Goal: Task Accomplishment & Management: Use online tool/utility

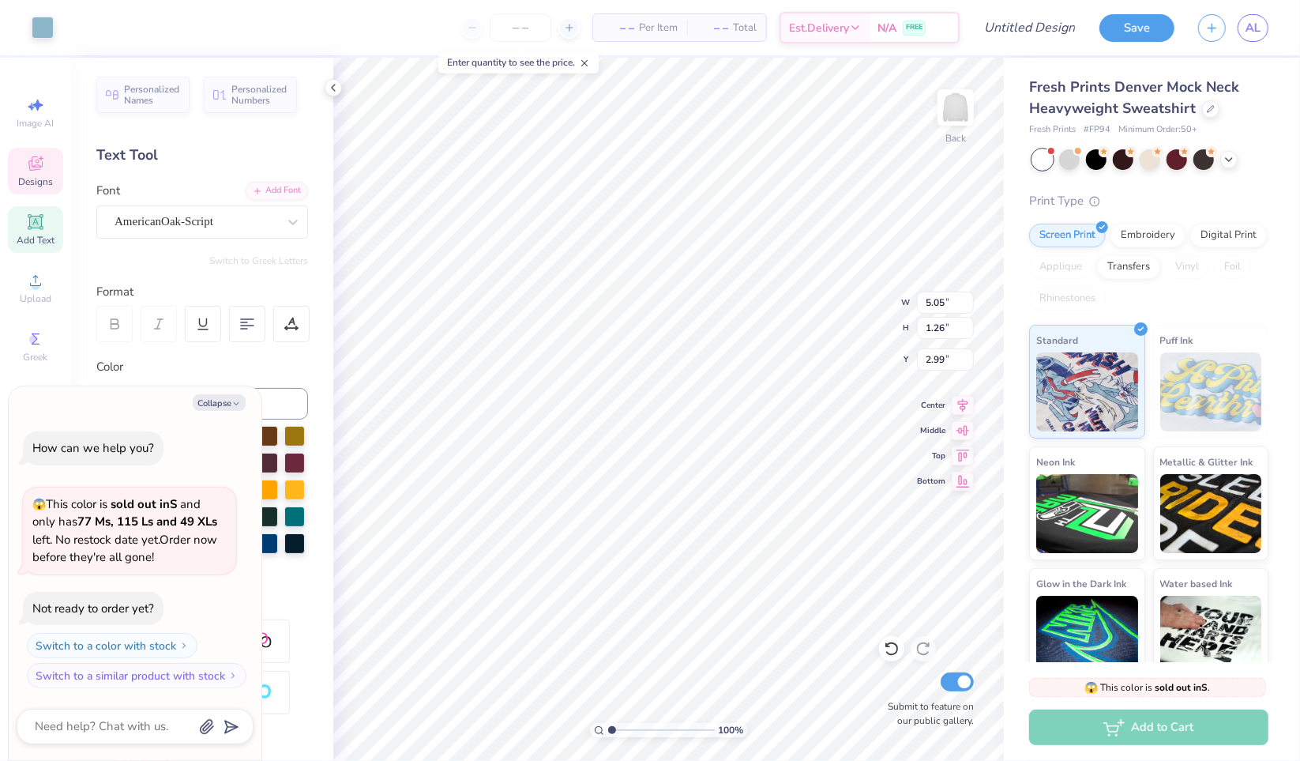
scroll to position [13, 2]
type textarea "x"
type textarea "I Sig"
type textarea "x"
type textarea "It Sig"
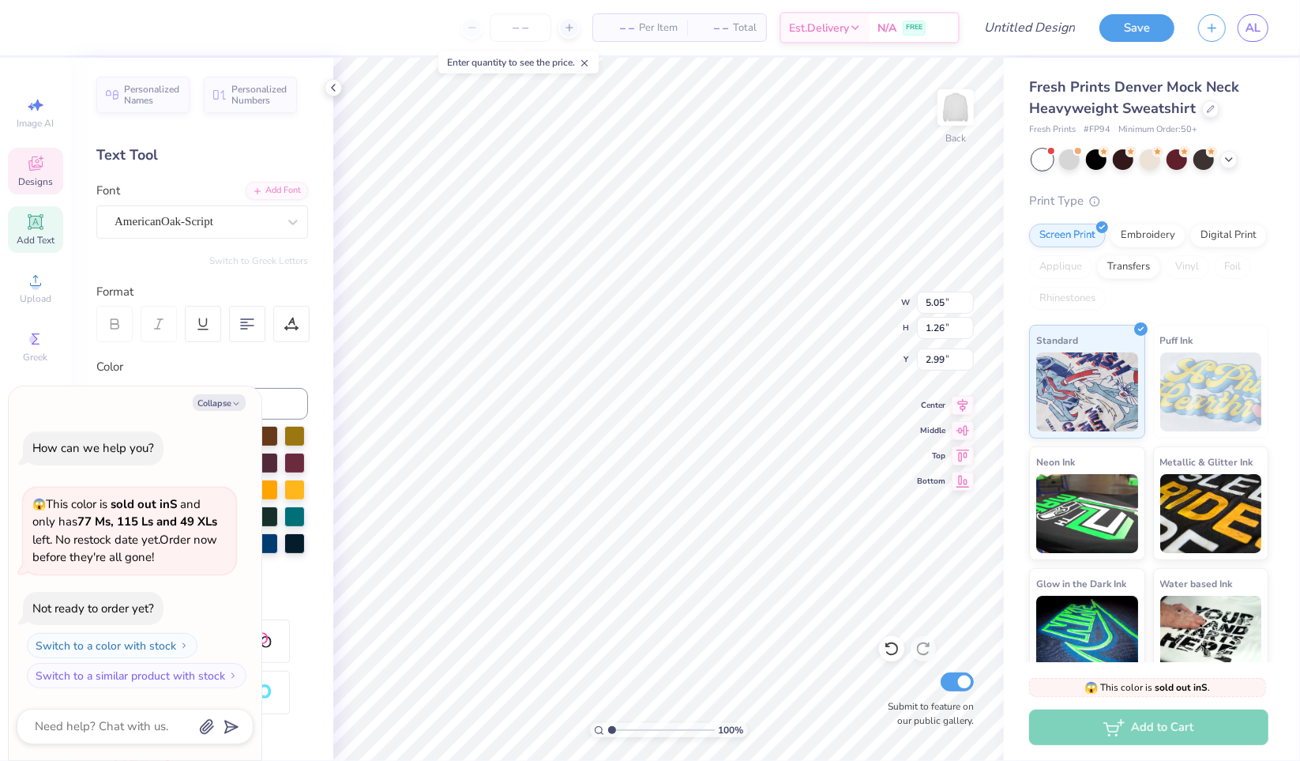
type textarea "x"
type textarea "Its Sig"
type textarea "x"
type textarea "Its A"
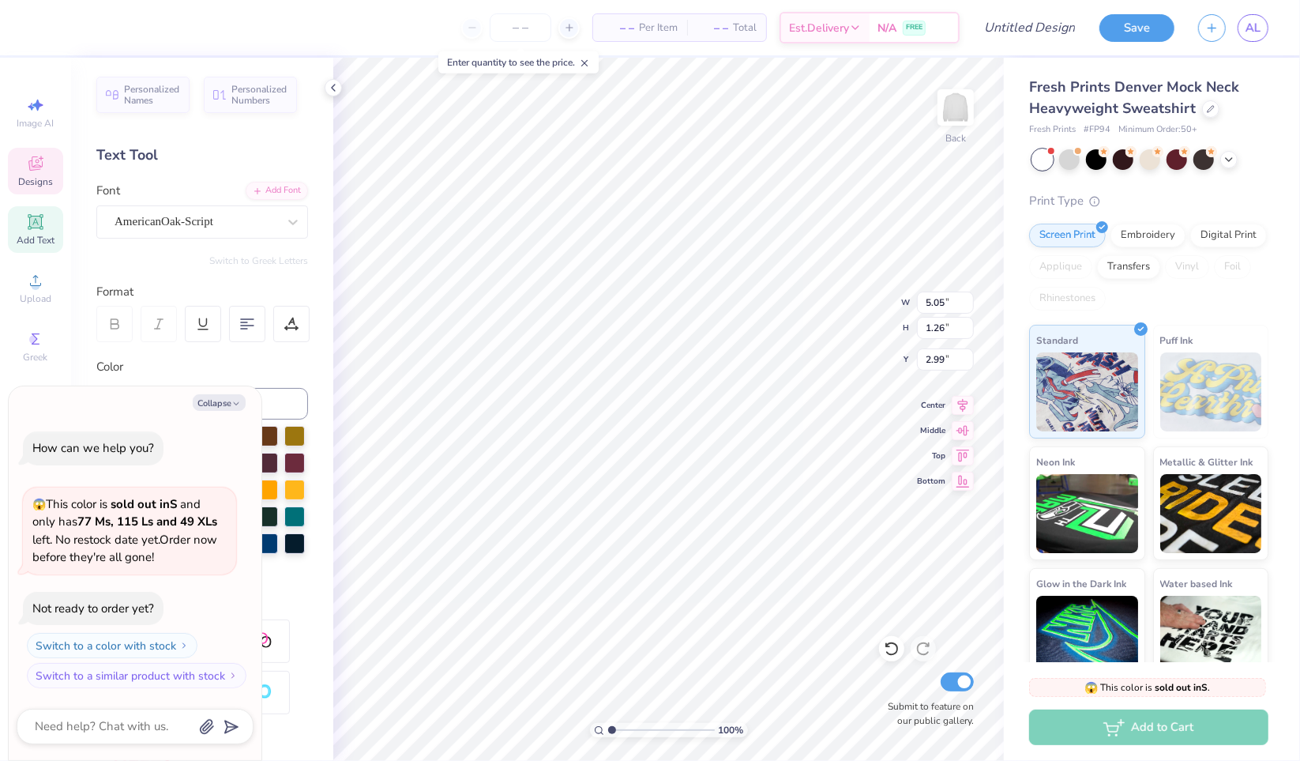
type textarea "x"
type textarea "Its Al"
type textarea "x"
type textarea "Its Ala"
type textarea "x"
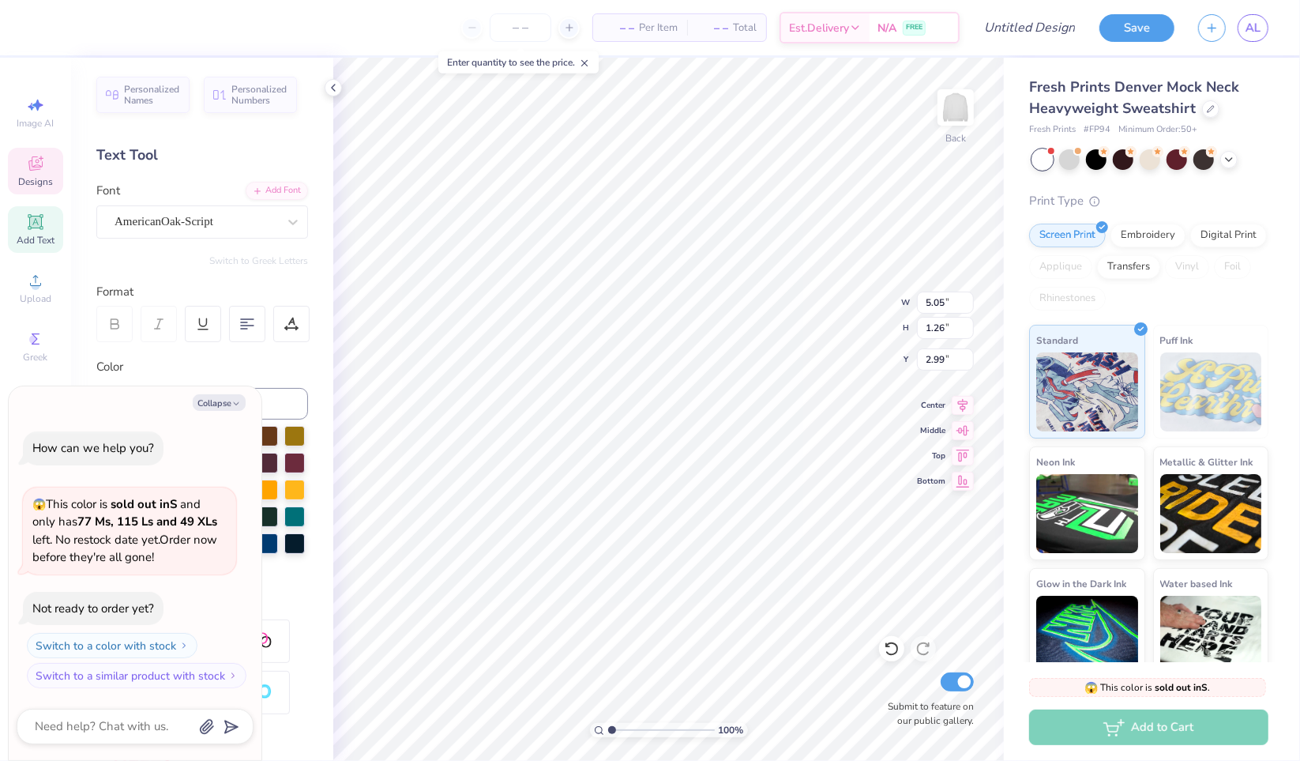
type textarea "Its Alays"
type textarea "x"
type textarea "Its Alay"
type textarea "x"
type textarea "Its Ala"
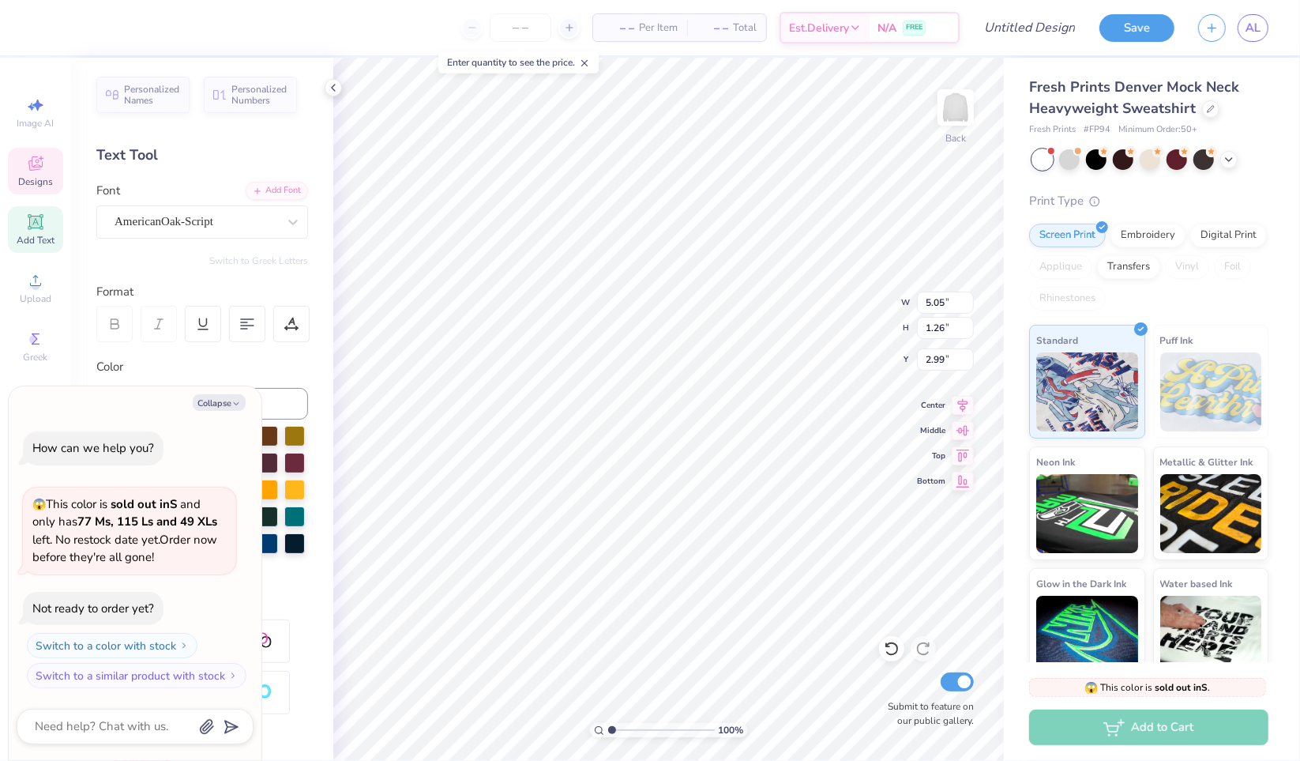
type textarea "x"
type textarea "Its Al"
type textarea "x"
type textarea "Its Alw"
type textarea "x"
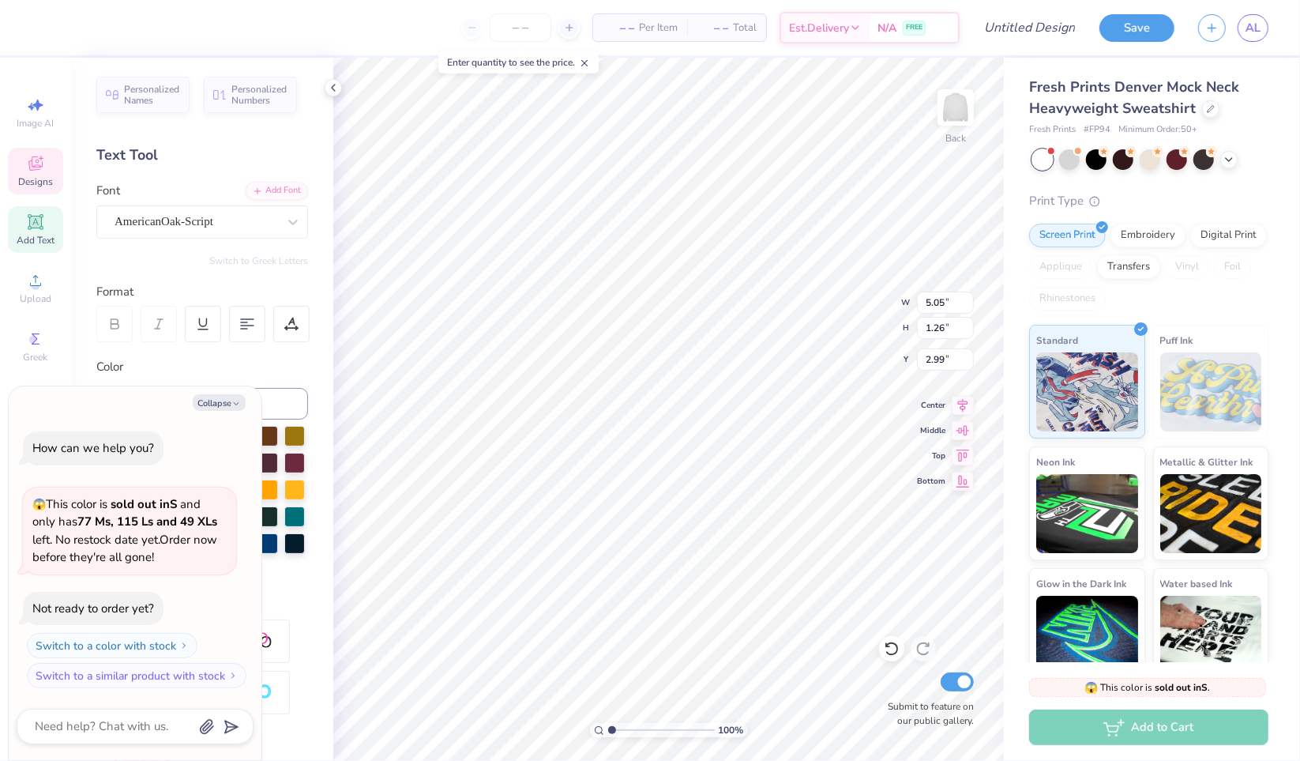
type textarea "Its Alway"
type textarea "x"
type textarea "Its Always"
type textarea "x"
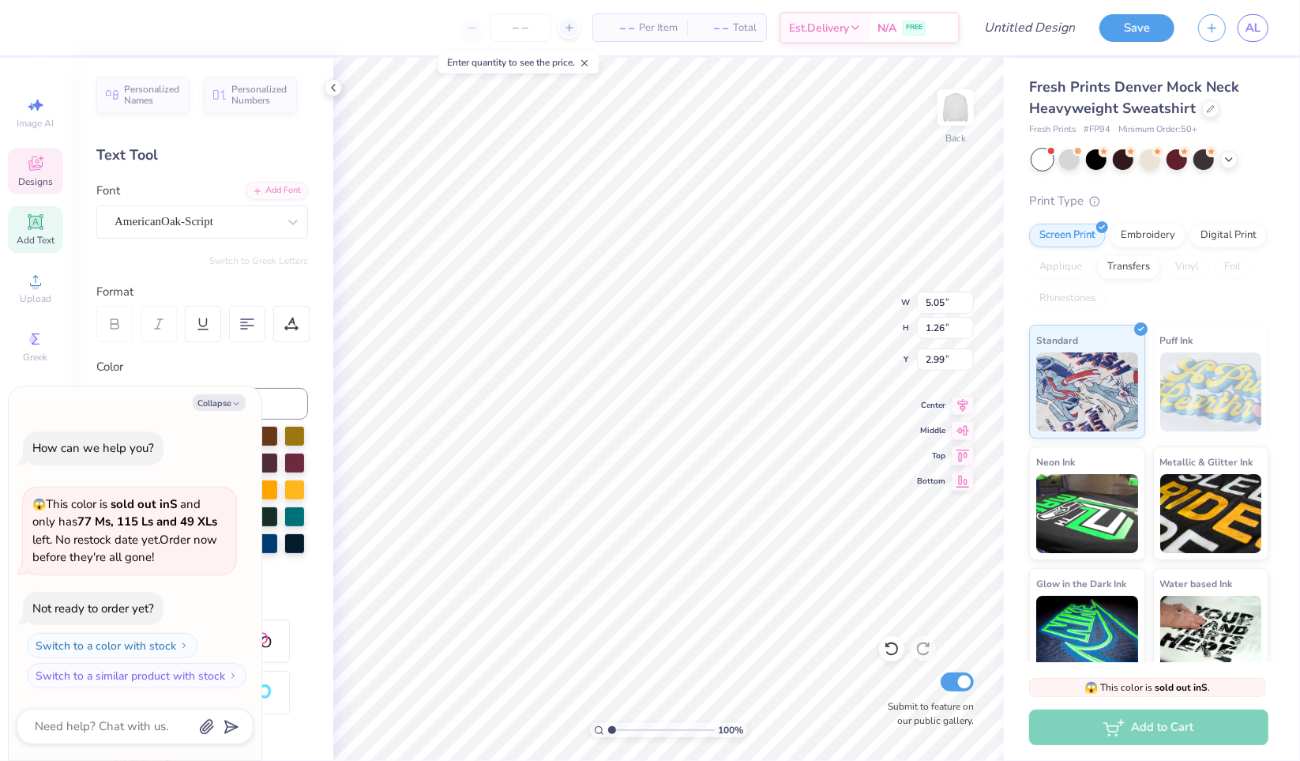
type textarea "Its Alway"
type textarea "x"
type textarea "Its Alwa"
type textarea "x"
type textarea "Its Alw"
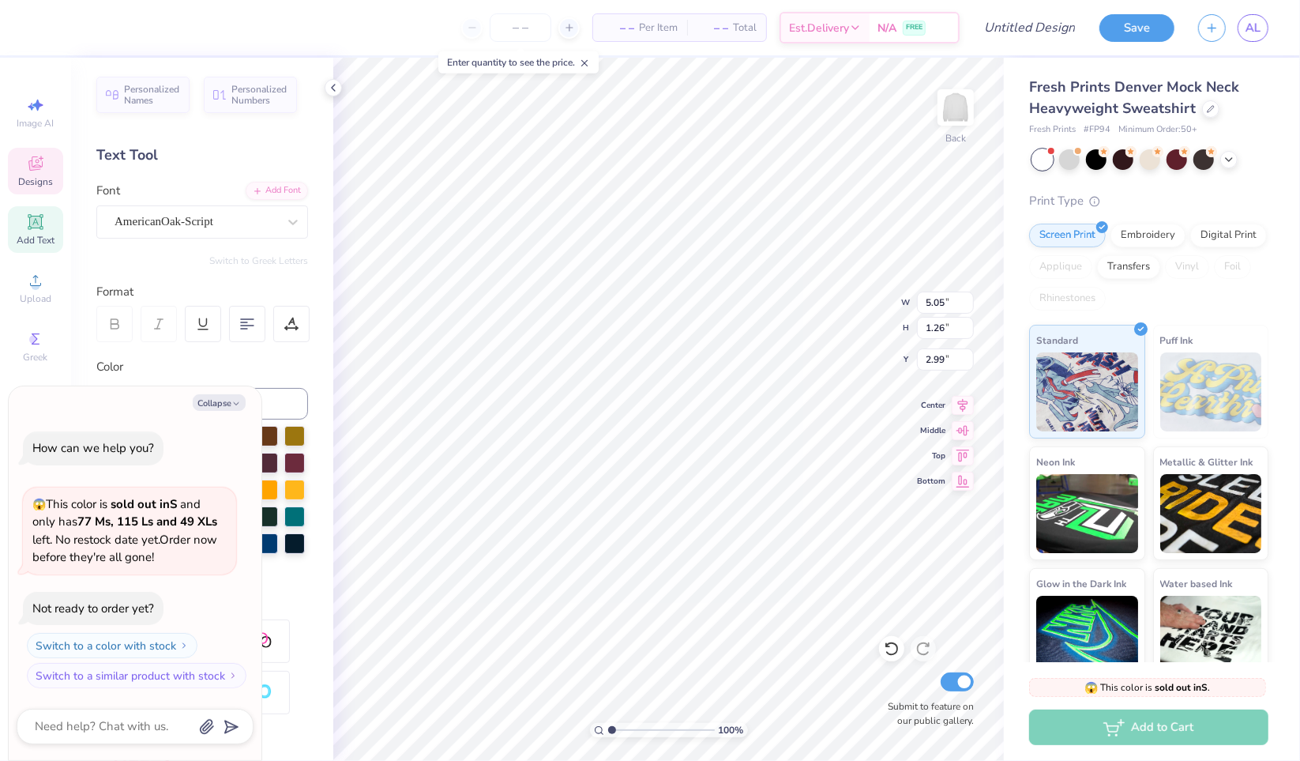
type textarea "x"
type textarea "Its Al"
type textarea "x"
type textarea "Its A"
type textarea "x"
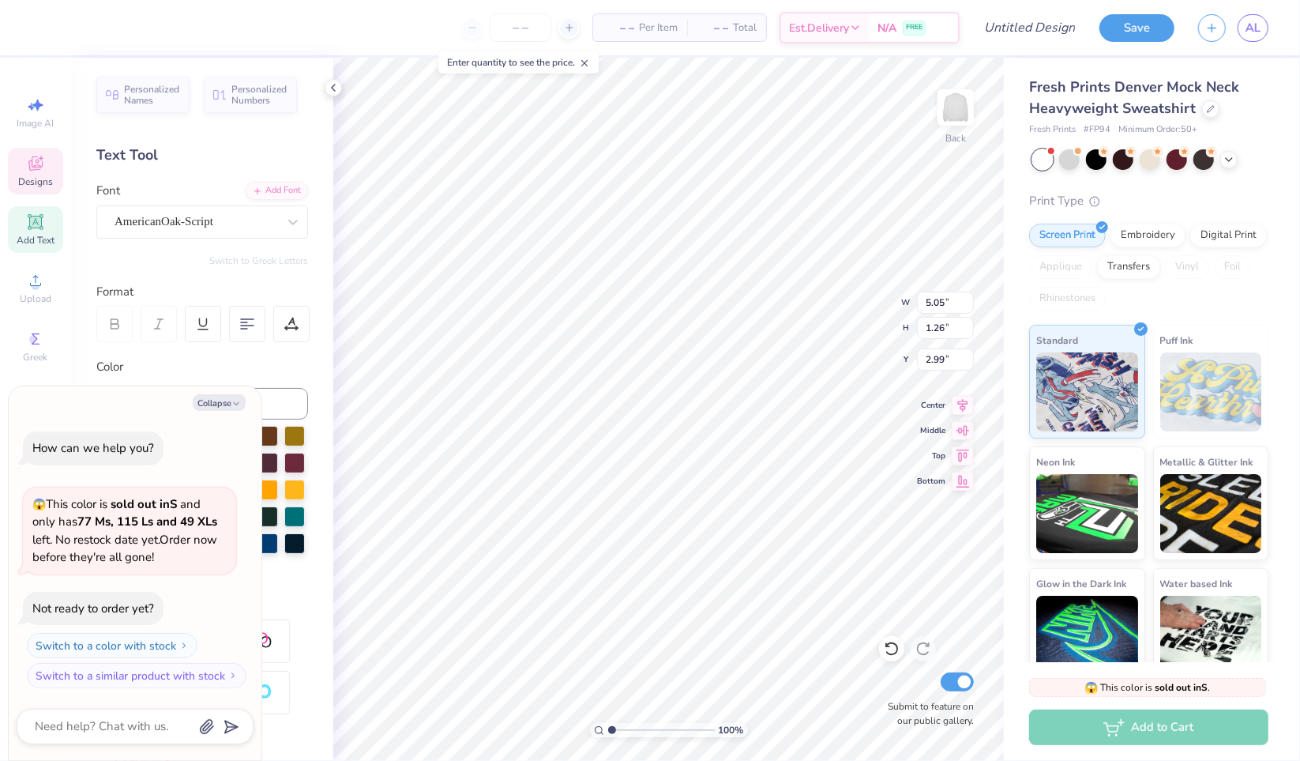
type textarea "Its"
type textarea "x"
type textarea "Its a"
type textarea "x"
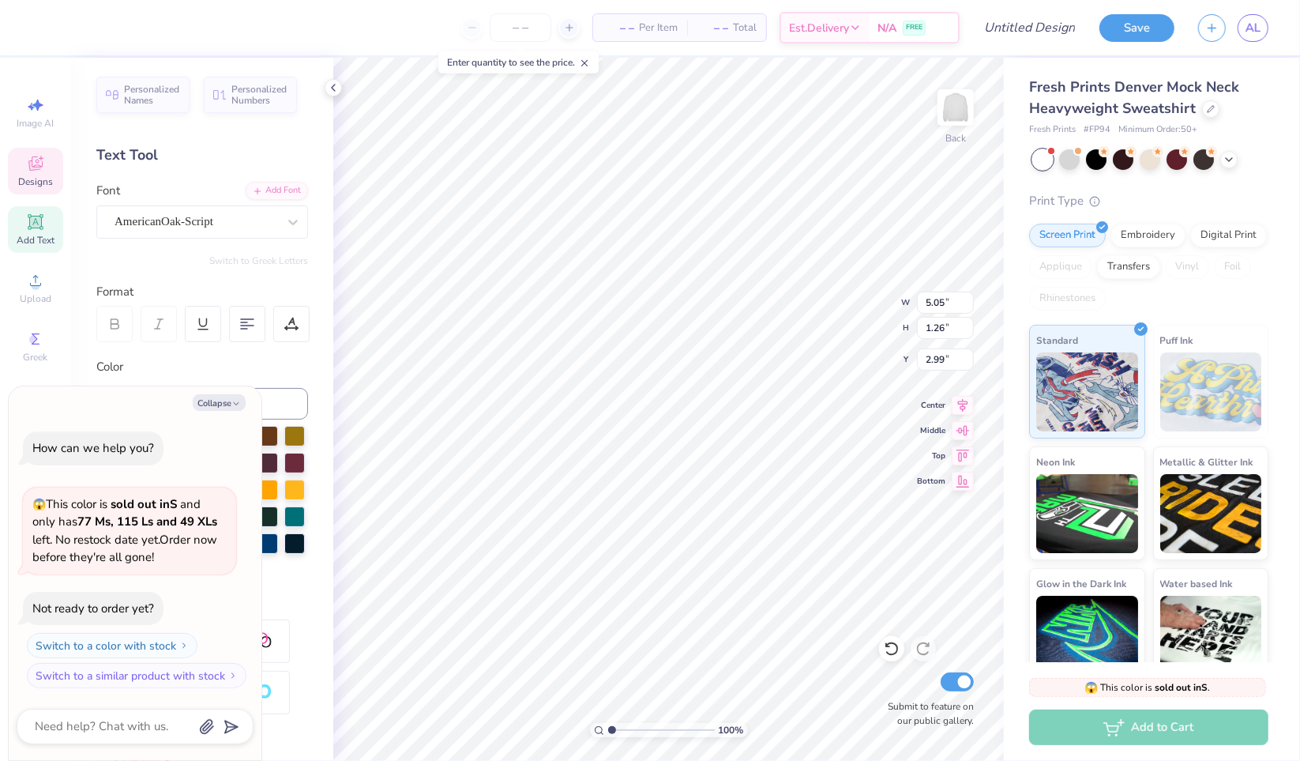
type textarea "Its al"
type textarea "x"
type textarea "Its alw"
type textarea "x"
type textarea "Its alwa"
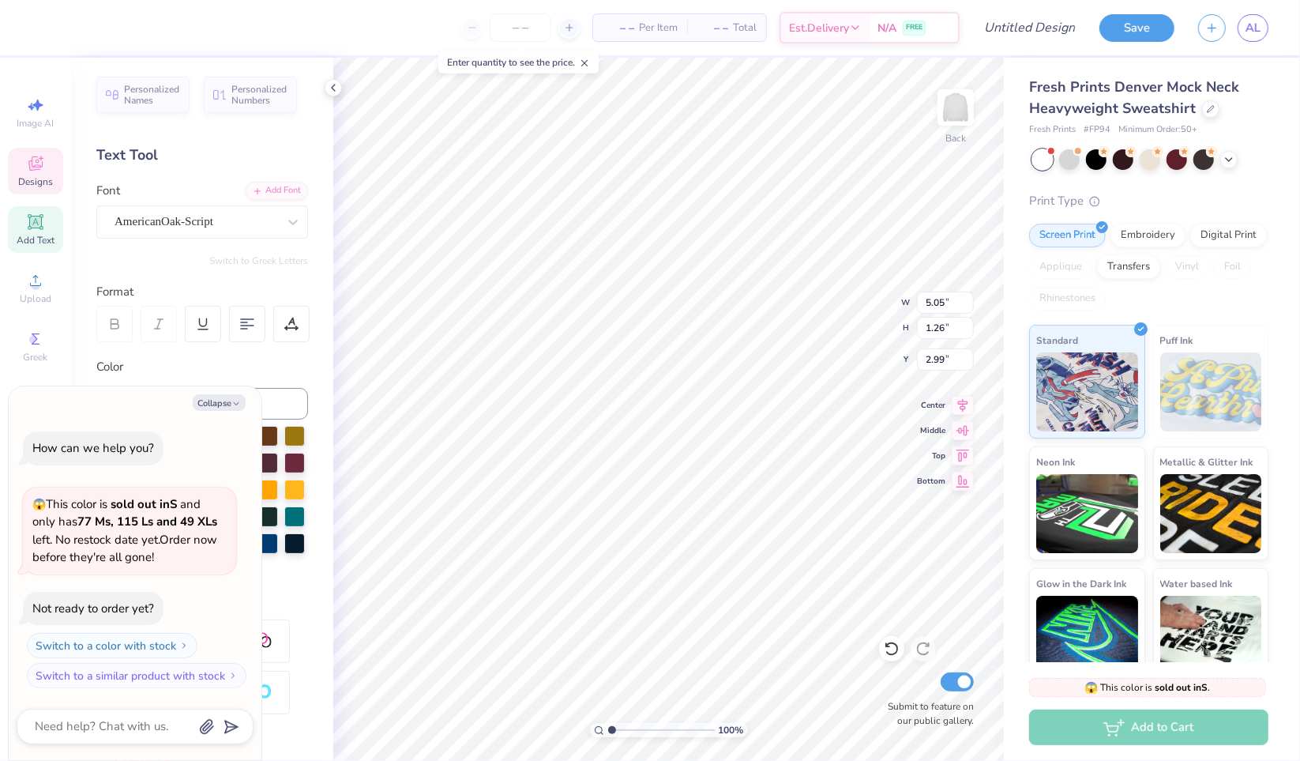
type textarea "x"
type textarea "Its alway"
type textarea "x"
type textarea "Its always"
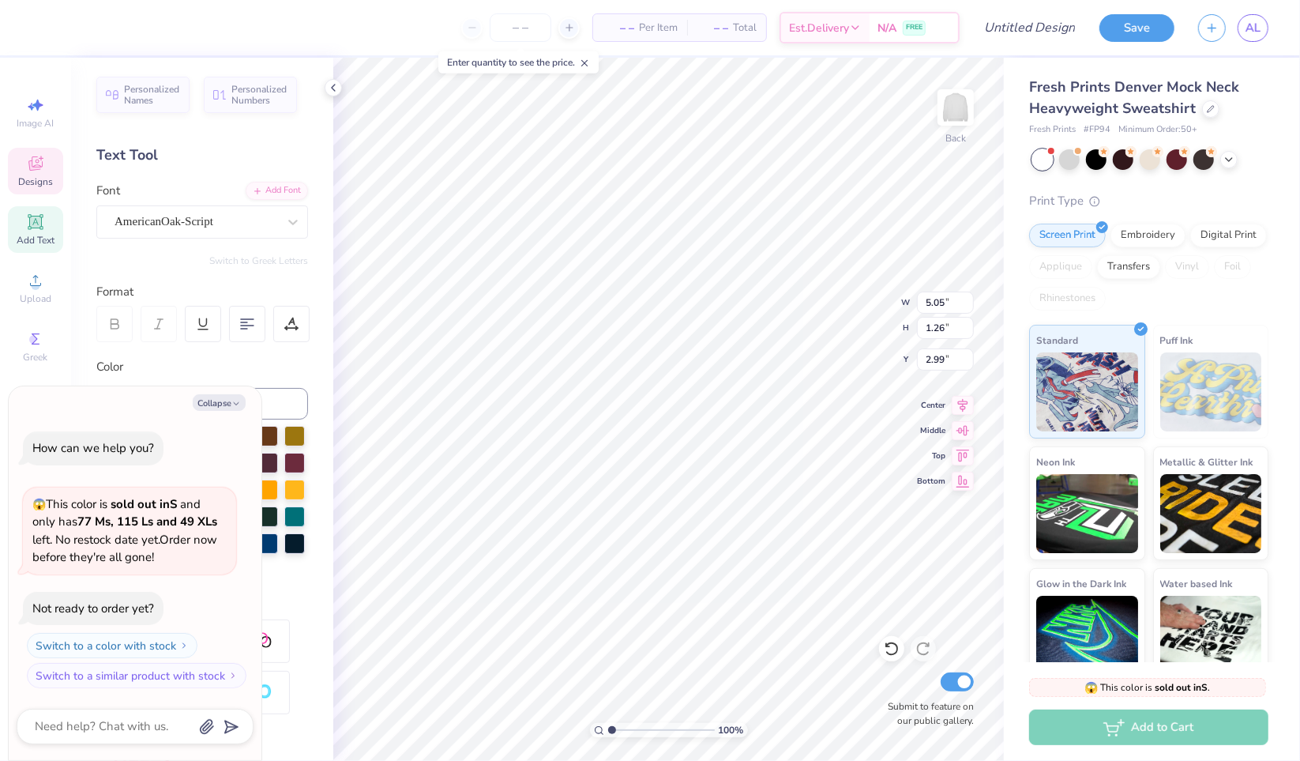
type textarea "x"
type input "8.26"
type input "0.86"
type input "4.17"
type textarea "x"
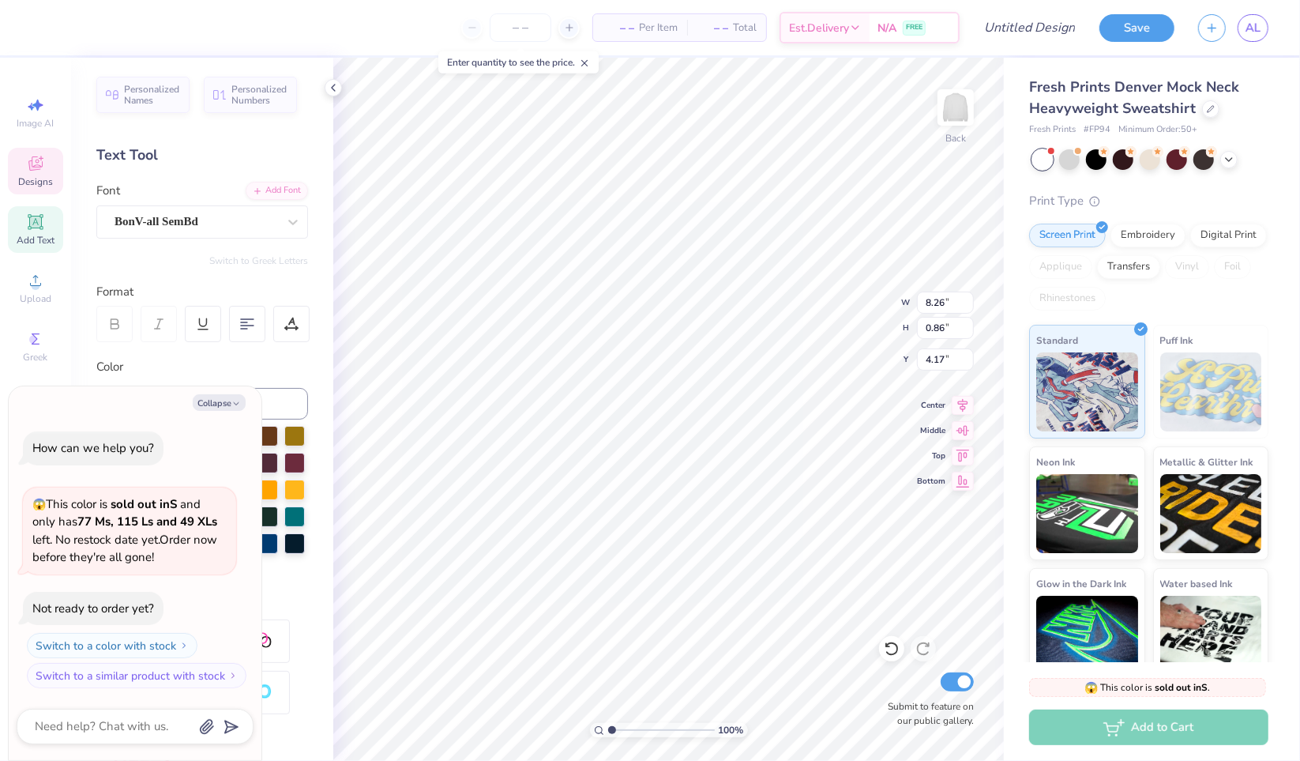
type textarea "su TO LESSONS"
type textarea "x"
type textarea "TO LESSONS"
type textarea "x"
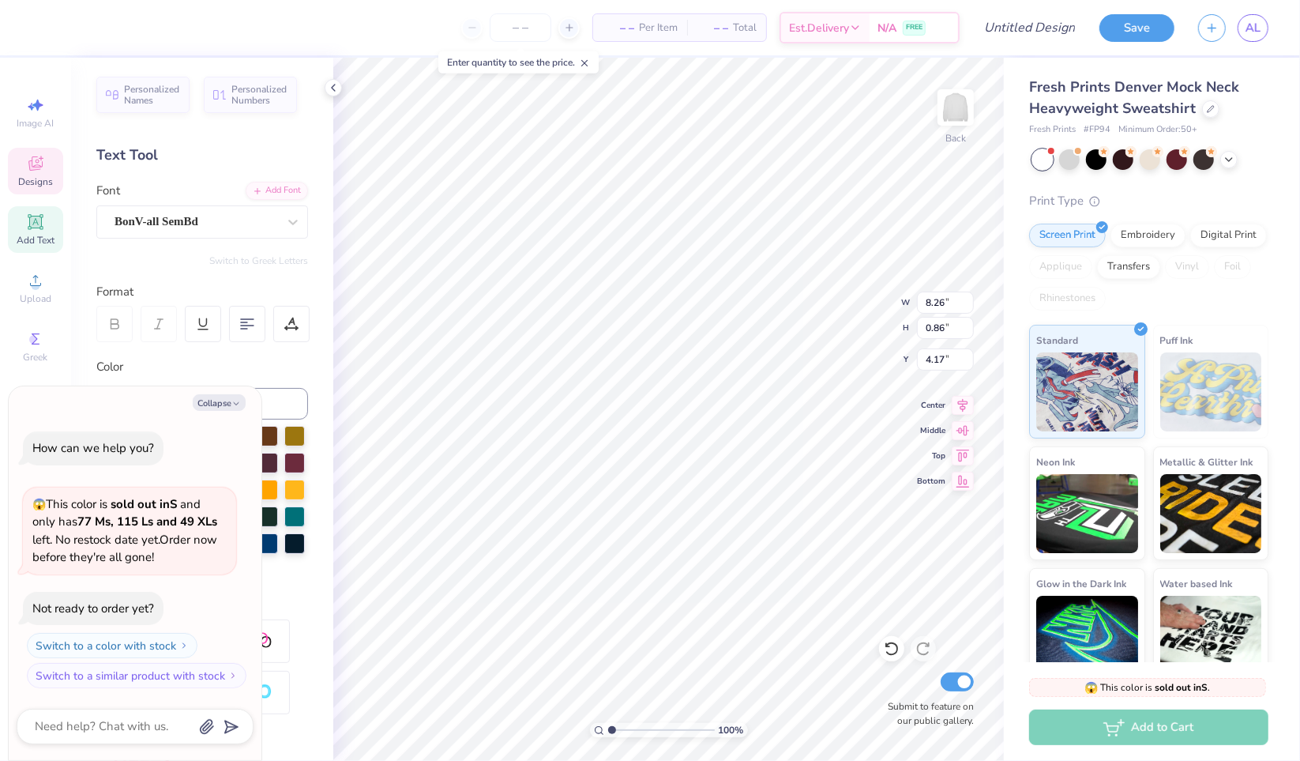
type textarea "S TO LESSONS"
type textarea "x"
type textarea "SU TO LESSONS"
type textarea "x"
type textarea "SUN TO LESSONS"
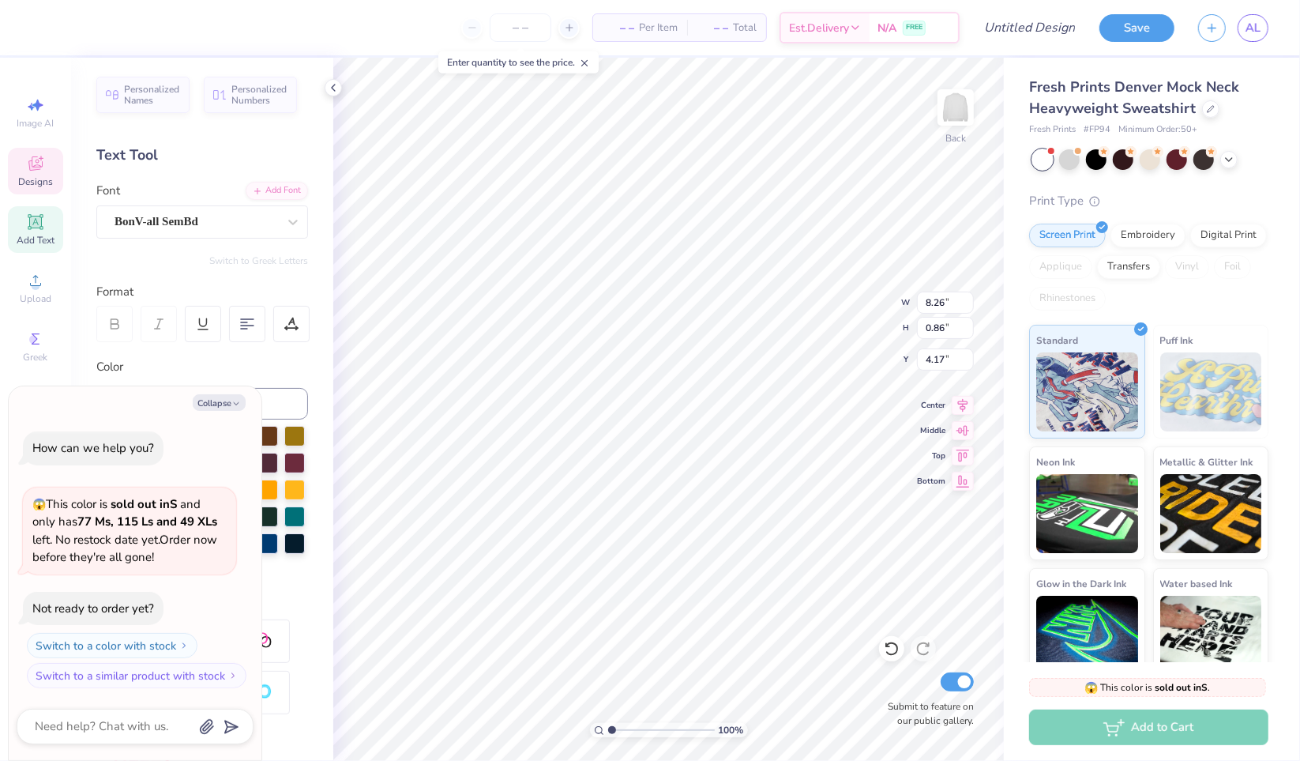
type textarea "x"
type textarea "SUNN TO LESSONS"
type textarea "x"
type textarea "SUNNY TO LESSONS"
type textarea "x"
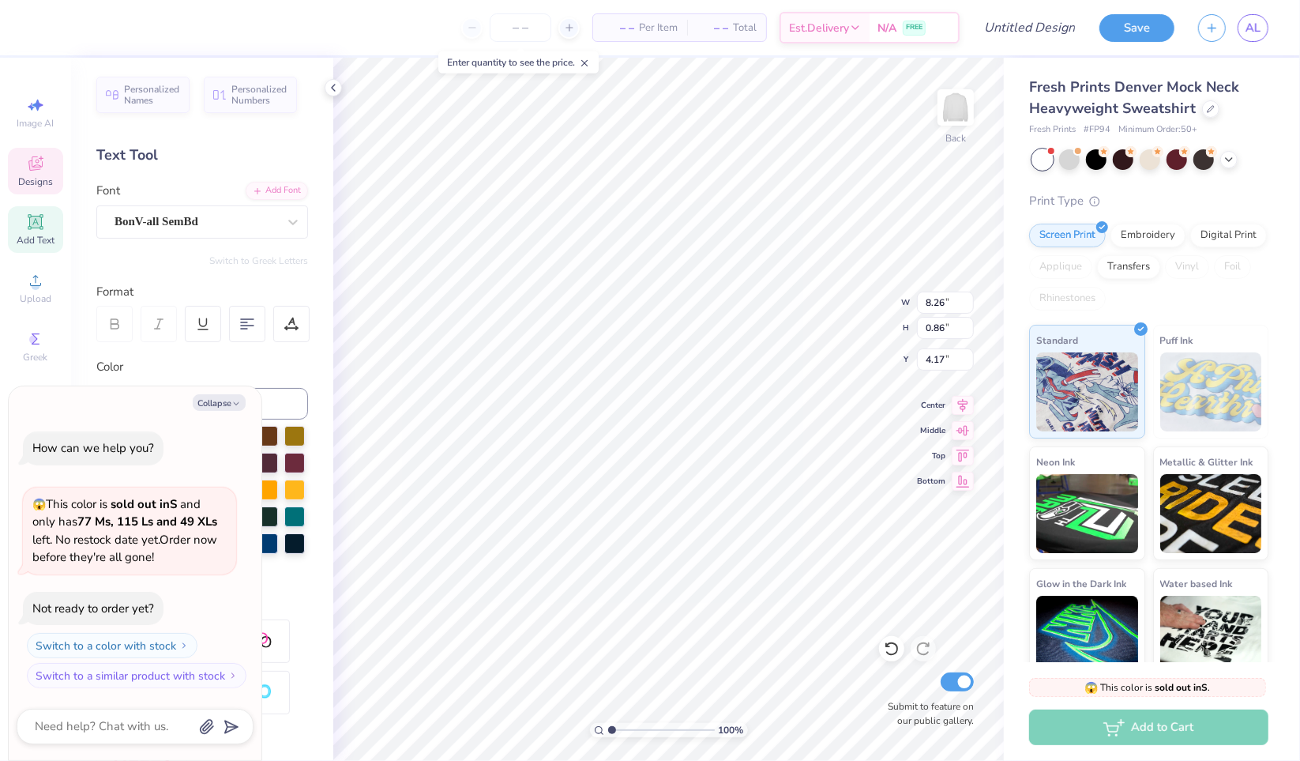
scroll to position [13, 4]
type textarea "SUNNY TO LESSONS"
type textarea "x"
type textarea "SUNNY TO T"
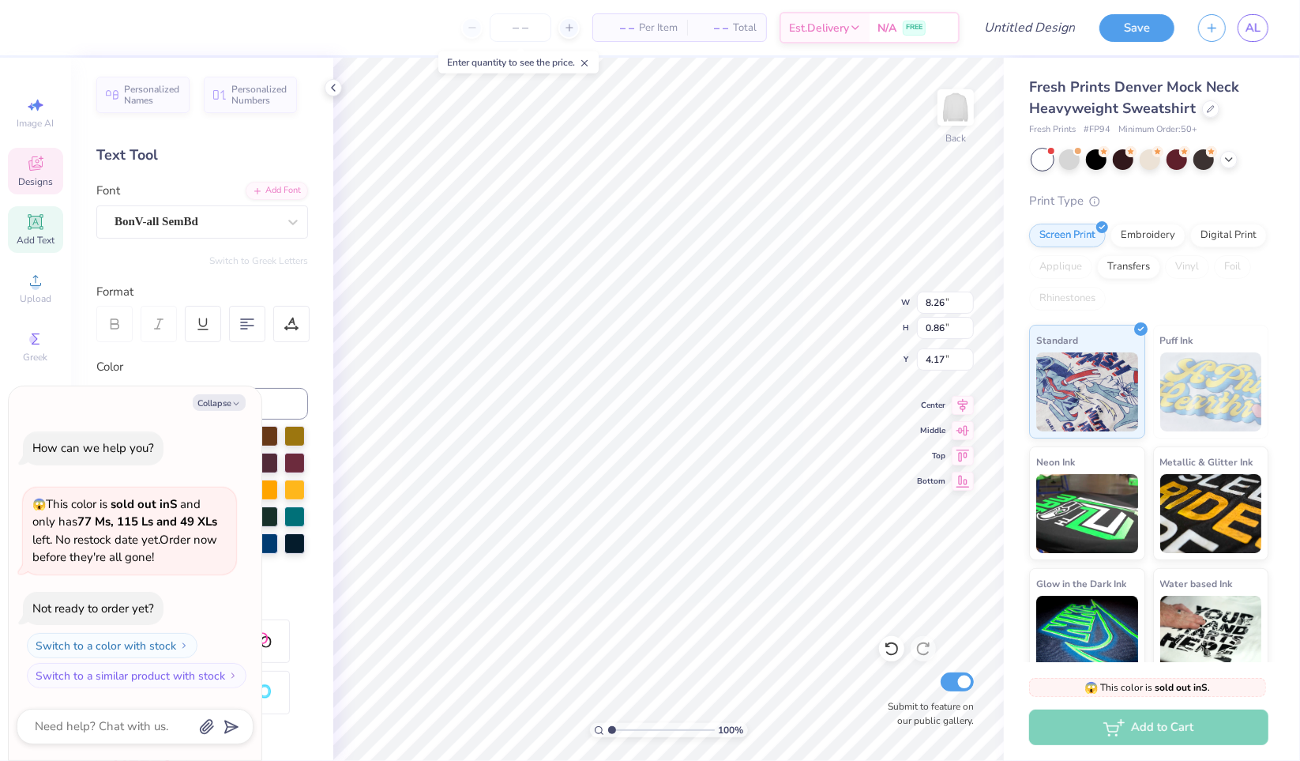
type textarea "x"
type textarea "SUNNY TO TR"
type textarea "x"
type textarea "SUNNY TO TRI"
type textarea "x"
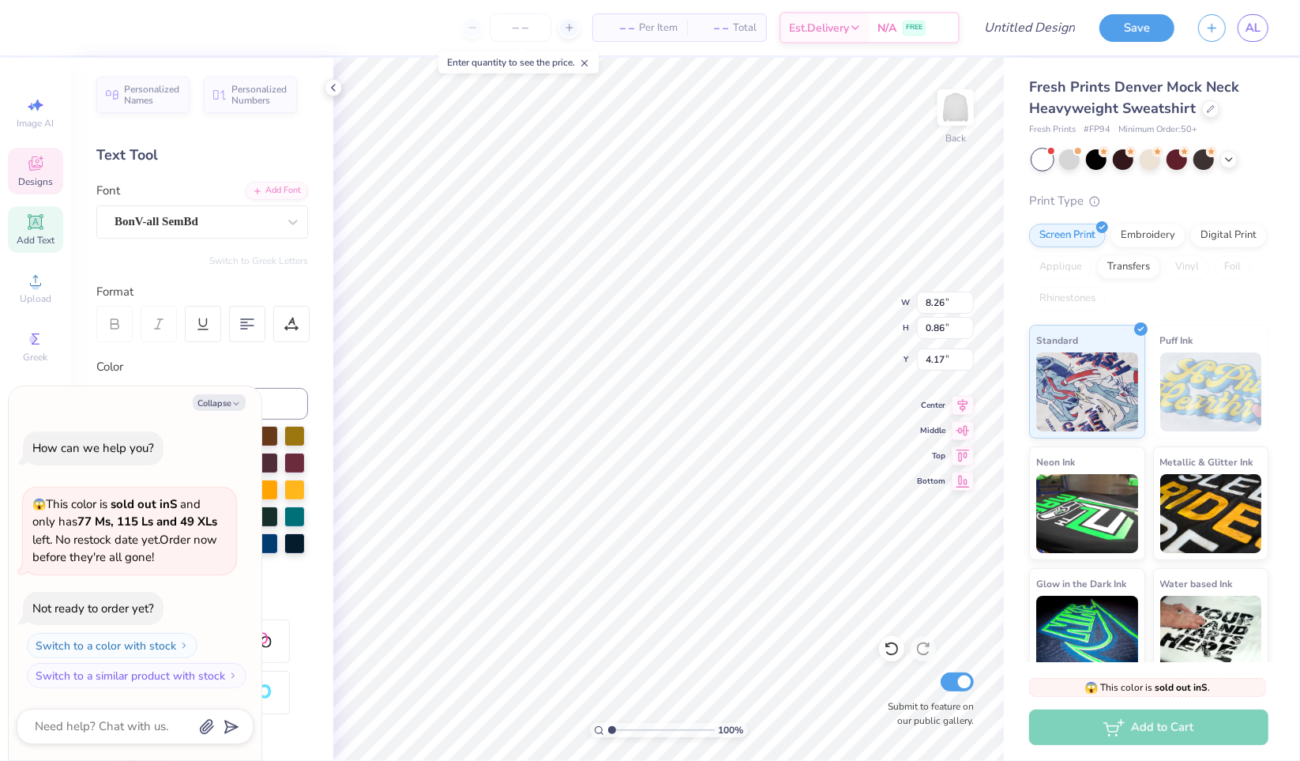
type textarea "SUNNY TO TRI"
type textarea "x"
type textarea "SUNNY TO TRI S"
type textarea "x"
type textarea "SUNNY TO TRI SG"
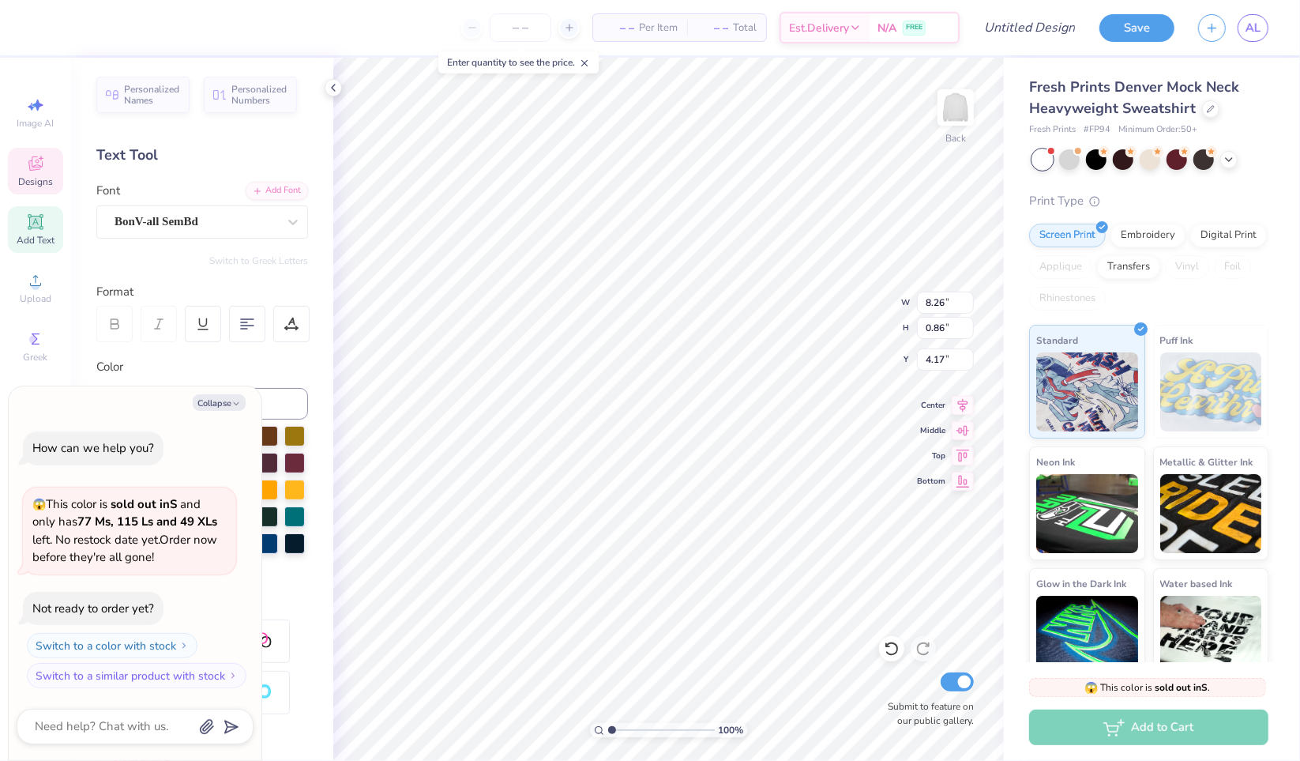
type textarea "x"
type textarea "SUNNY TO TRI S"
type textarea "x"
type textarea "SUNNY TO TRI SI"
type textarea "x"
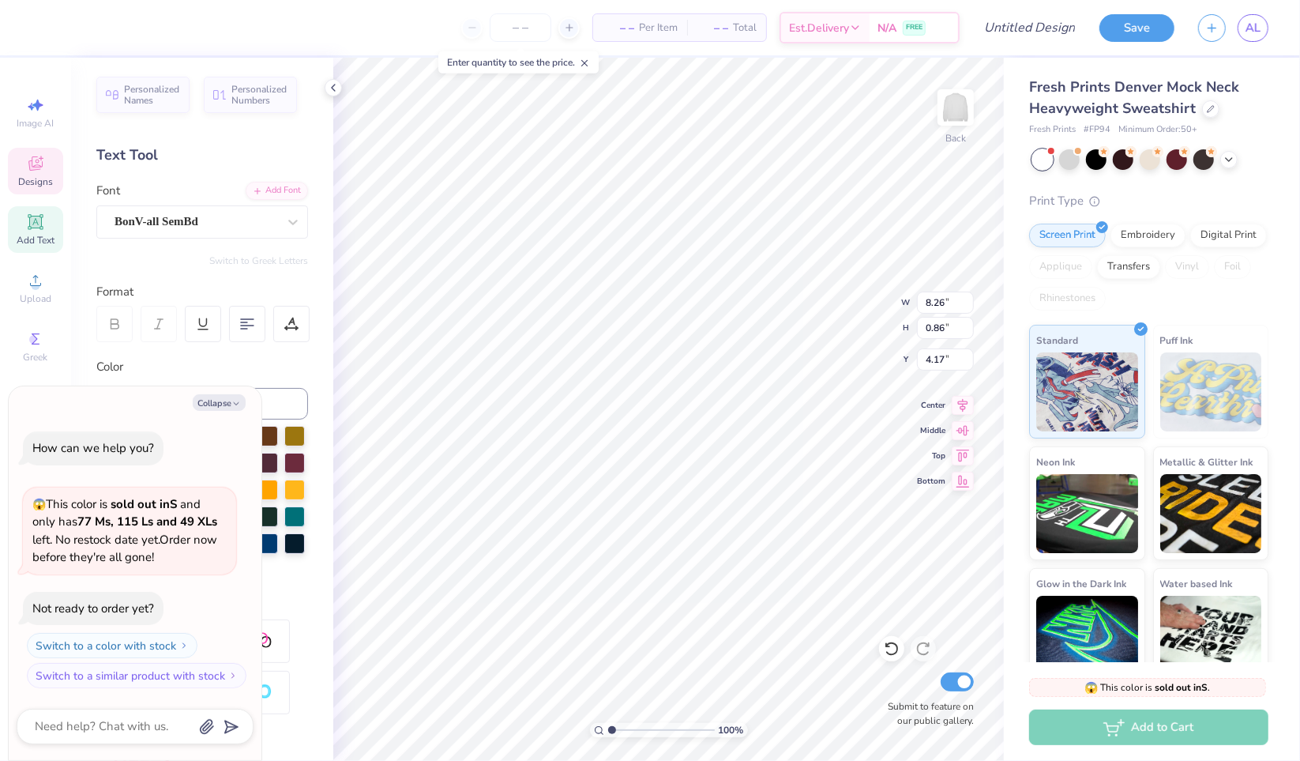
type textarea "SUNNY TO TRI SIG"
type textarea "x"
type textarea "SUNNY TO TRI SIGM"
type textarea "x"
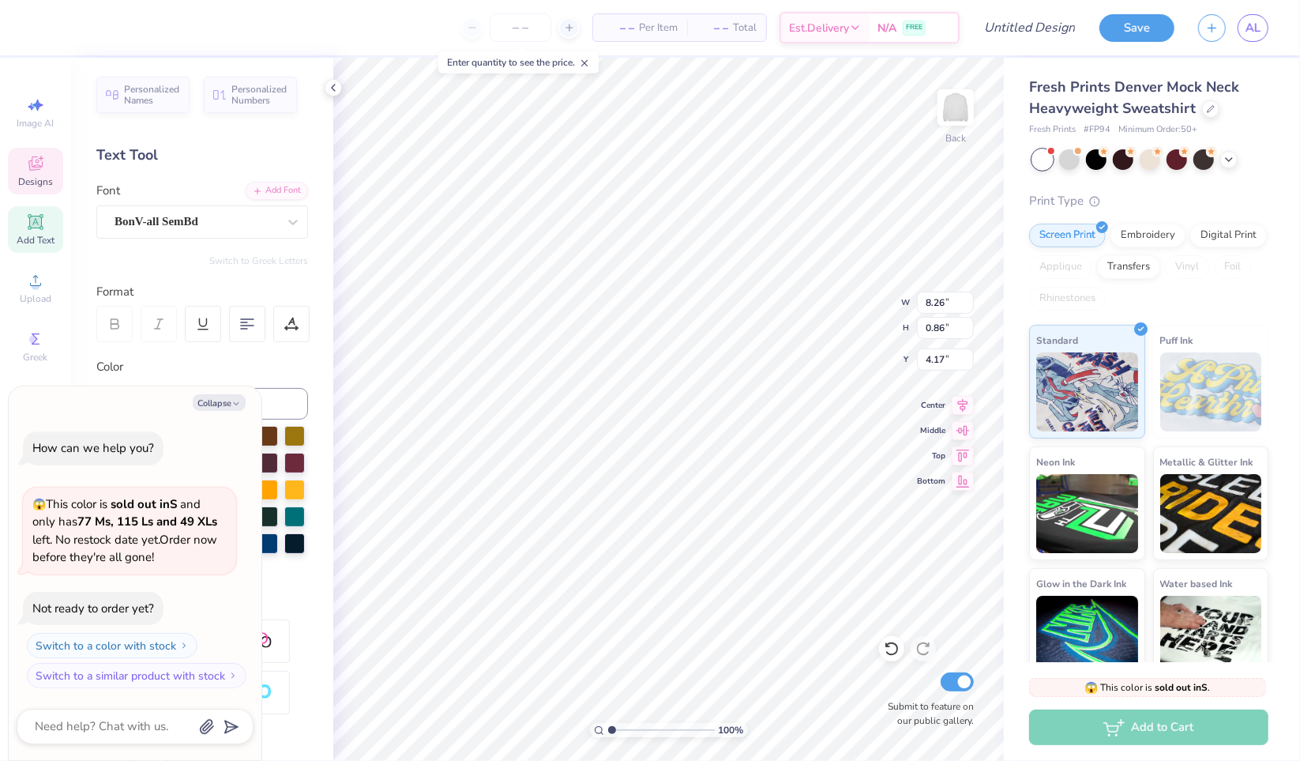
type textarea "SUNNY TO TRI SIGMA"
type textarea "x"
type textarea "SUNNY A TRI SIGMA"
type textarea "x"
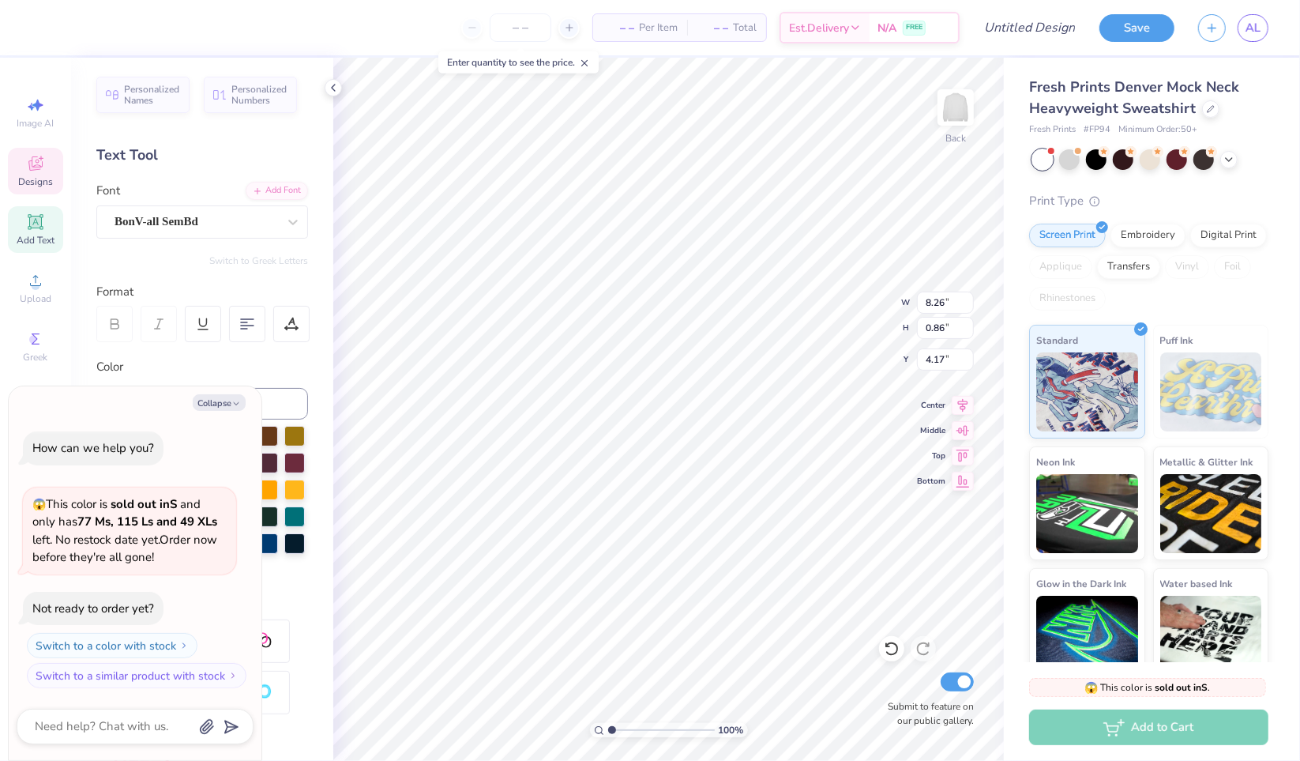
type textarea "SUNNY AT TRI SIGMA"
type textarea "x"
type textarea "SUNNY AT TRI SIGMA"
type textarea "x"
type textarea "SUNNY AT TRI SIGMA"
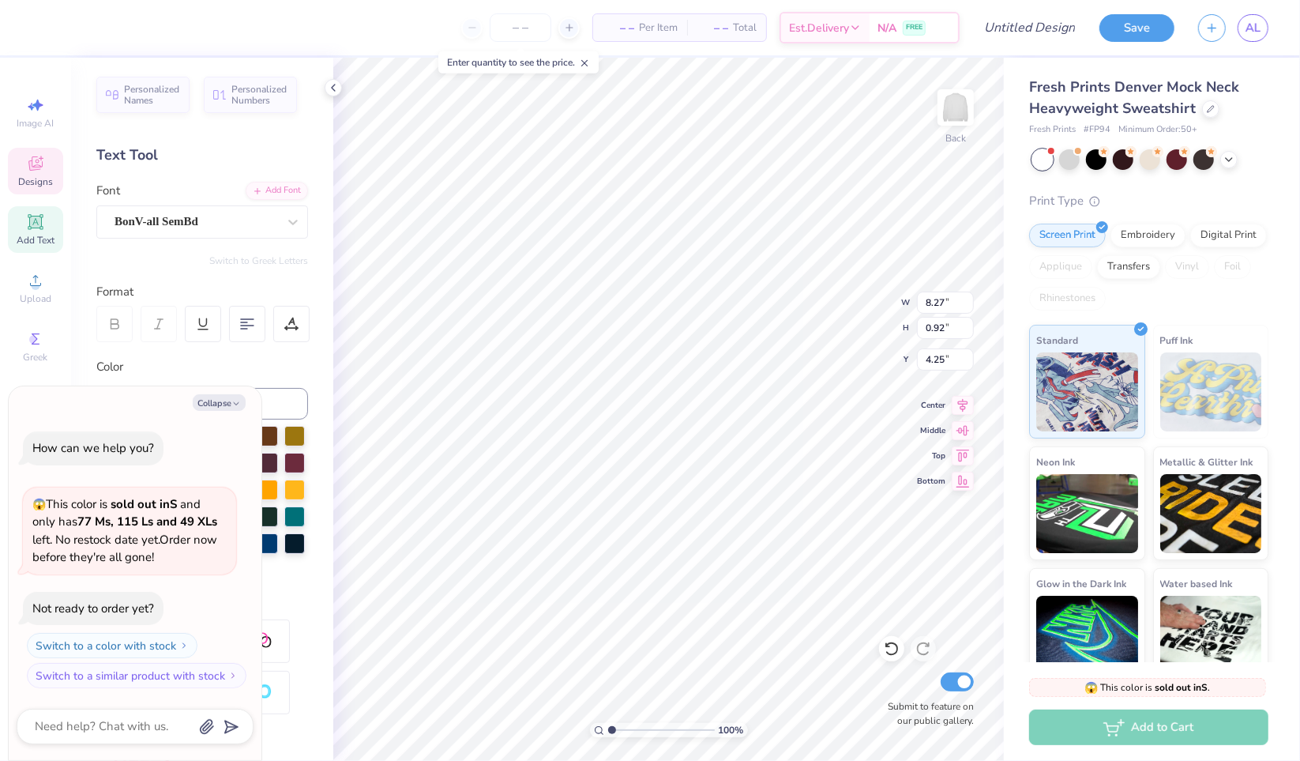
type textarea "x"
type textarea "SUNNY AT TRI SIGMA"
click at [171, 532] on div at bounding box center [160, 542] width 21 height 21
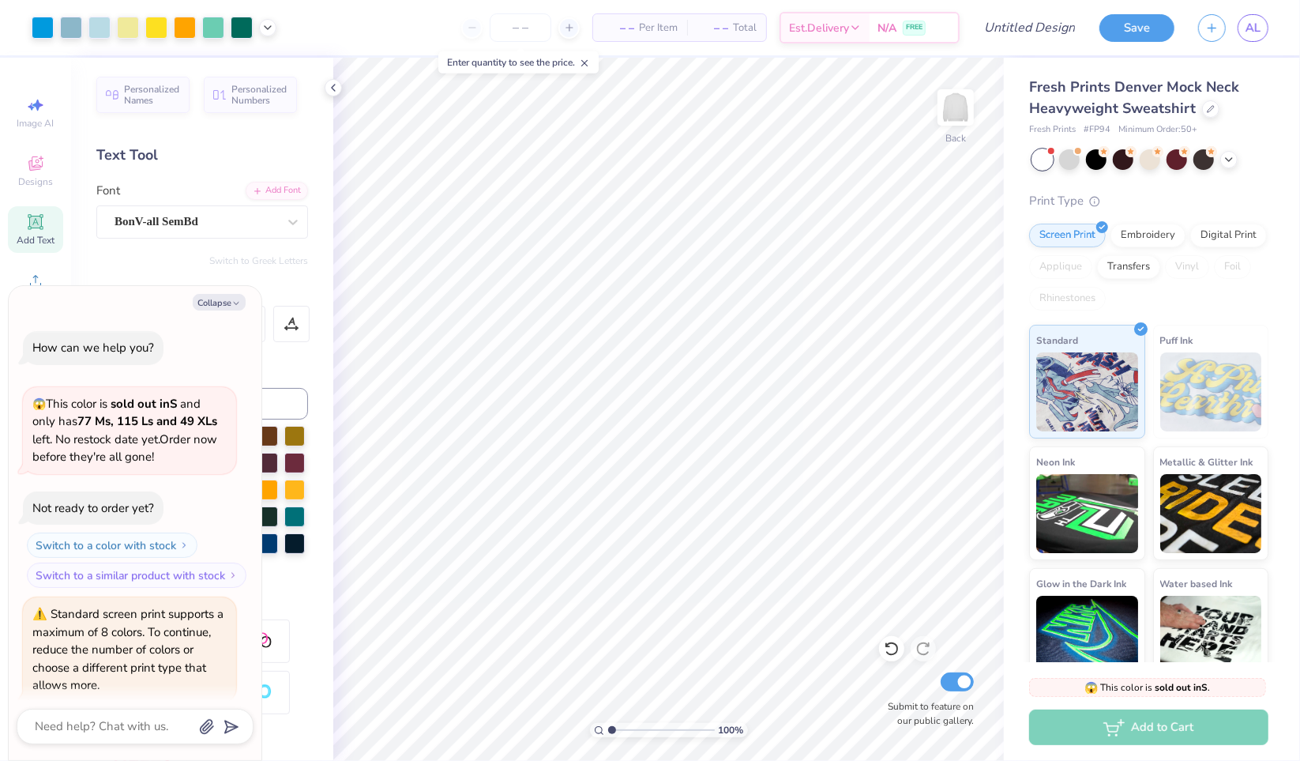
scroll to position [55, 0]
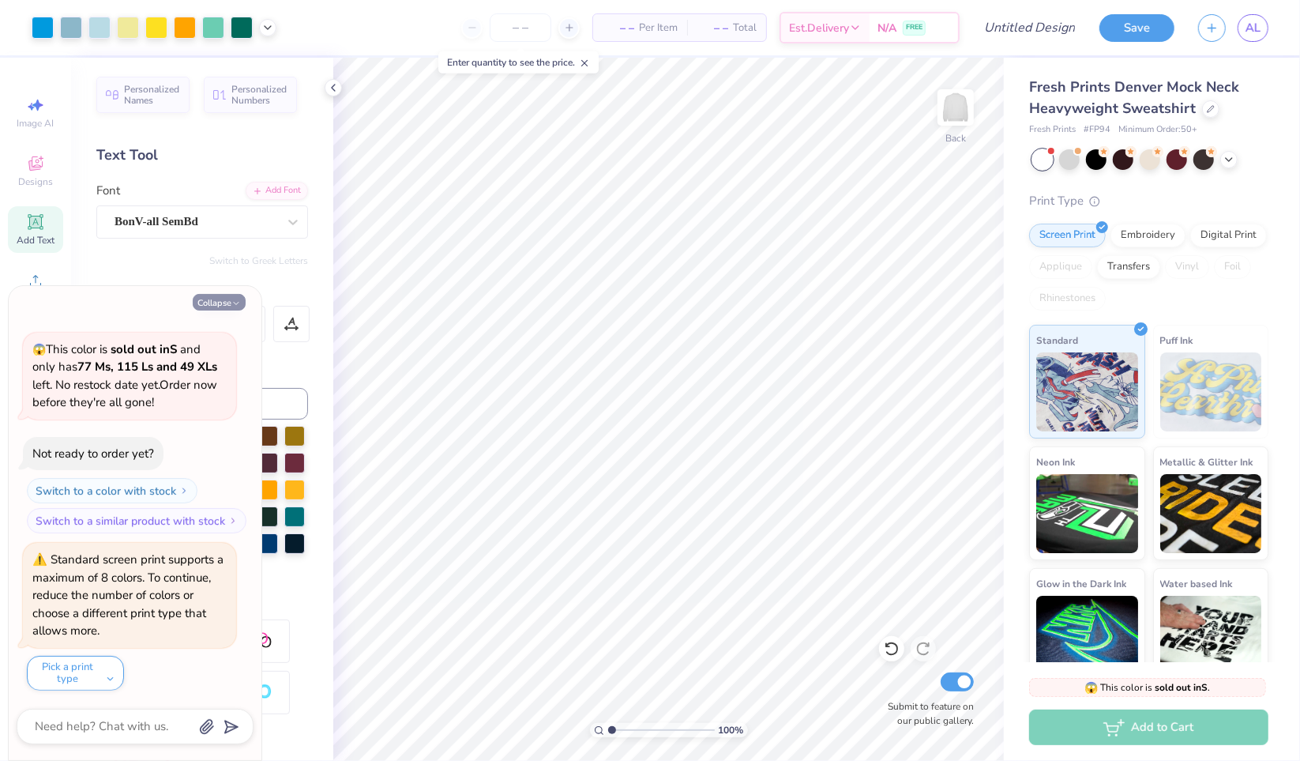
click at [234, 302] on icon "button" at bounding box center [235, 303] width 9 height 9
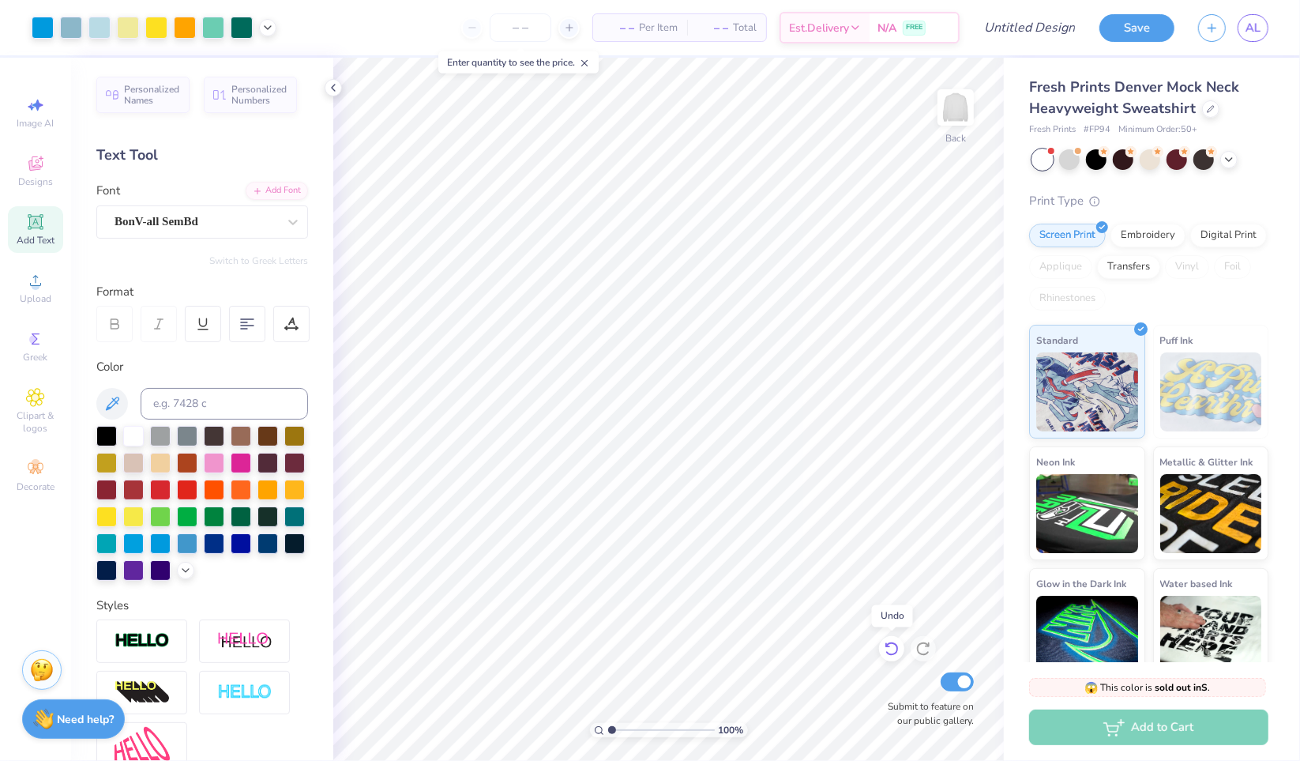
click at [893, 654] on icon at bounding box center [891, 649] width 13 height 14
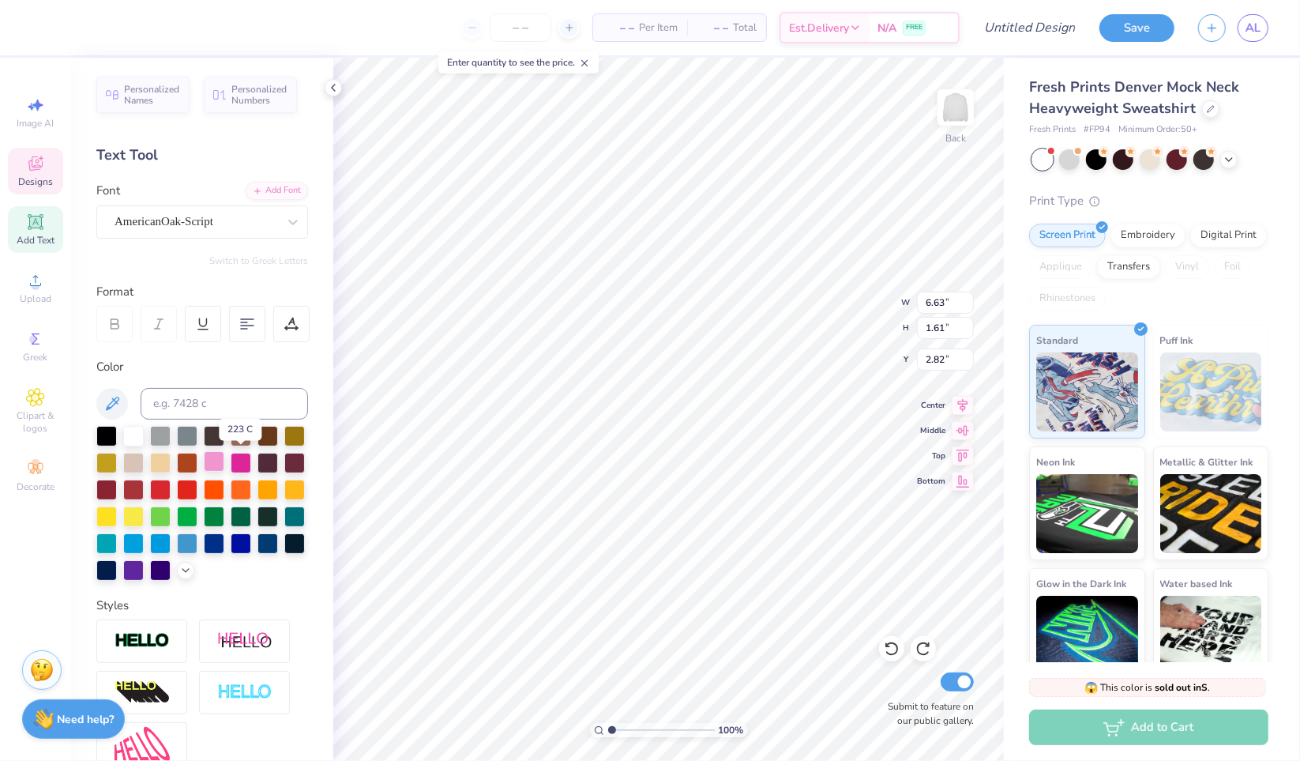
click at [224, 463] on div at bounding box center [214, 461] width 21 height 21
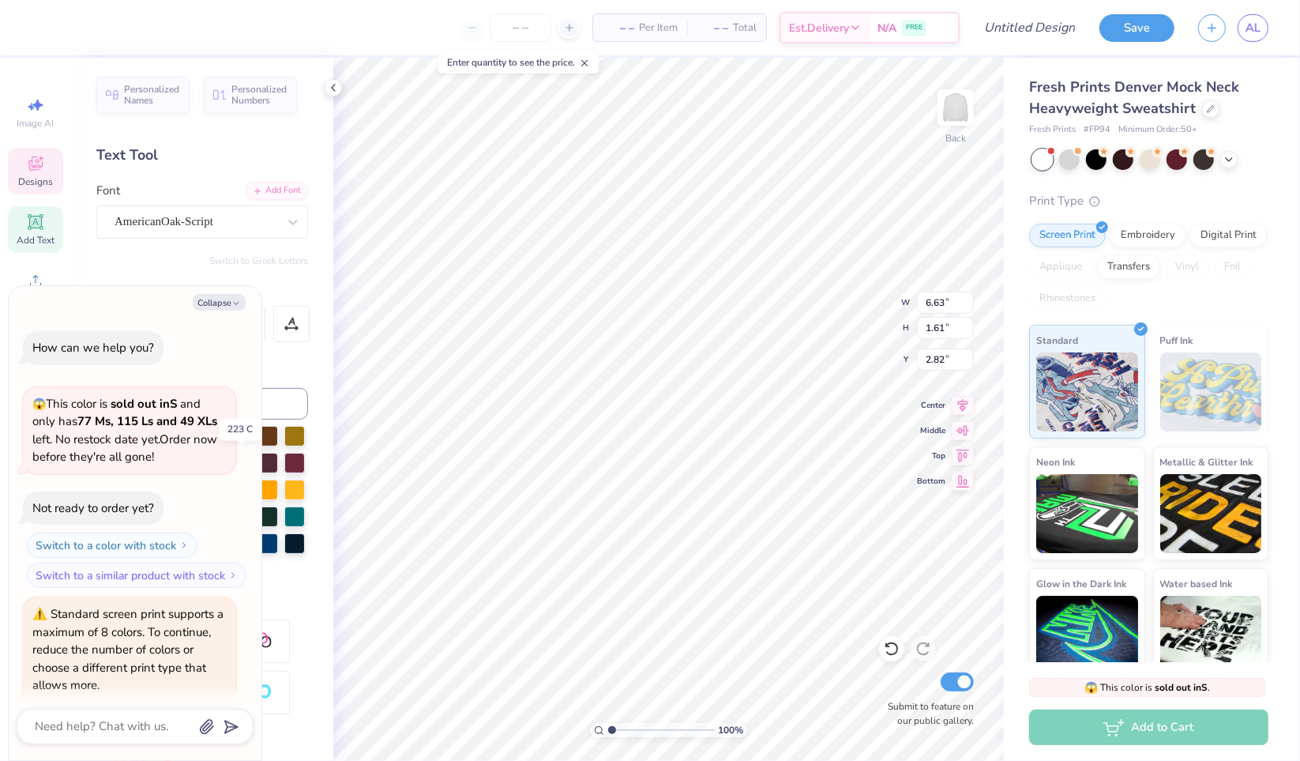
scroll to position [211, 0]
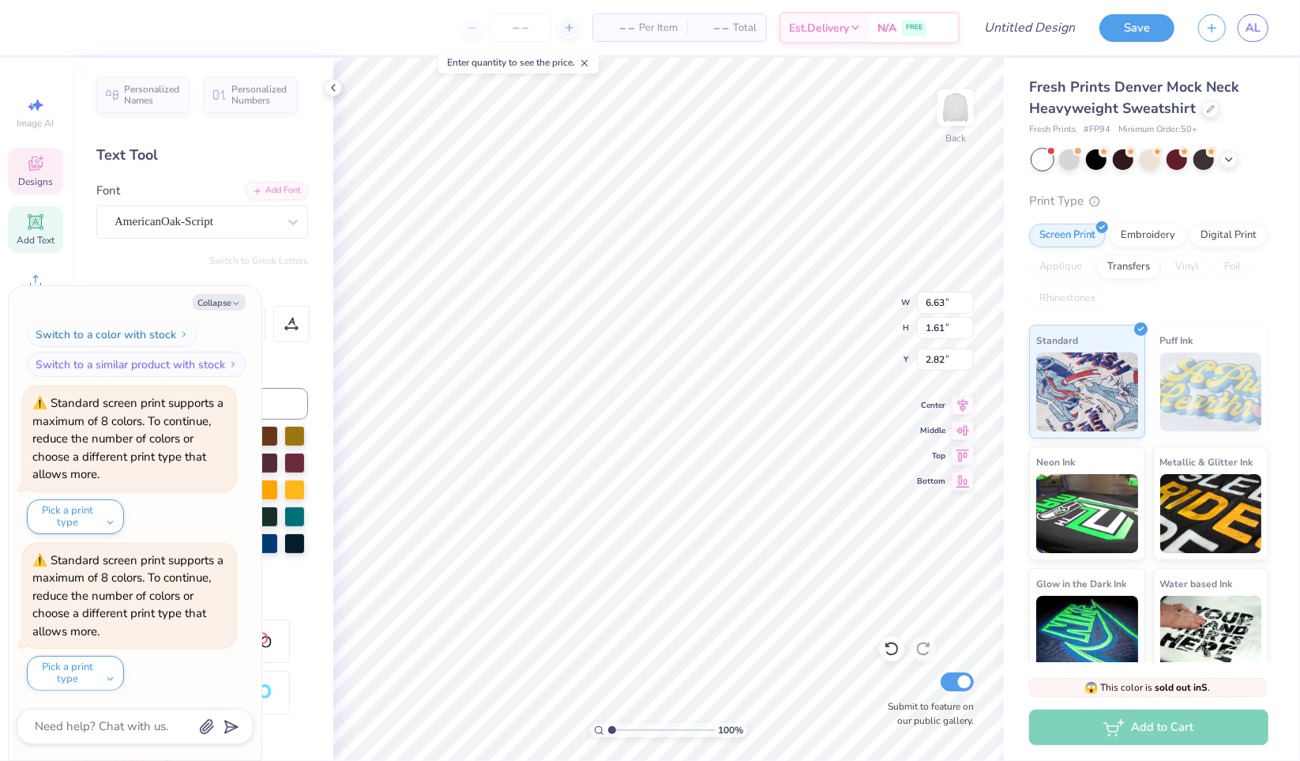
type textarea "x"
type input "8.11"
type input "0.92"
type input "4.25"
click at [226, 299] on button "Collapse" at bounding box center [219, 302] width 53 height 17
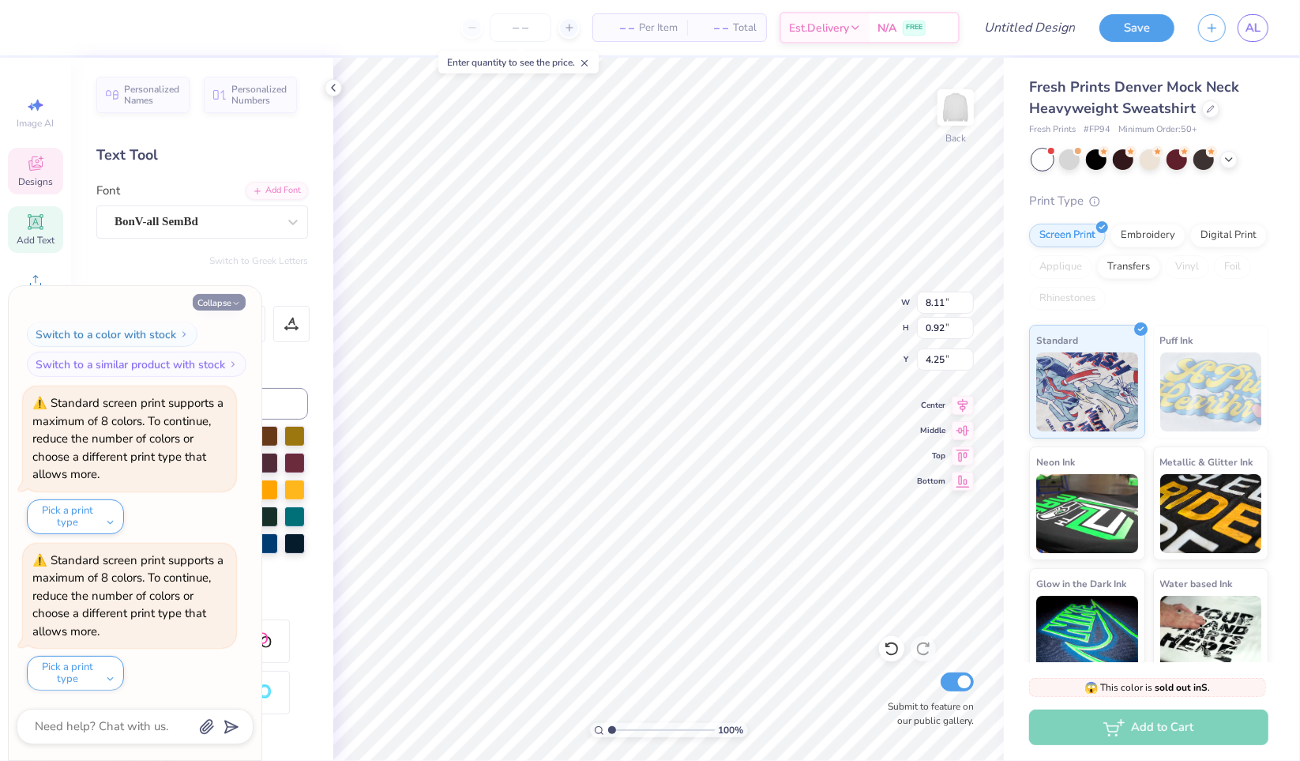
type textarea "x"
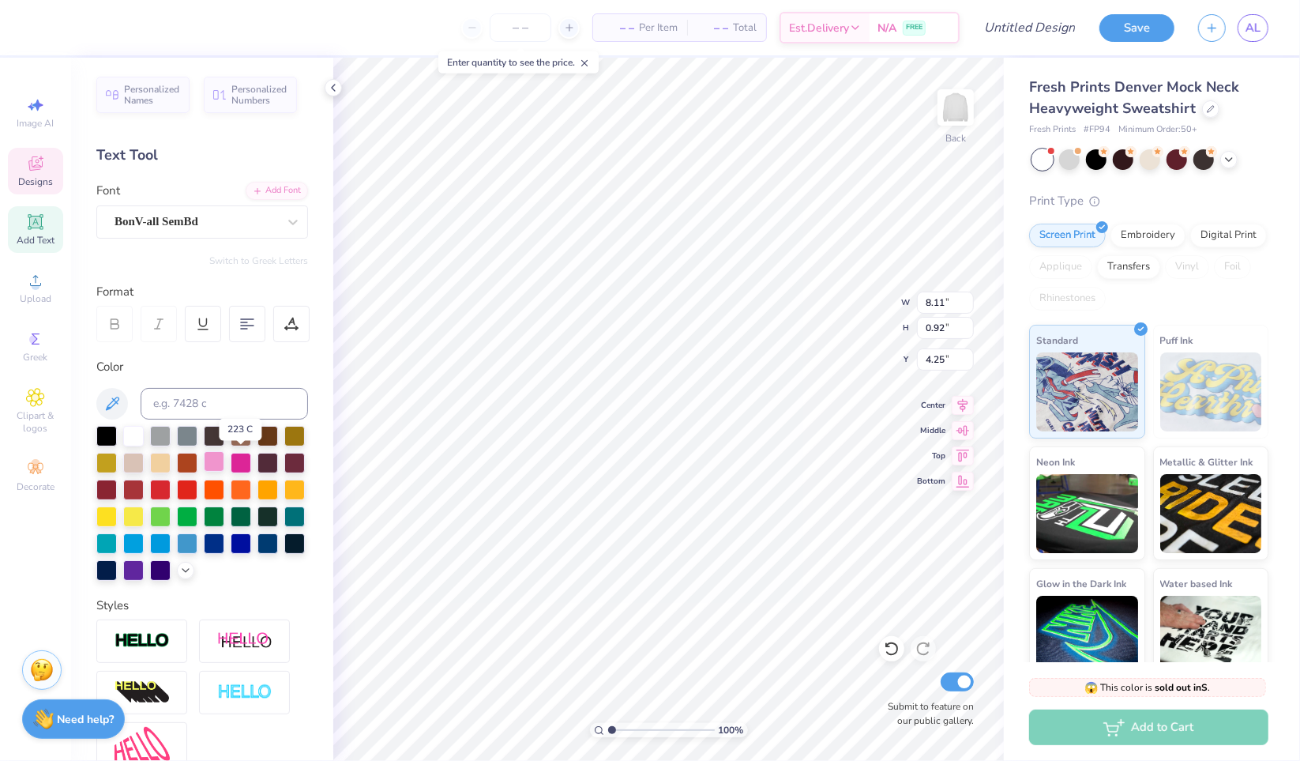
click at [224, 456] on div at bounding box center [214, 461] width 21 height 21
type input "6.63"
type input "1.61"
type input "2.82"
type input "8.11"
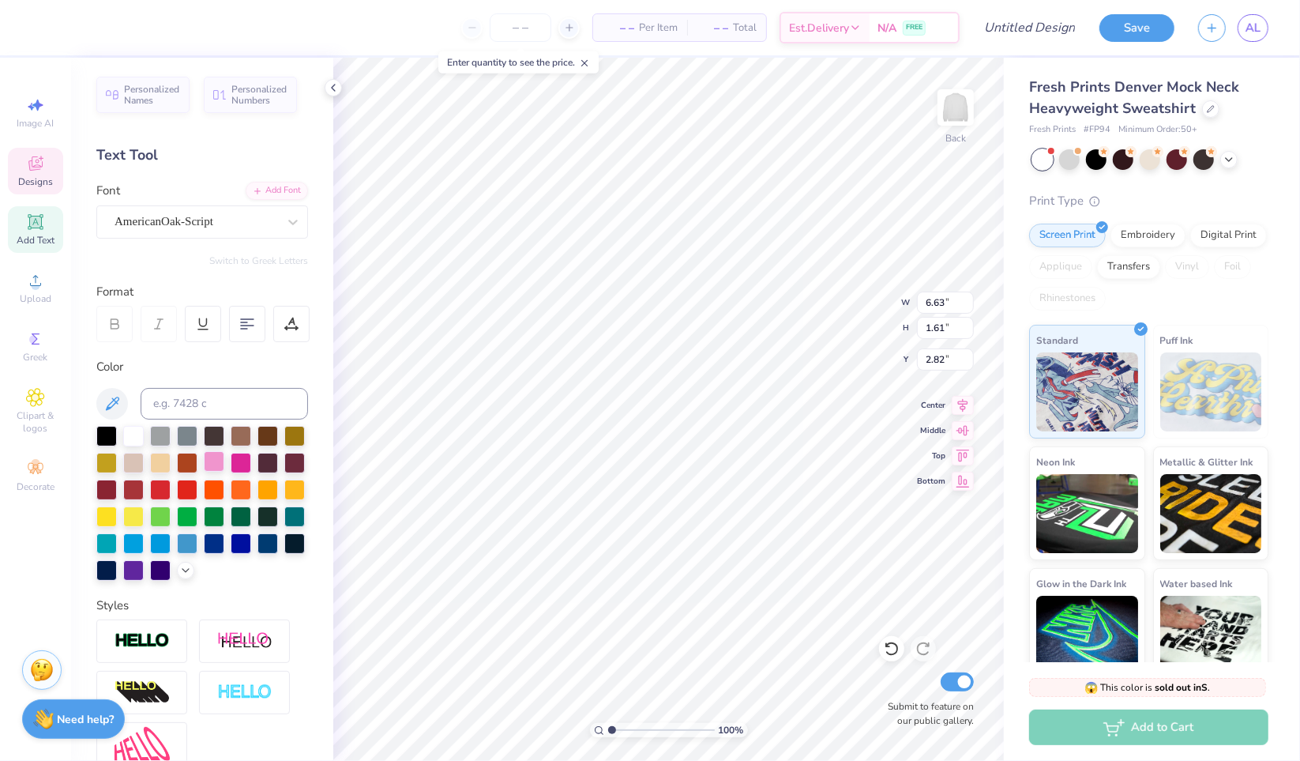
type input "0.92"
type input "4.25"
type input "8.49"
type input "9.16"
type input "5.50"
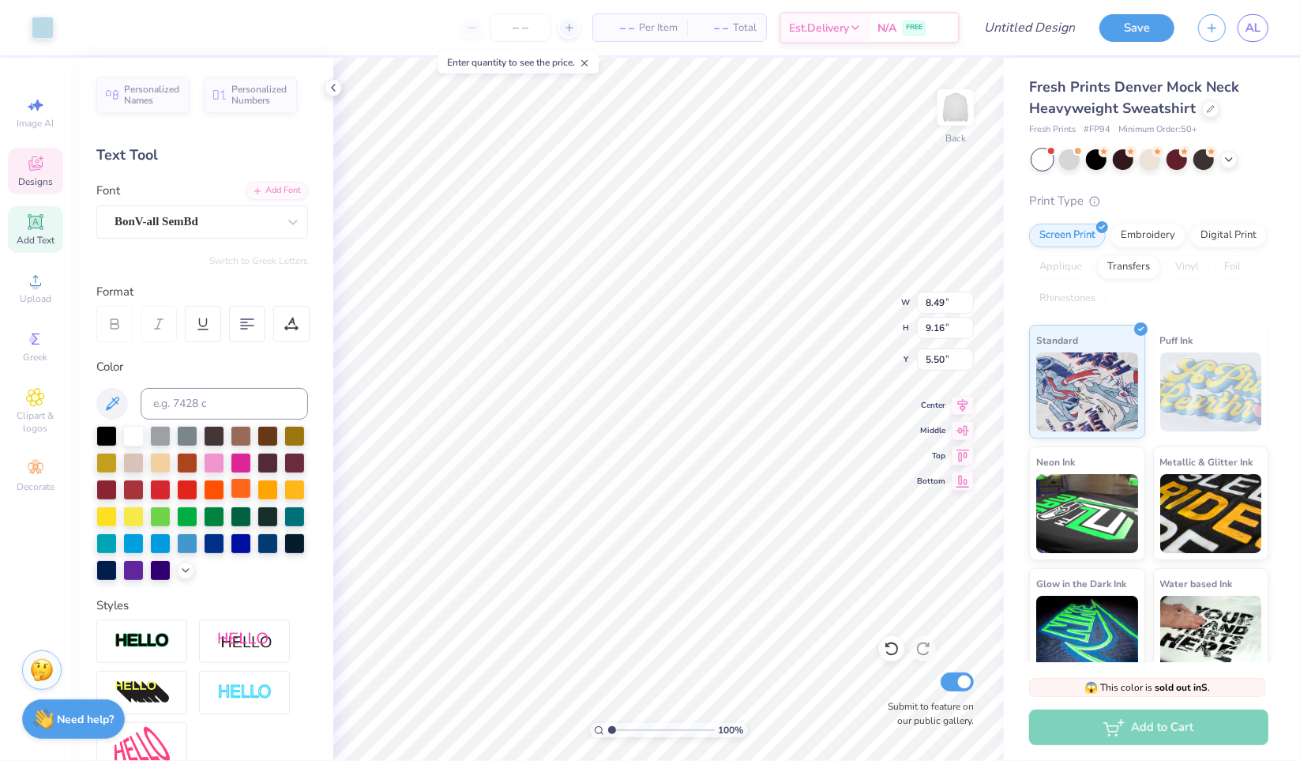
click at [231, 498] on div at bounding box center [241, 488] width 21 height 21
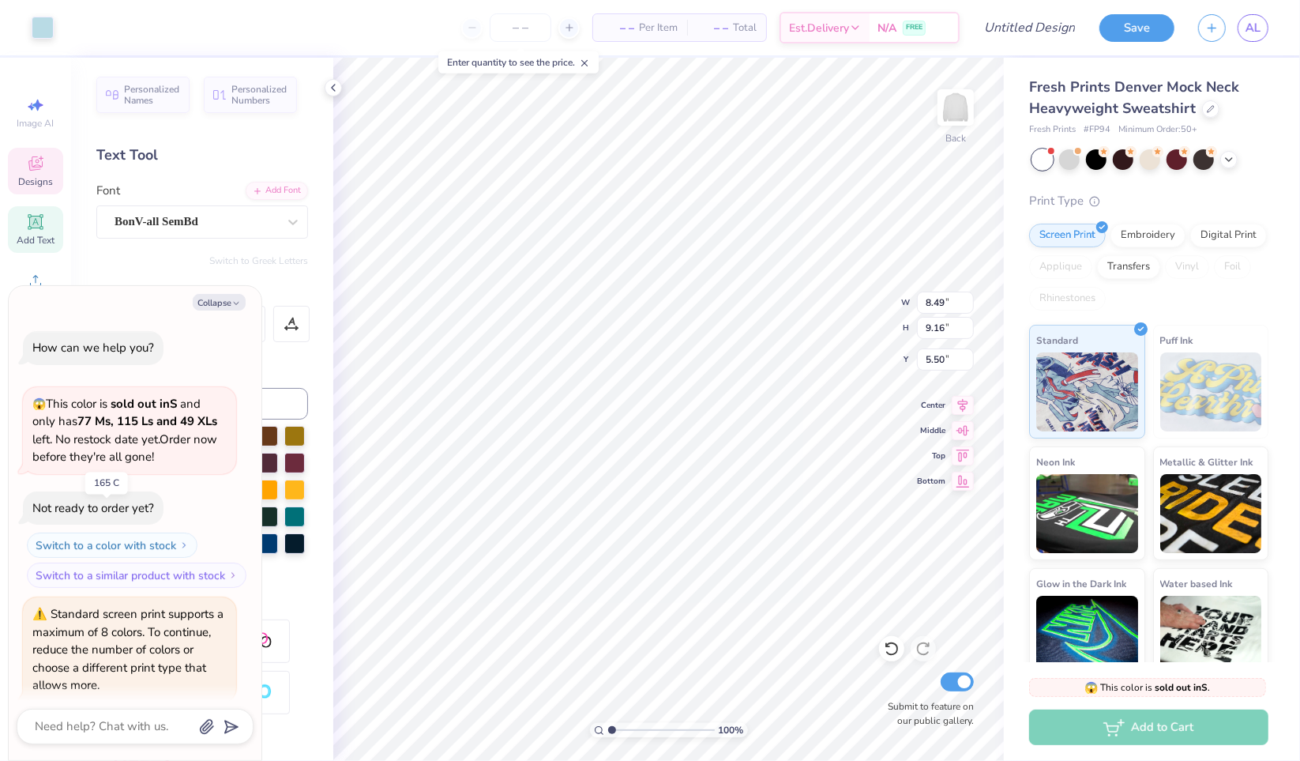
scroll to position [367, 0]
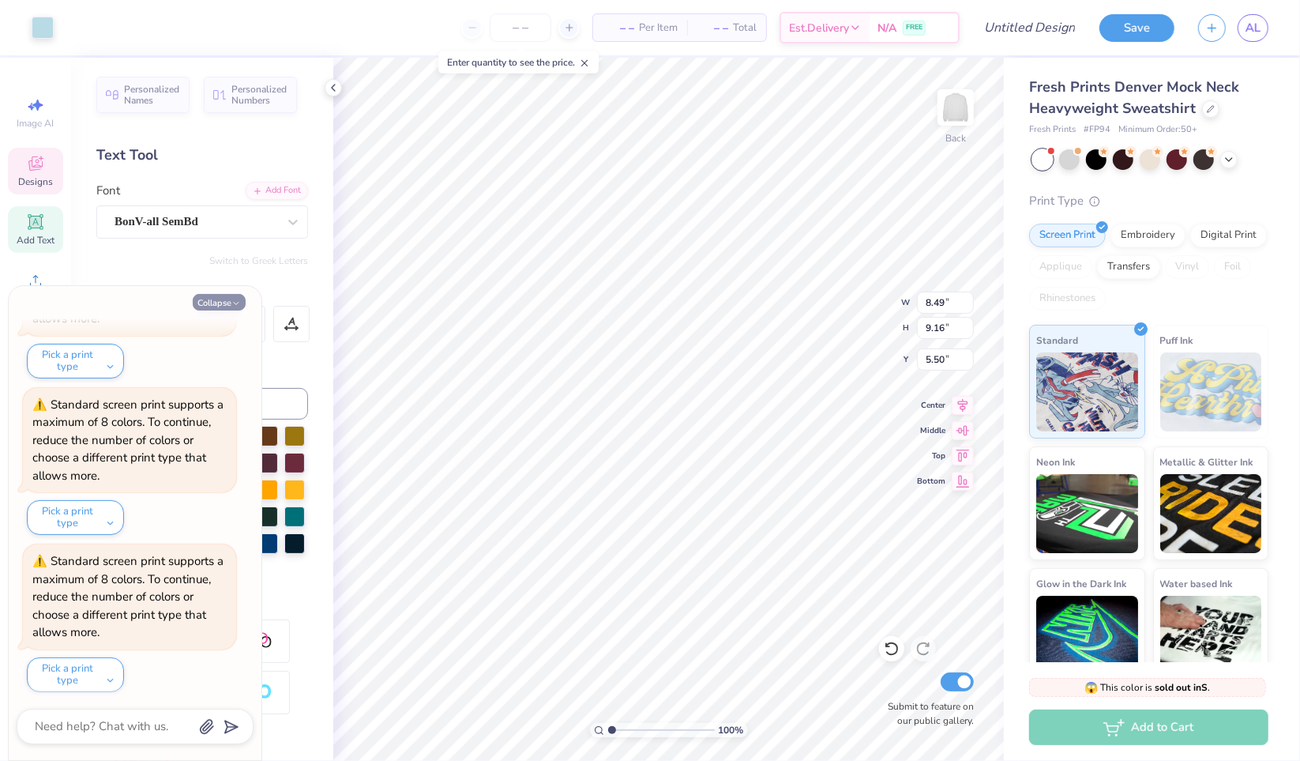
click at [228, 305] on button "Collapse" at bounding box center [219, 302] width 53 height 17
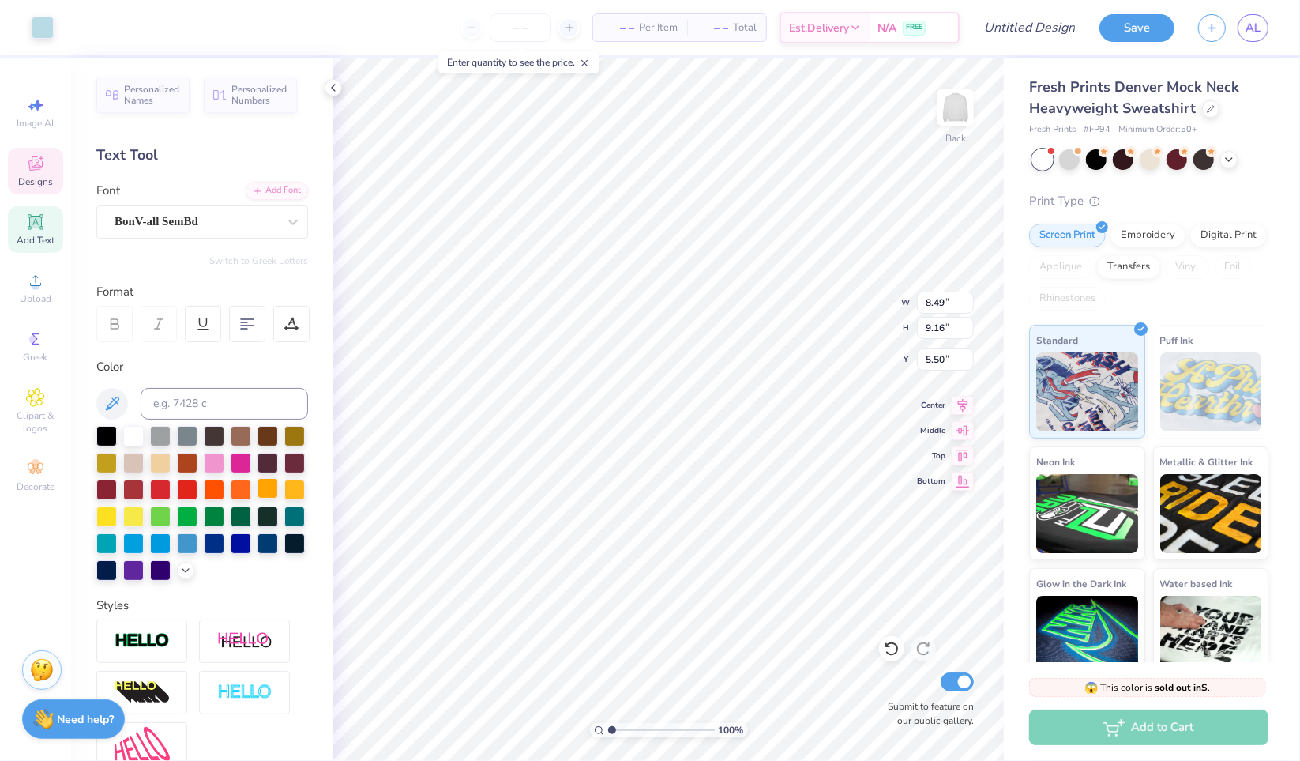
click at [258, 498] on div at bounding box center [268, 488] width 21 height 21
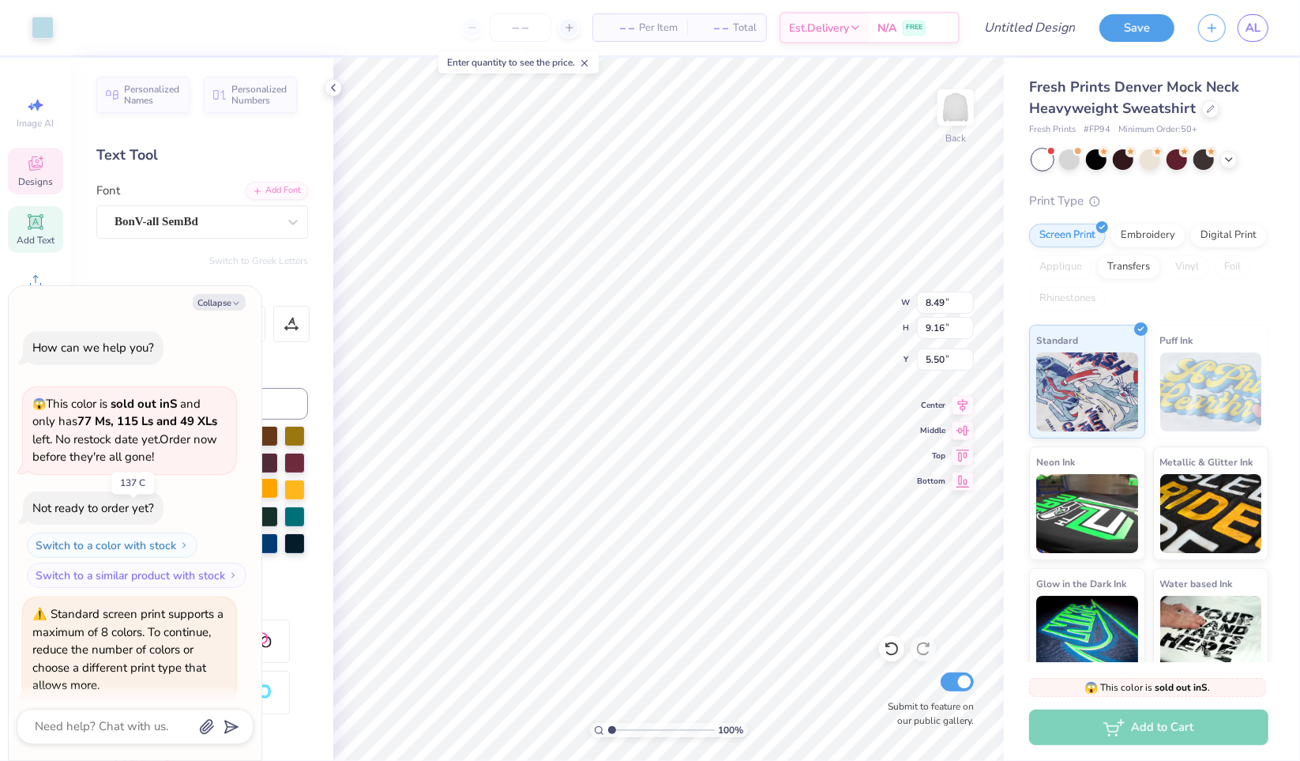
scroll to position [523, 0]
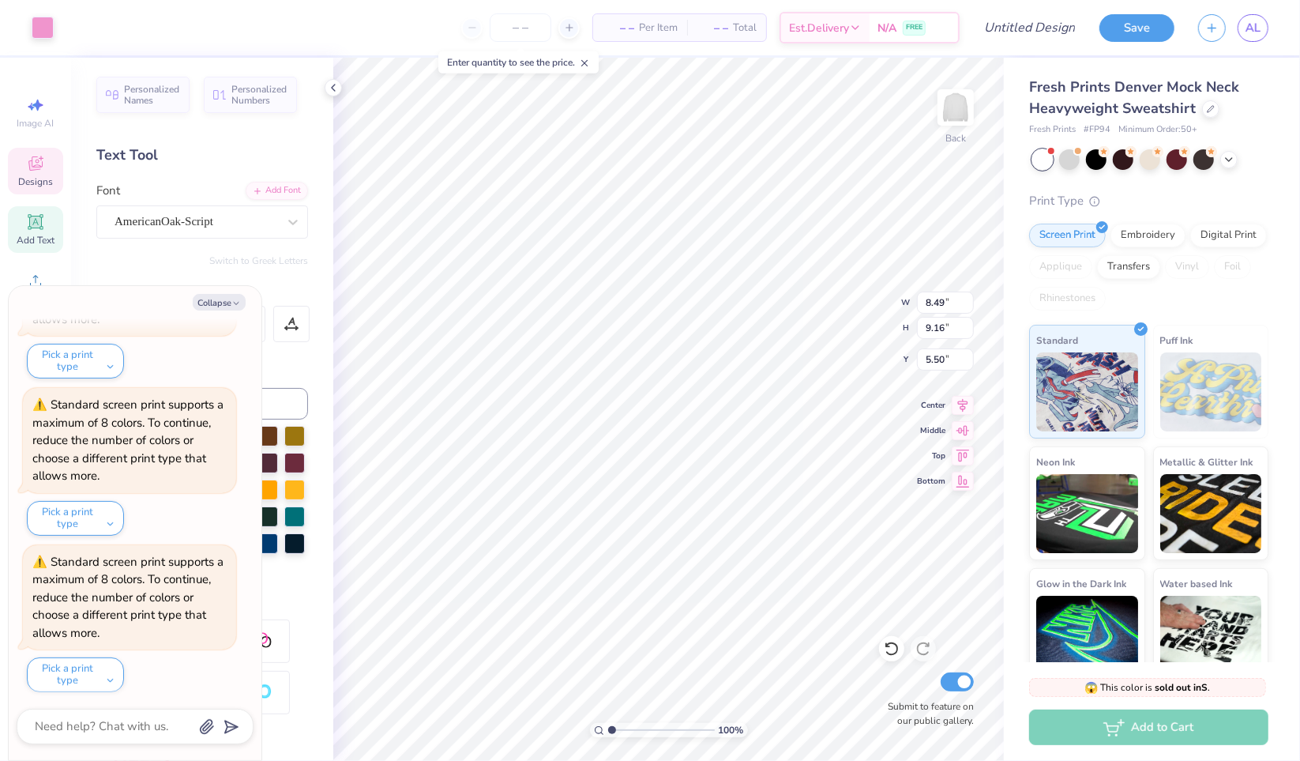
type textarea "x"
type input "6.63"
type input "1.61"
type input "2.82"
click at [234, 300] on icon "button" at bounding box center [235, 303] width 9 height 9
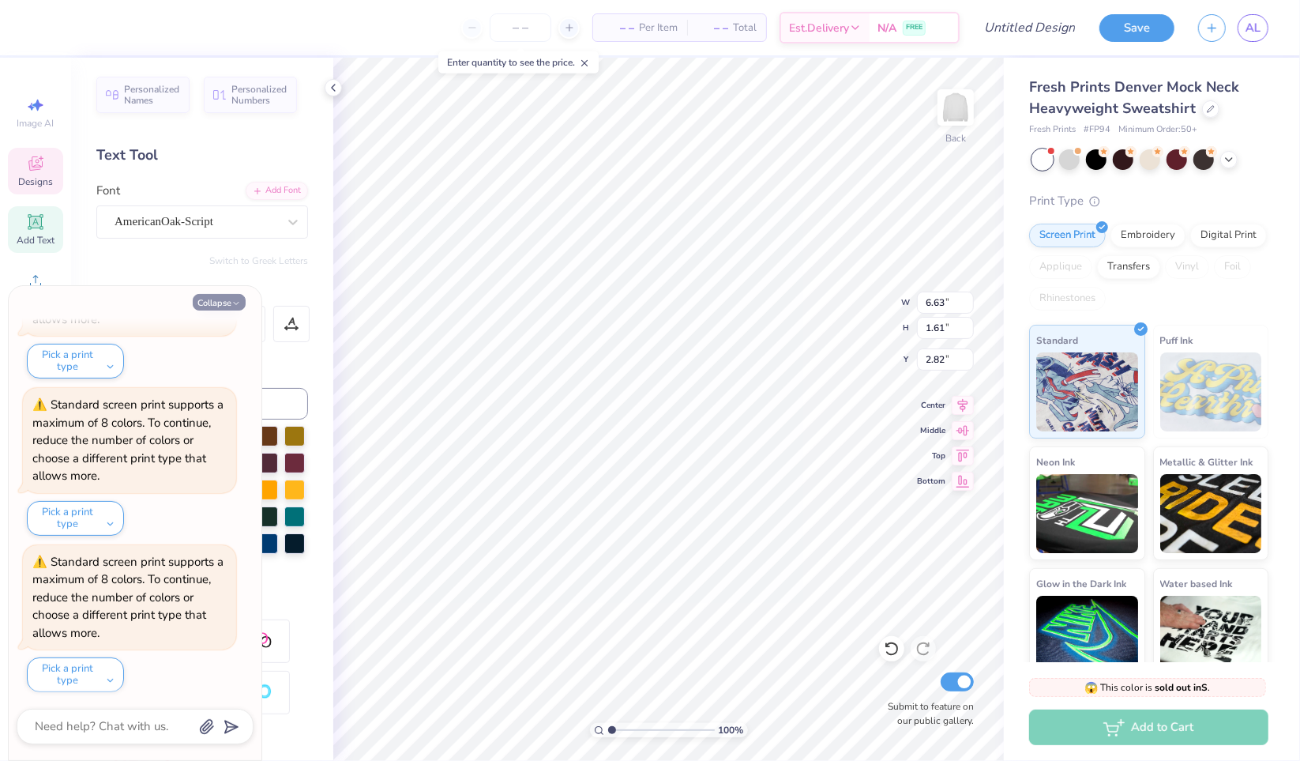
type textarea "x"
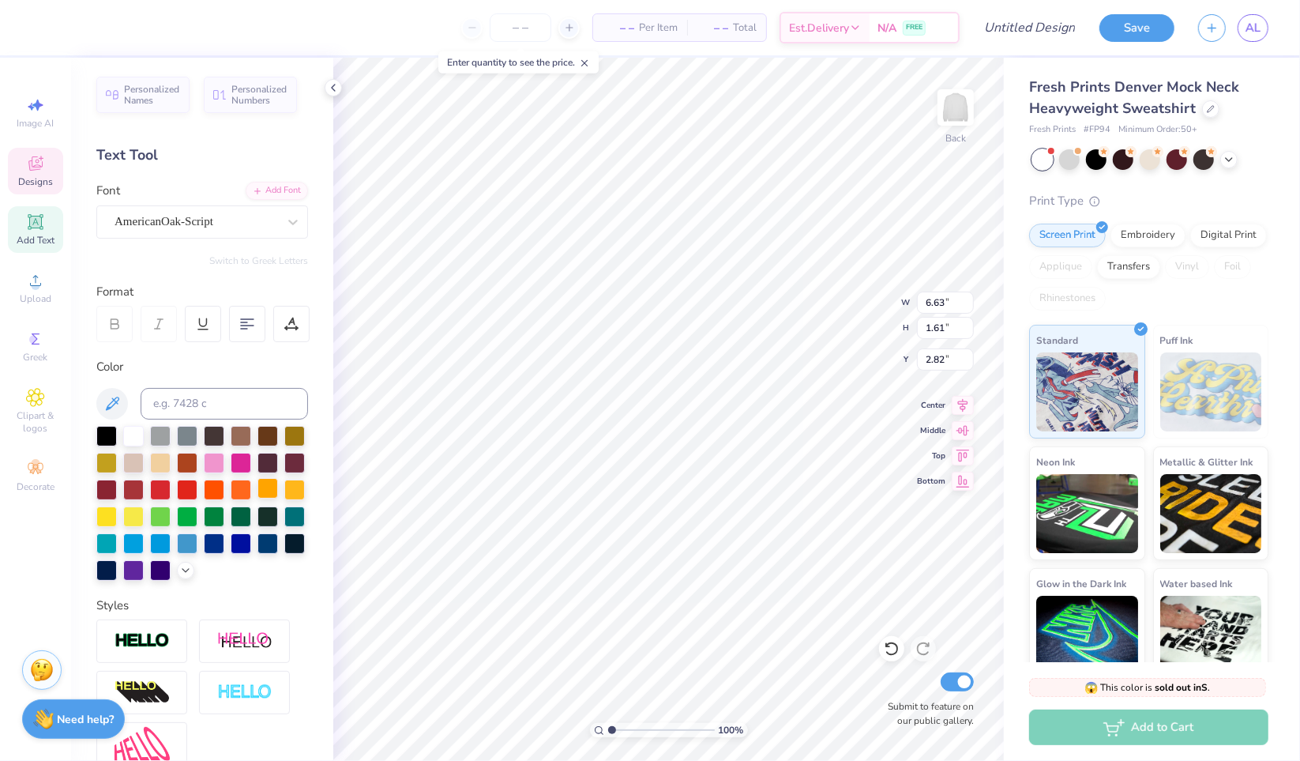
click at [258, 498] on div at bounding box center [268, 488] width 21 height 21
type input "8.49"
type input "9.16"
type input "5.50"
click at [231, 498] on div at bounding box center [241, 488] width 21 height 21
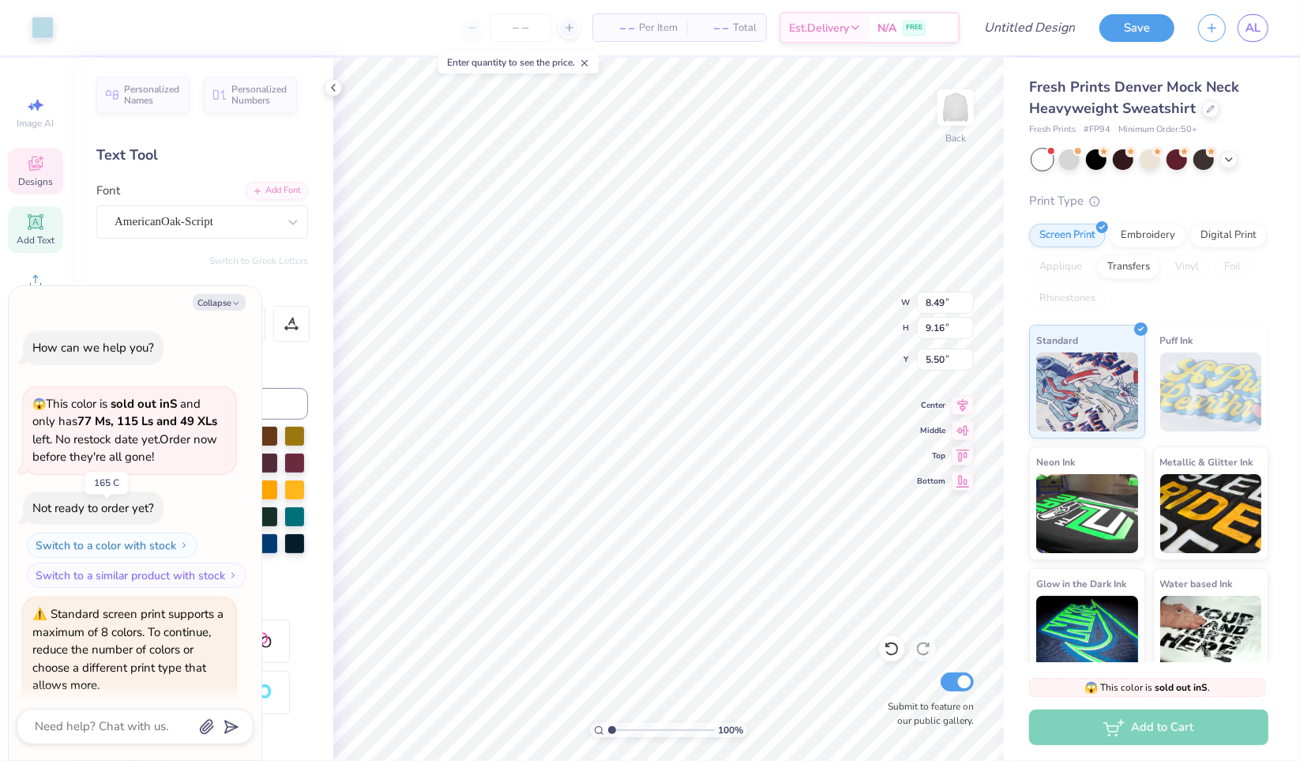
scroll to position [679, 0]
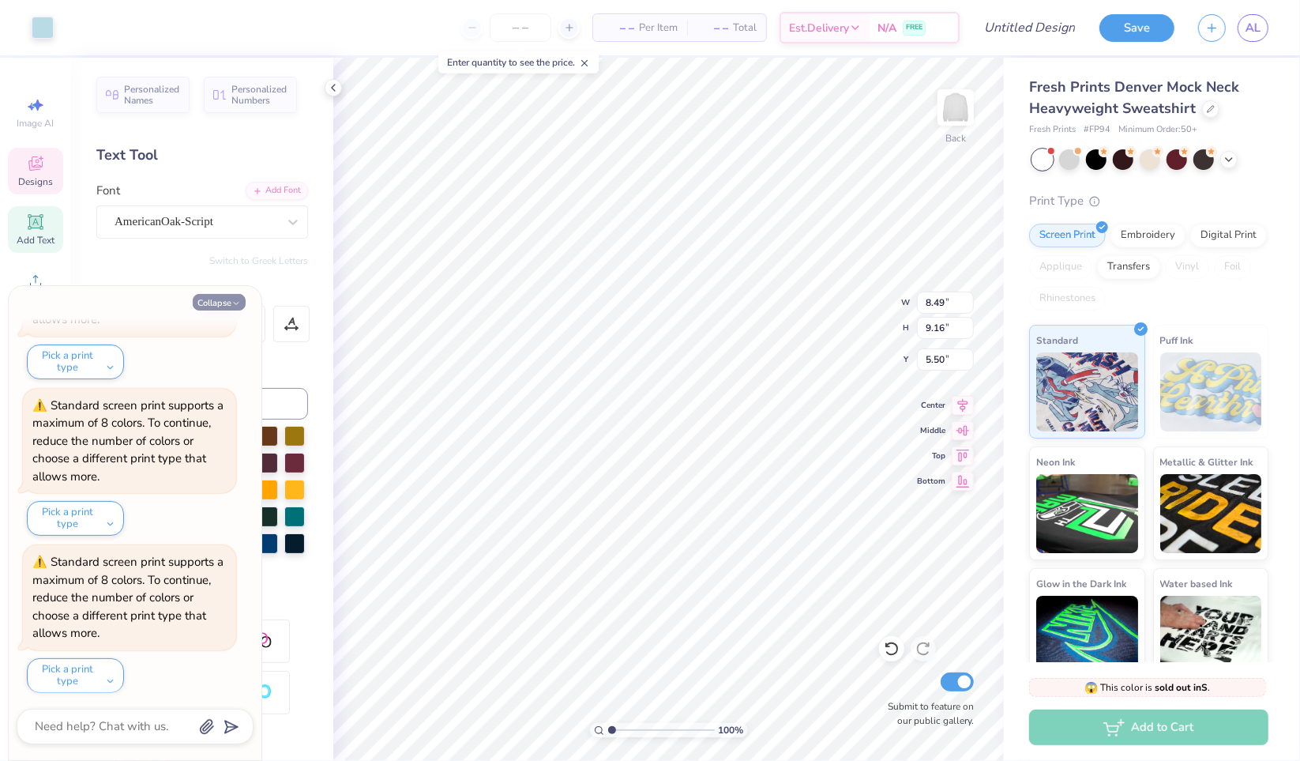
click at [218, 303] on button "Collapse" at bounding box center [219, 302] width 53 height 17
type textarea "x"
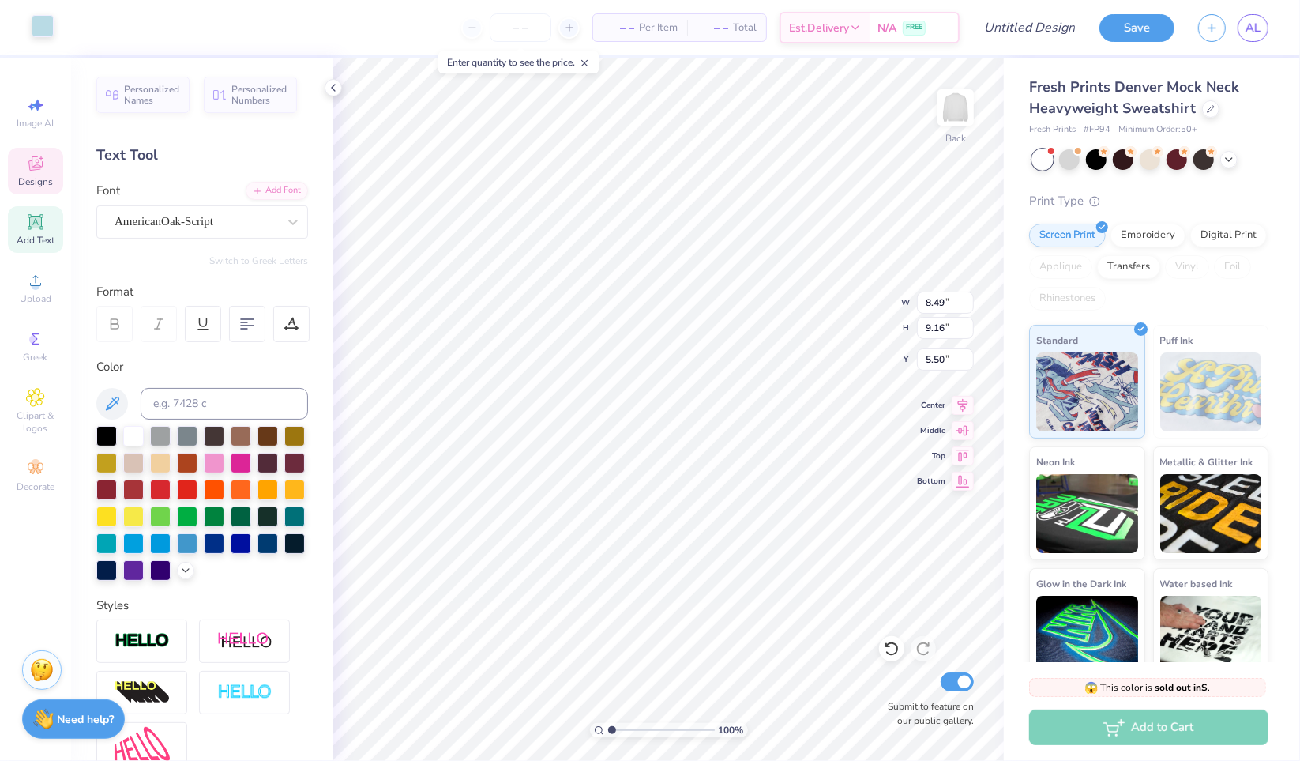
click at [44, 28] on div at bounding box center [43, 26] width 22 height 22
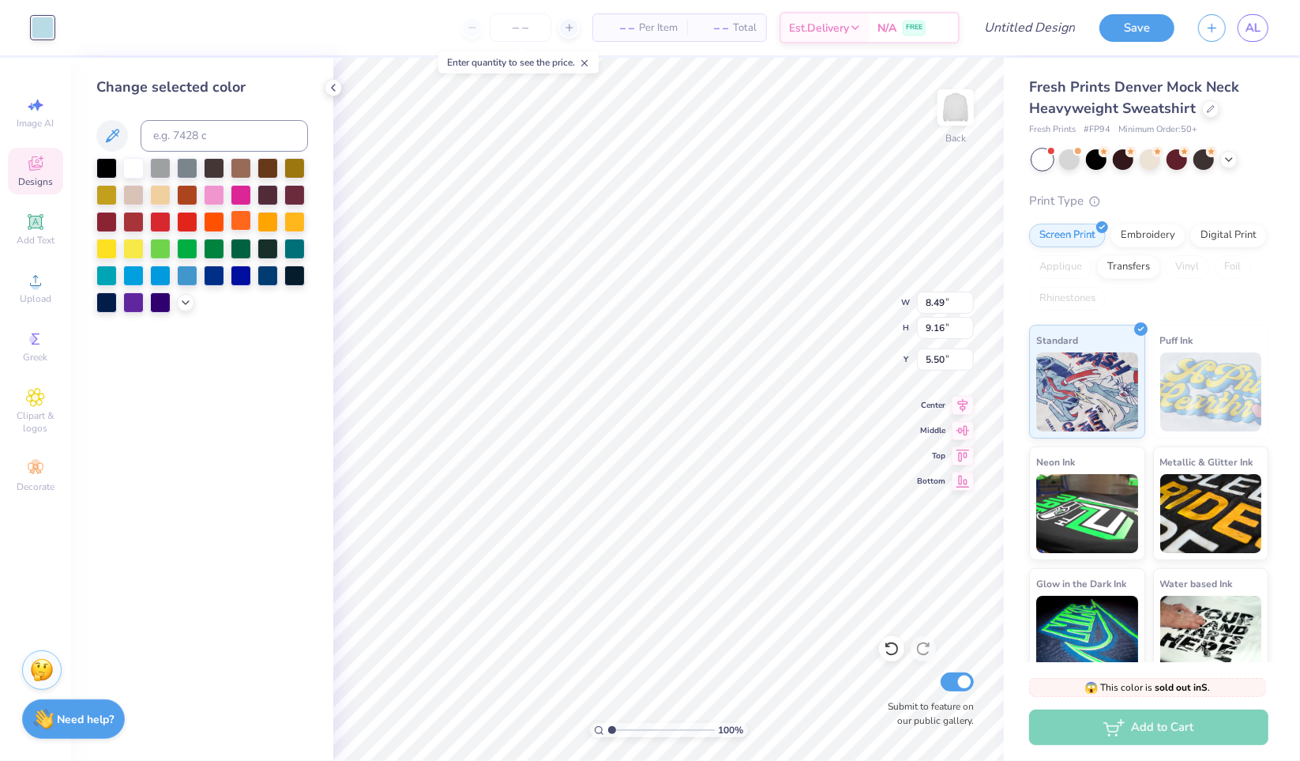
click at [247, 217] on div at bounding box center [241, 220] width 21 height 21
type input "7.89"
type input "9.30"
type input "5.39"
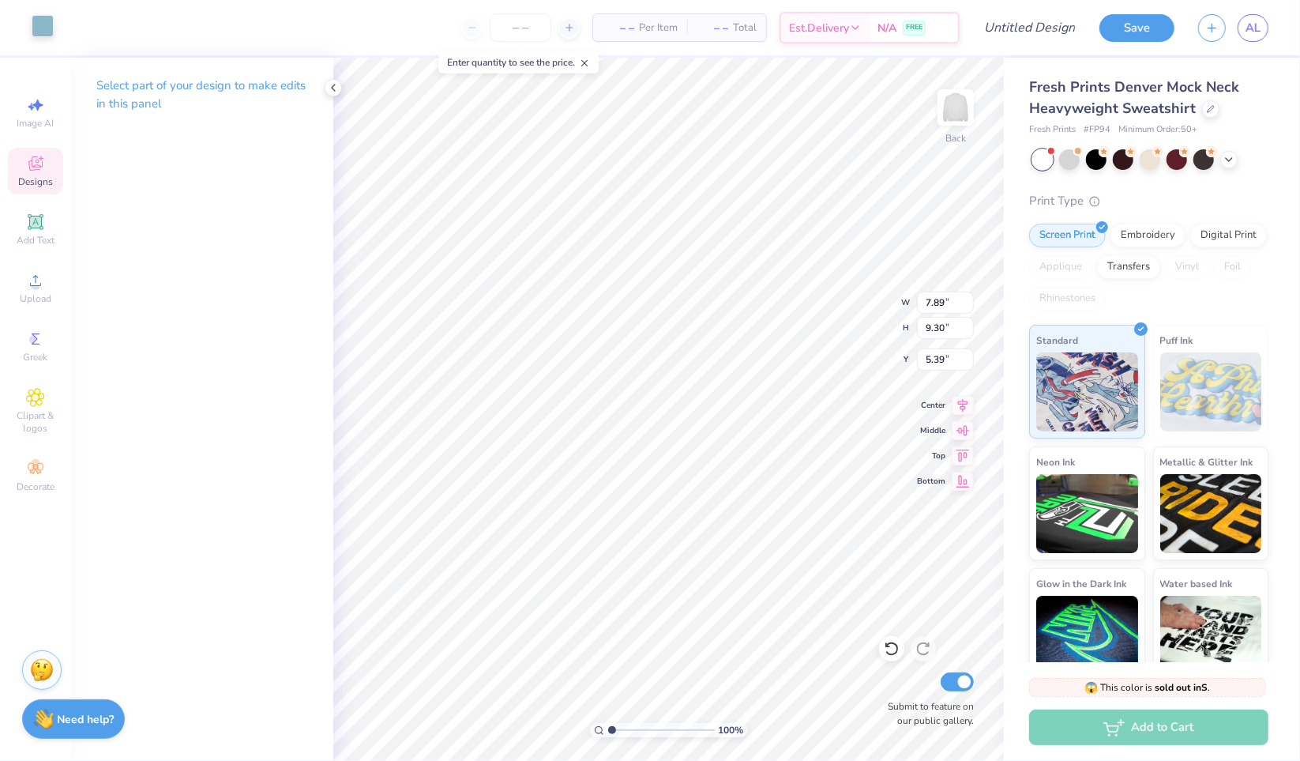
click at [44, 30] on div at bounding box center [43, 26] width 22 height 22
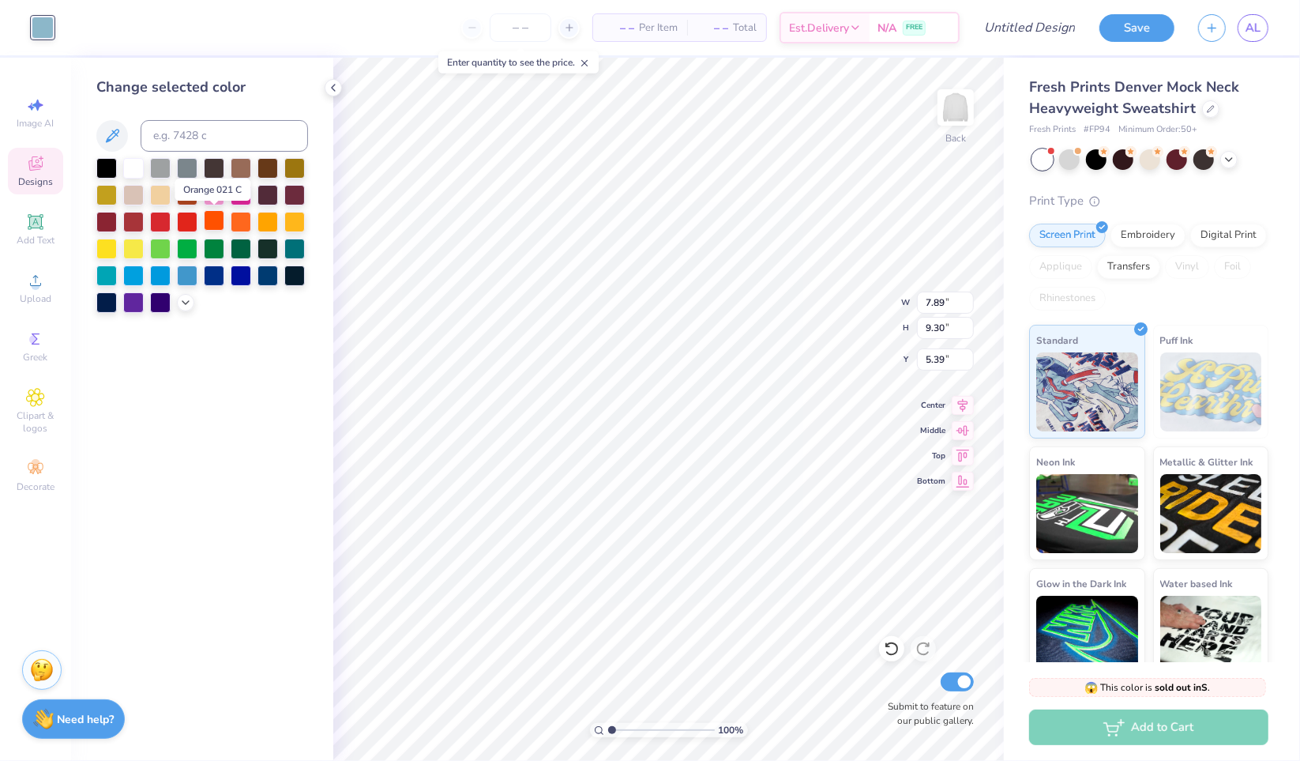
click at [215, 220] on div at bounding box center [214, 220] width 21 height 21
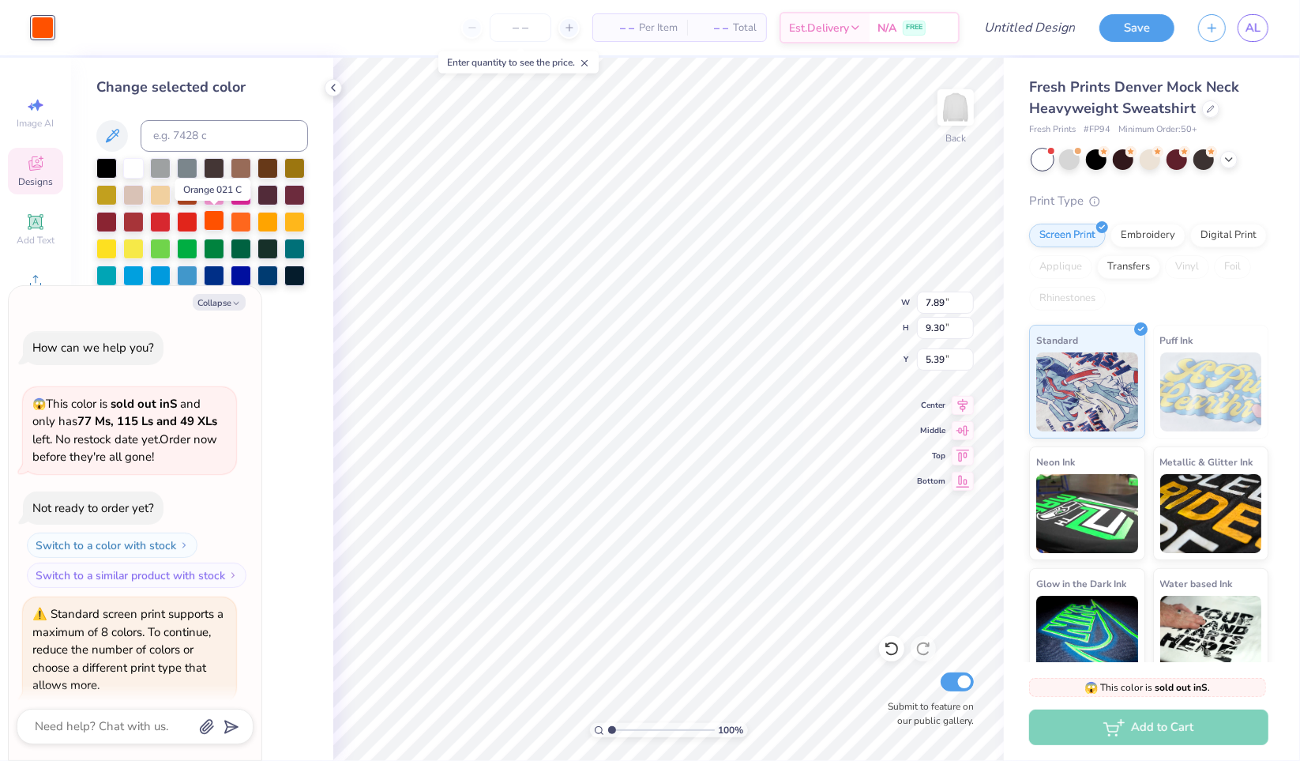
scroll to position [835, 0]
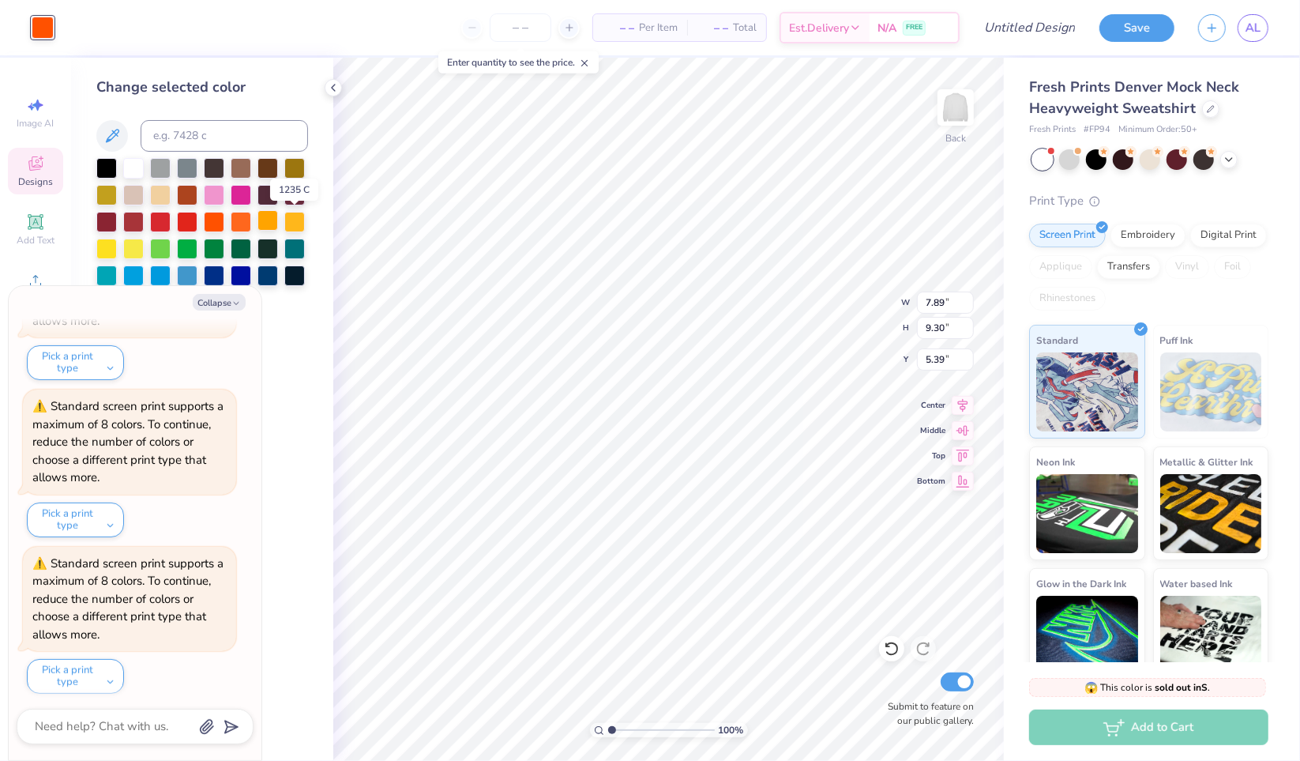
click at [269, 221] on div at bounding box center [268, 220] width 21 height 21
type textarea "x"
type input "7.68"
type input "9.70"
type input "5.21"
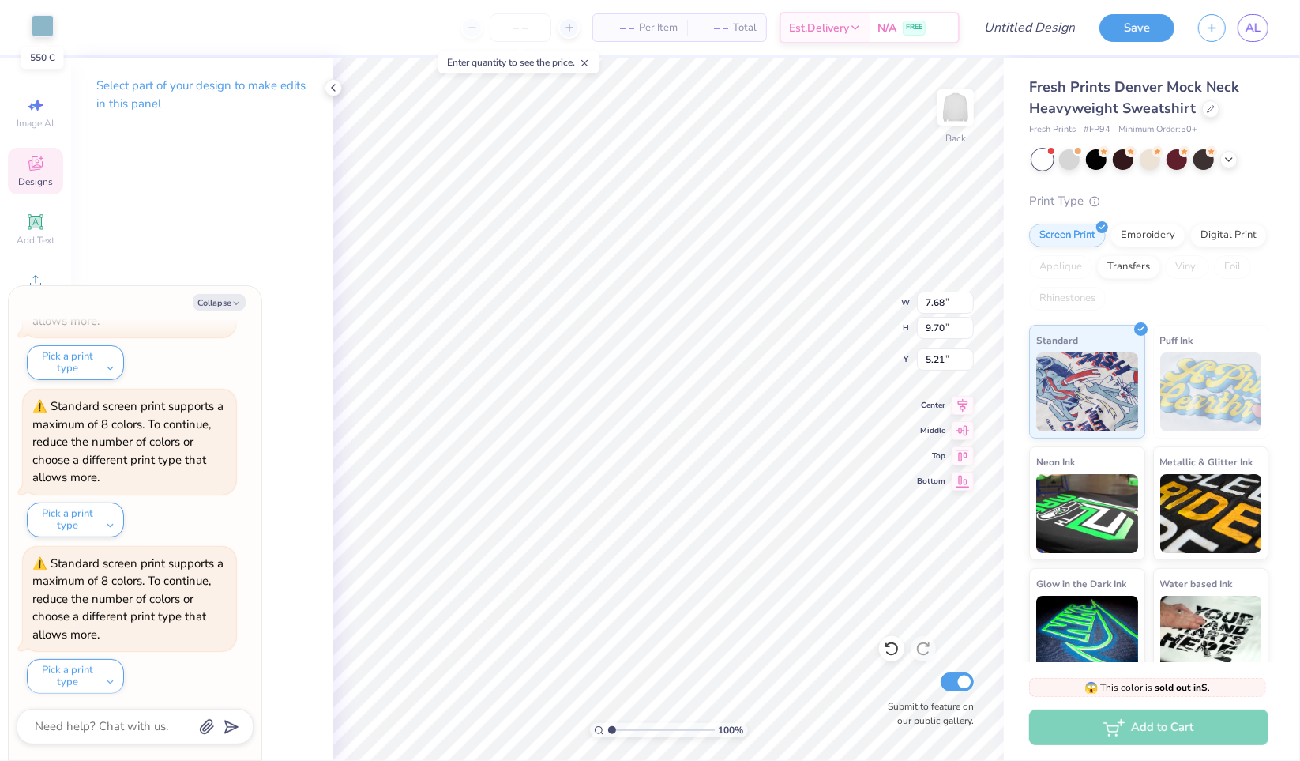
click at [45, 28] on div at bounding box center [43, 26] width 22 height 22
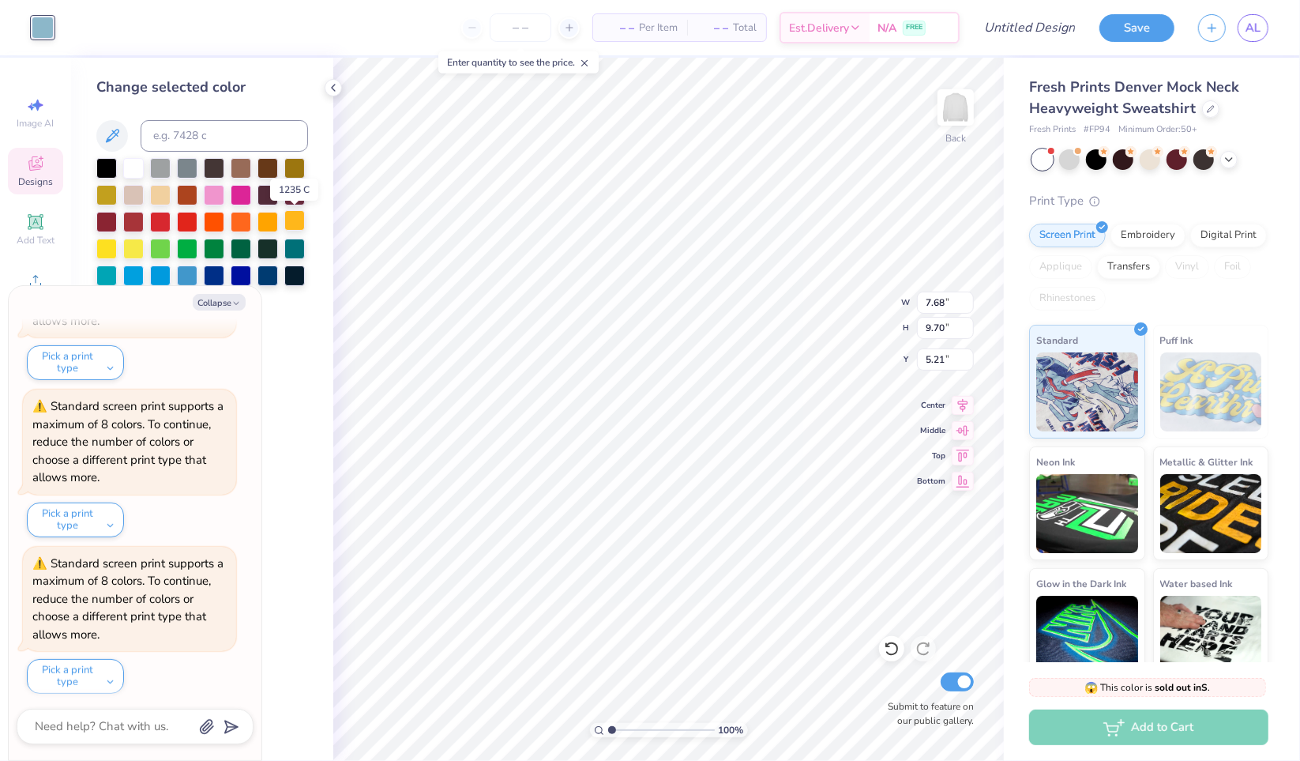
click at [295, 226] on div at bounding box center [294, 220] width 21 height 21
type textarea "x"
type input "6.63"
type input "1.61"
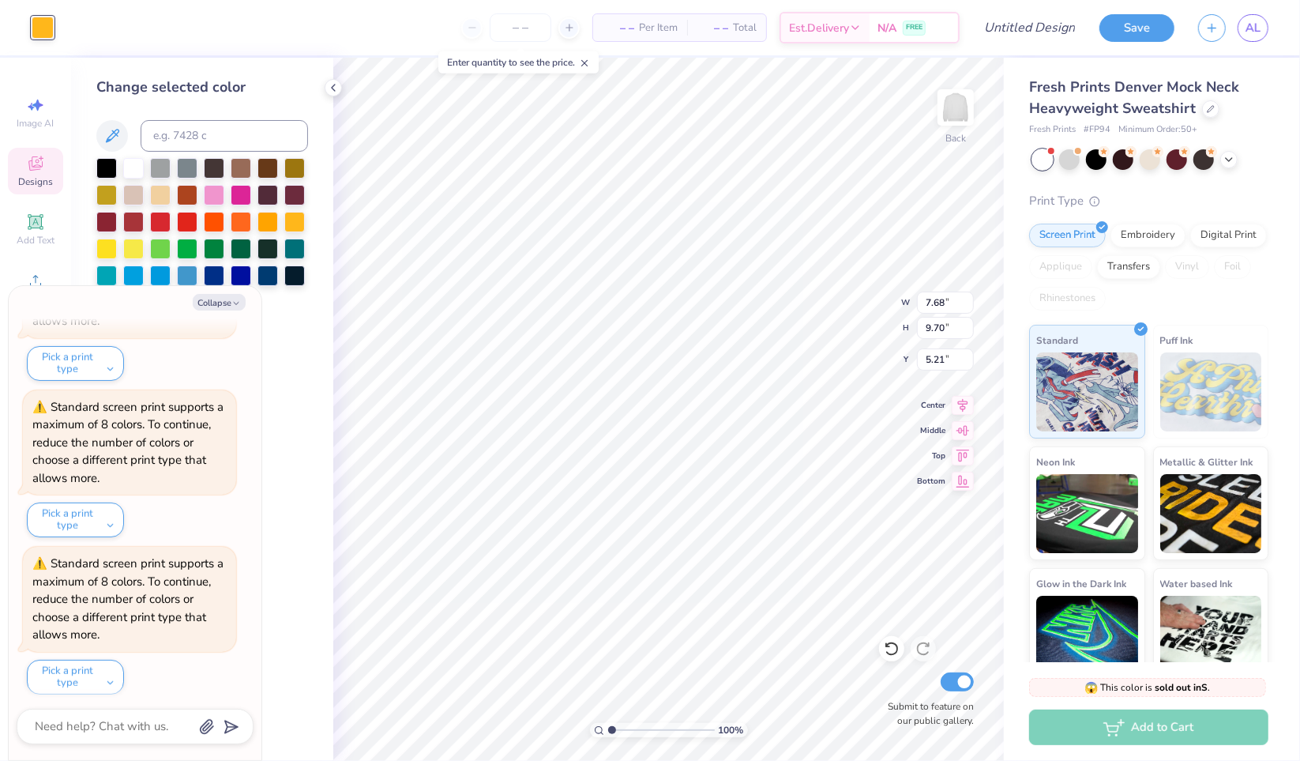
type input "2.82"
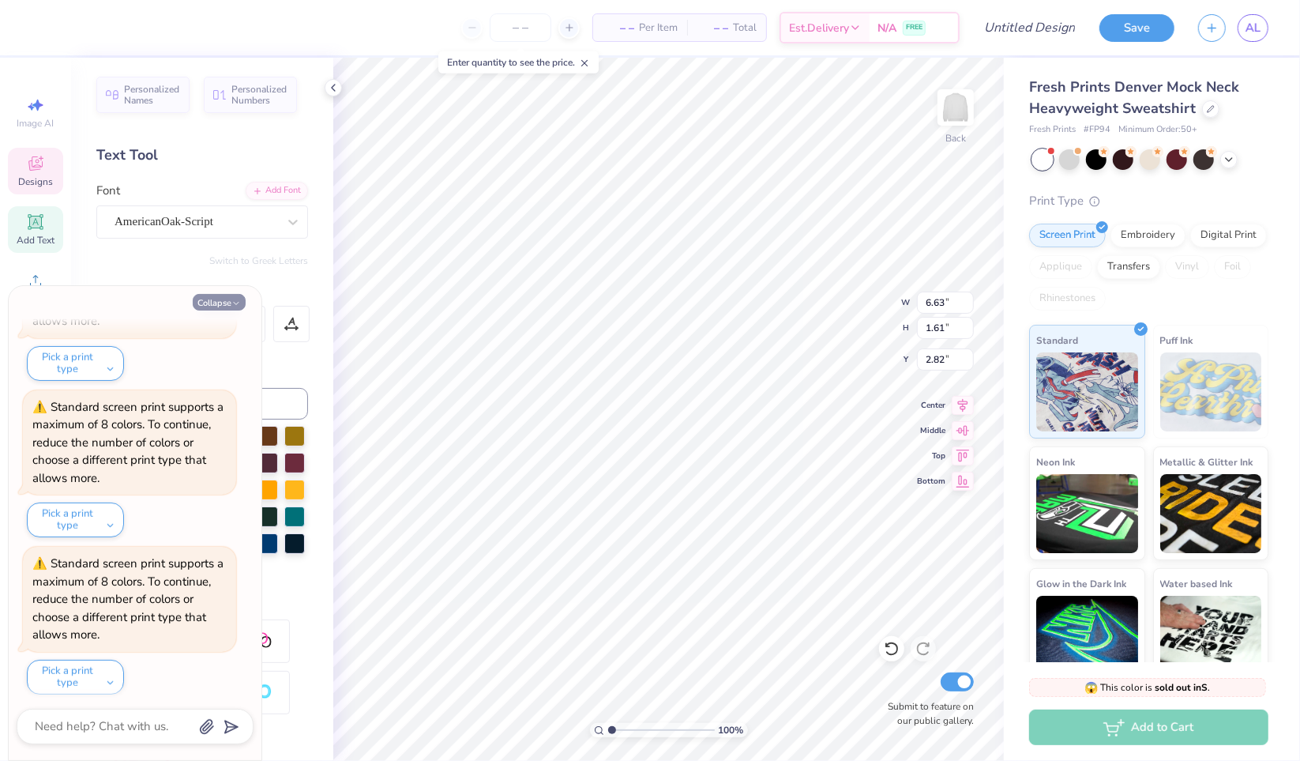
click at [232, 304] on icon "button" at bounding box center [235, 303] width 9 height 9
type textarea "x"
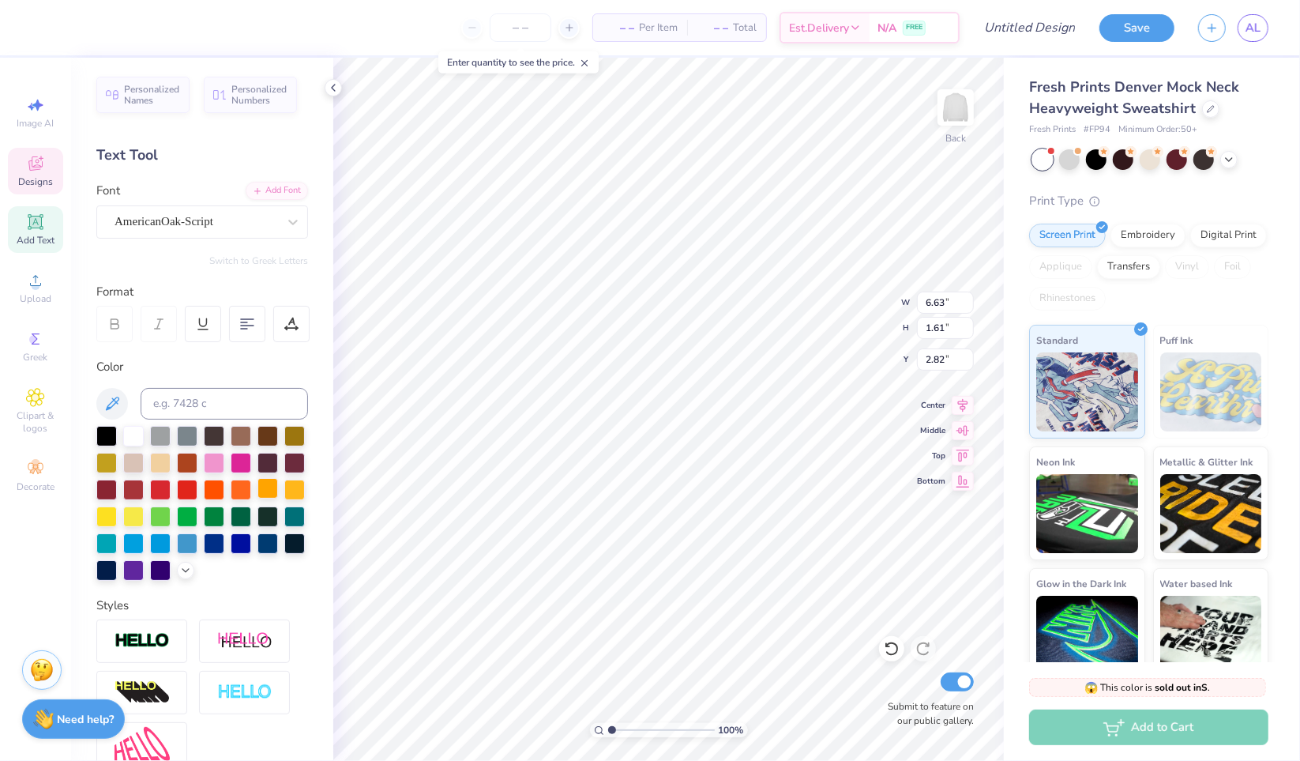
click at [258, 498] on div at bounding box center [268, 488] width 21 height 21
click at [51, 21] on div at bounding box center [43, 26] width 22 height 22
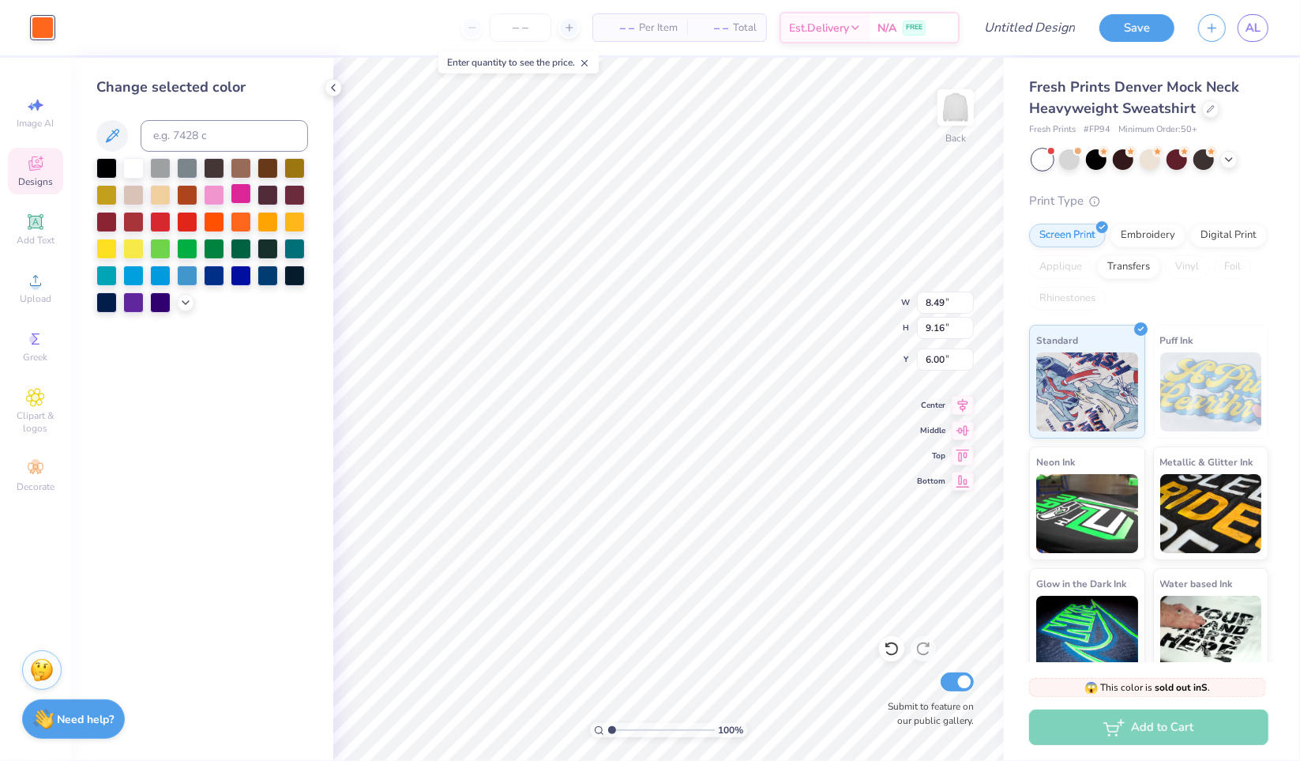
click at [242, 192] on div at bounding box center [241, 193] width 21 height 21
click at [215, 195] on div at bounding box center [214, 193] width 21 height 21
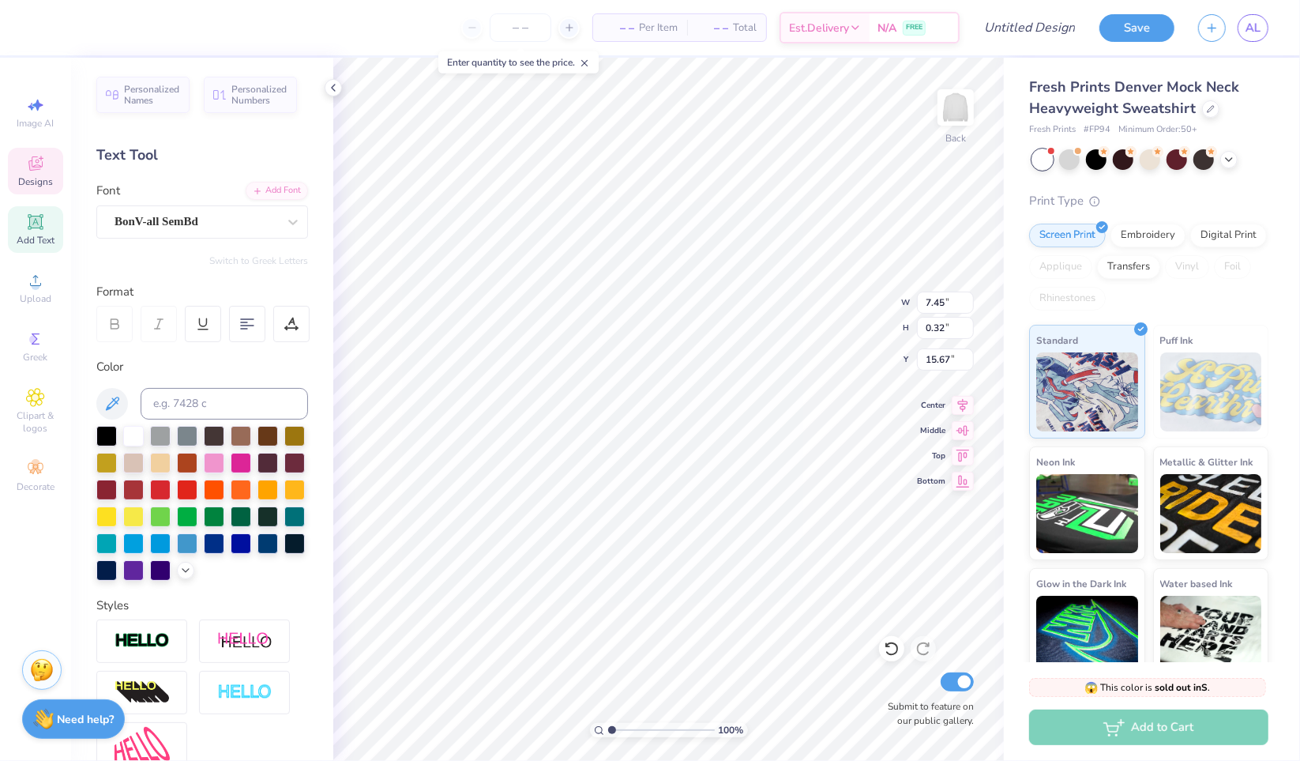
scroll to position [13, 4]
type textarea "G."
type input "0.27"
type input "0.34"
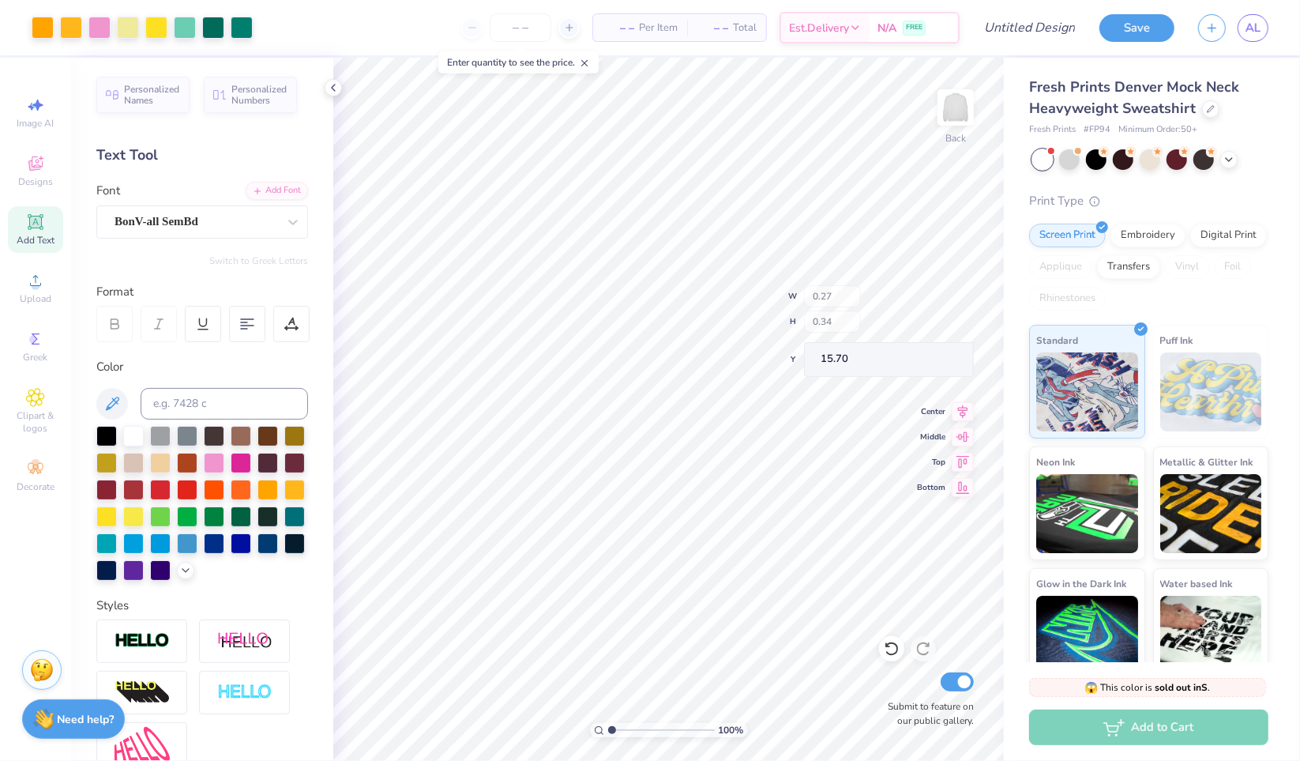
type input "15.70"
click at [892, 656] on icon at bounding box center [892, 649] width 16 height 16
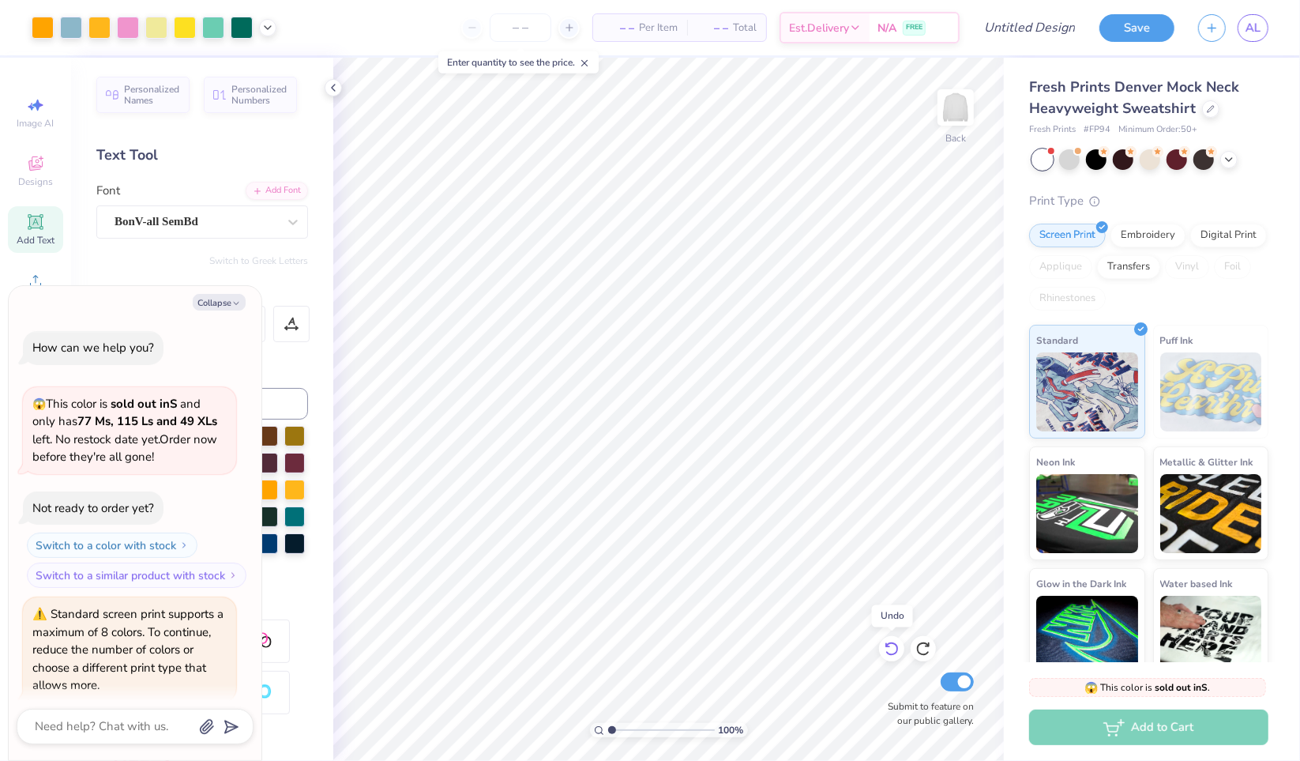
scroll to position [1148, 0]
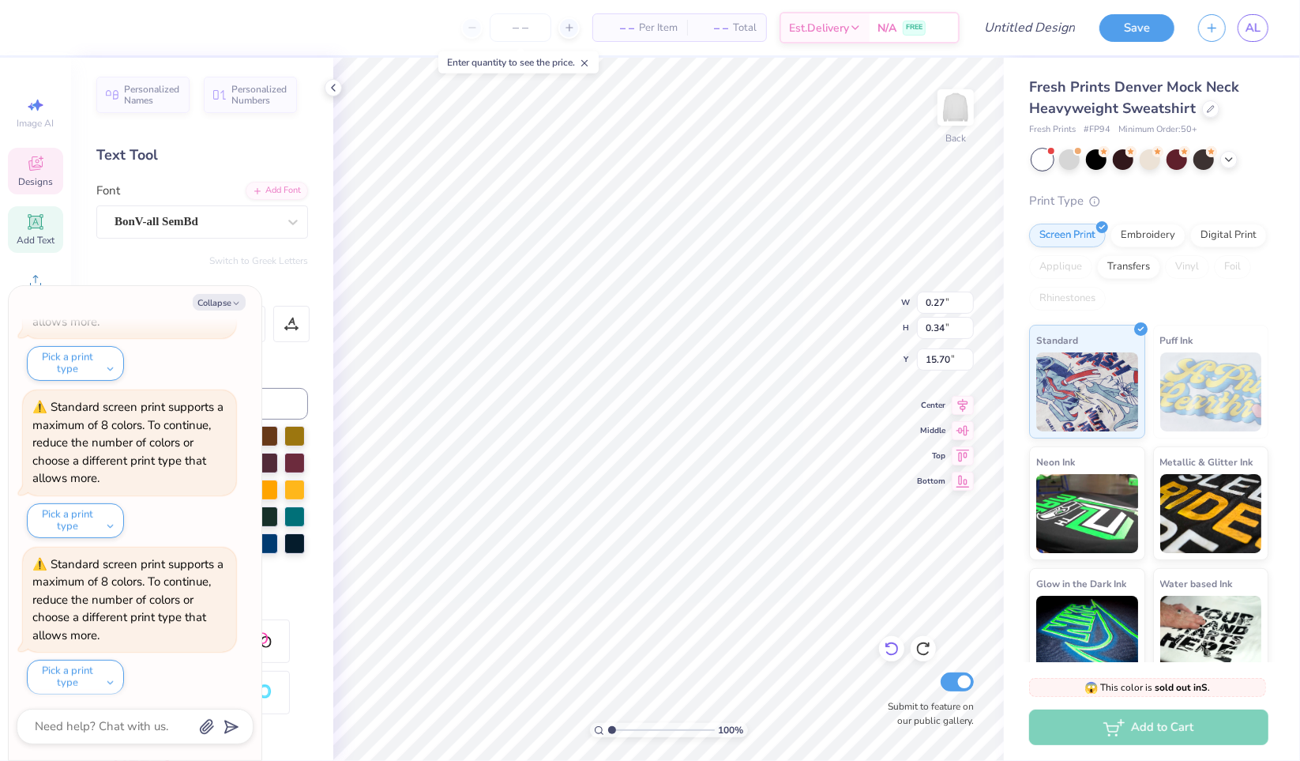
click at [891, 652] on icon at bounding box center [892, 649] width 16 height 16
type textarea "x"
type input "7.45"
type input "0.32"
type input "15.67"
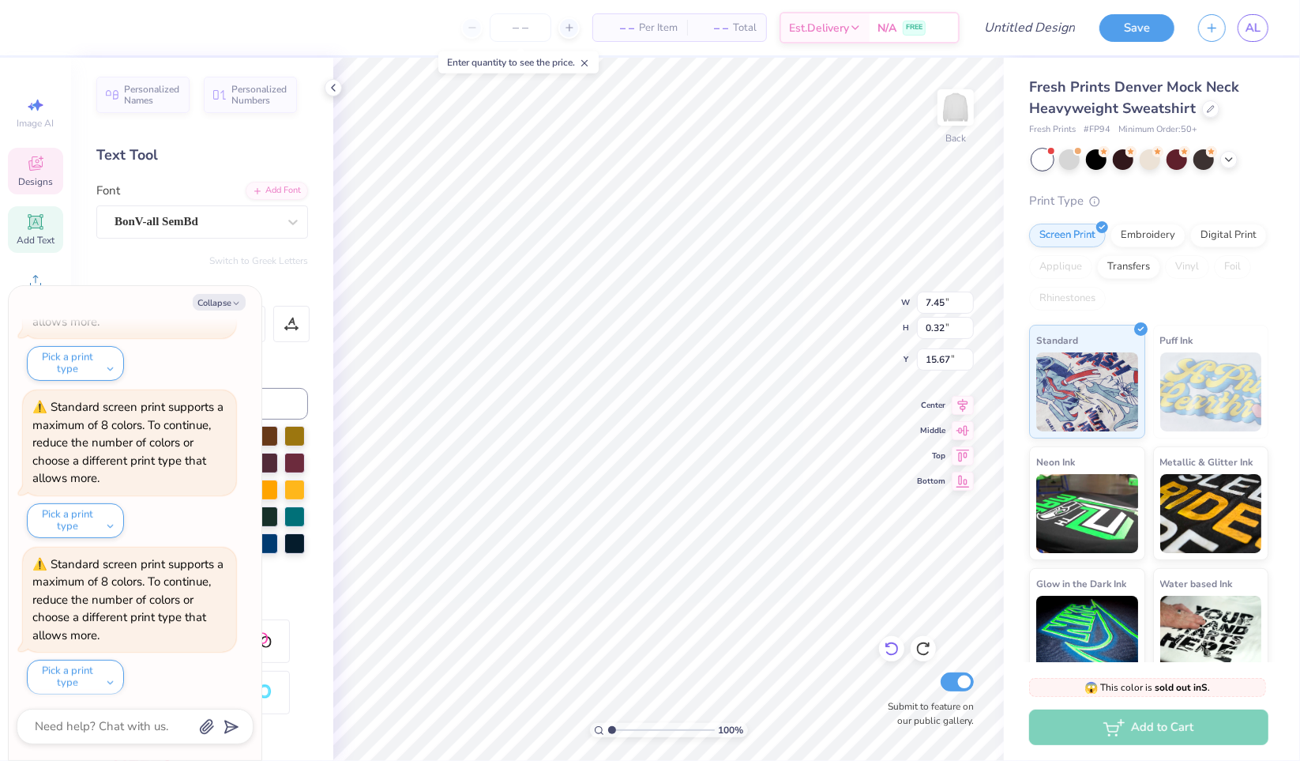
scroll to position [13, 2]
type textarea "x"
type textarea "t-POURED SUPPORT FOR LIFELONG LEARNING."
type textarea "x"
type textarea "tR-POURED SUPPORT FOR LIFELONG LEARNING."
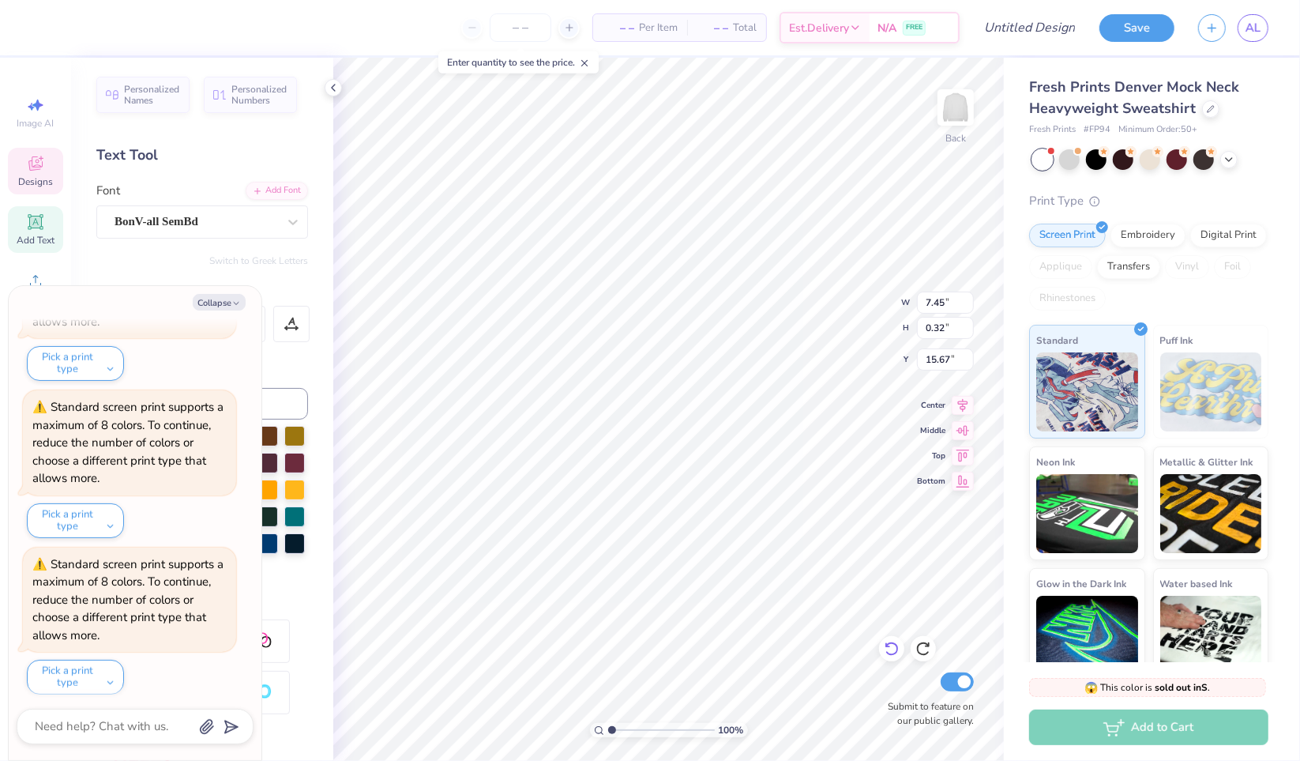
type textarea "x"
type textarea "tRI-POURED SUPPORT FOR LIFELONG LEARNING."
type textarea "x"
type textarea "tRI -POURED SUPPORT FOR LIFELONG LEARNING."
type textarea "x"
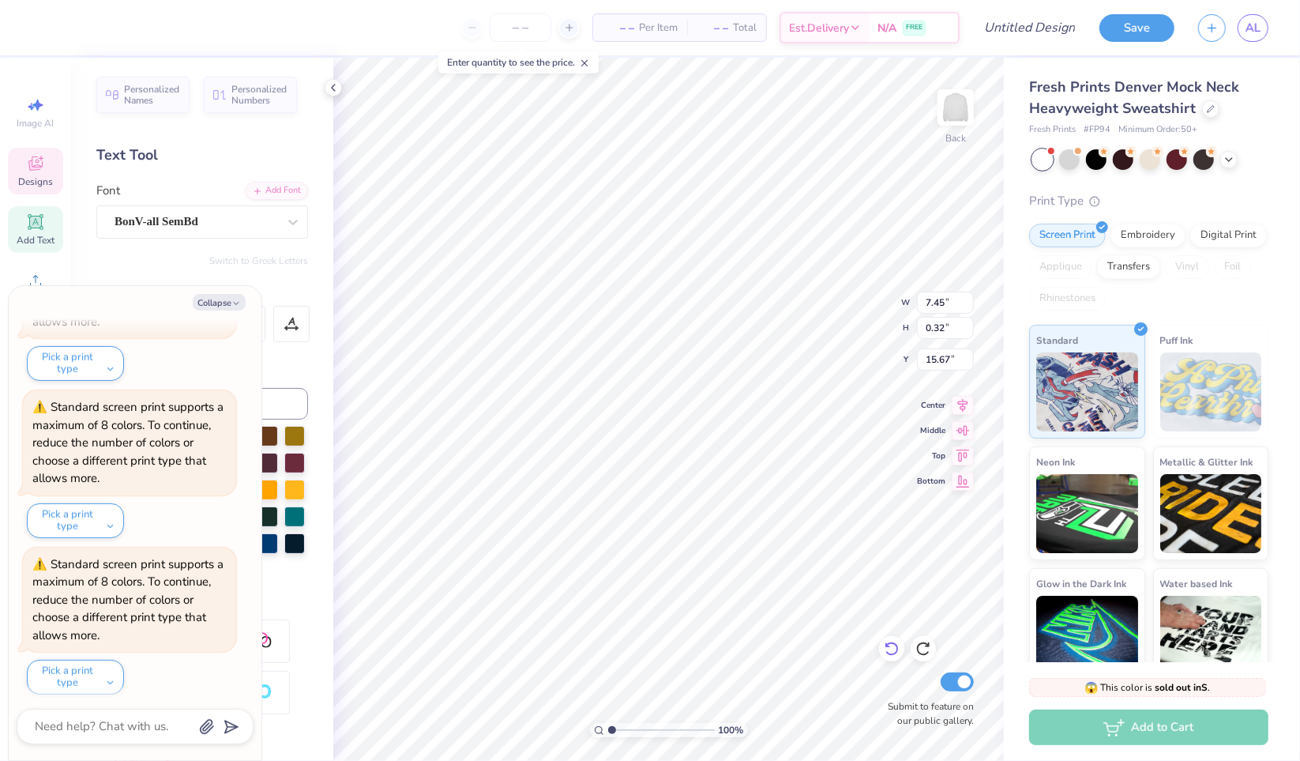
type textarea "tRI SI-POURED SUPPORT FOR LIFELONG LEARNING."
type textarea "x"
type textarea "tRI SIG-POURED SUPPORT FOR LIFELONG LEARNING."
type textarea "x"
type textarea "tRI SIGM-POURED SUPPORT FOR LIFELONG LEARNING."
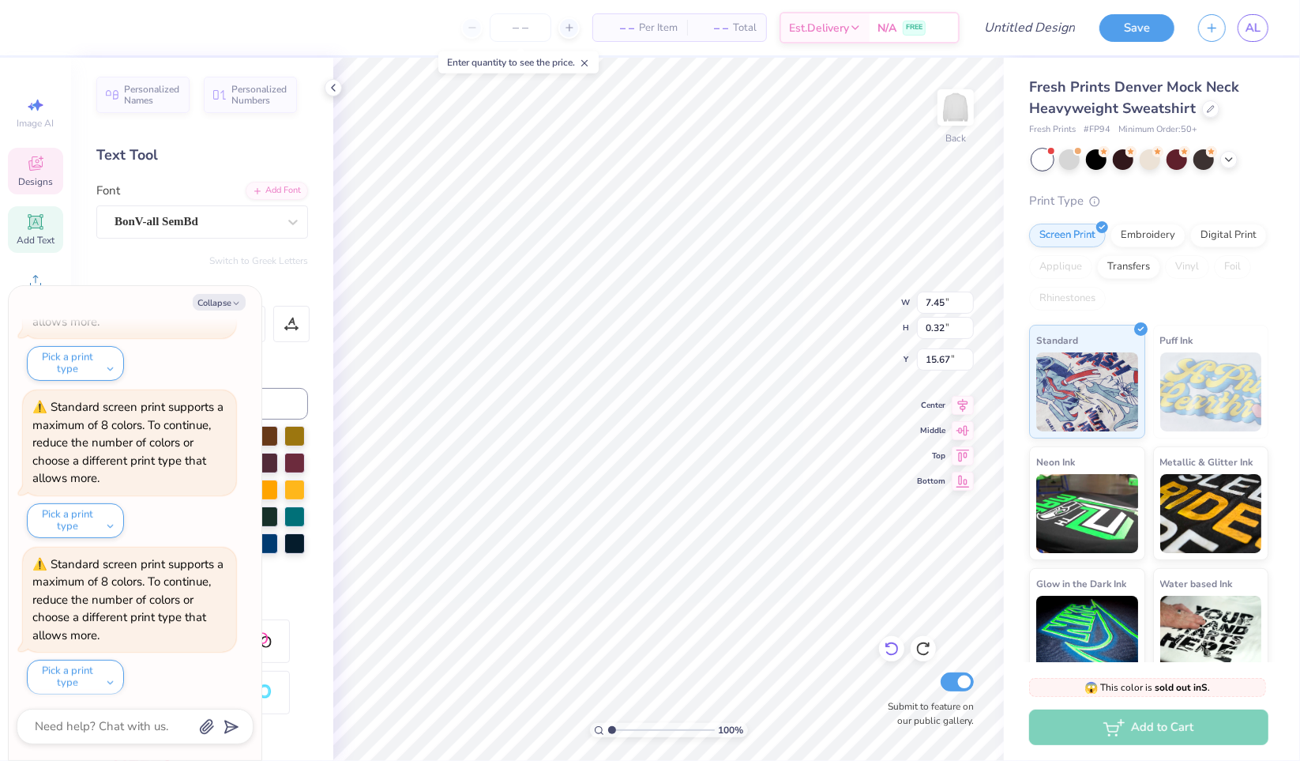
type textarea "x"
type textarea "tRI SIGMA-POURED SUPPORT FOR LIFELONG LEARNING."
type textarea "x"
type textarea "tRI SIGMA -POURED SUPPORT FOR LIFELONG LEARNING."
type textarea "x"
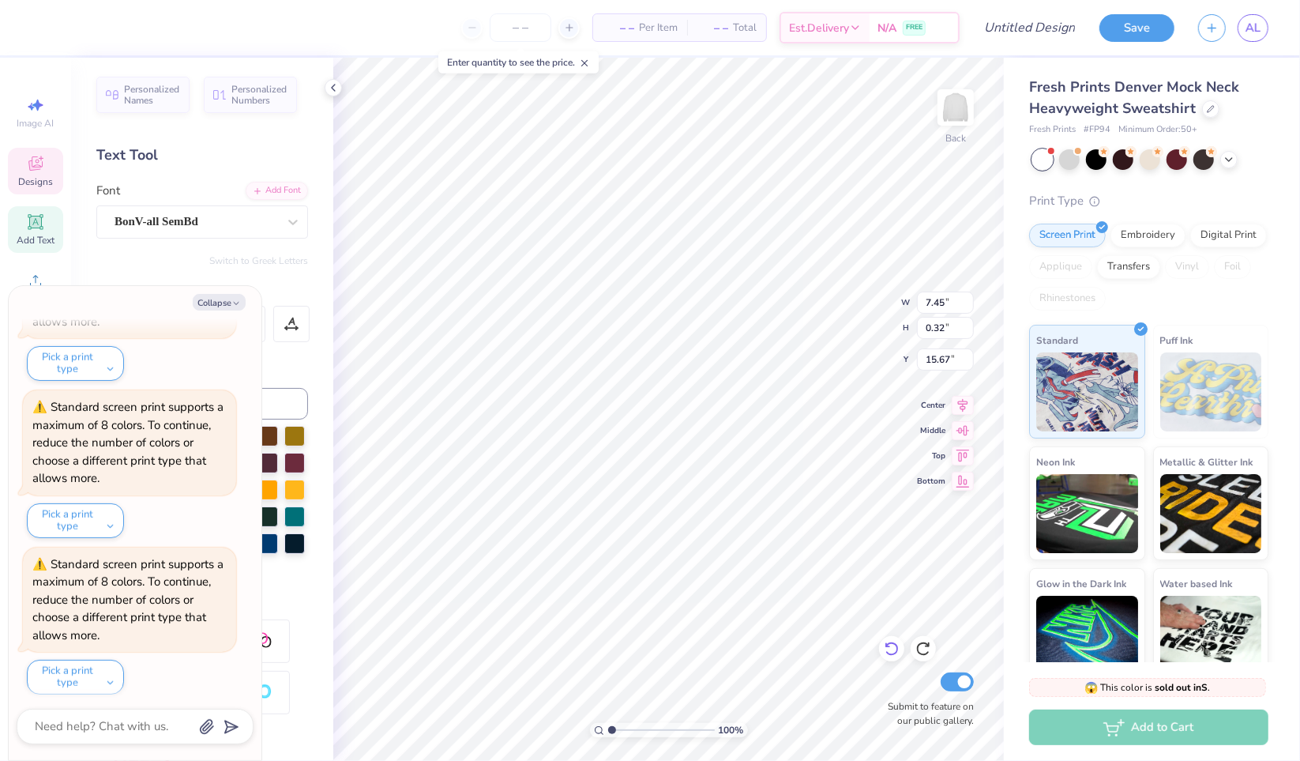
type textarea "tRI SIGMA S-POURED SUPPORT FOR LIFELONG LEARNING."
type textarea "x"
type textarea "tRI SIGMA SIS-POURED SUPPORT FOR LIFELONG LEARNING."
type textarea "x"
type textarea "tRI SIGMA SISTE-POURED SUPPORT FOR LIFELONG LEARNING."
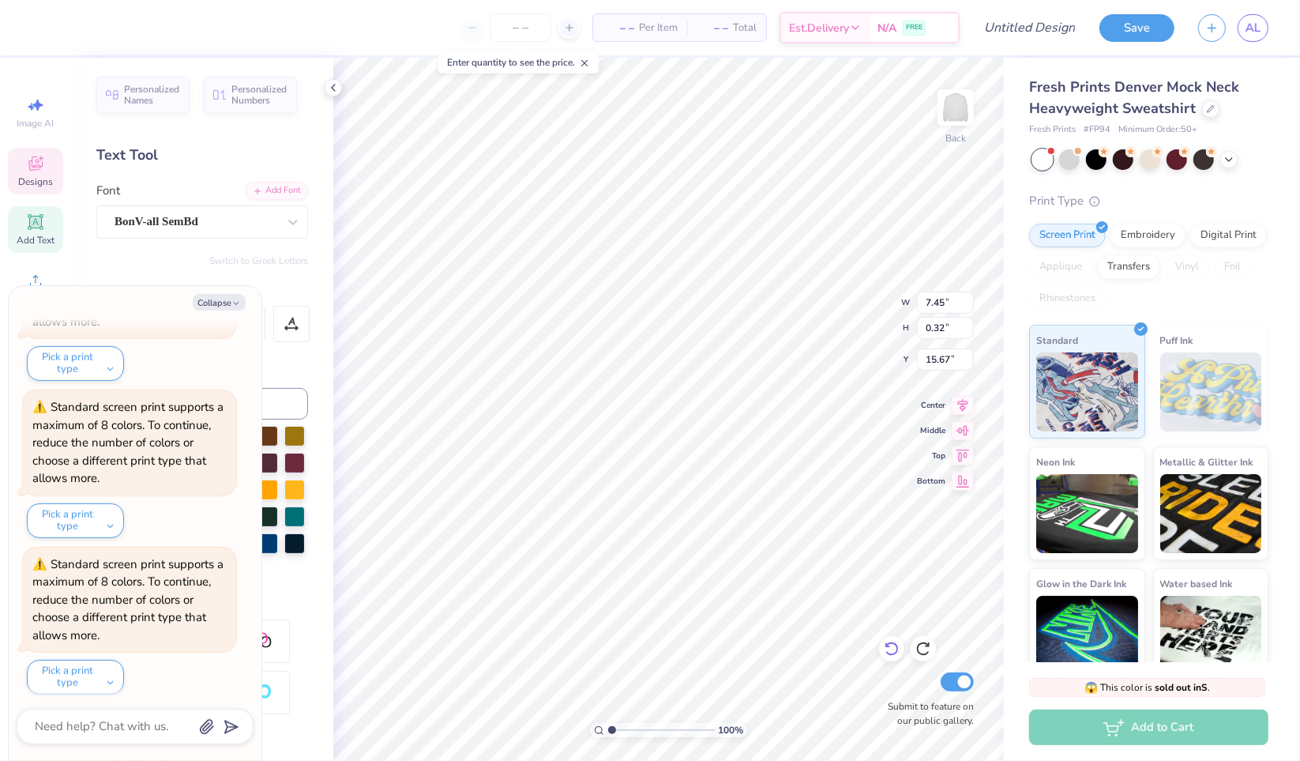
type textarea "x"
type textarea "tRI SIGMA SISTER-POURED SUPPORT FOR LIFELONG LEARNING."
type textarea "x"
type textarea "tRI SIGMA SISTERH-POURED SUPPORT FOR LIFELONG LEARNING."
type textarea "x"
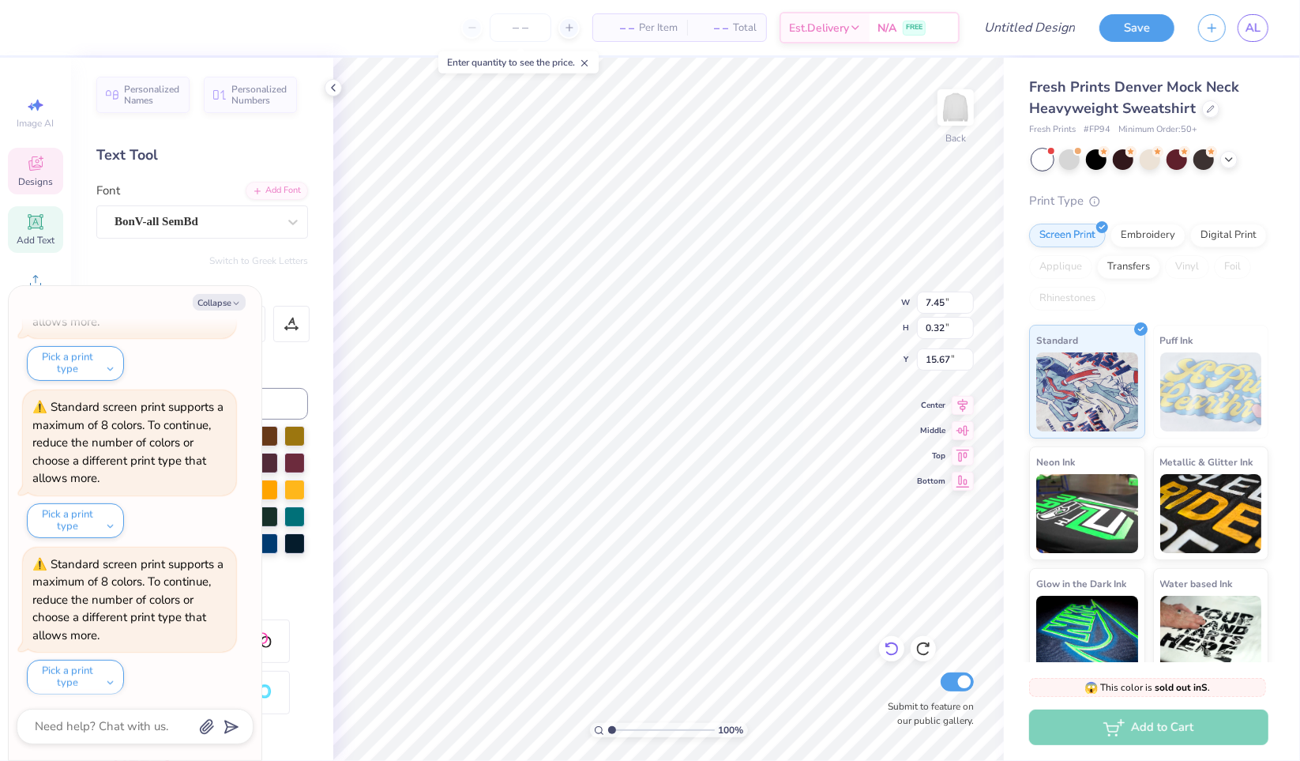
type textarea "tRI SIGMA SISTERHO-POURED SUPPORT FOR LIFELONG LEARNING."
type textarea "x"
type textarea "tRI SIGMA SISTERHOO-POURED SUPPORT FOR LIFELONG LEARNING."
type textarea "x"
type textarea "tRI SIGMA SISTERHOOD-POURED SUPPORT FOR LIFELONG LEARNING."
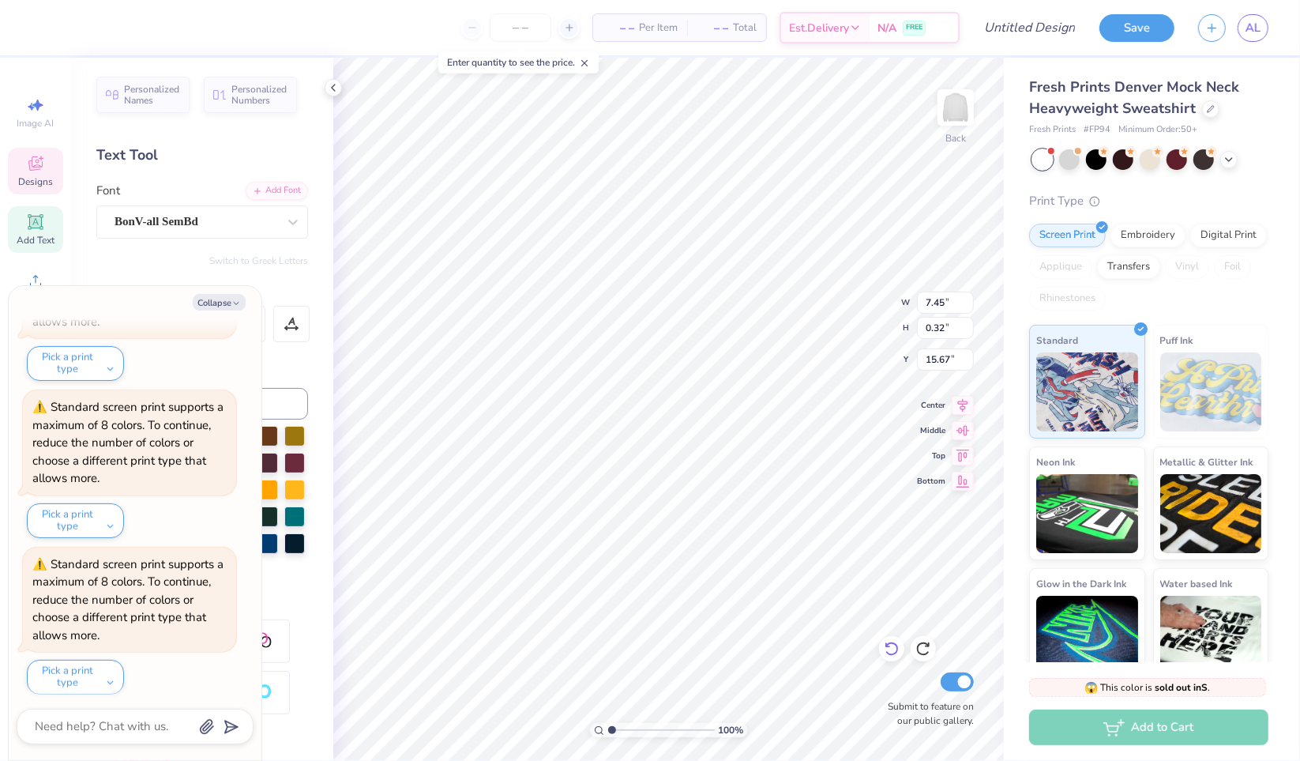
type textarea "x"
type textarea "tRI SIGMA SISTERHOOD -POURED SUPPORT FOR LIFELONG LEARNING."
type textarea "x"
type textarea "tRI SIGMA SISTERHOOD RE-POURED SUPPORT FOR LIFELONG LEARNING."
type textarea "x"
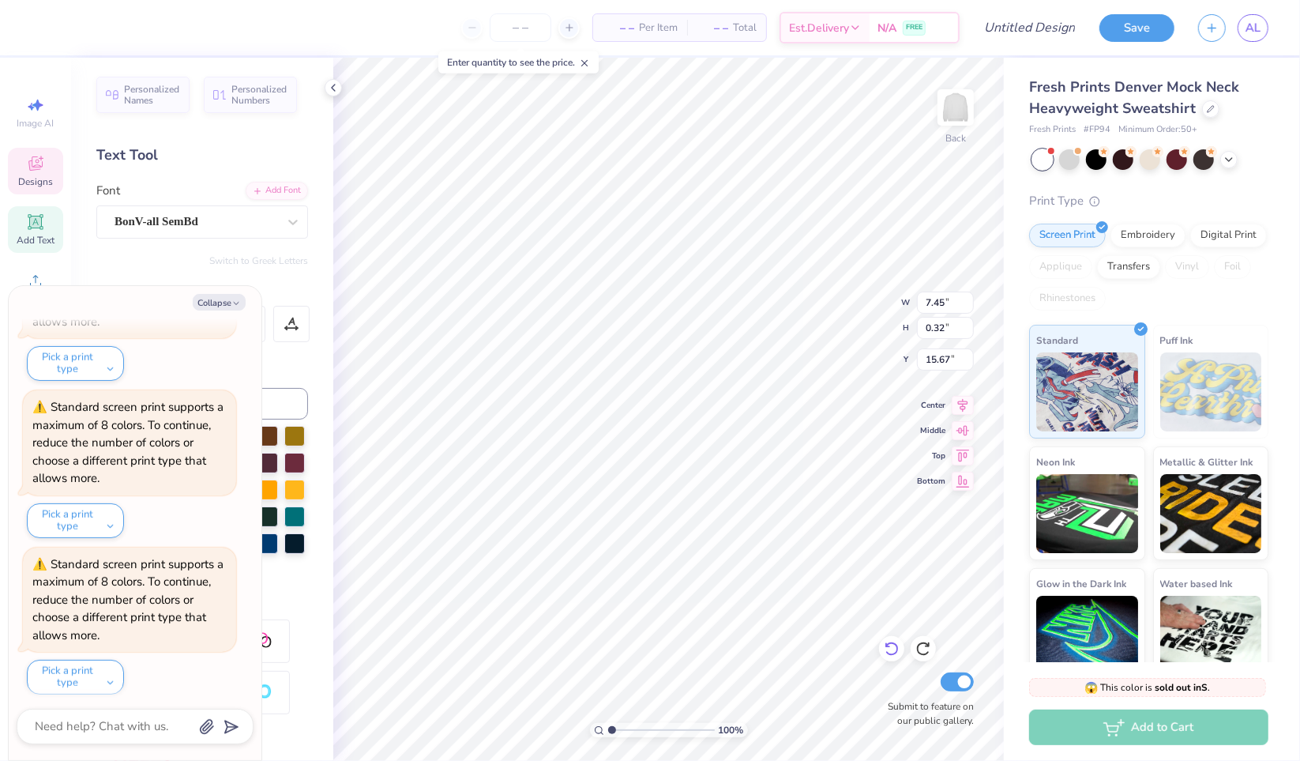
type textarea "tRI SIGMA SISTERHOOD RET-POURED SUPPORT FOR LIFELONG LEARNING."
type textarea "x"
type textarea "tRI SIGMA SISTERHOOD RETRE-POURED SUPPORT FOR LIFELONG LEARNING."
type textarea "x"
type textarea "tRI SIGMA SISTERHOOD RETREAT-POURED SUPPORT FOR LIFELONG LEARNING."
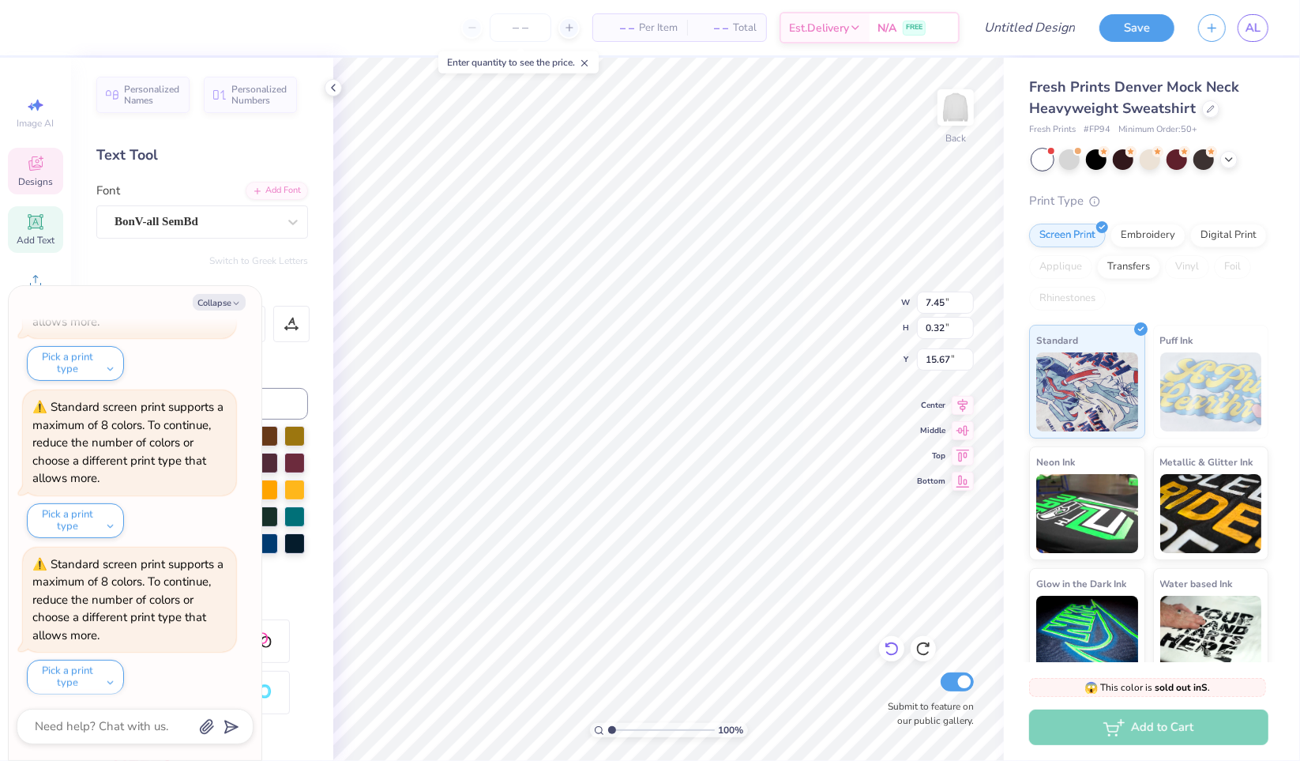
scroll to position [13, 13]
type textarea "x"
type textarea "tRI SIGMA SISTERHOOD RETREAT -POURED SUPPORT FOR LIFELONG LEARNING."
type textarea "x"
type textarea "tRI SIGMA SISTERHOOD RETREAT."
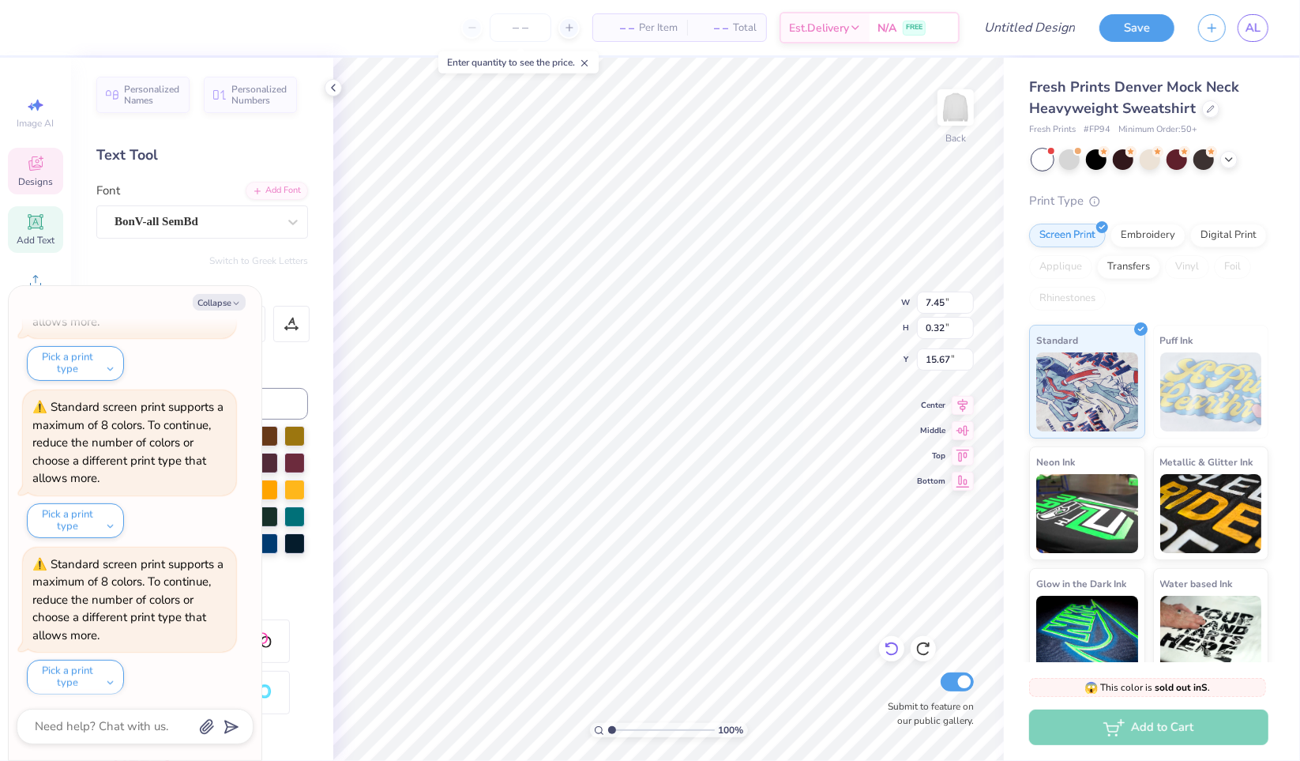
type textarea "x"
type input "4.76"
type input "0.34"
type input "15.70"
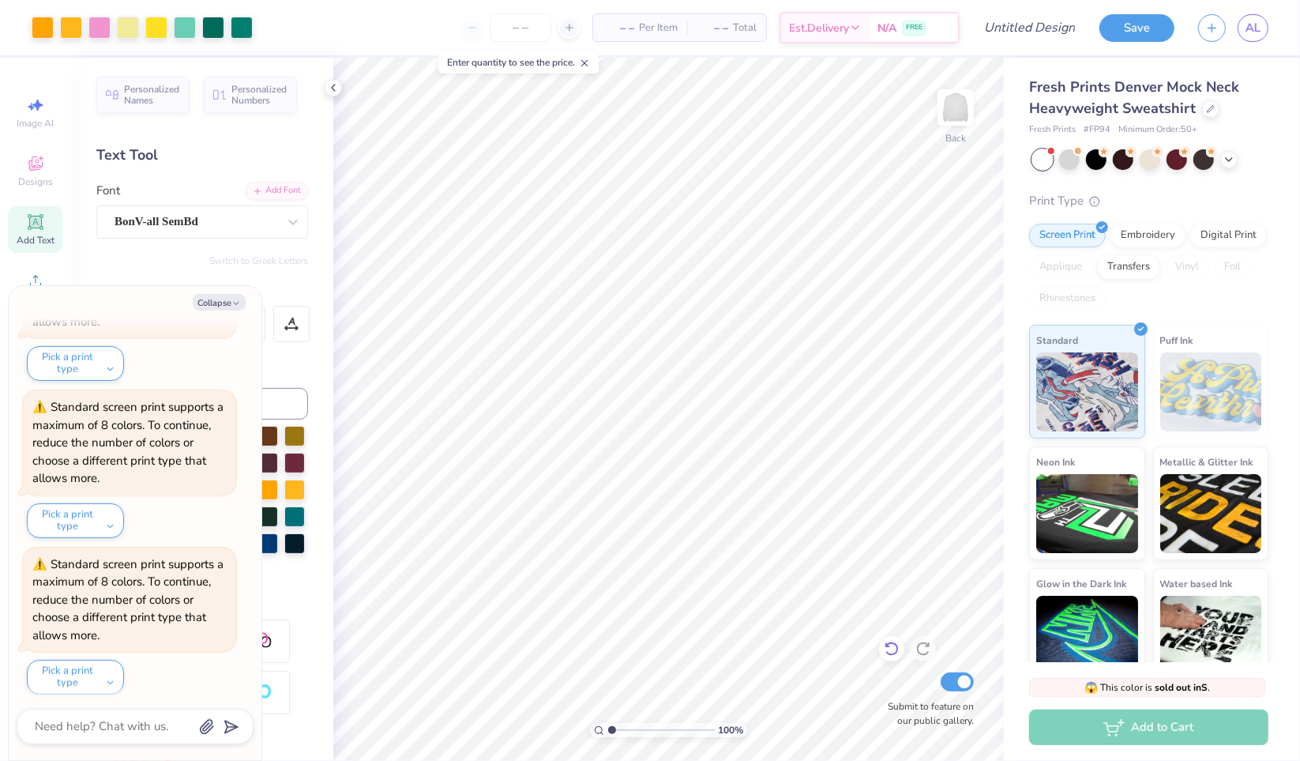
click at [891, 649] on icon at bounding box center [892, 649] width 16 height 16
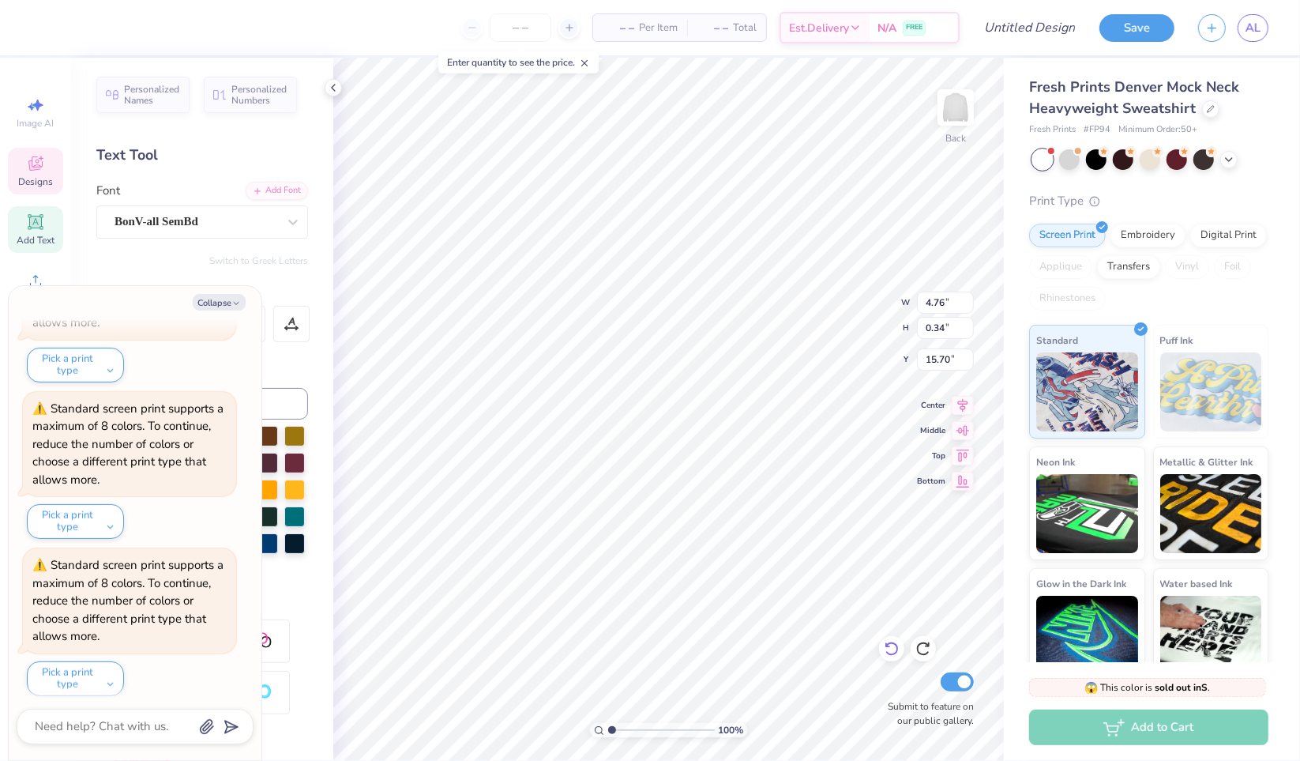
scroll to position [13, 2]
type textarea "x"
type textarea "TR SIGMA SISTERHOOD RETREAT."
type textarea "x"
click at [216, 303] on button "Collapse" at bounding box center [219, 302] width 53 height 17
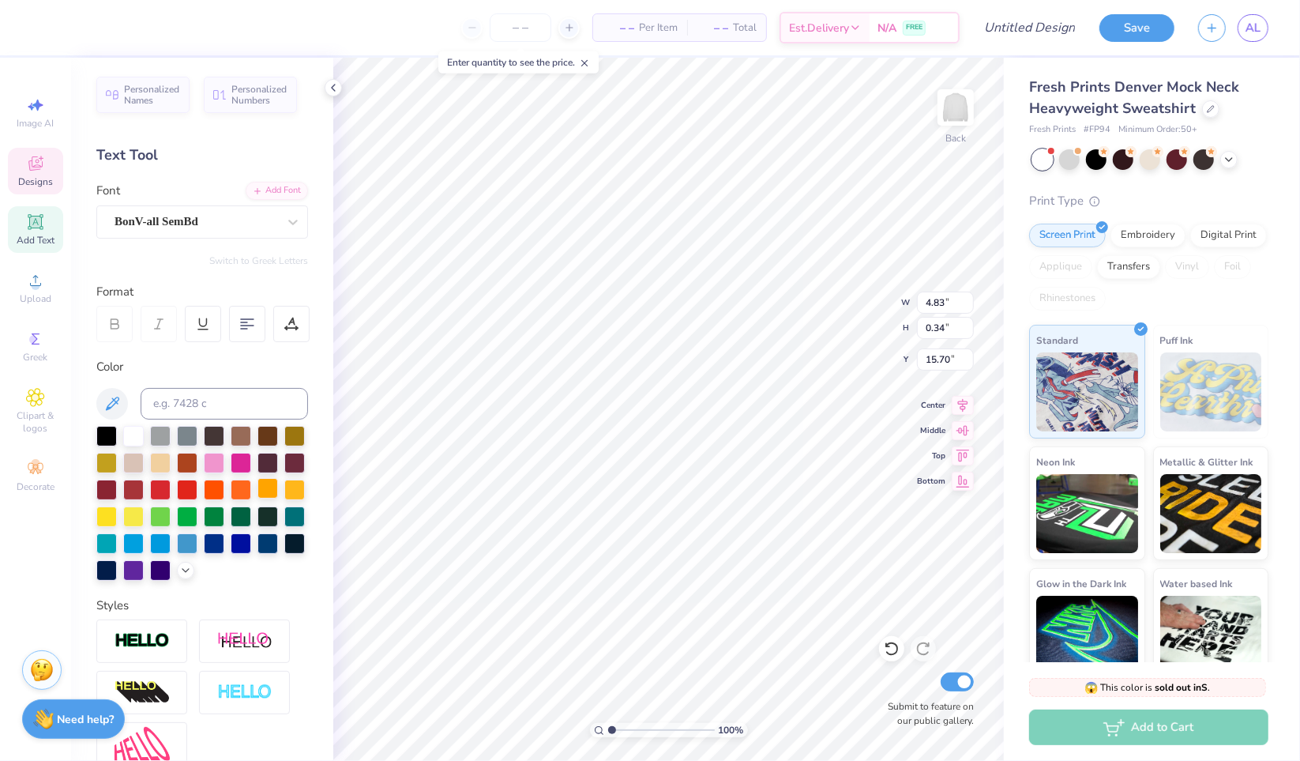
click at [258, 498] on div at bounding box center [268, 488] width 21 height 21
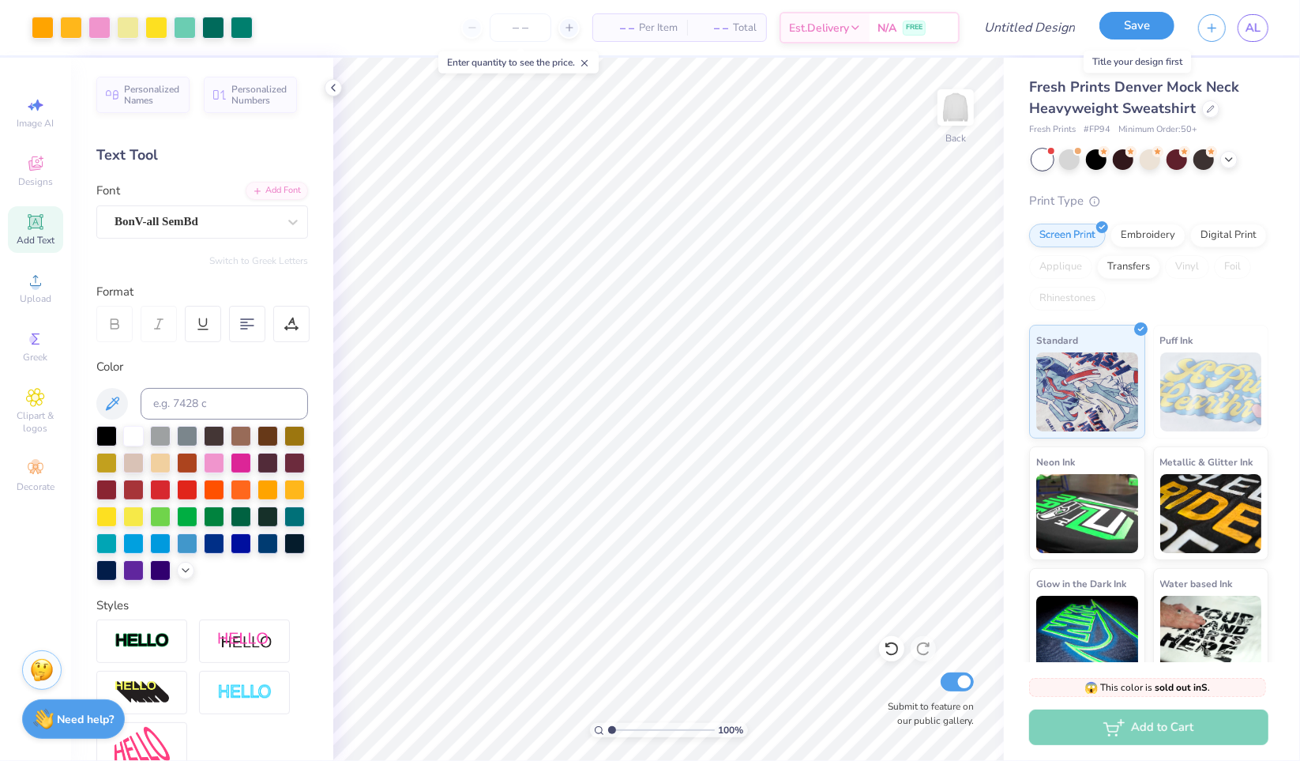
click at [1130, 29] on button "Save" at bounding box center [1137, 26] width 75 height 28
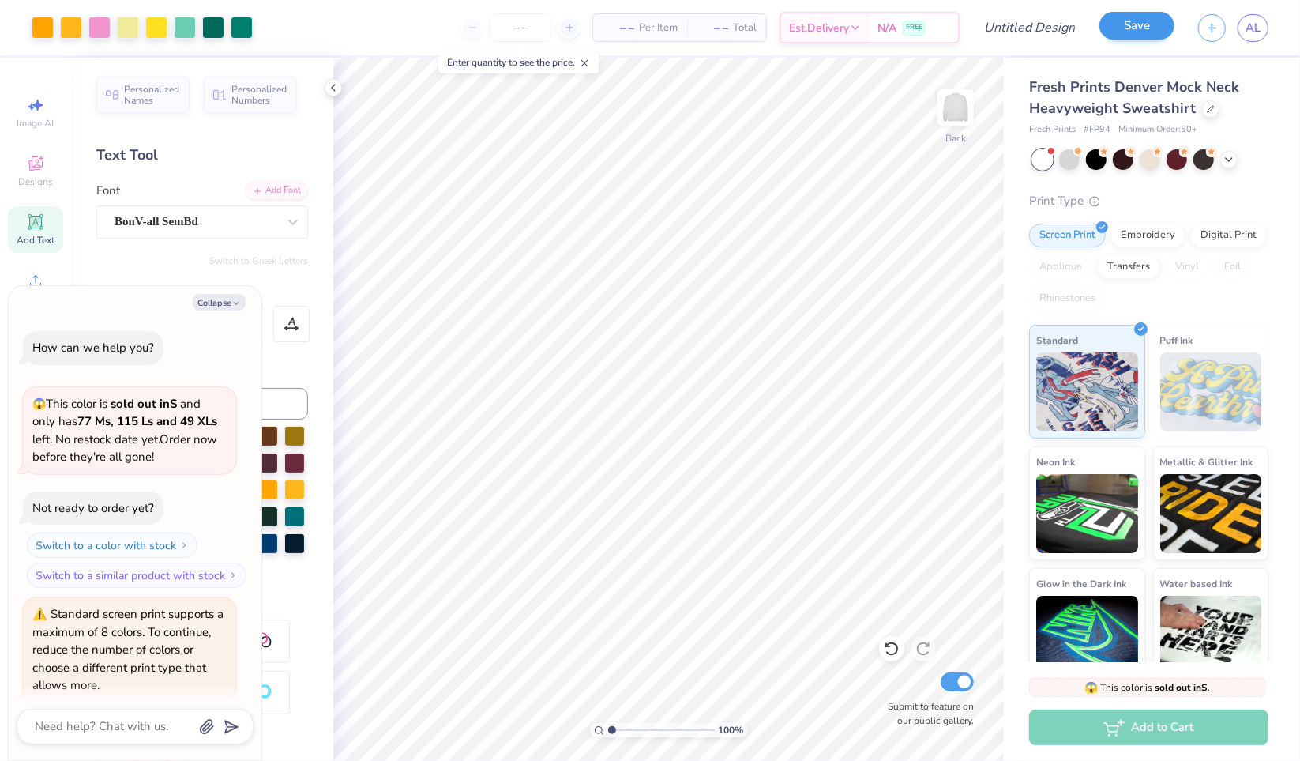
scroll to position [1347, 0]
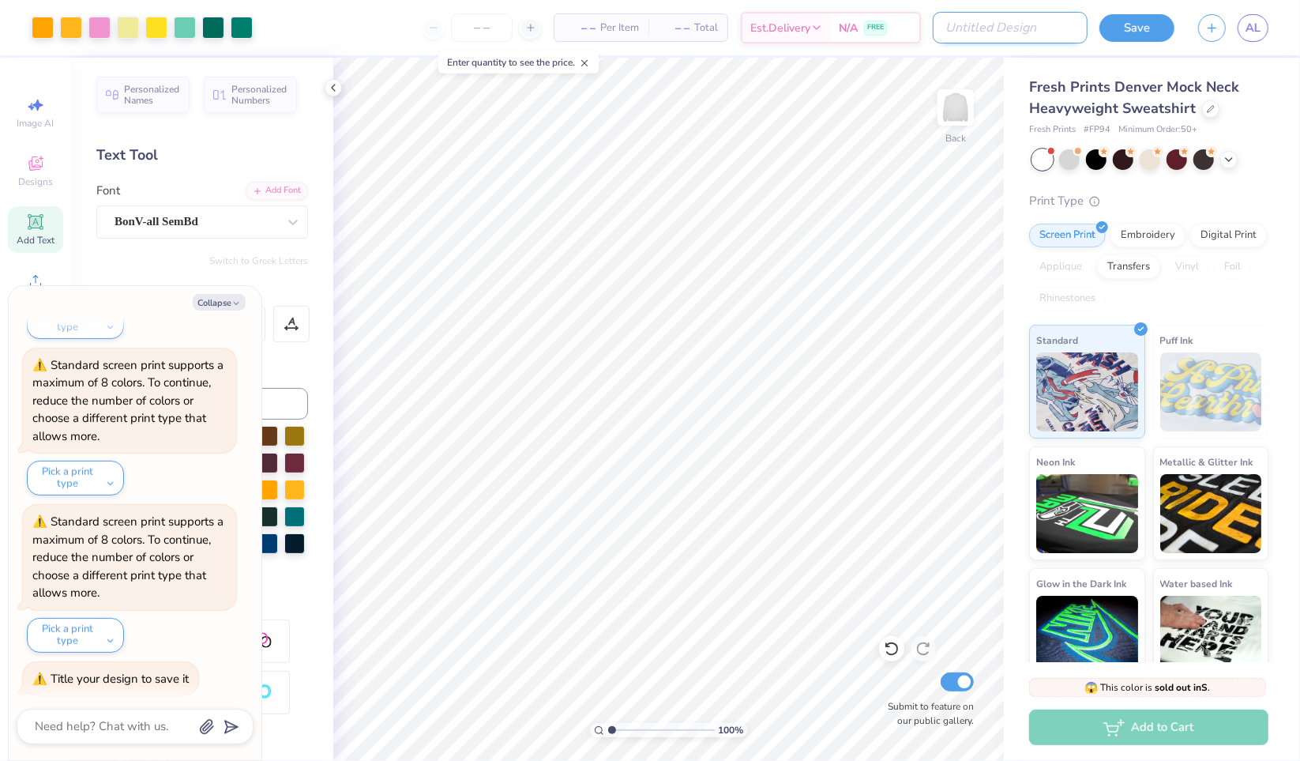
click at [1021, 28] on input "Design Title" at bounding box center [1010, 28] width 155 height 32
click at [1150, 28] on button "Save" at bounding box center [1137, 26] width 75 height 28
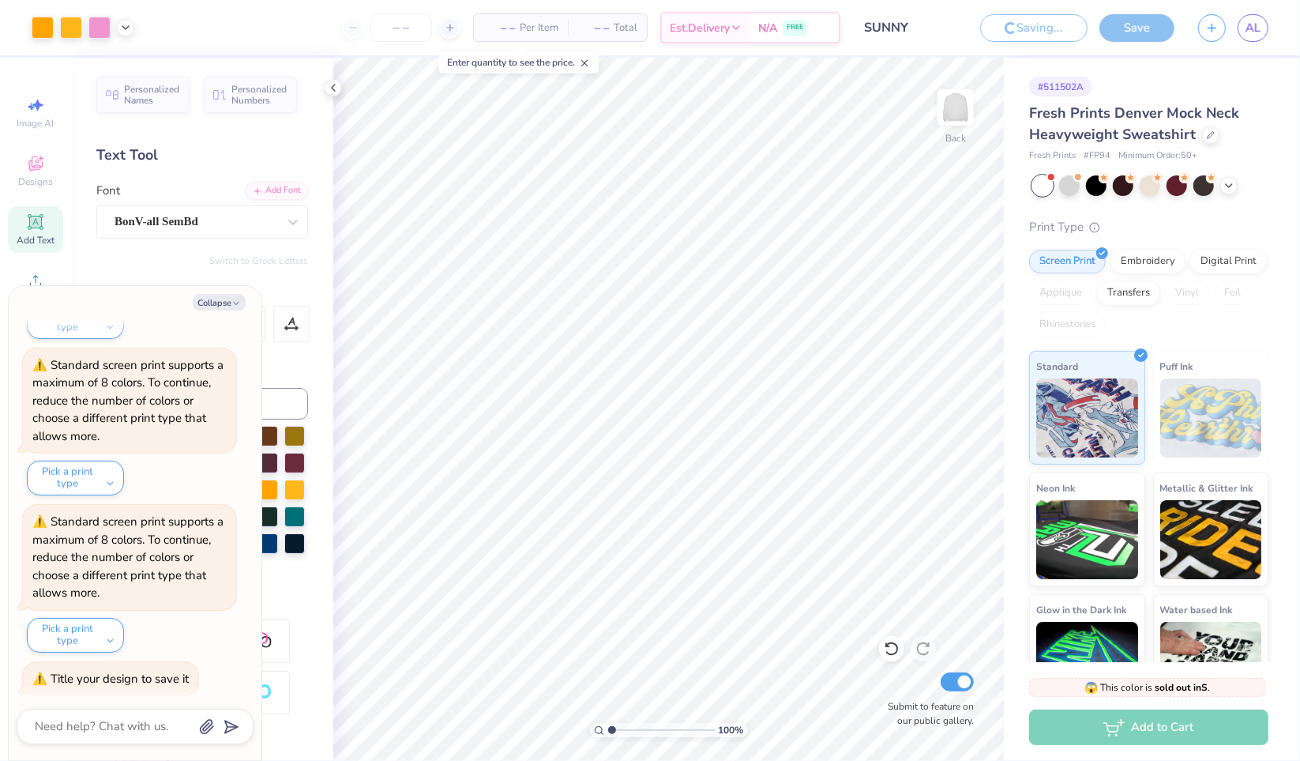
click at [1207, 111] on span "Fresh Prints Denver Mock Neck Heavyweight Sweatshirt" at bounding box center [1134, 123] width 210 height 40
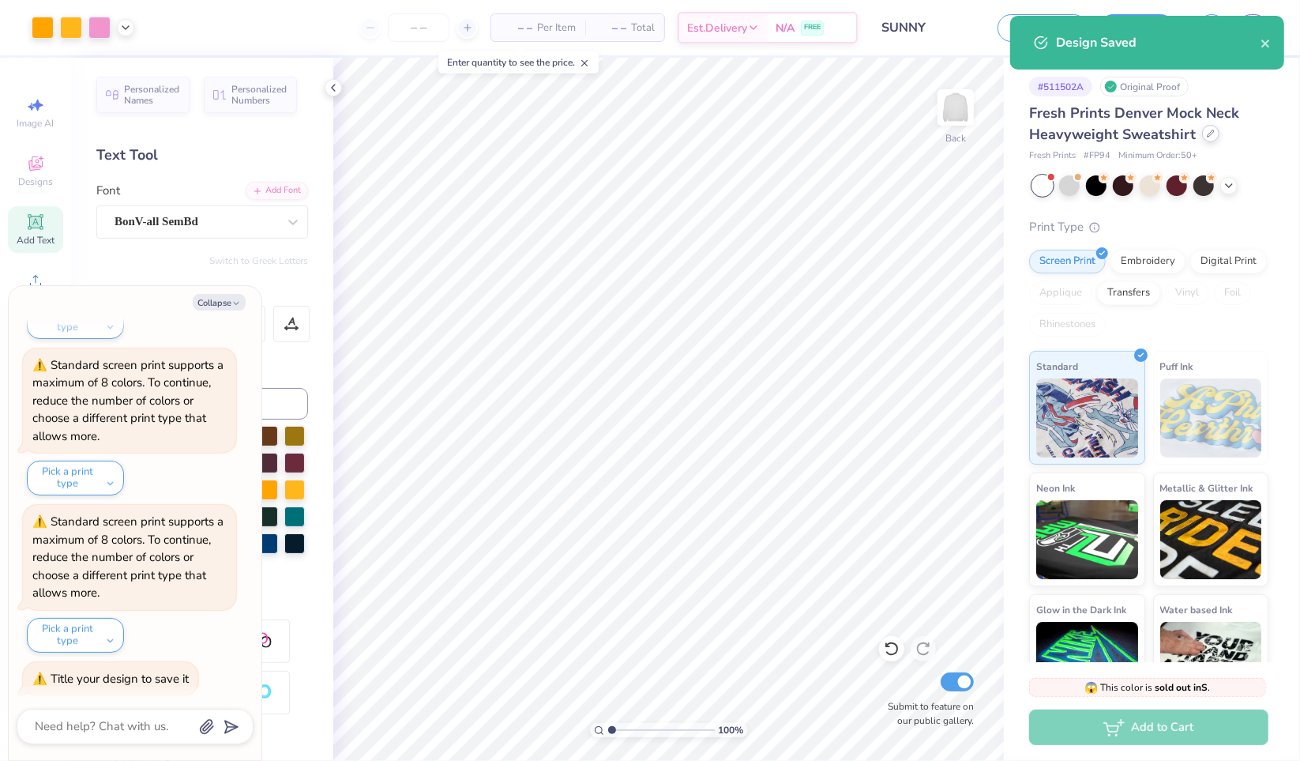
click at [1208, 135] on icon at bounding box center [1211, 133] width 6 height 6
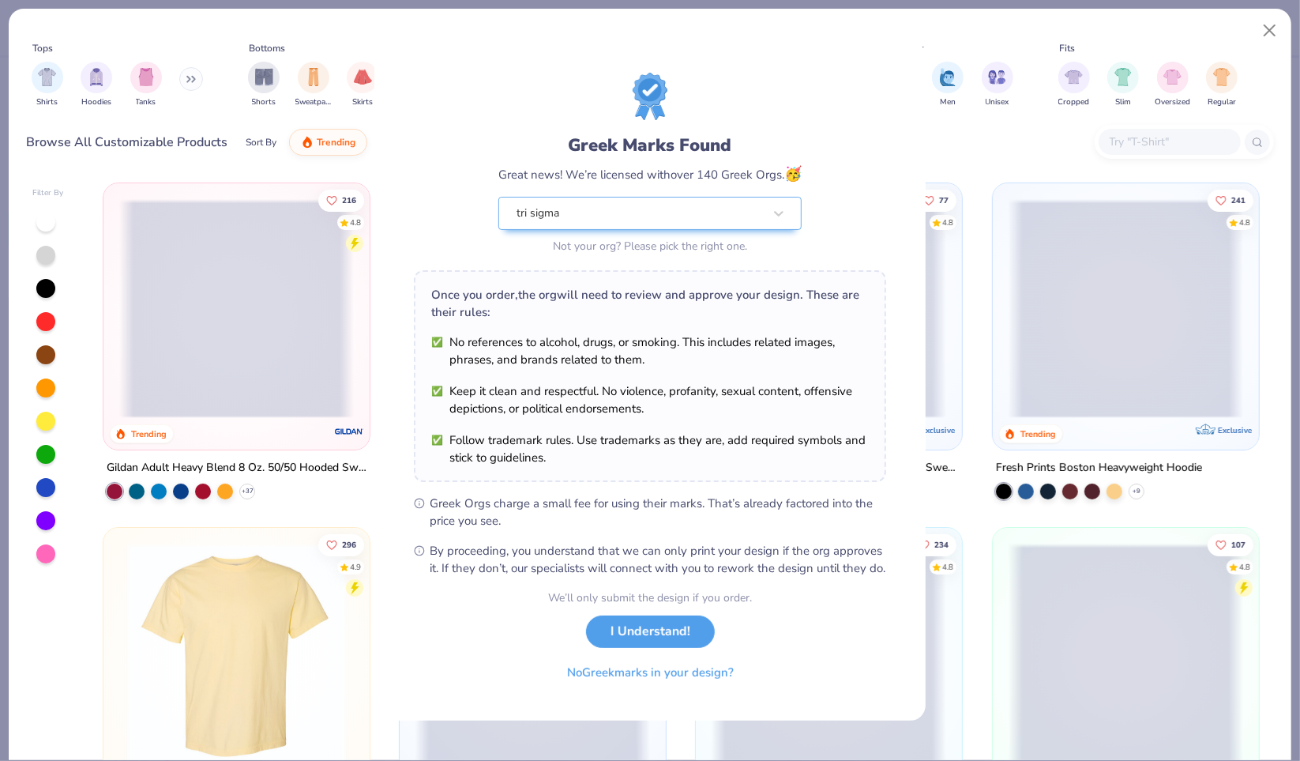
click at [44, 86] on div "Greek Marks Found Great news! We’re licensed with over 140 Greek Orgs. 🥳 tri si…" at bounding box center [650, 380] width 1300 height 761
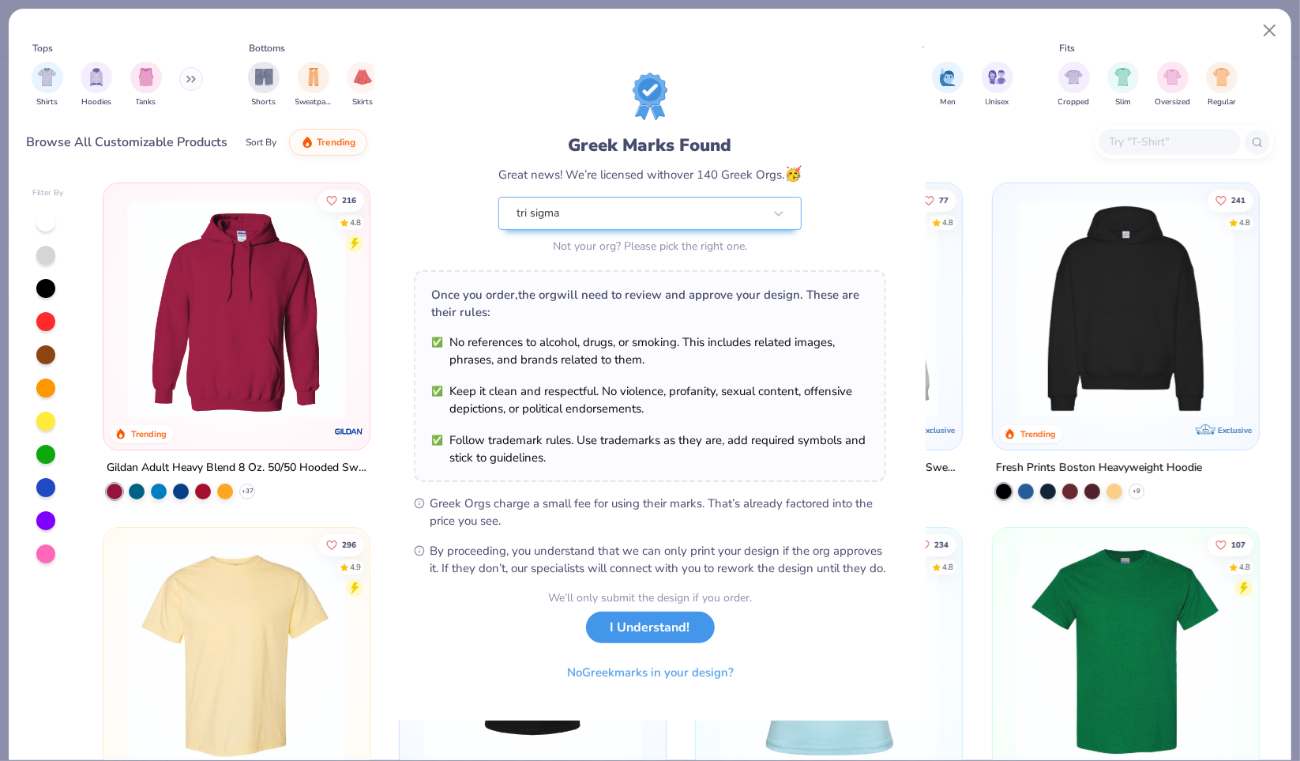
click at [649, 644] on button "I Understand!" at bounding box center [650, 627] width 129 height 32
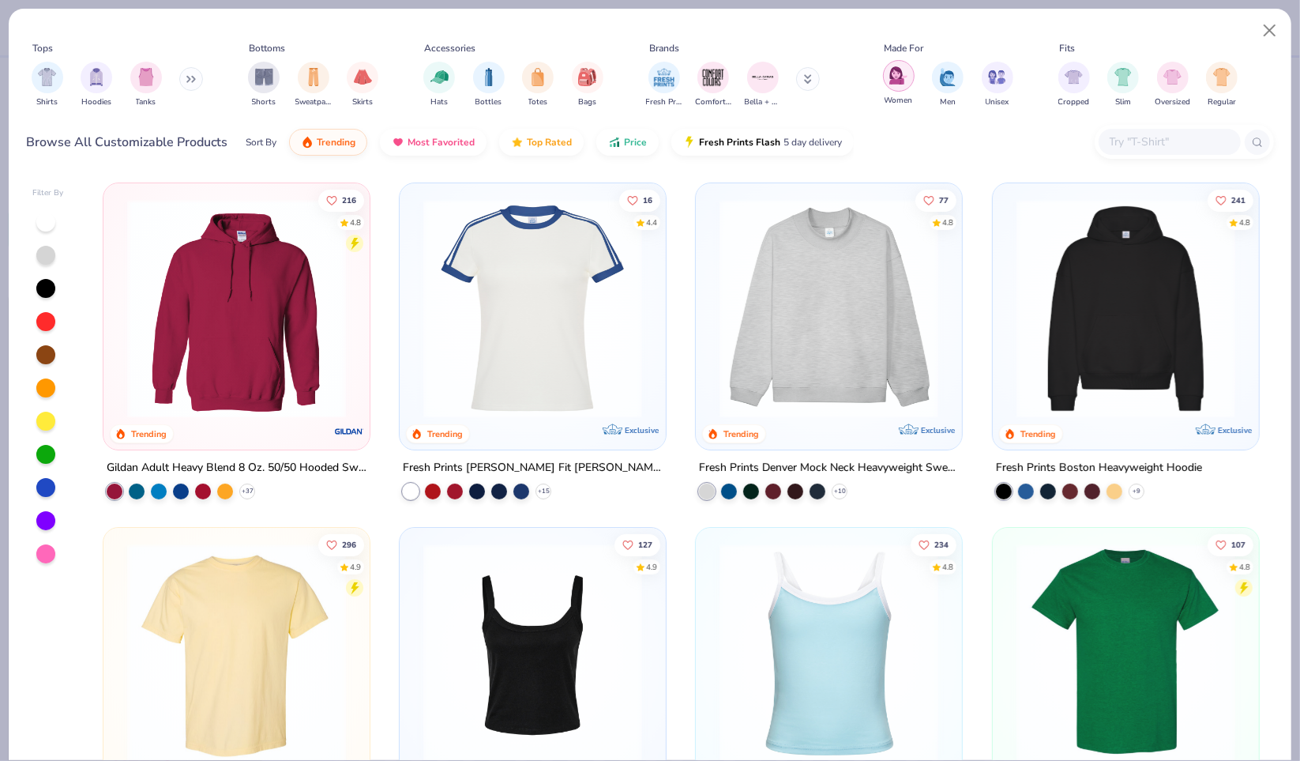
click at [904, 66] on img "filter for Women" at bounding box center [898, 75] width 18 height 18
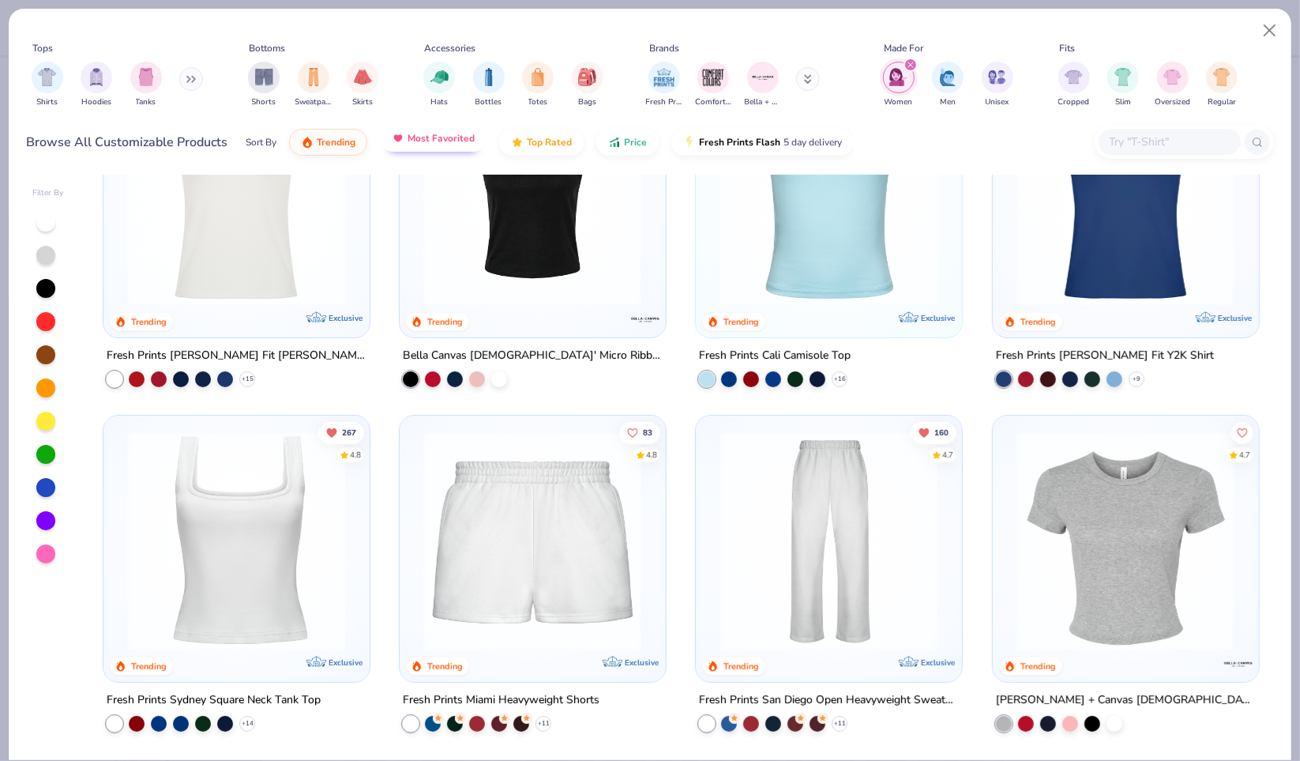
scroll to position [111, 0]
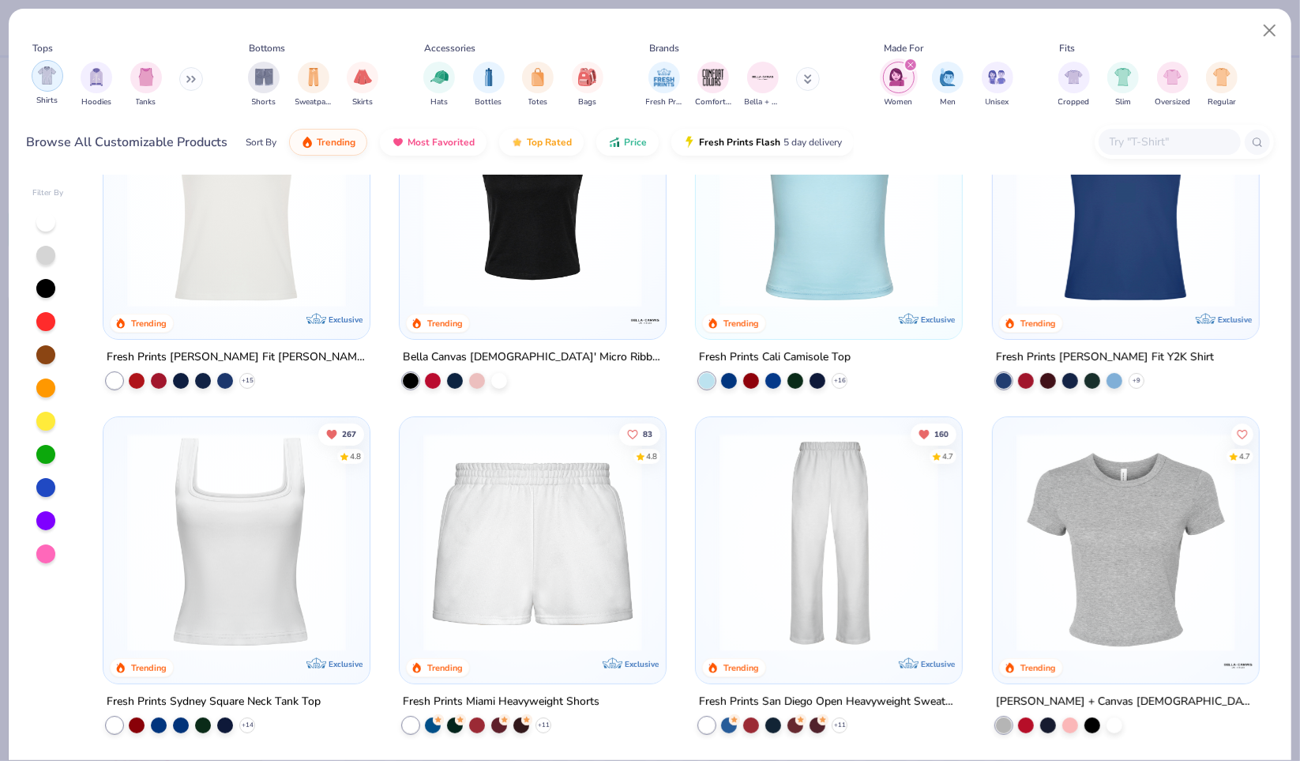
click at [52, 83] on img "filter for Shirts" at bounding box center [47, 75] width 18 height 18
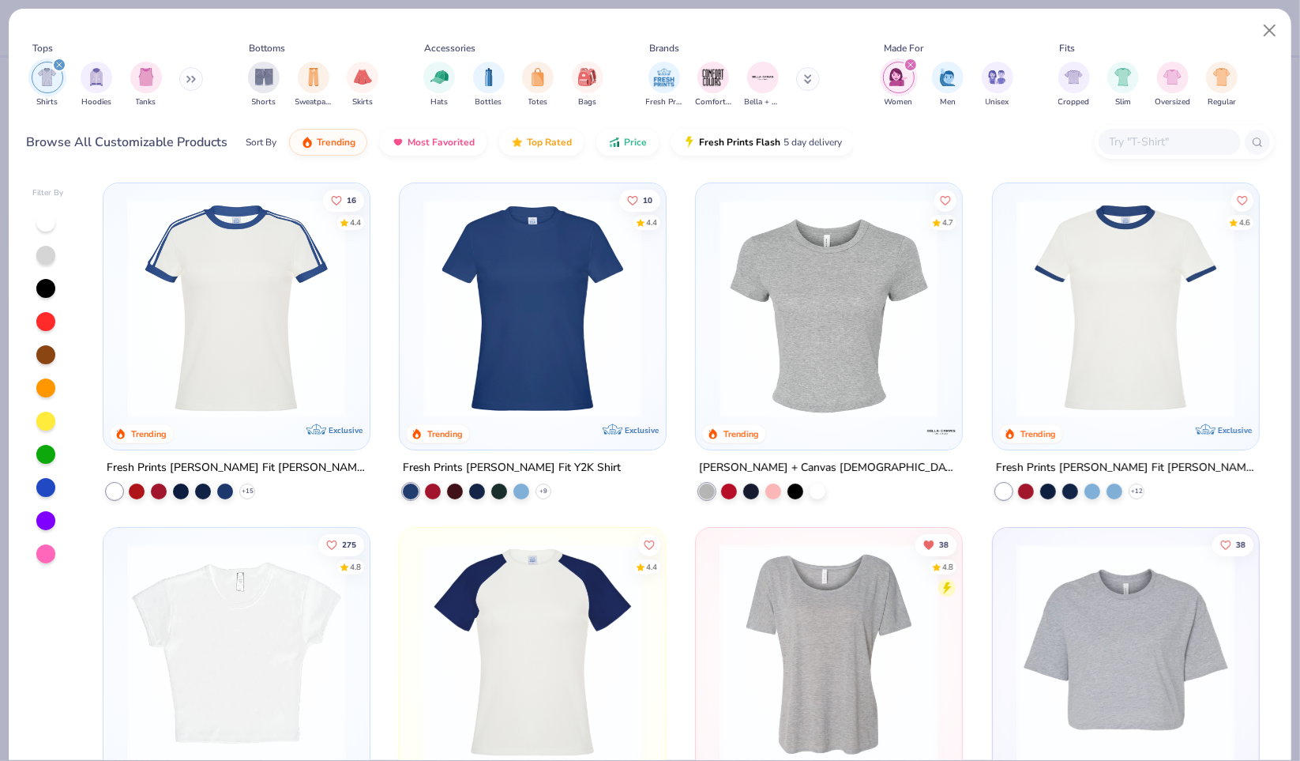
click at [897, 85] on img "filter for Women" at bounding box center [898, 77] width 18 height 18
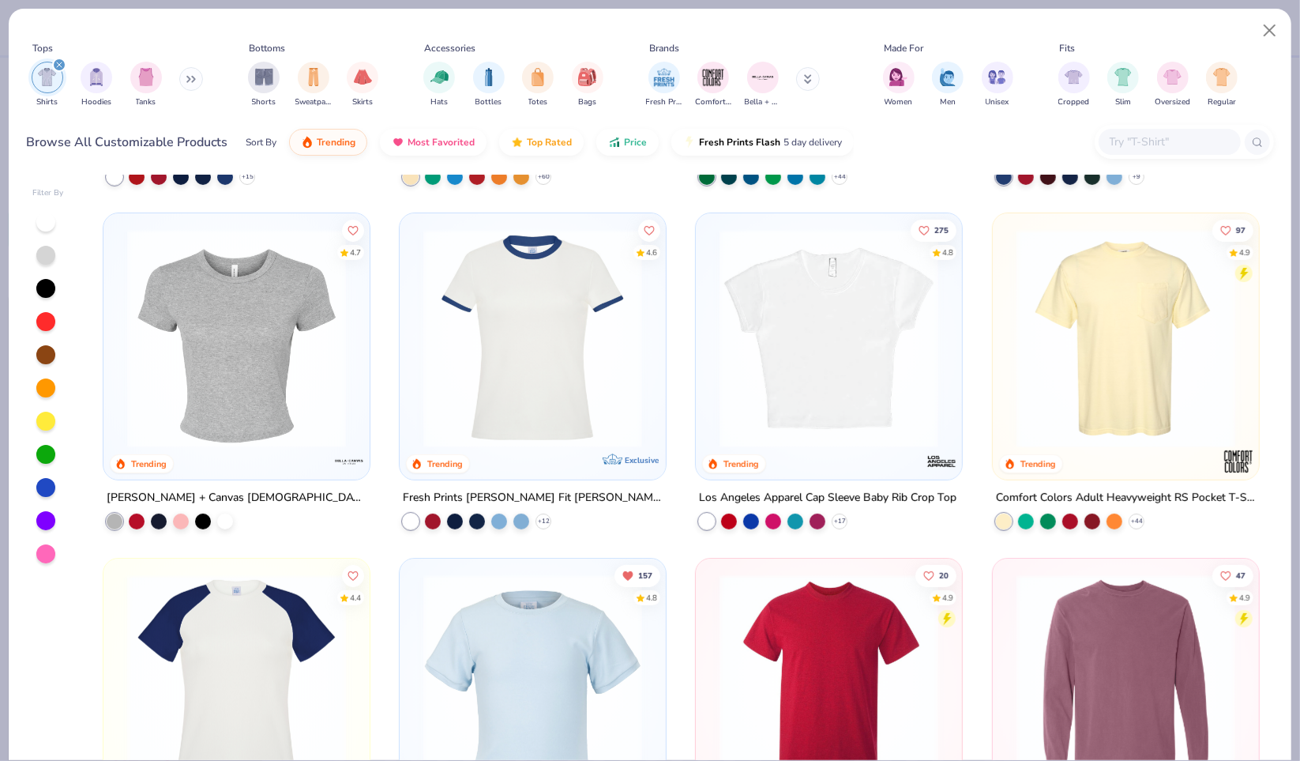
scroll to position [425, 0]
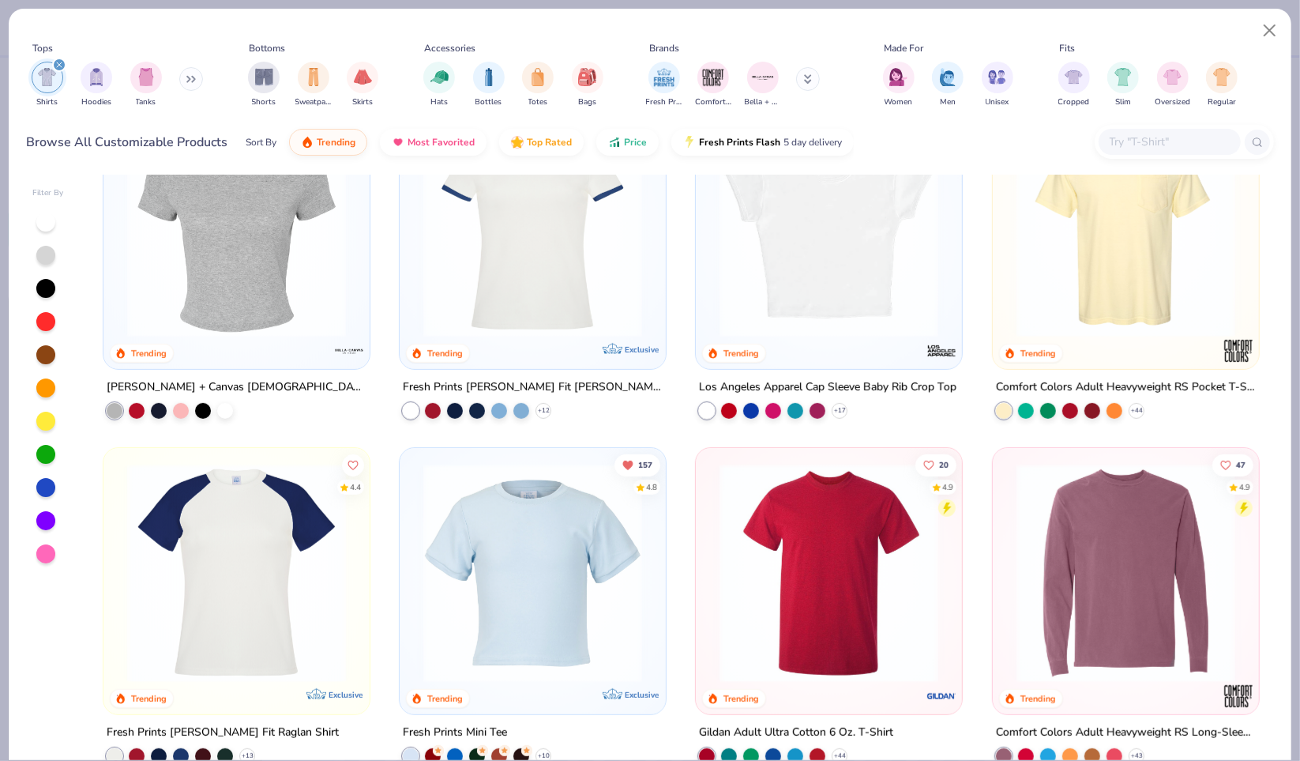
click at [1131, 133] on input "text" at bounding box center [1169, 142] width 122 height 18
click at [1267, 84] on div "Tops Shirts Hoodies Tanks Bottoms Shorts Sweatpants Skirts Accessories Hats Bot…" at bounding box center [650, 77] width 1247 height 73
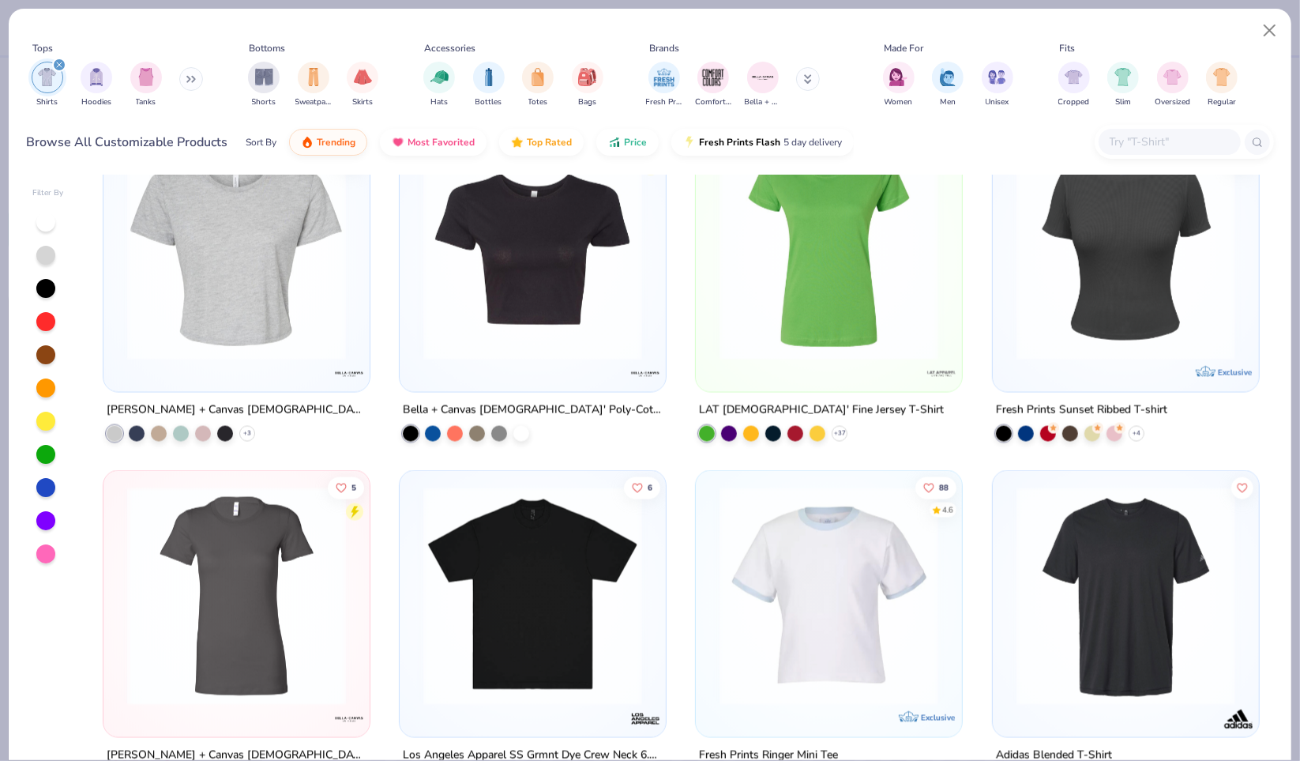
scroll to position [1413, 0]
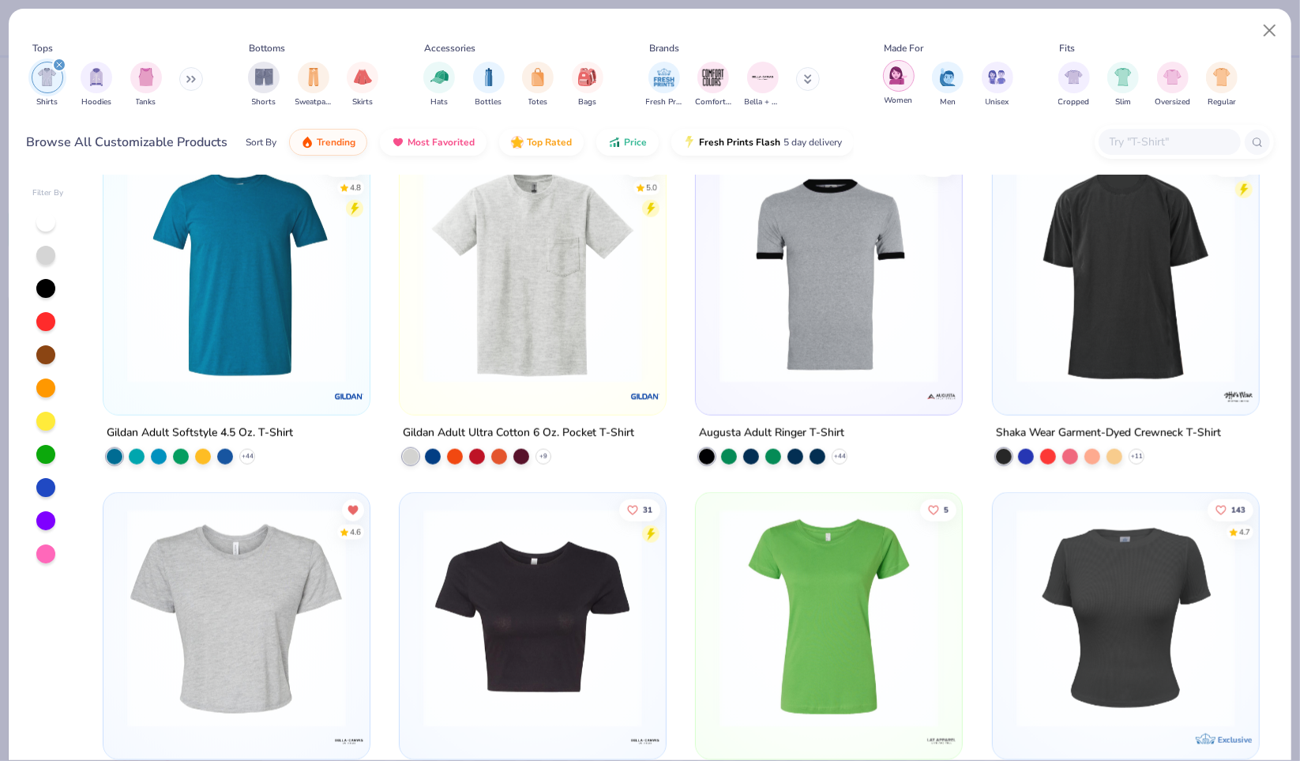
click at [888, 78] on div "filter for Women" at bounding box center [899, 76] width 32 height 32
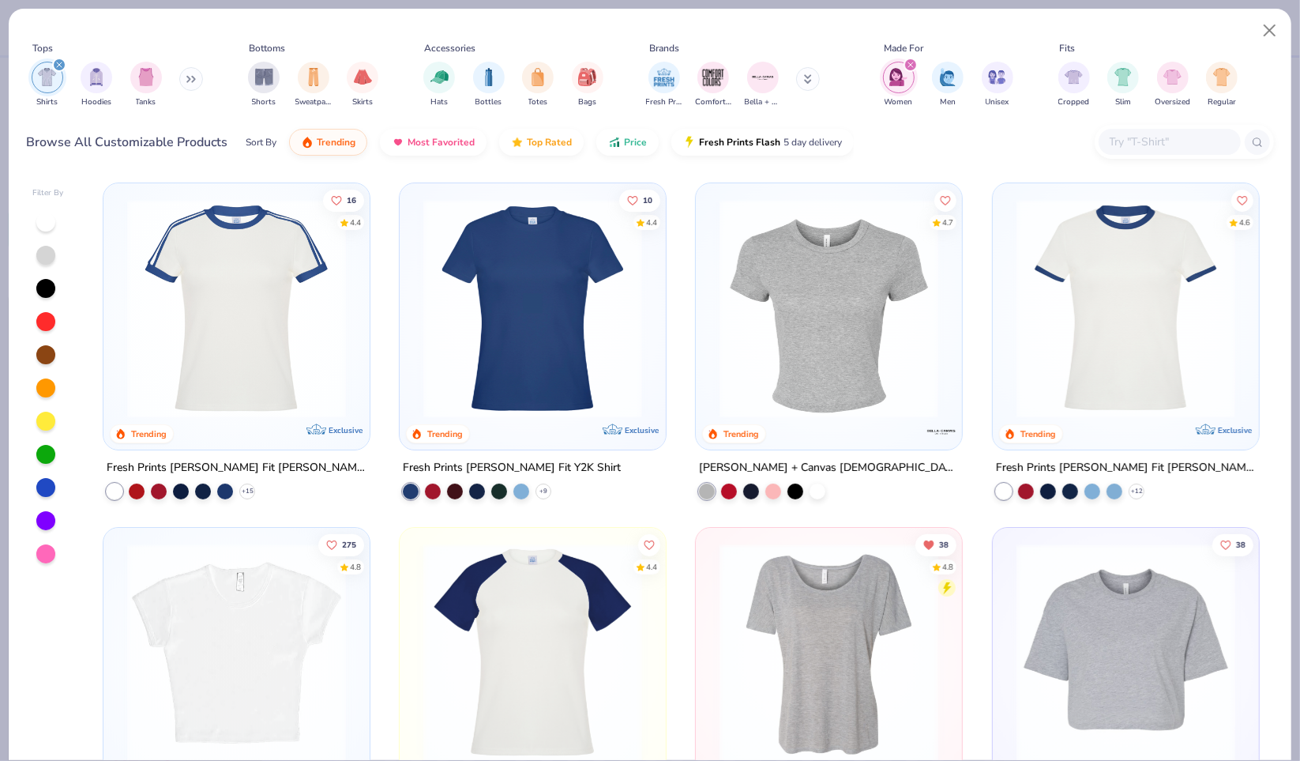
scroll to position [164, 0]
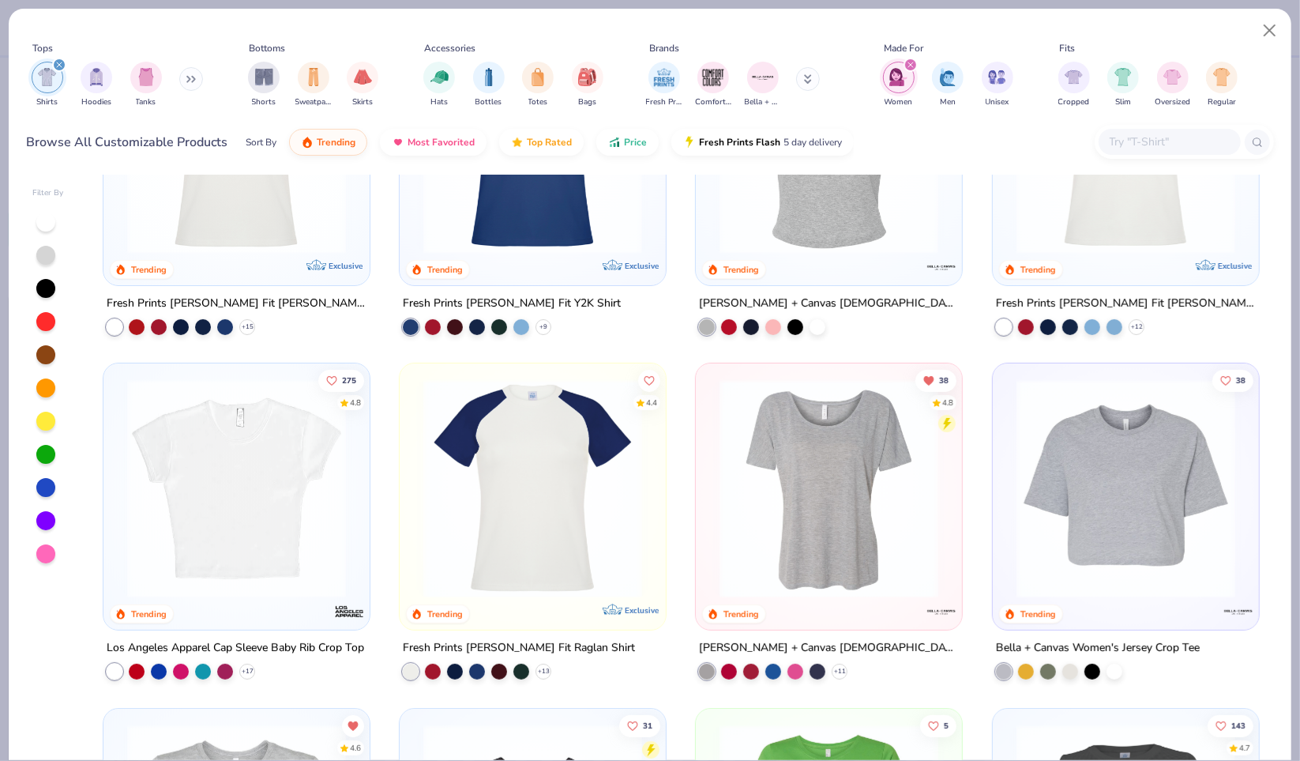
click at [844, 523] on img at bounding box center [829, 488] width 235 height 219
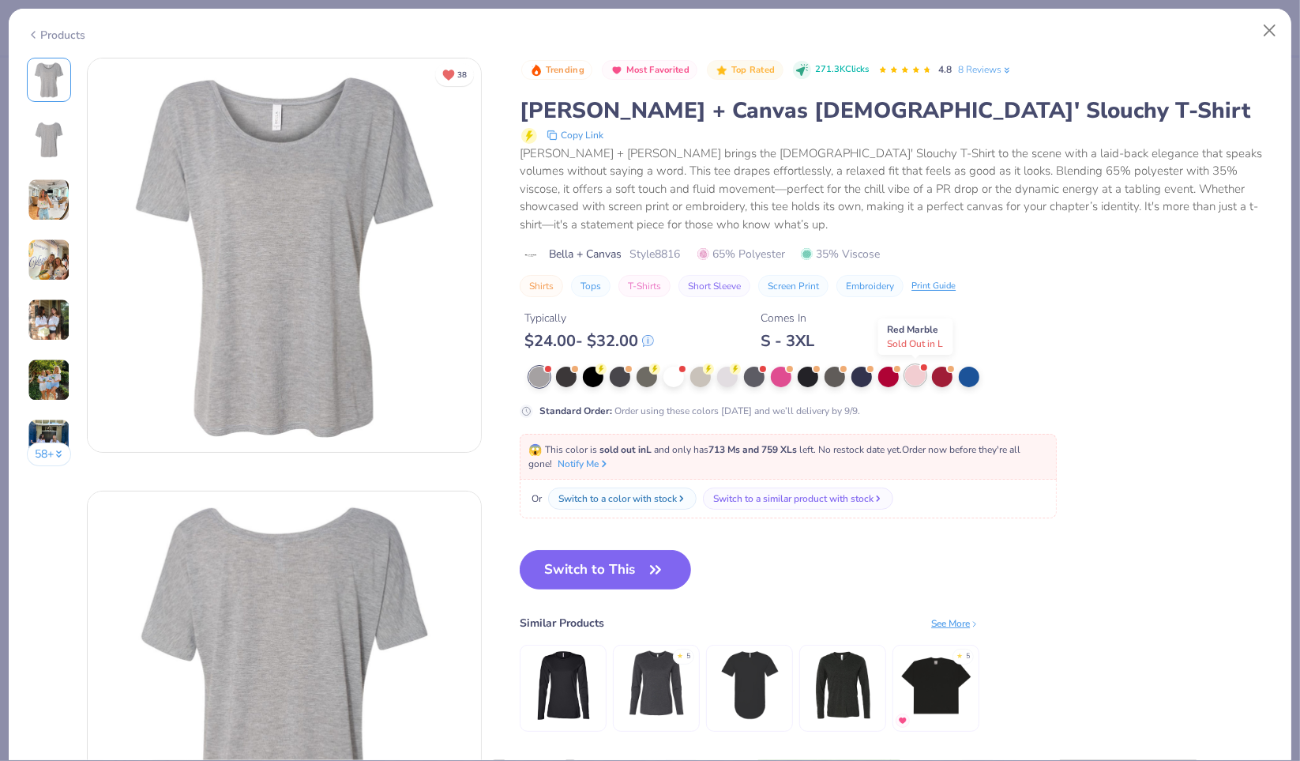
click at [914, 379] on div at bounding box center [915, 375] width 21 height 21
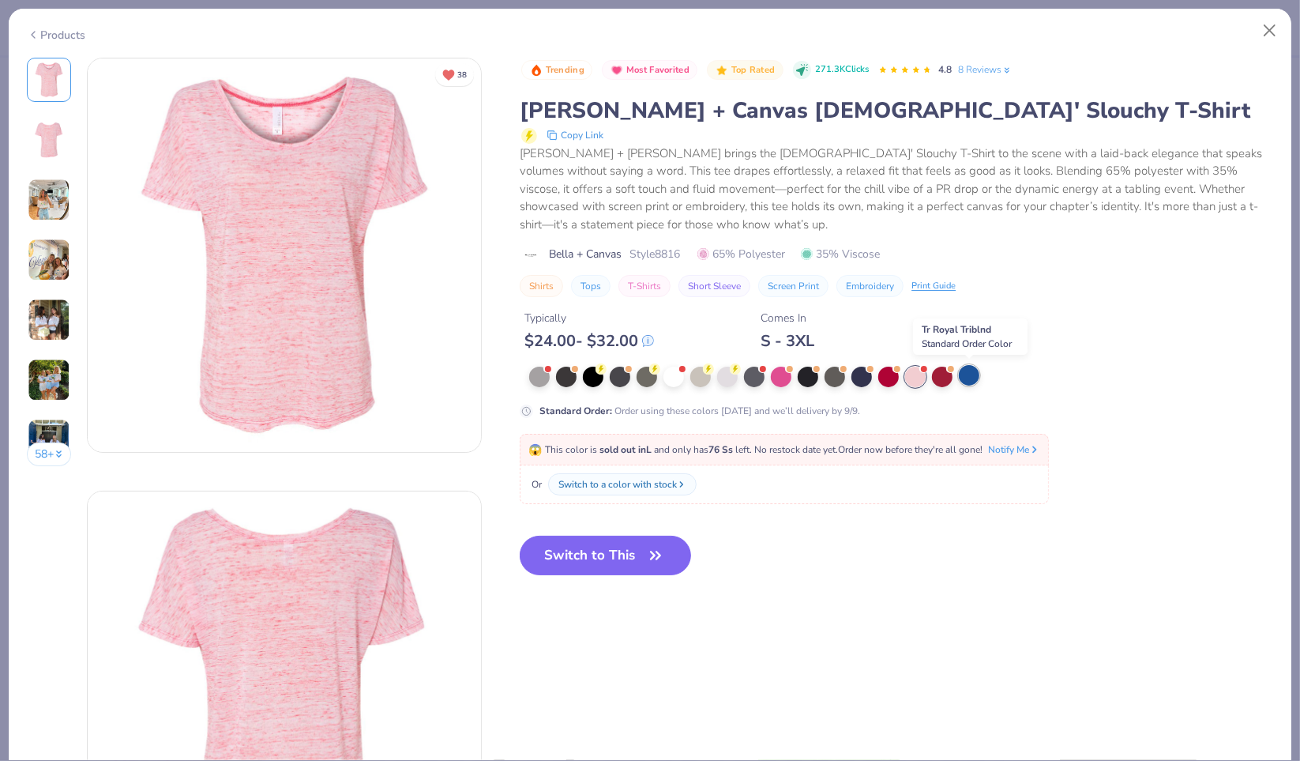
click at [968, 371] on div at bounding box center [969, 375] width 21 height 21
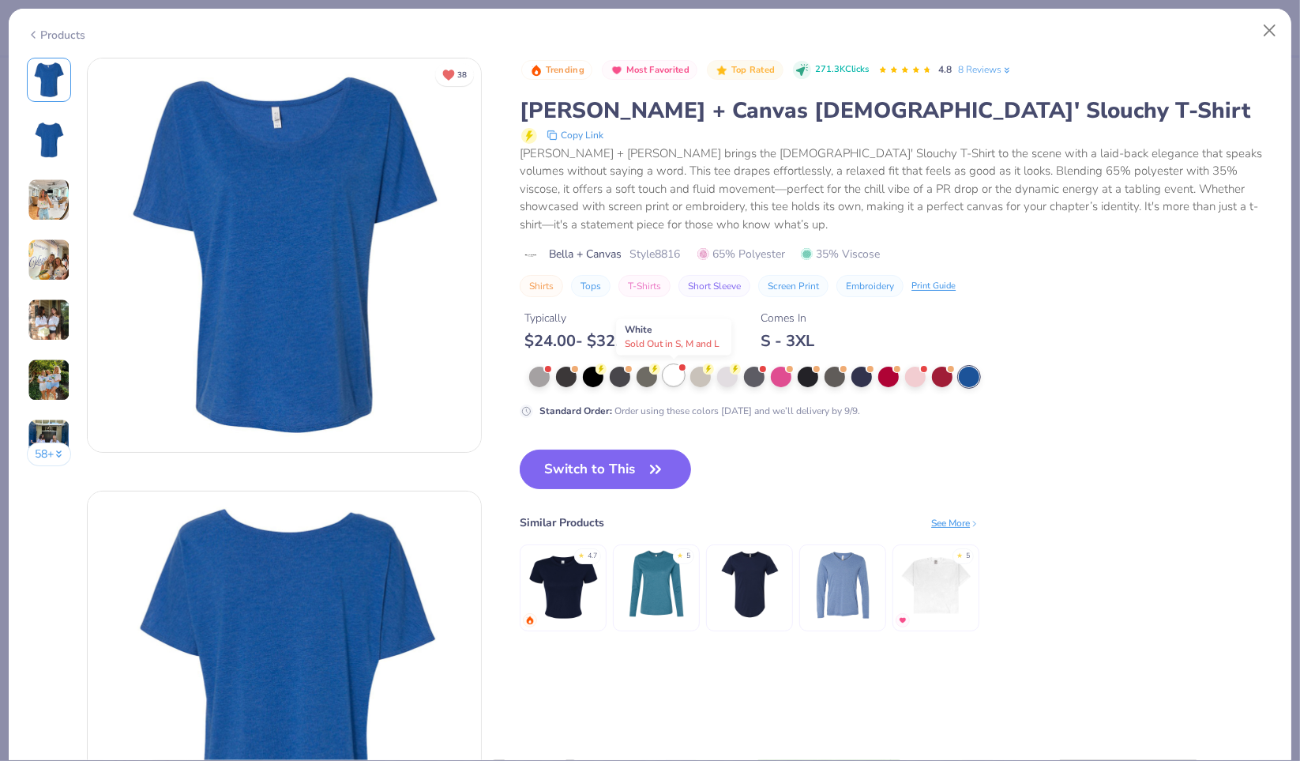
click at [679, 370] on div at bounding box center [674, 375] width 21 height 21
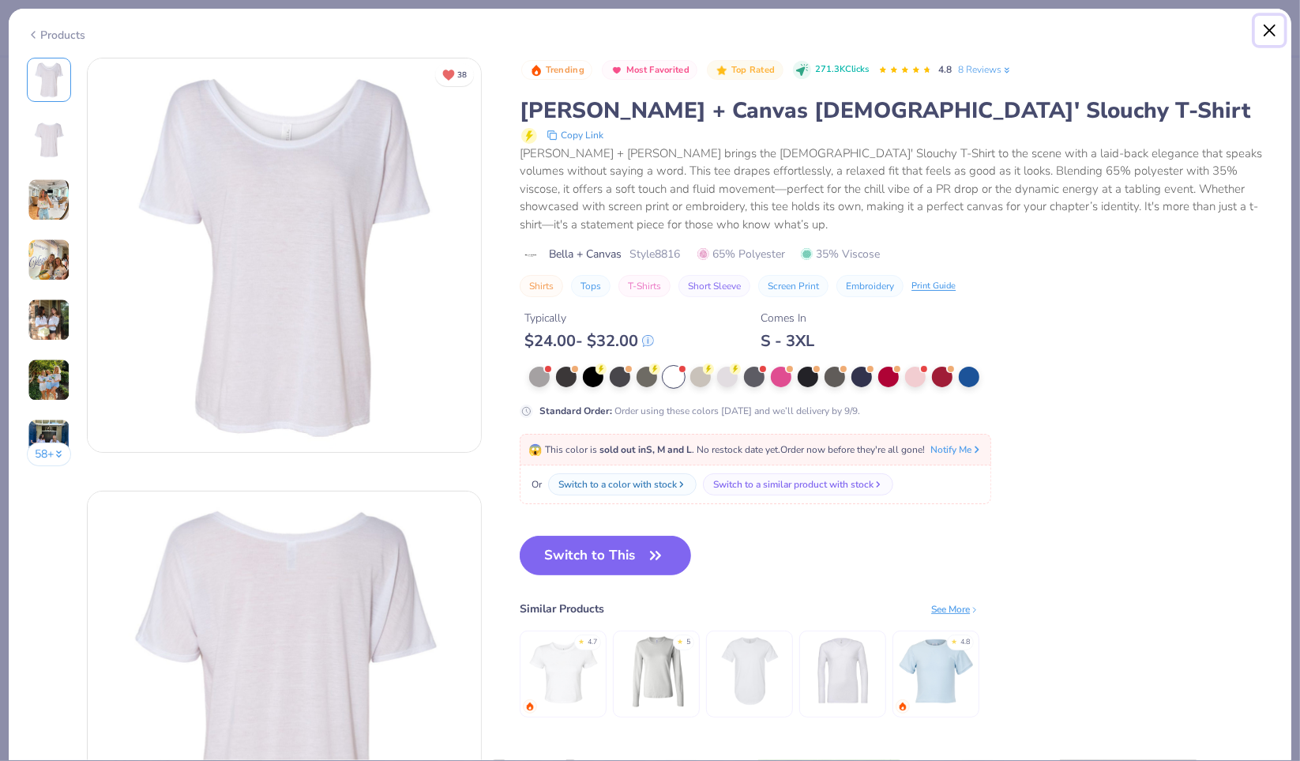
click at [1277, 33] on button "Close" at bounding box center [1270, 31] width 30 height 30
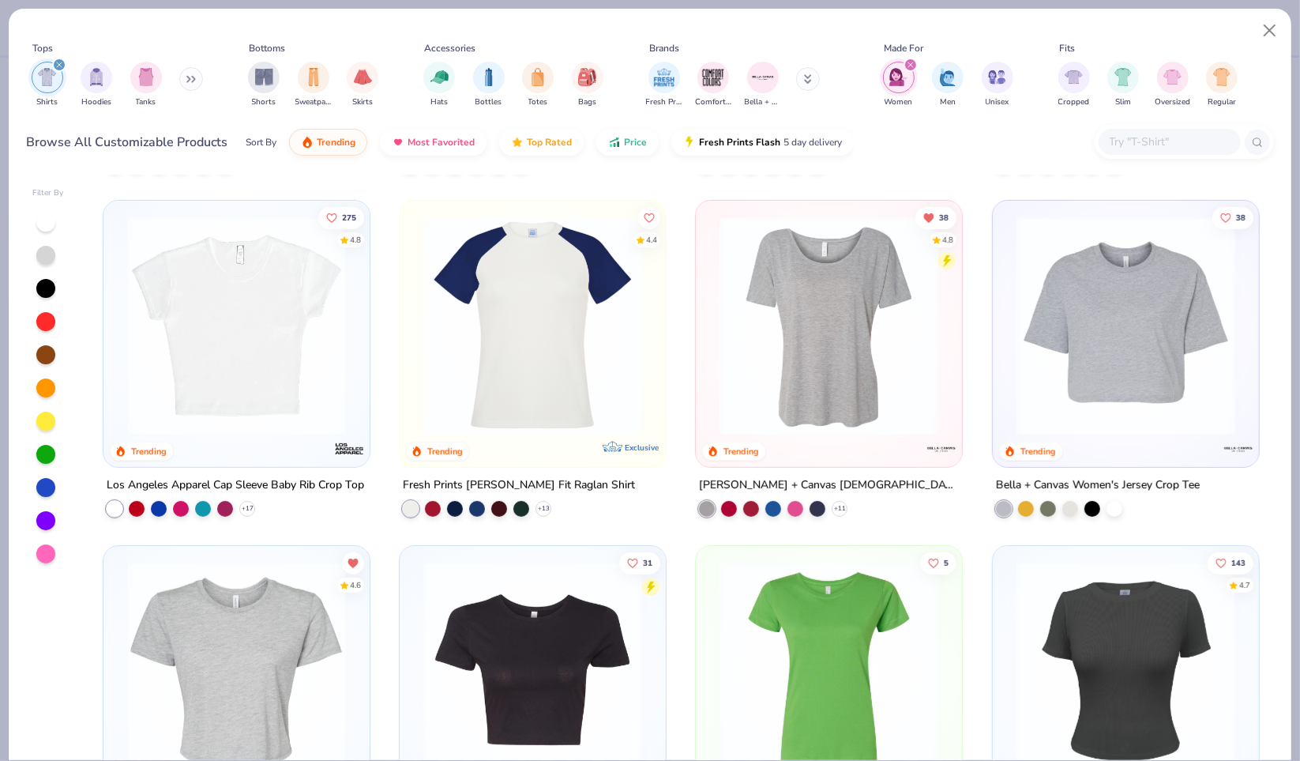
scroll to position [472, 0]
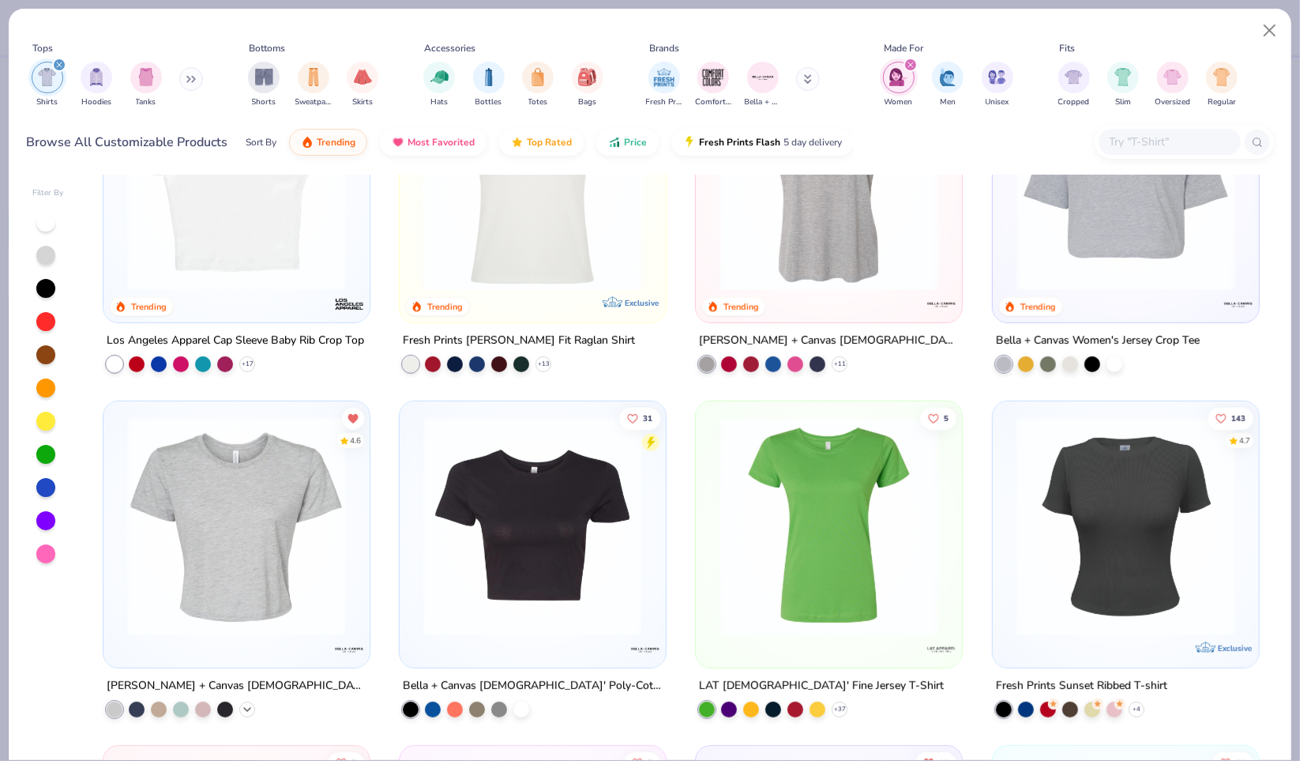
click at [244, 708] on polyline at bounding box center [247, 709] width 6 height 3
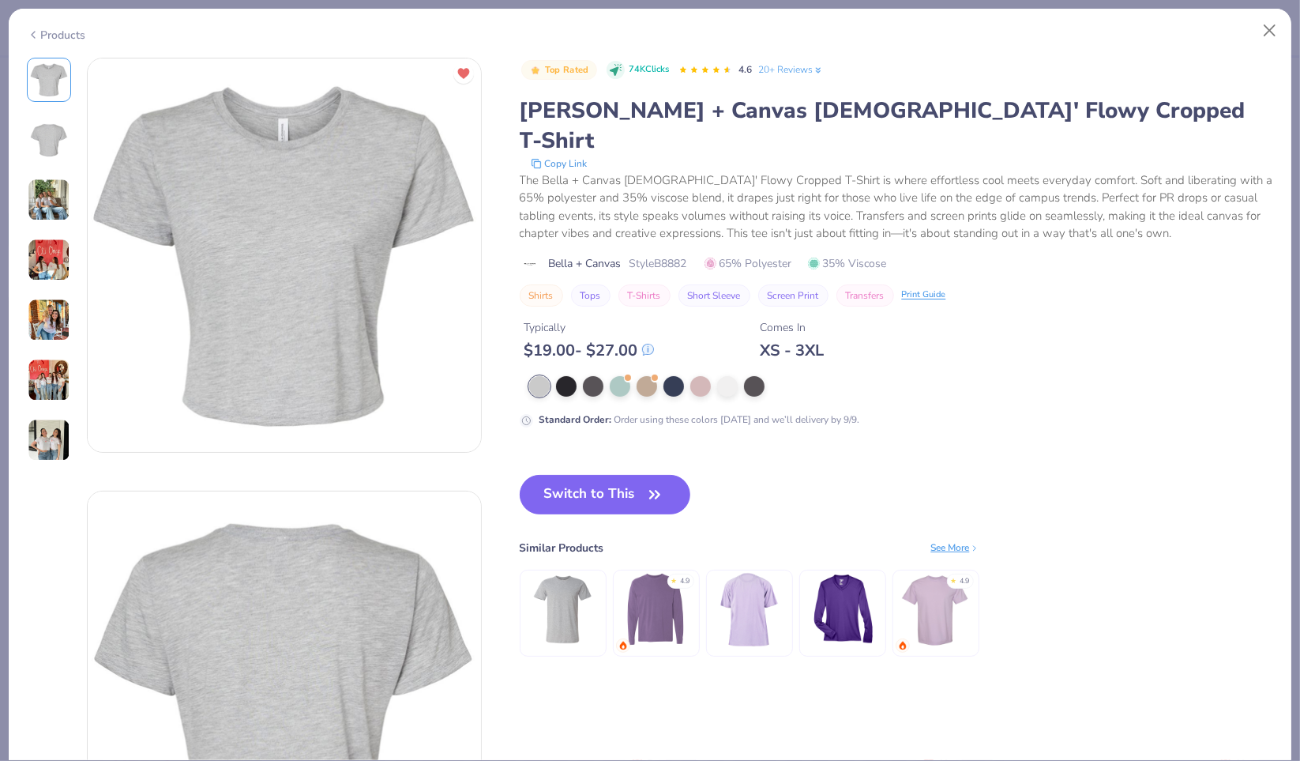
click at [67, 33] on div "Products" at bounding box center [56, 35] width 59 height 17
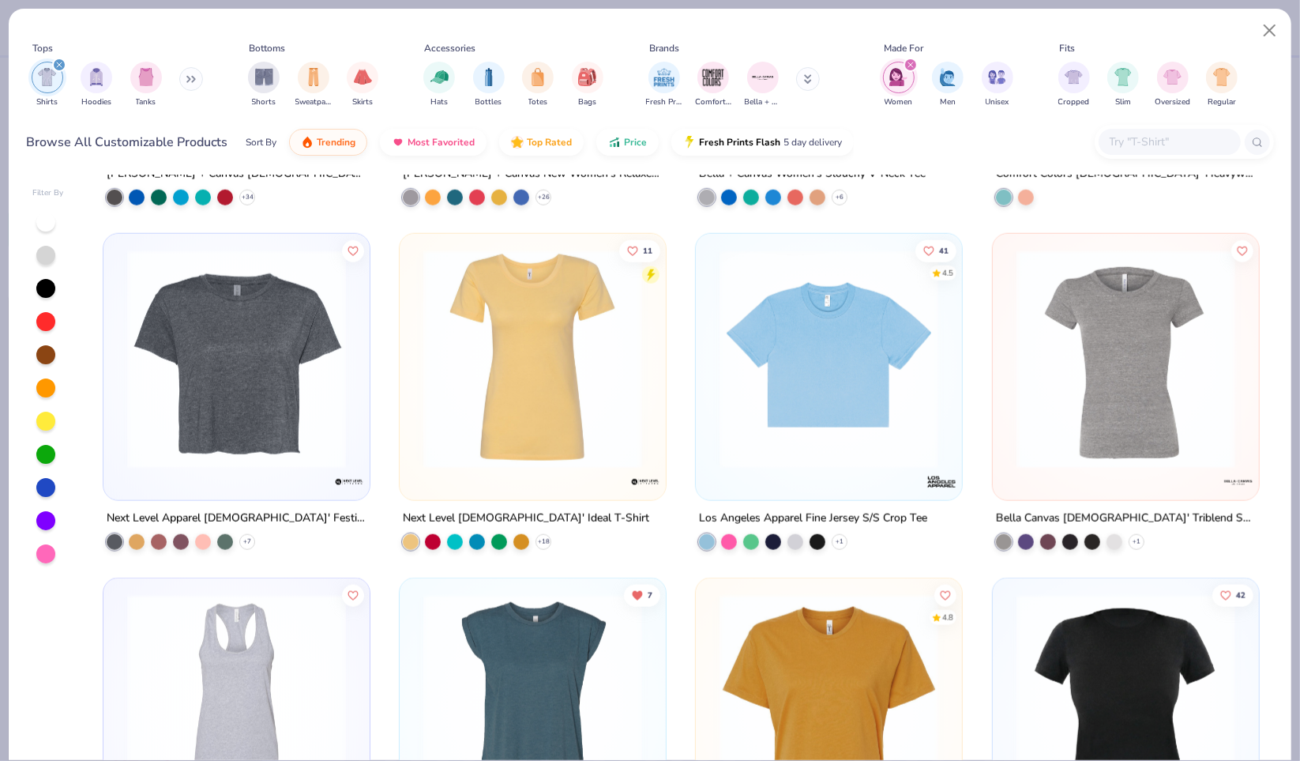
scroll to position [1329, 0]
click at [244, 540] on polyline at bounding box center [247, 541] width 6 height 3
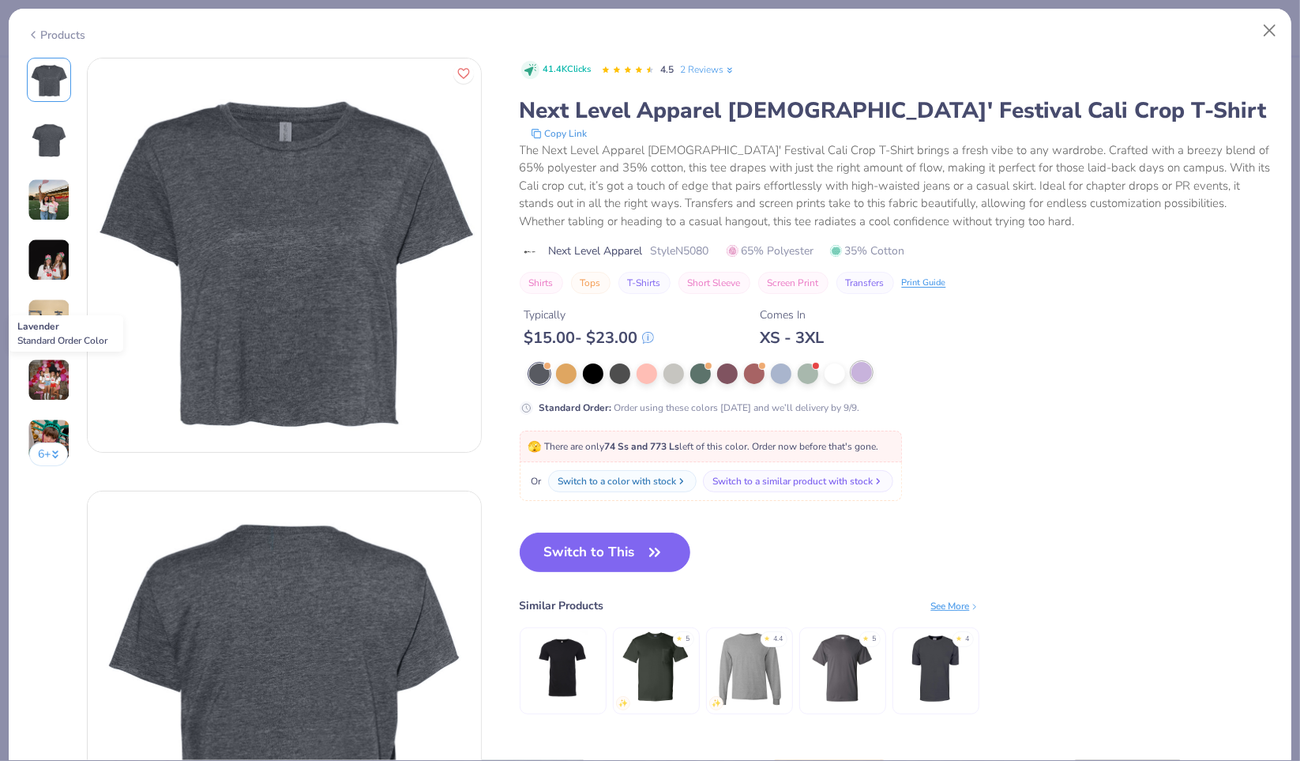
click at [861, 375] on div at bounding box center [862, 372] width 21 height 21
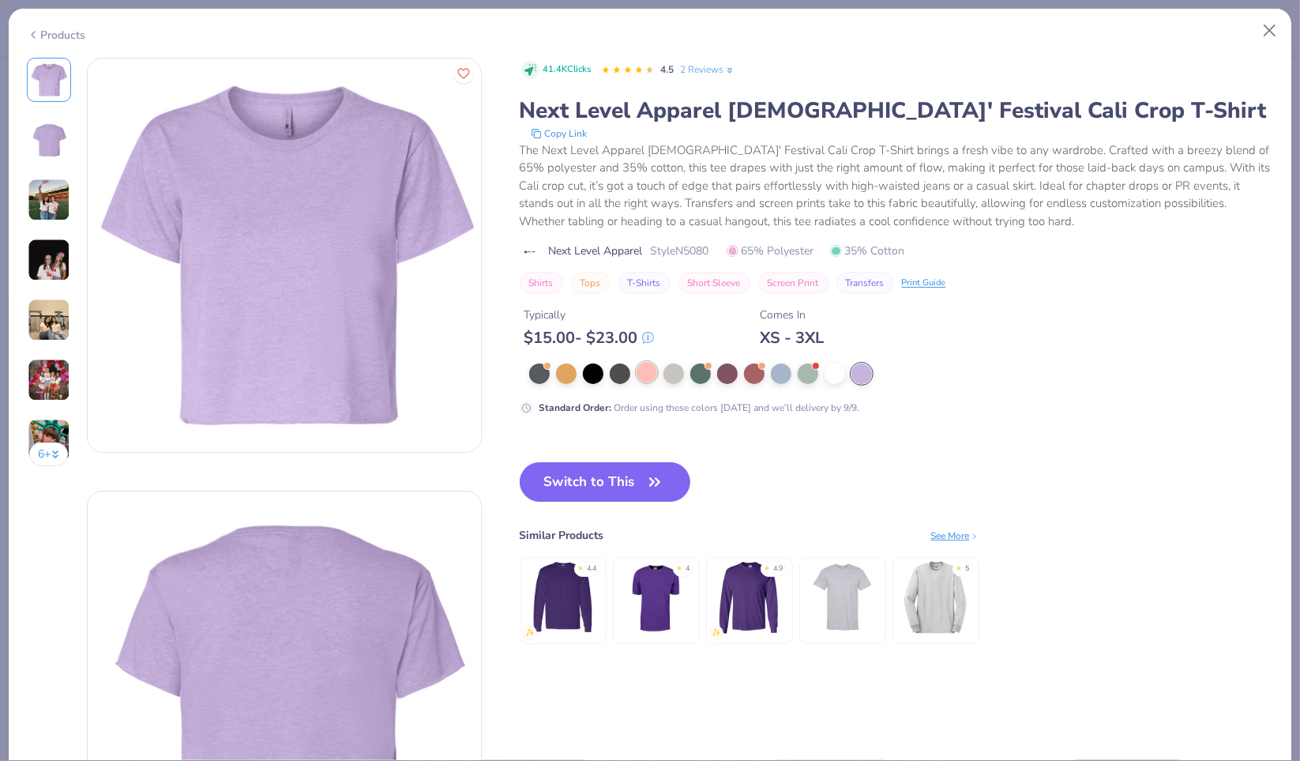
click at [657, 372] on div at bounding box center [647, 372] width 21 height 21
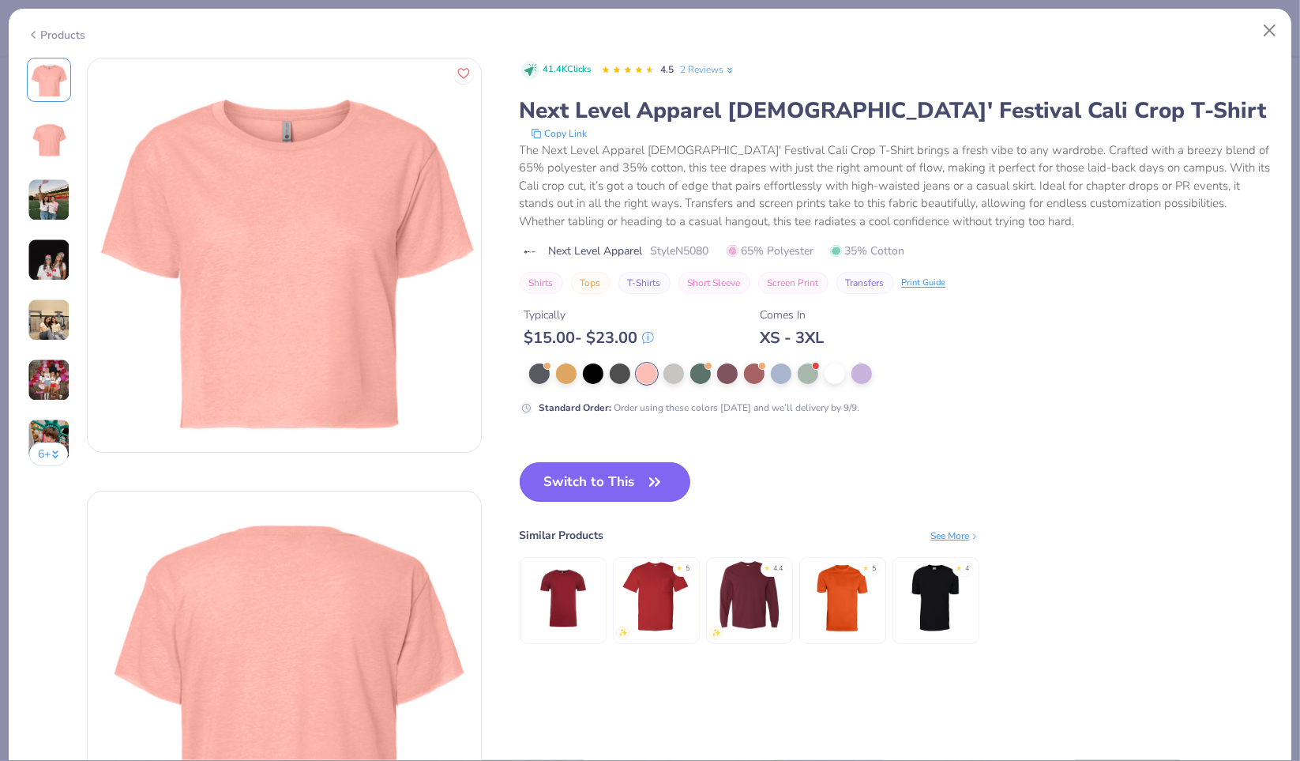
click at [622, 485] on button "Switch to This" at bounding box center [605, 481] width 171 height 39
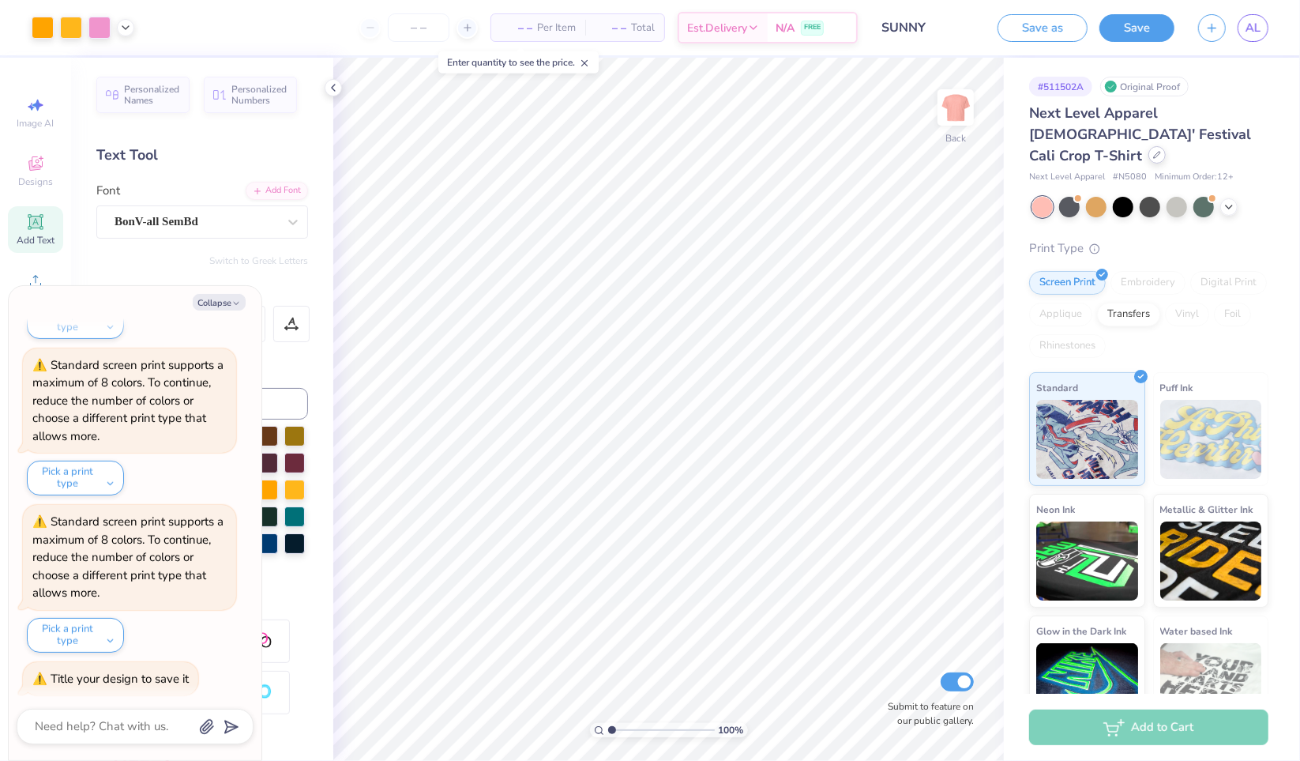
click at [1166, 146] on div at bounding box center [1157, 154] width 17 height 17
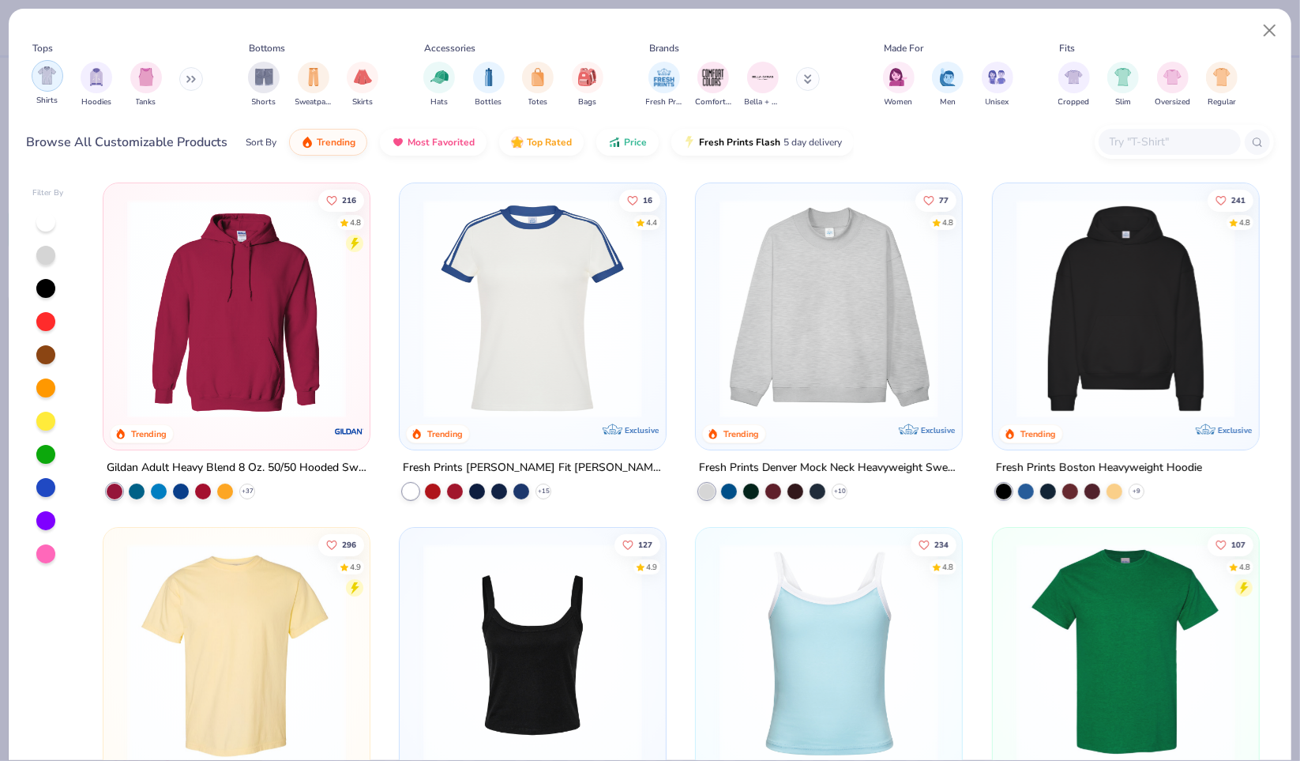
click at [32, 77] on div "filter for Shirts" at bounding box center [48, 76] width 32 height 32
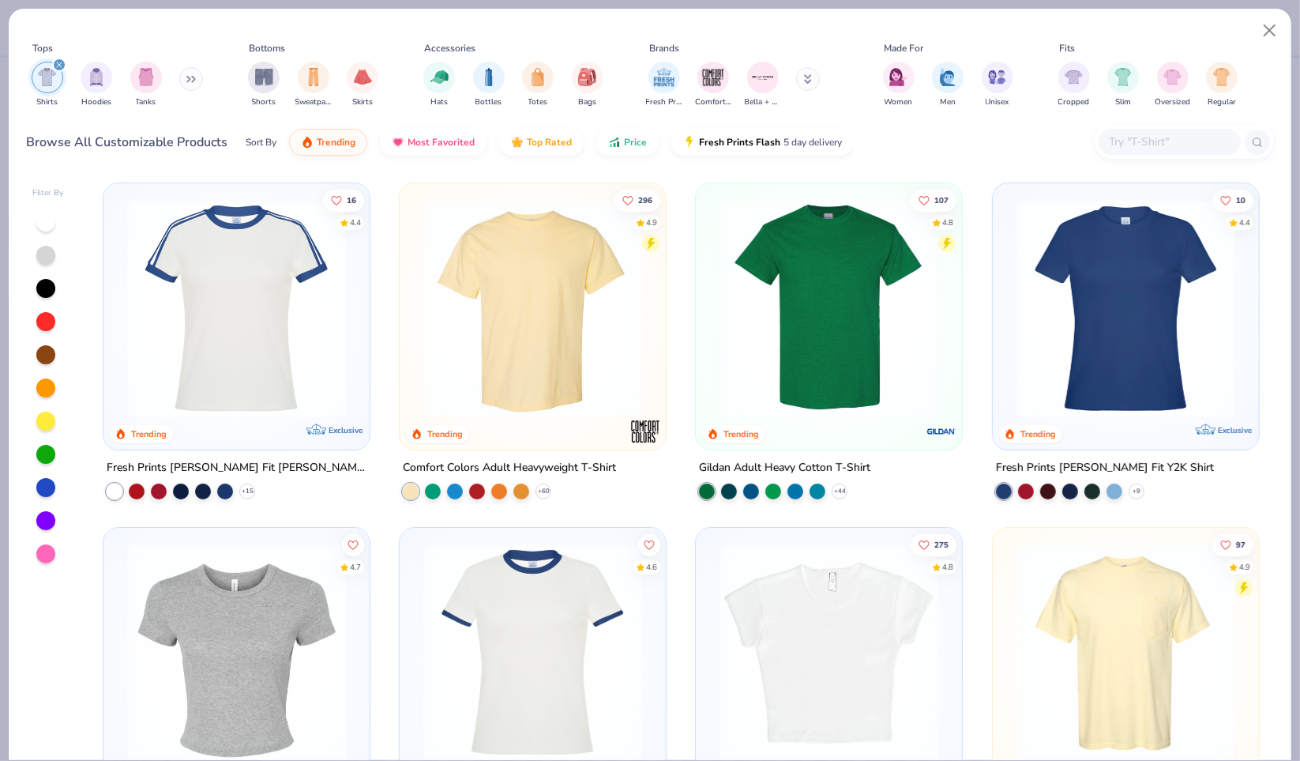
click at [883, 88] on div "Women" at bounding box center [899, 85] width 32 height 47
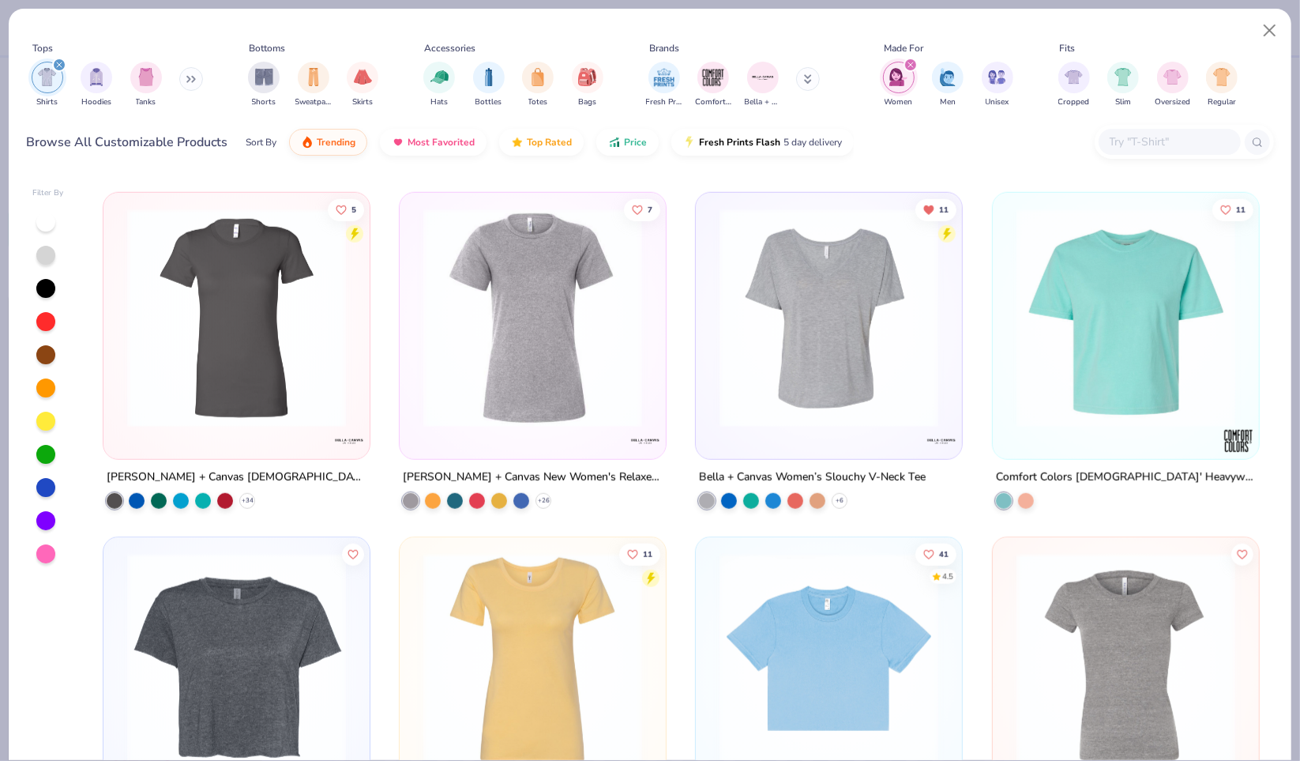
scroll to position [1025, 0]
click at [836, 505] on div "+ 6" at bounding box center [773, 500] width 149 height 16
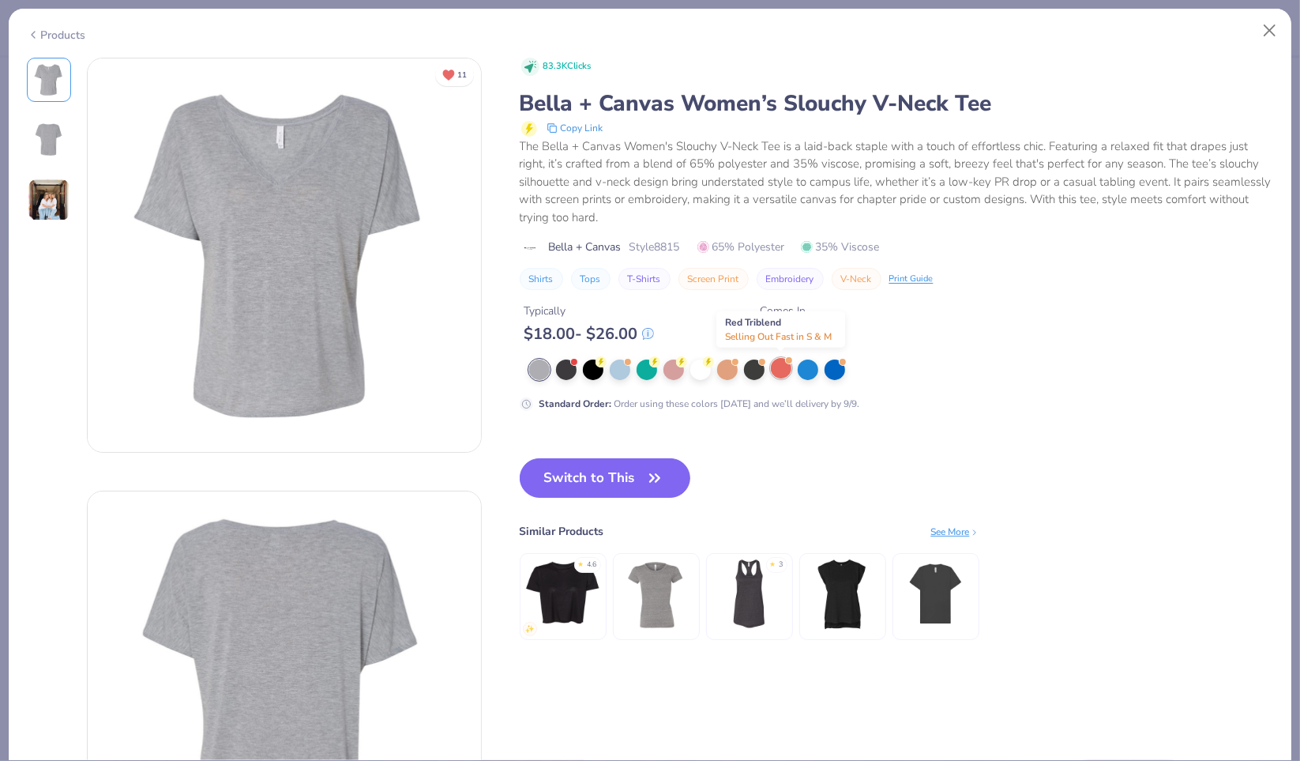
click at [780, 374] on div at bounding box center [781, 368] width 21 height 21
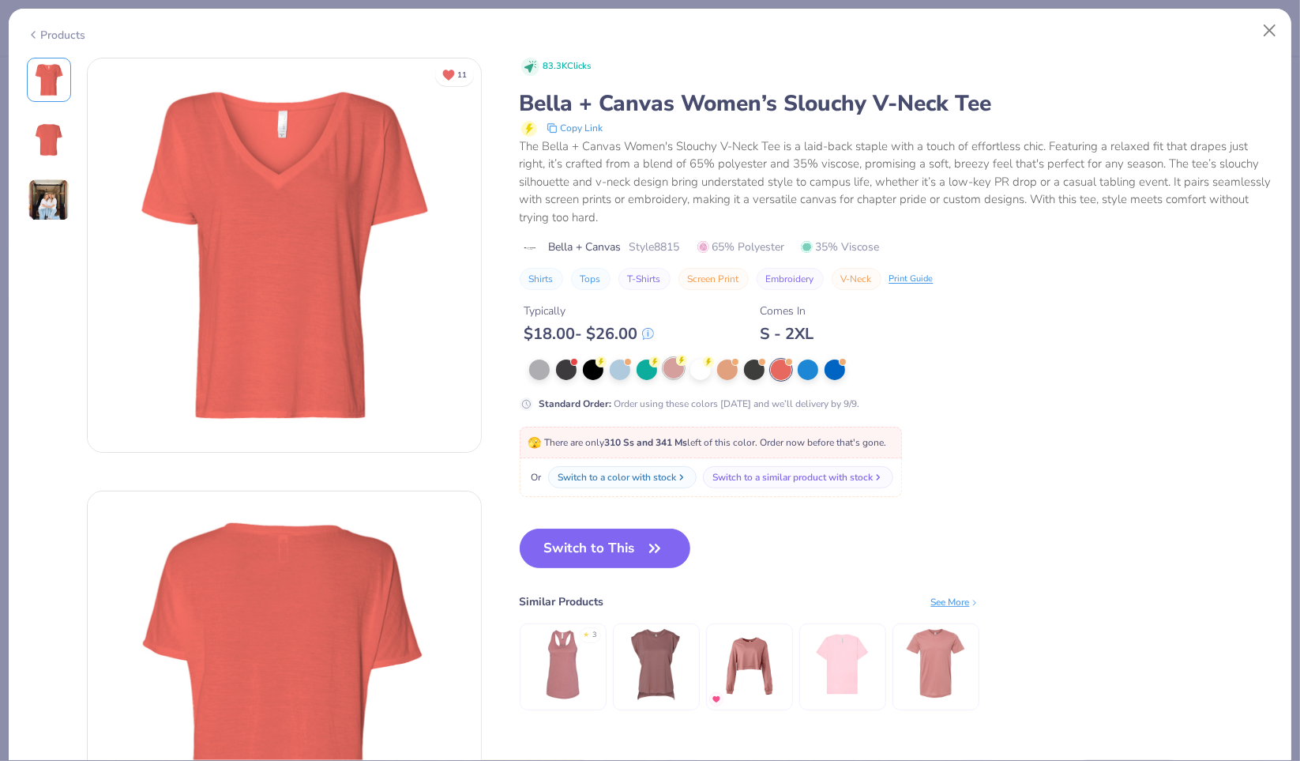
click at [684, 364] on icon at bounding box center [681, 360] width 11 height 11
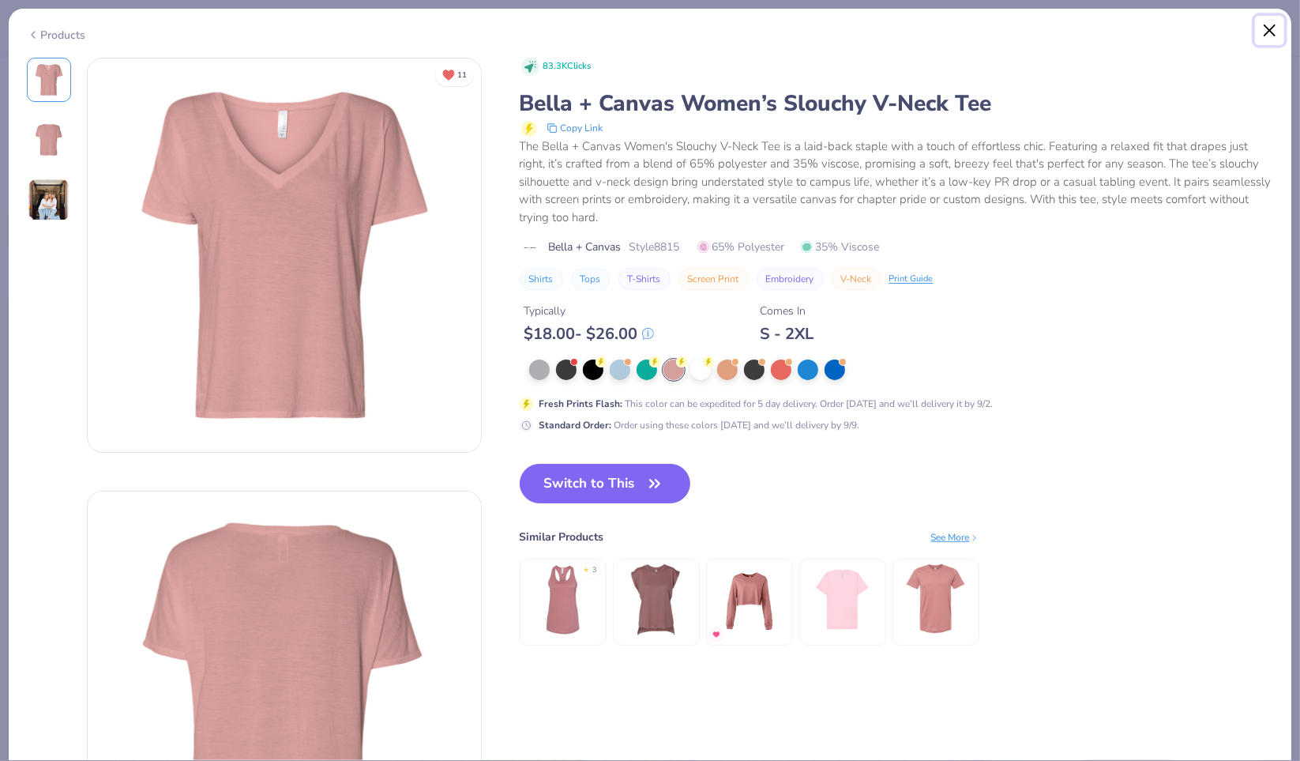
click at [1271, 30] on button "Close" at bounding box center [1270, 31] width 30 height 30
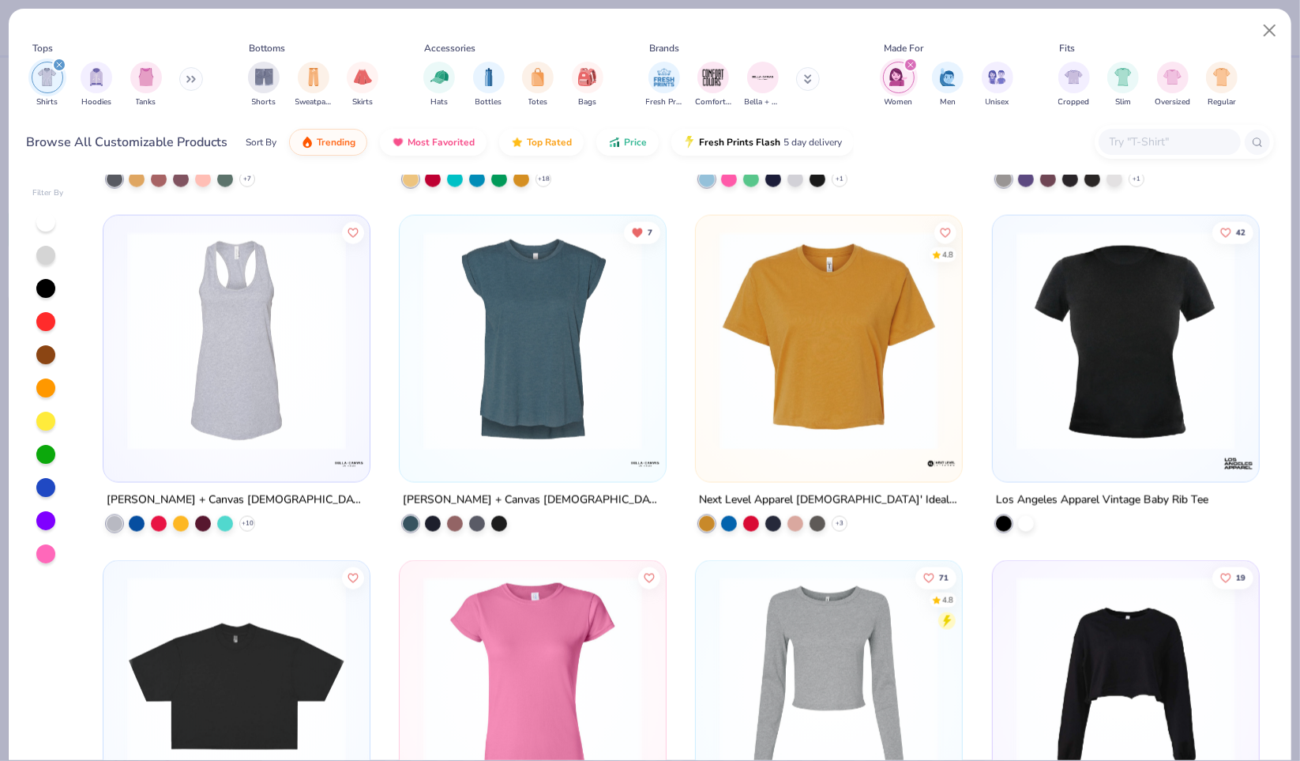
scroll to position [1710, 0]
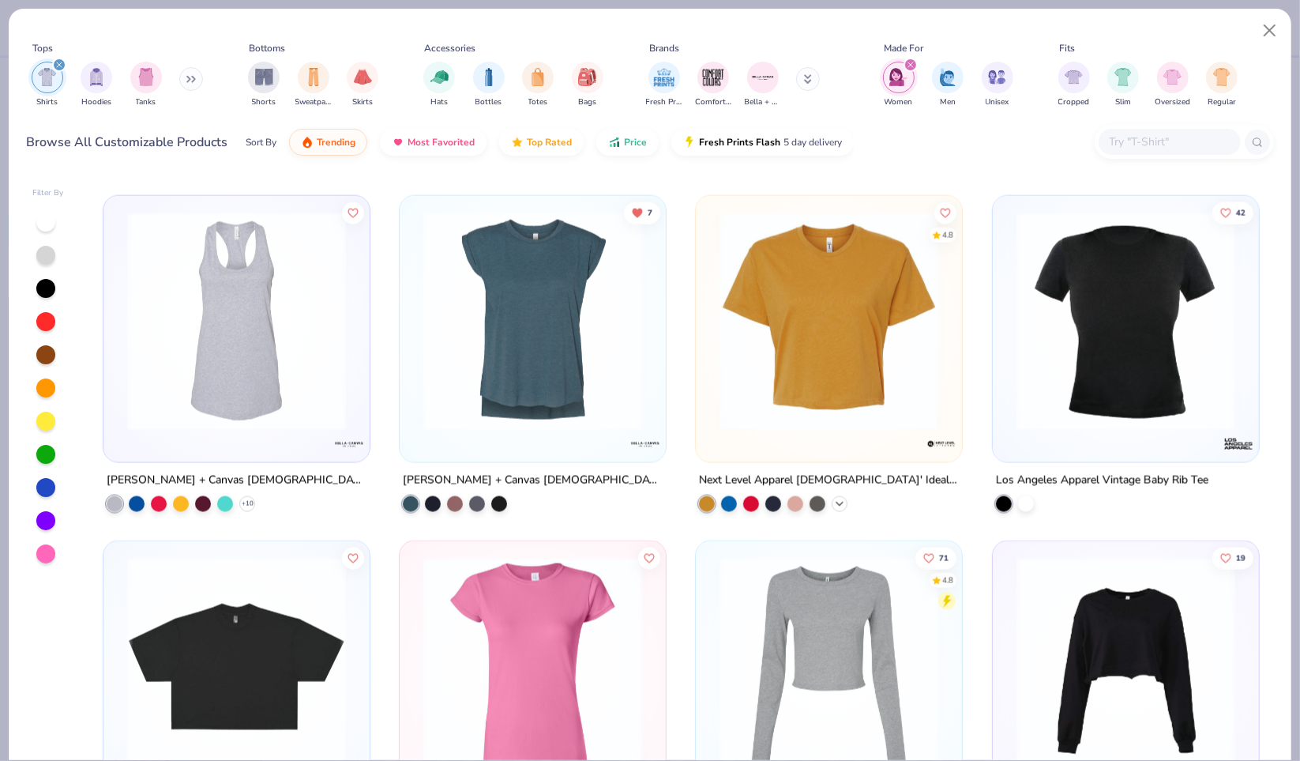
click at [836, 505] on icon at bounding box center [839, 504] width 13 height 13
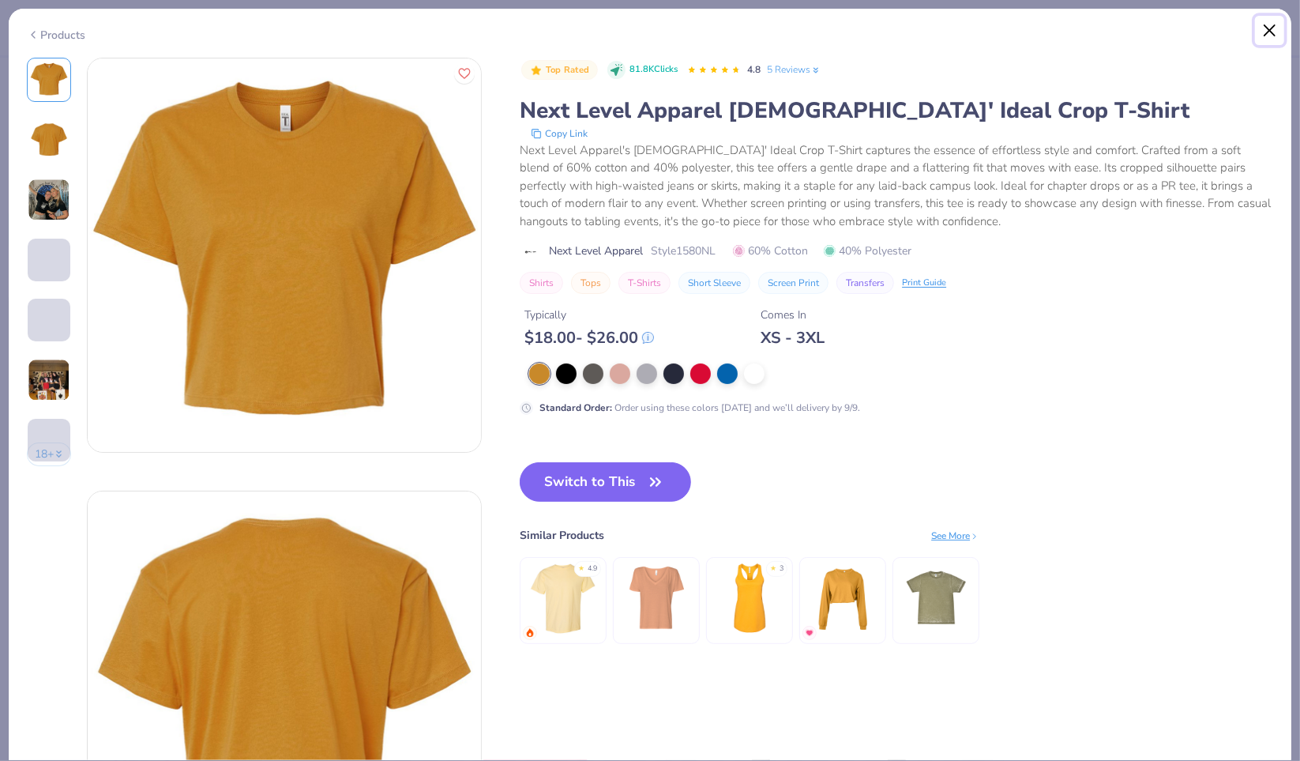
click at [1266, 36] on button "Close" at bounding box center [1270, 31] width 30 height 30
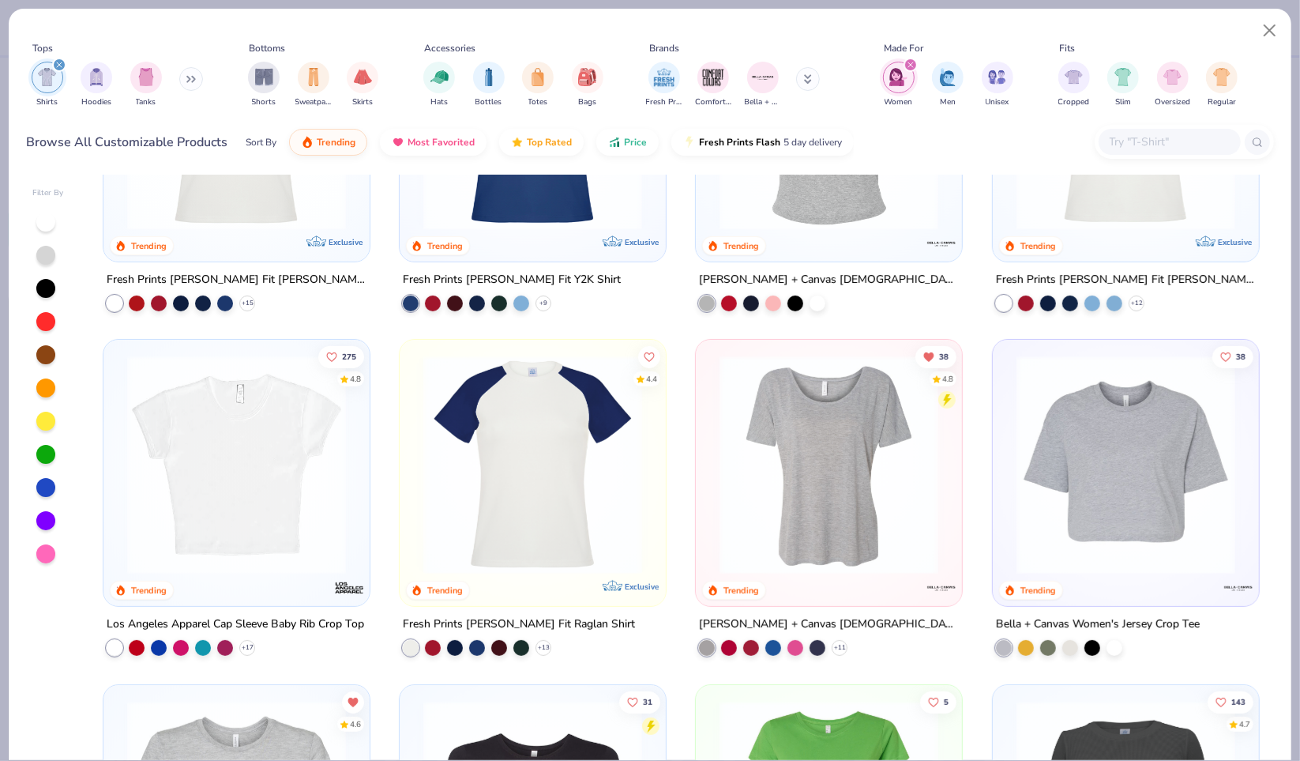
scroll to position [190, 0]
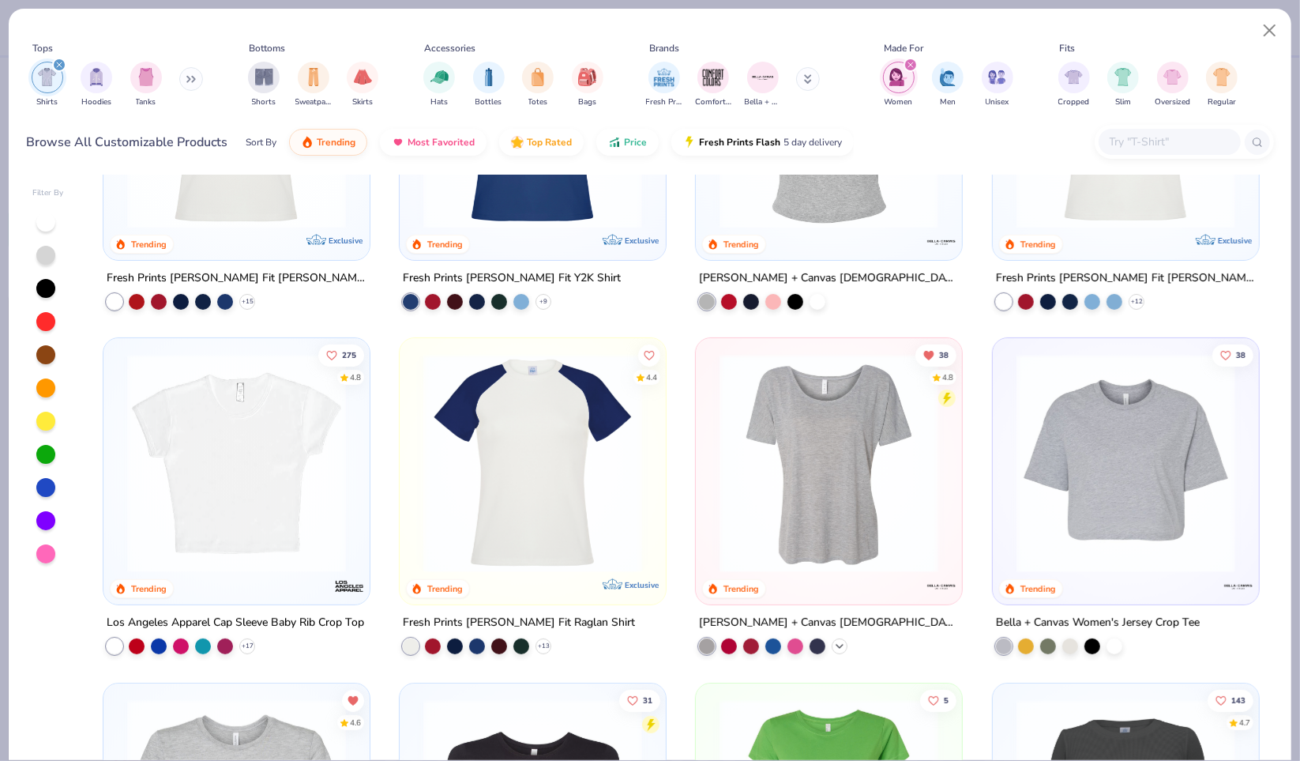
click at [837, 640] on icon at bounding box center [839, 646] width 13 height 13
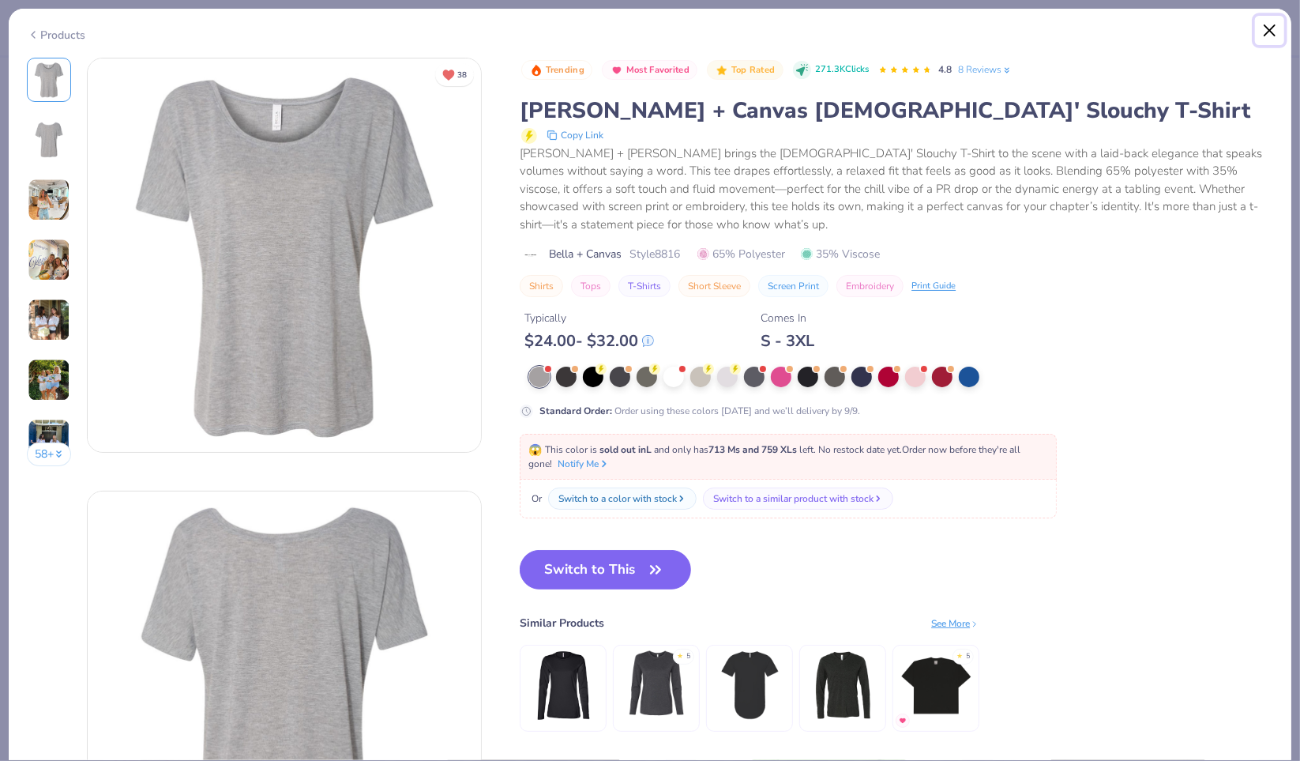
click at [1265, 32] on button "Close" at bounding box center [1270, 31] width 30 height 30
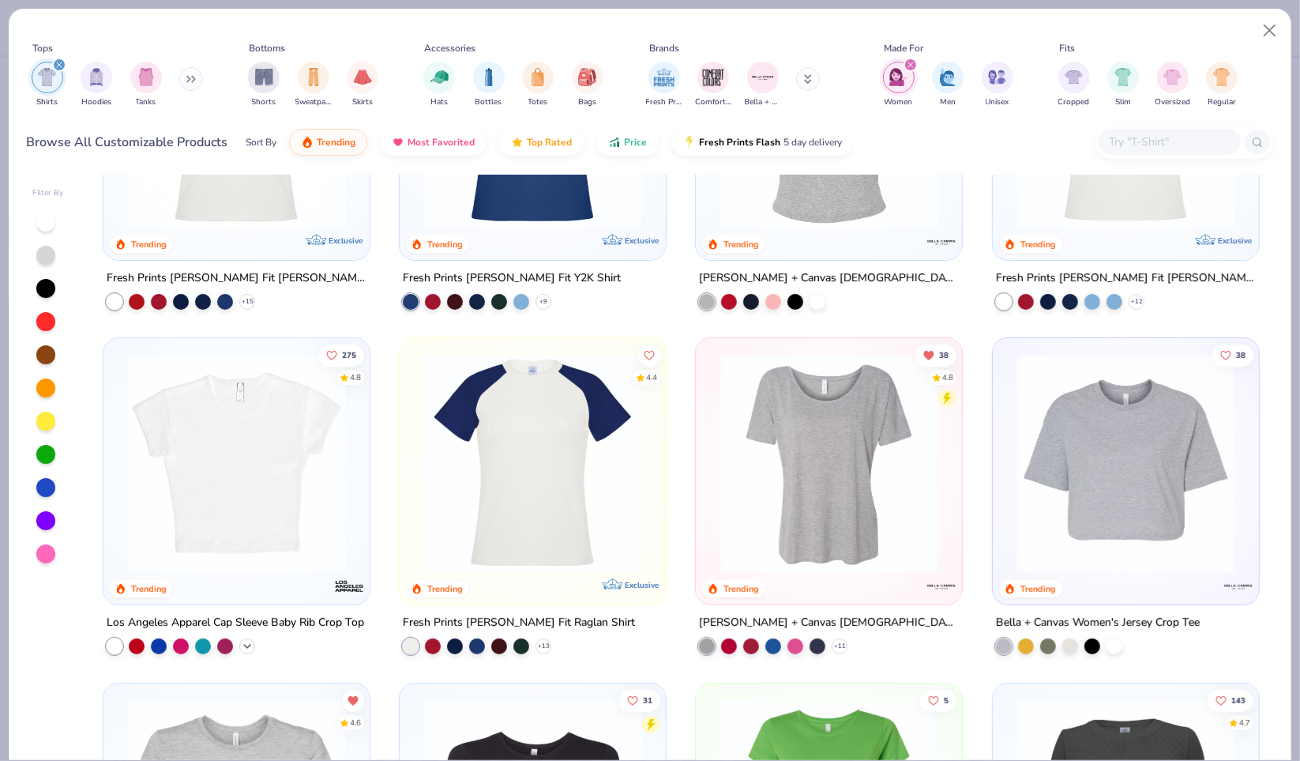
click at [243, 646] on icon at bounding box center [247, 646] width 13 height 13
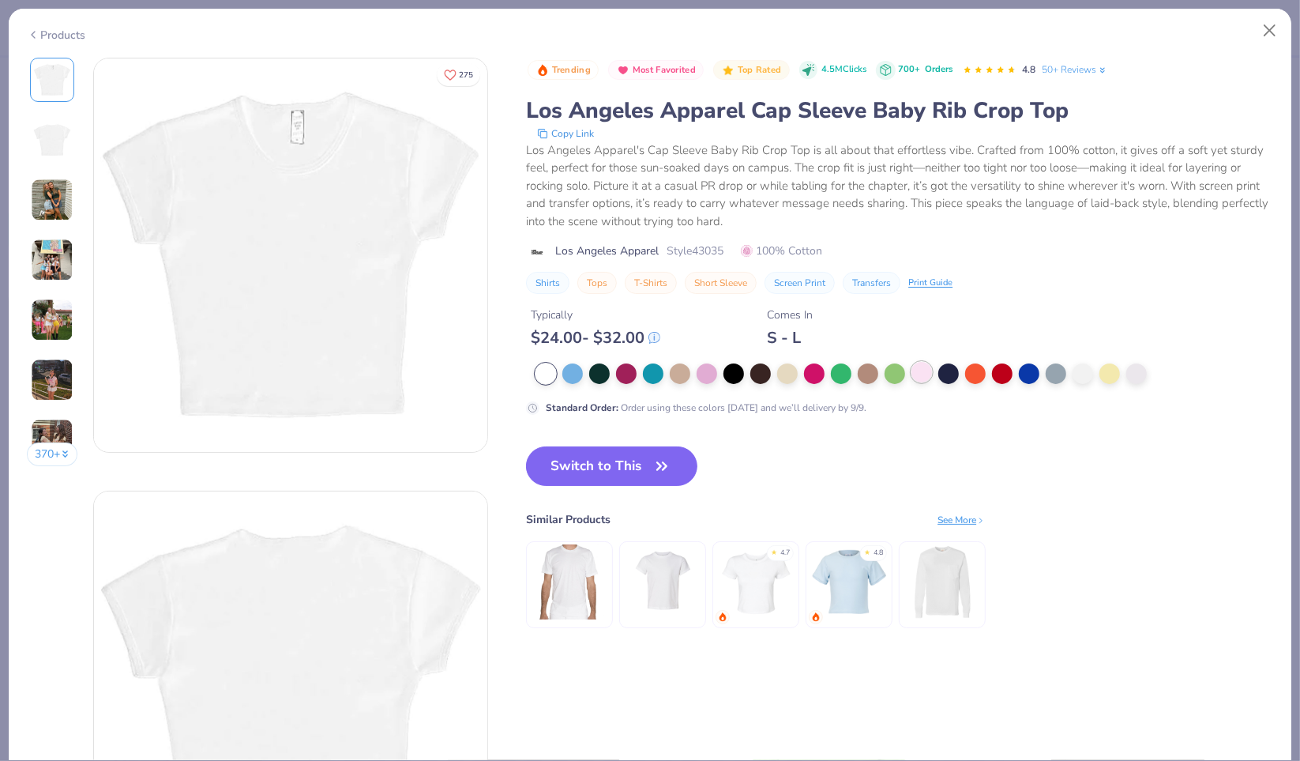
click at [925, 370] on div at bounding box center [922, 372] width 21 height 21
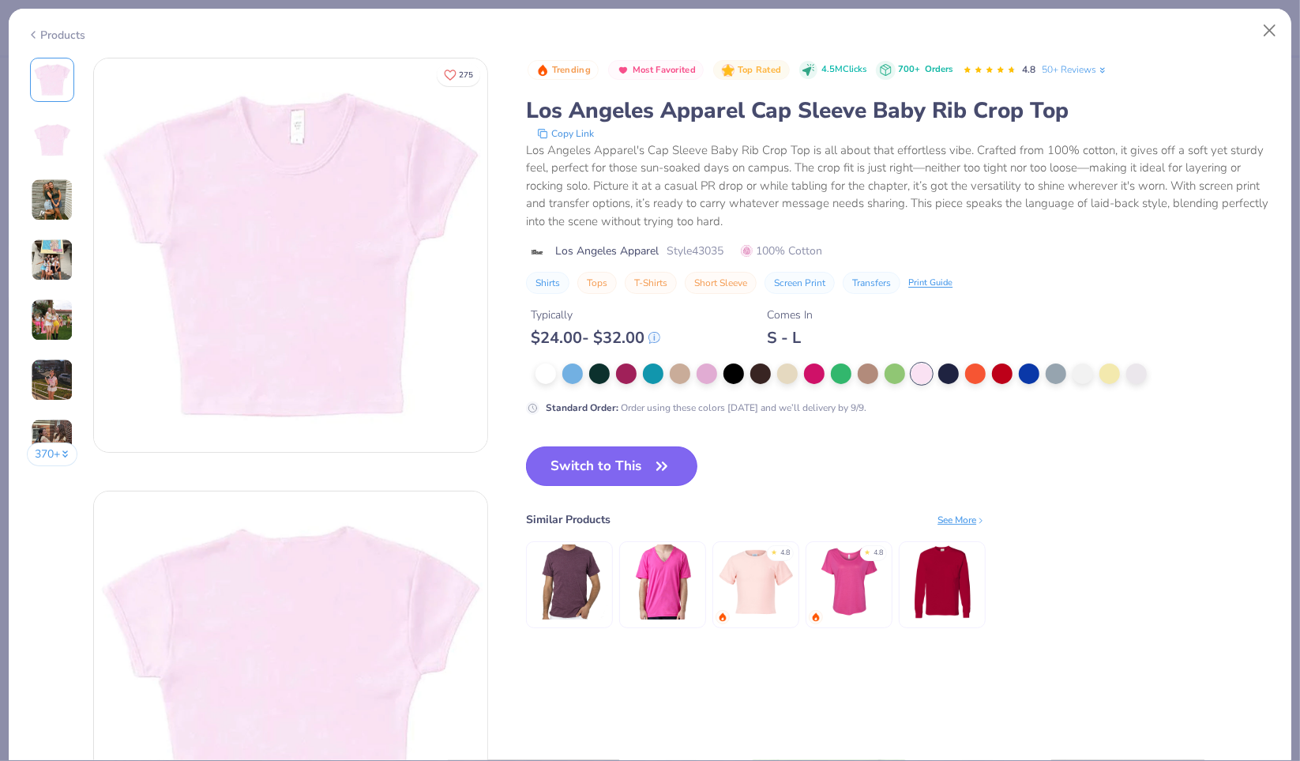
click at [611, 468] on button "Switch to This" at bounding box center [611, 465] width 171 height 39
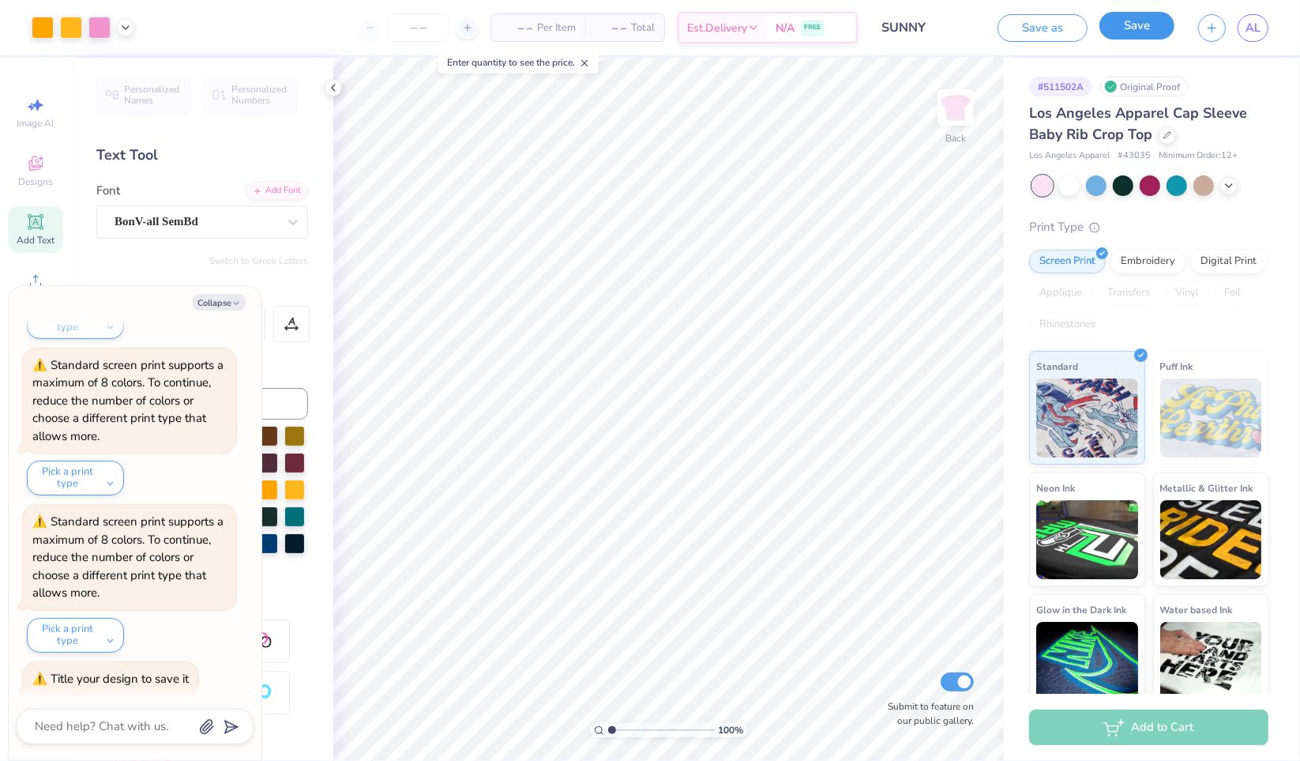
click at [1143, 30] on button "Save" at bounding box center [1137, 26] width 75 height 28
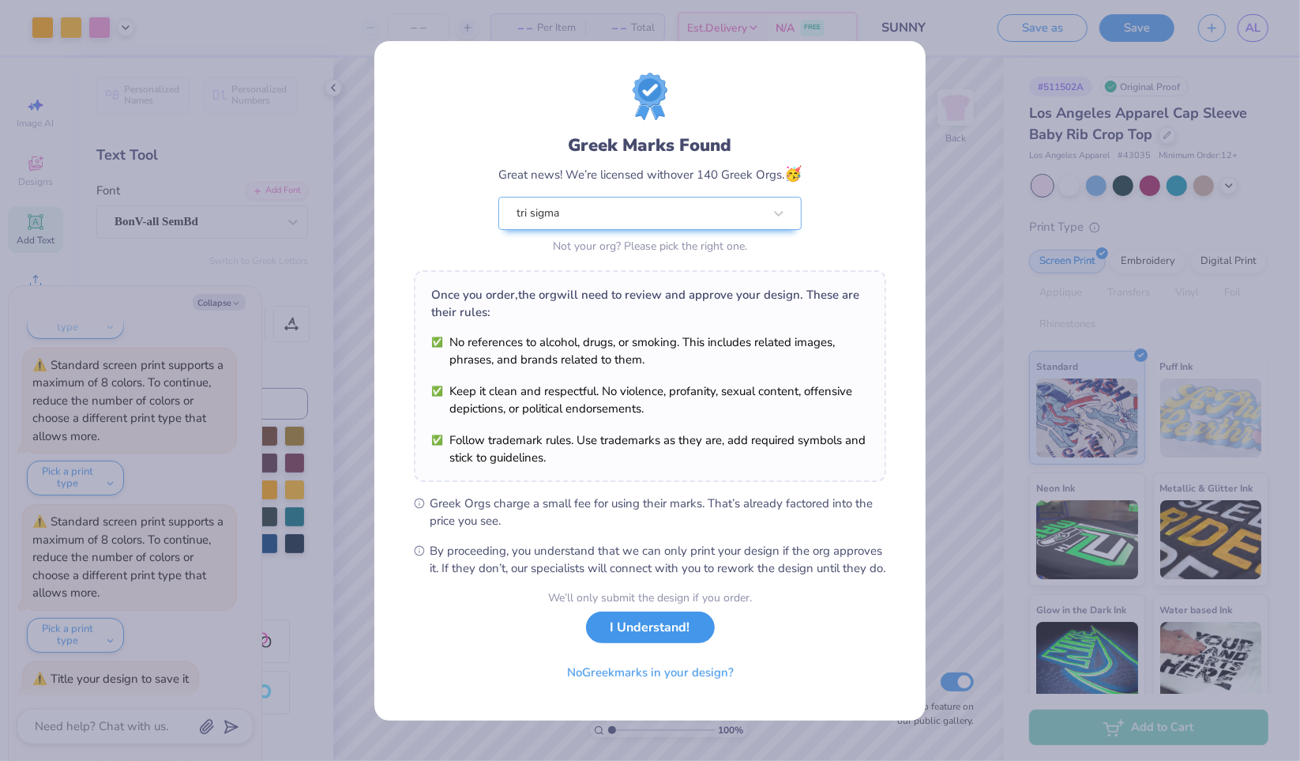
click at [639, 639] on button "I Understand!" at bounding box center [650, 627] width 129 height 32
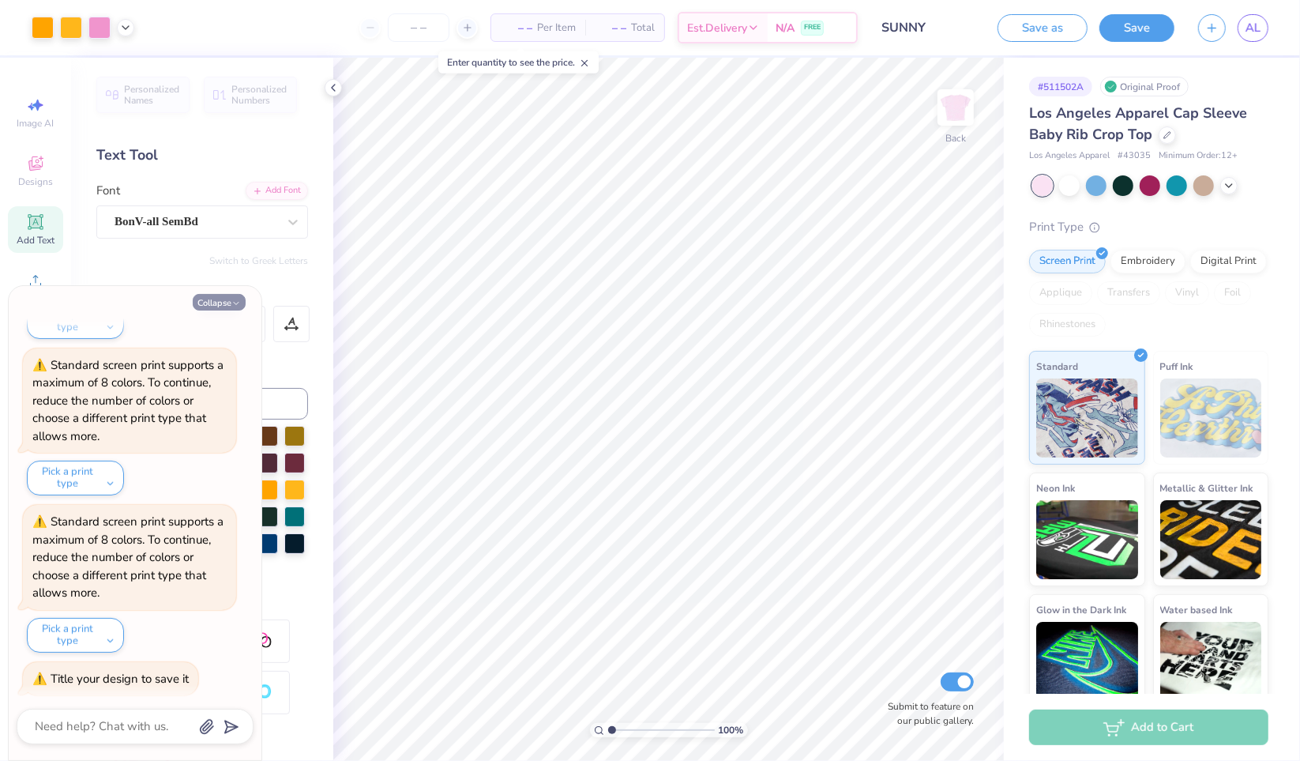
click at [216, 299] on button "Collapse" at bounding box center [219, 302] width 53 height 17
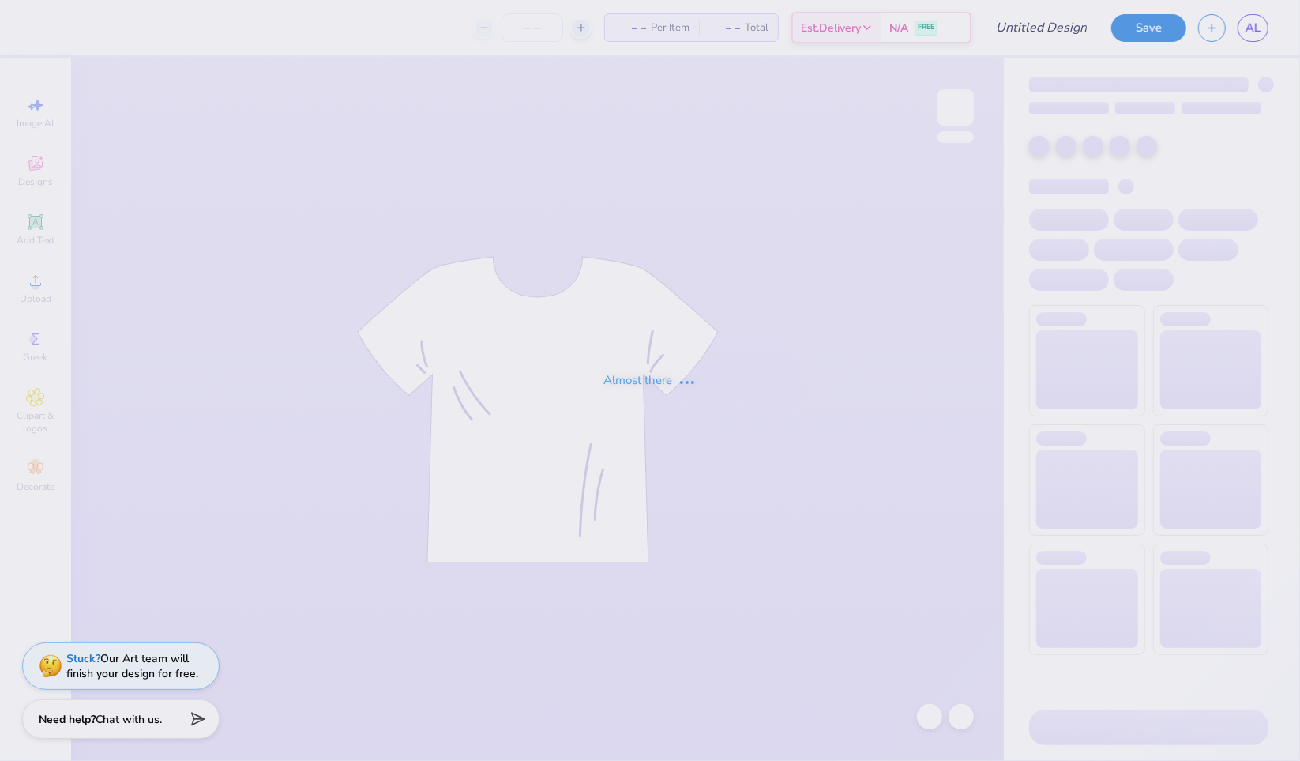
type input "SUNNY"
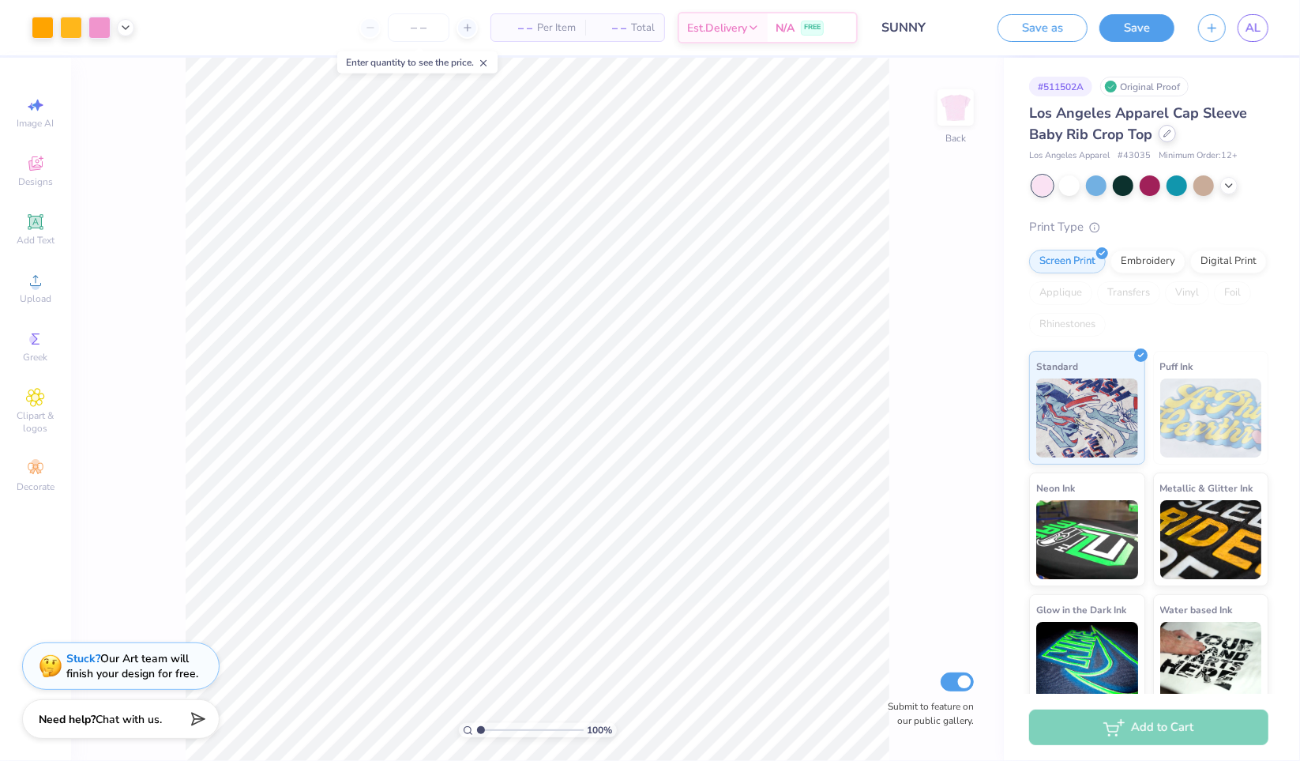
click at [1166, 136] on icon at bounding box center [1168, 134] width 8 height 8
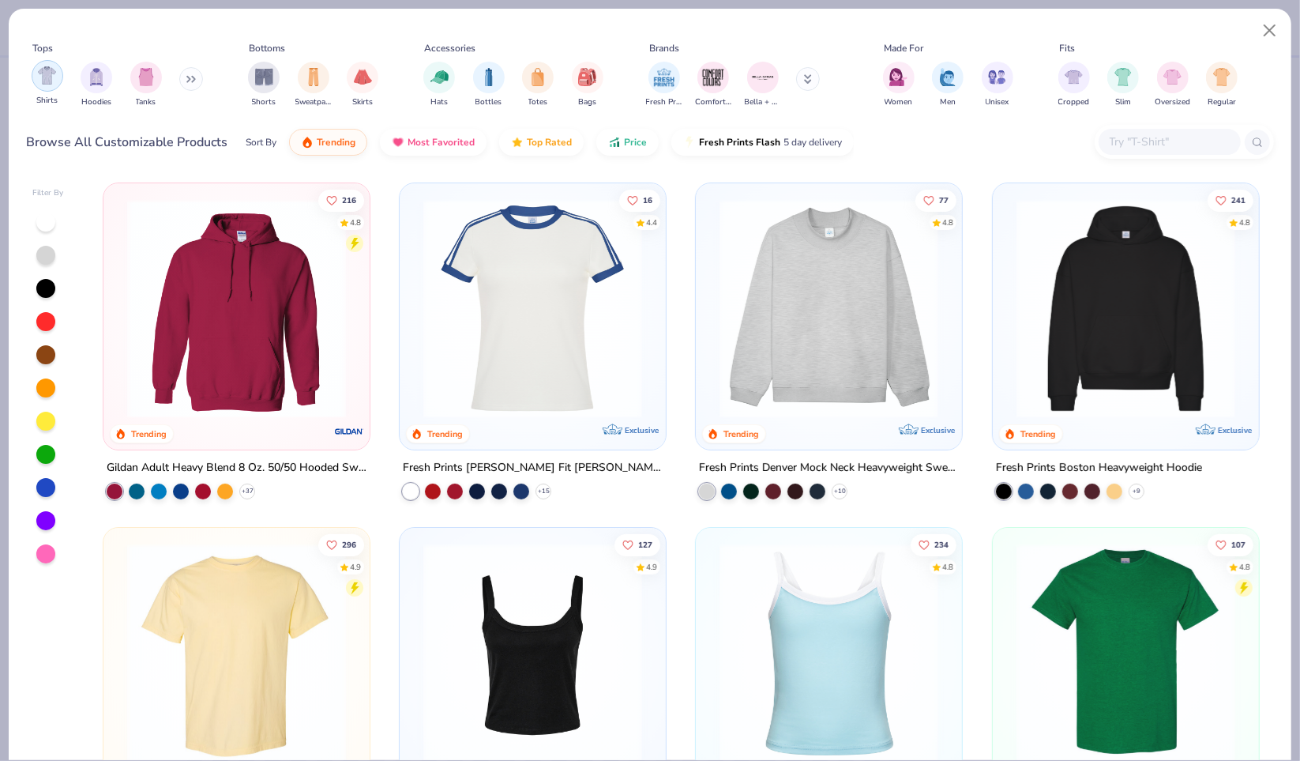
click at [59, 79] on div "filter for Shirts" at bounding box center [48, 76] width 32 height 32
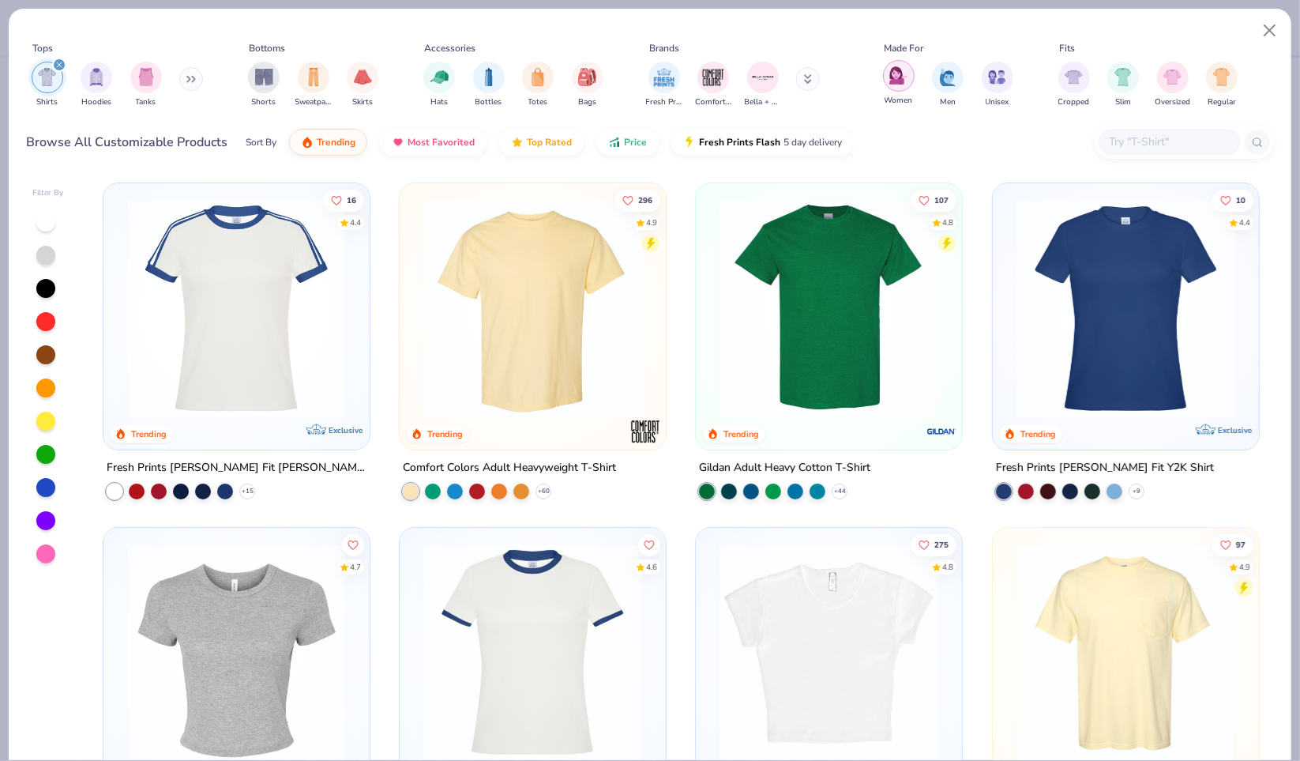
click at [907, 81] on div "filter for Women" at bounding box center [899, 76] width 32 height 32
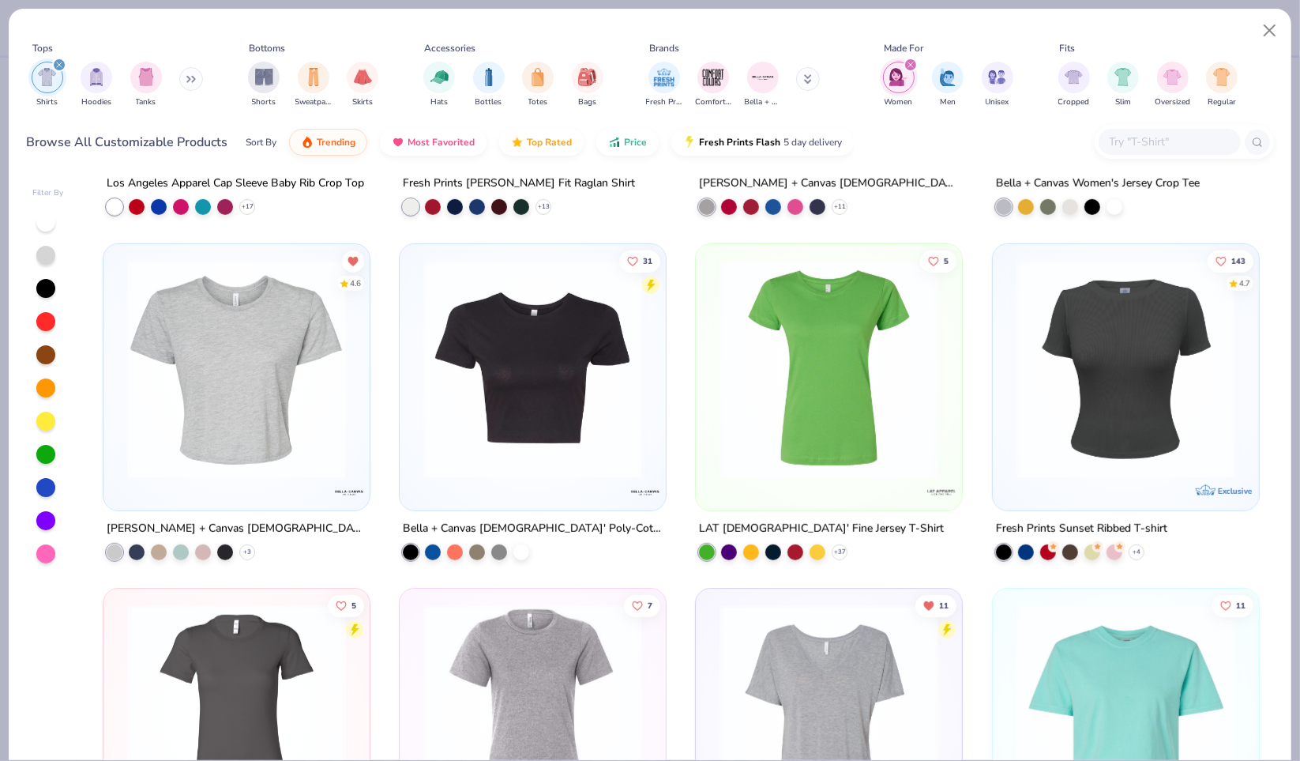
scroll to position [665, 0]
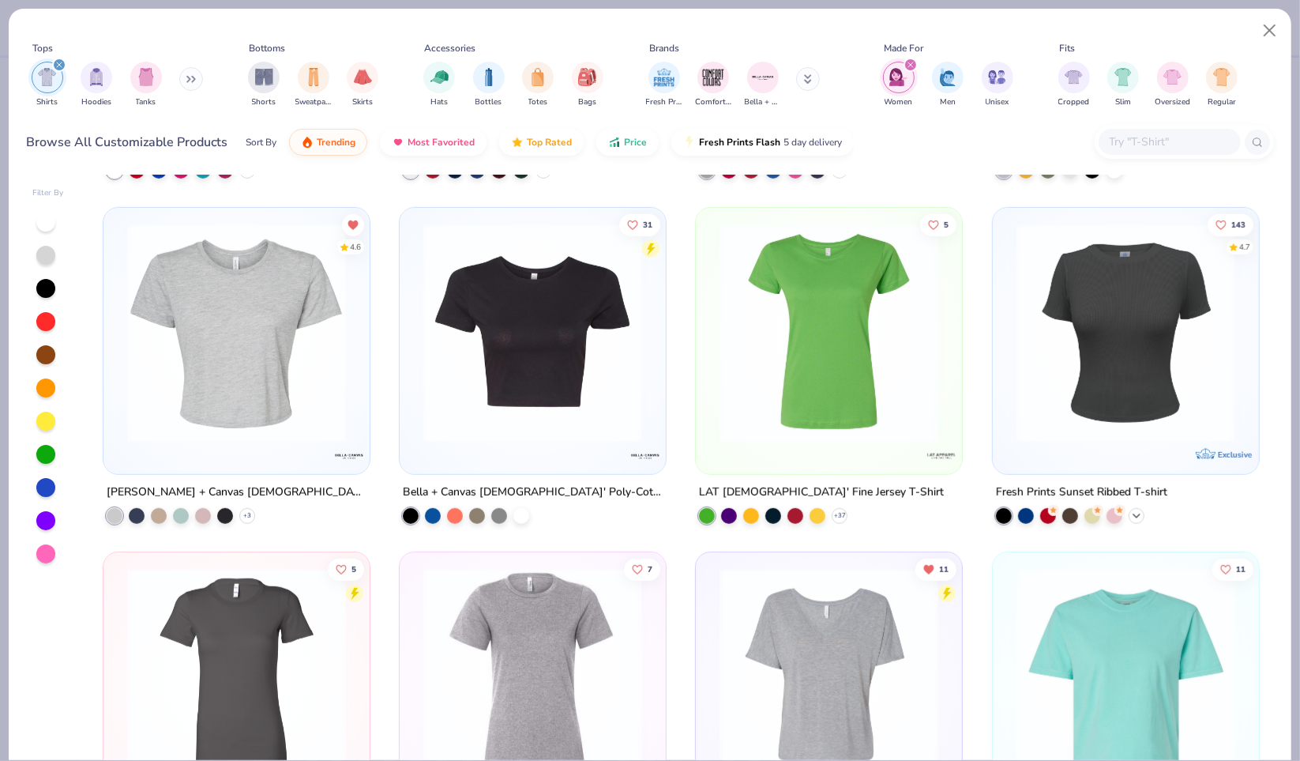
click at [1130, 511] on icon at bounding box center [1136, 515] width 13 height 13
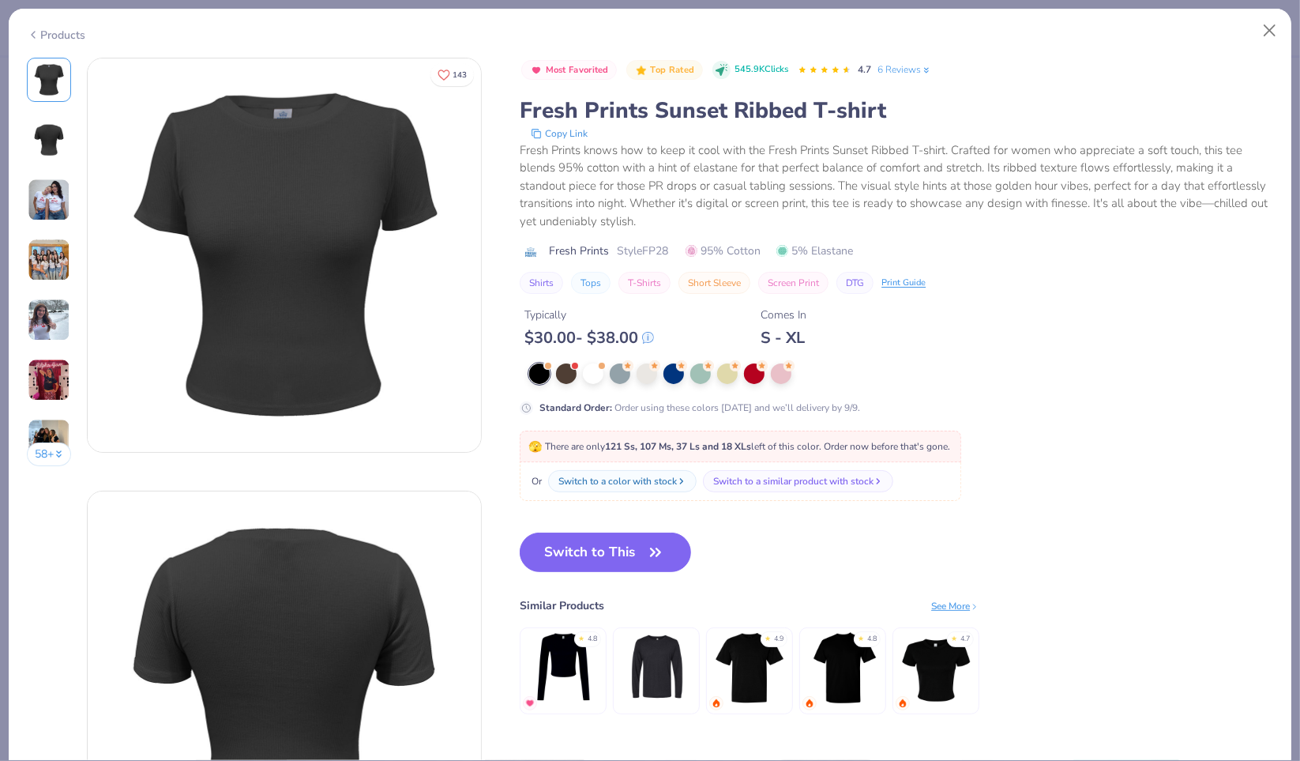
click at [32, 209] on img at bounding box center [49, 200] width 43 height 43
click at [780, 374] on div at bounding box center [781, 372] width 21 height 21
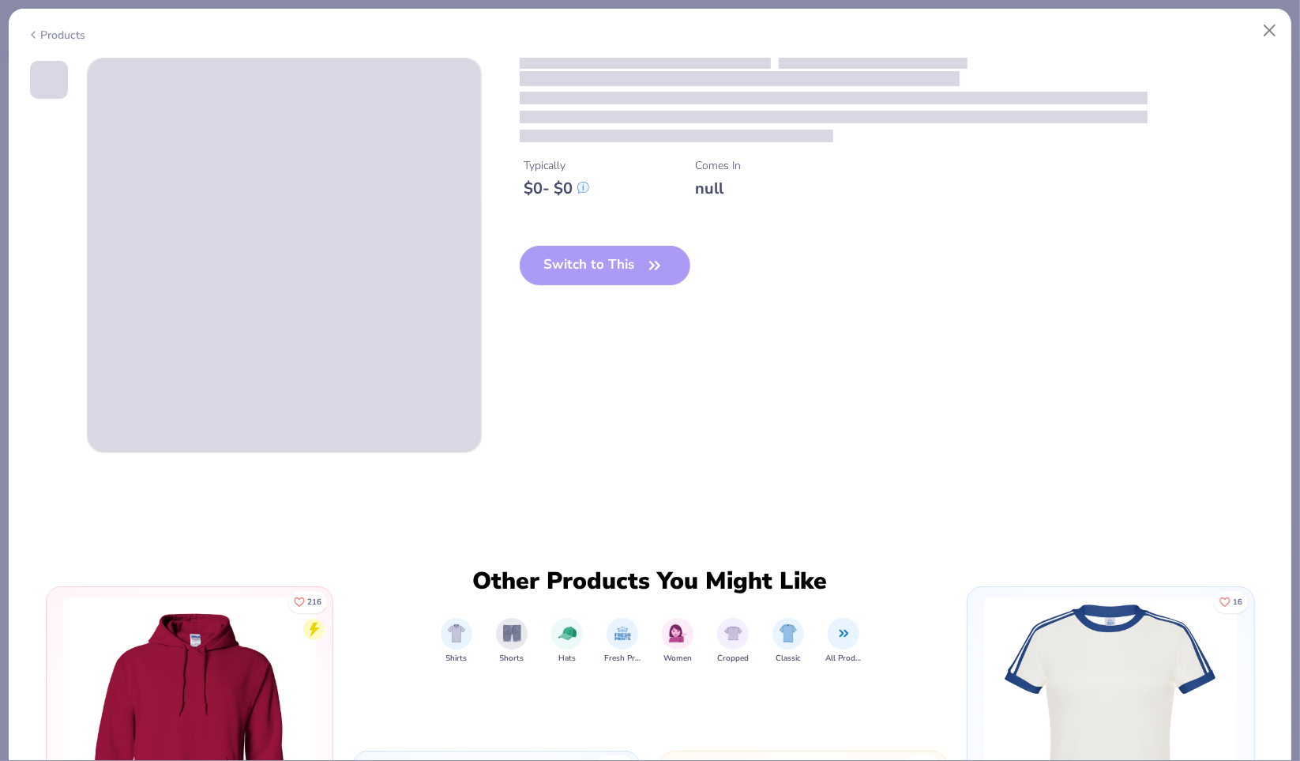
type input "SUNNY"
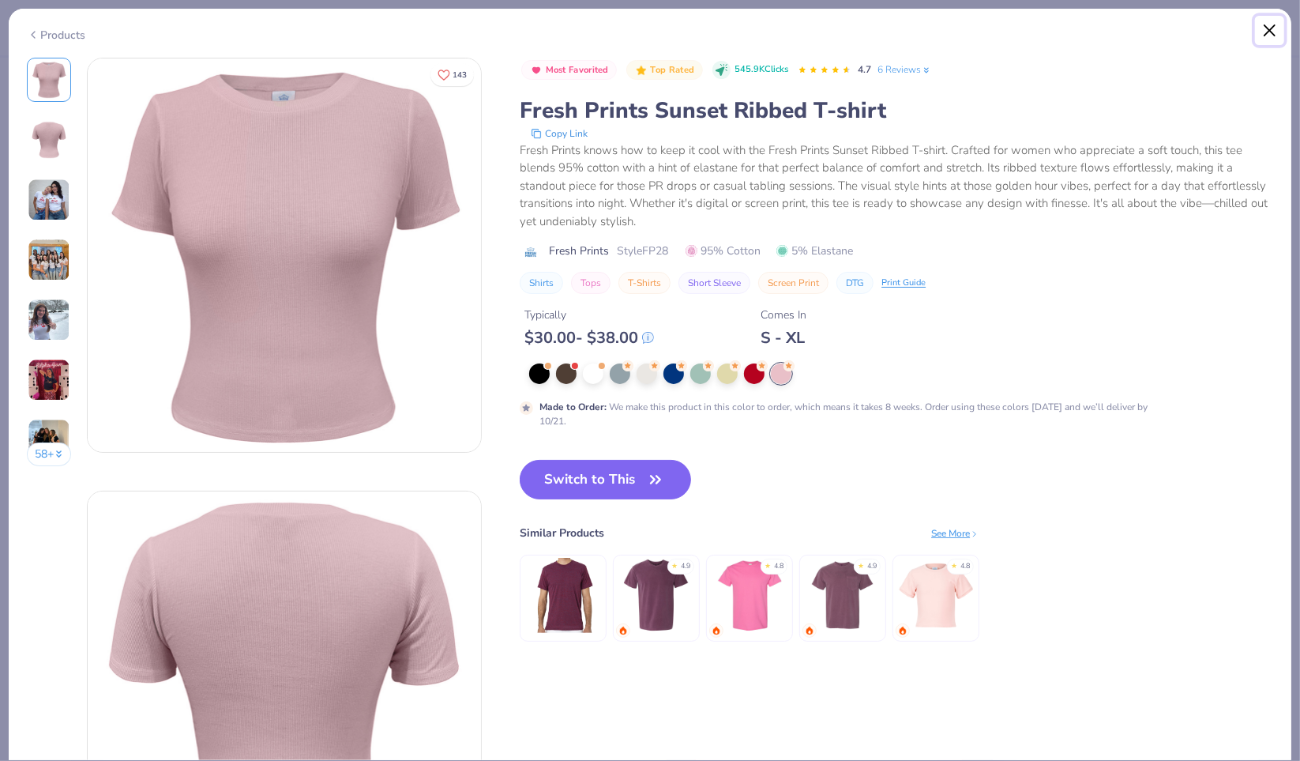
click at [1269, 22] on button "Close" at bounding box center [1270, 31] width 30 height 30
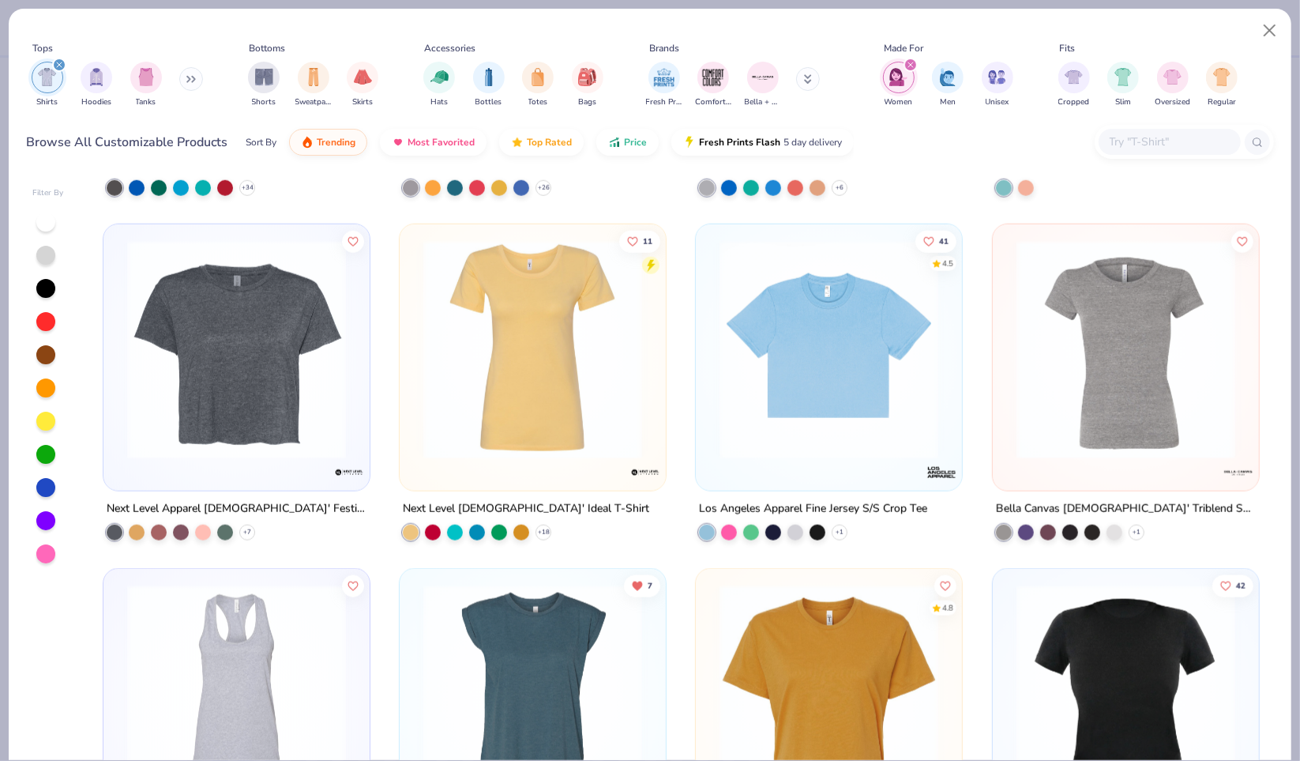
scroll to position [1340, 0]
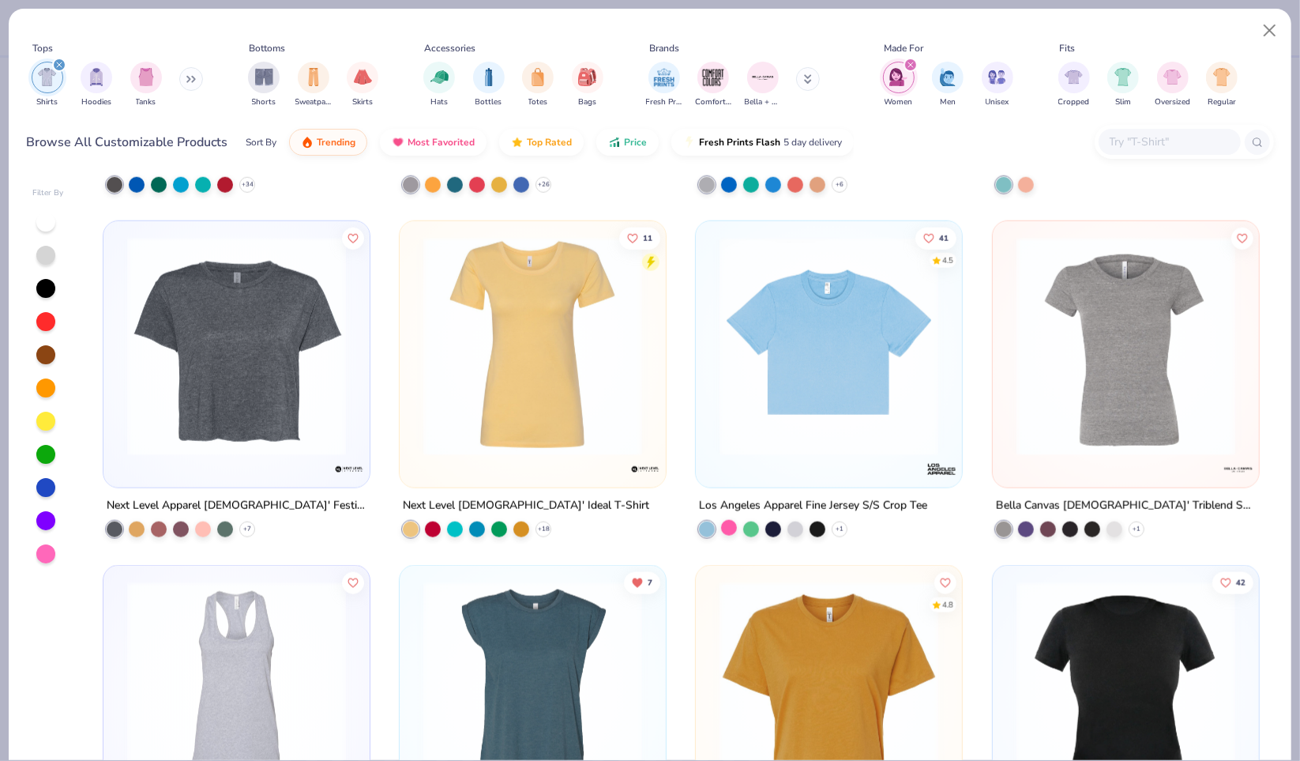
click at [722, 525] on div at bounding box center [729, 528] width 16 height 16
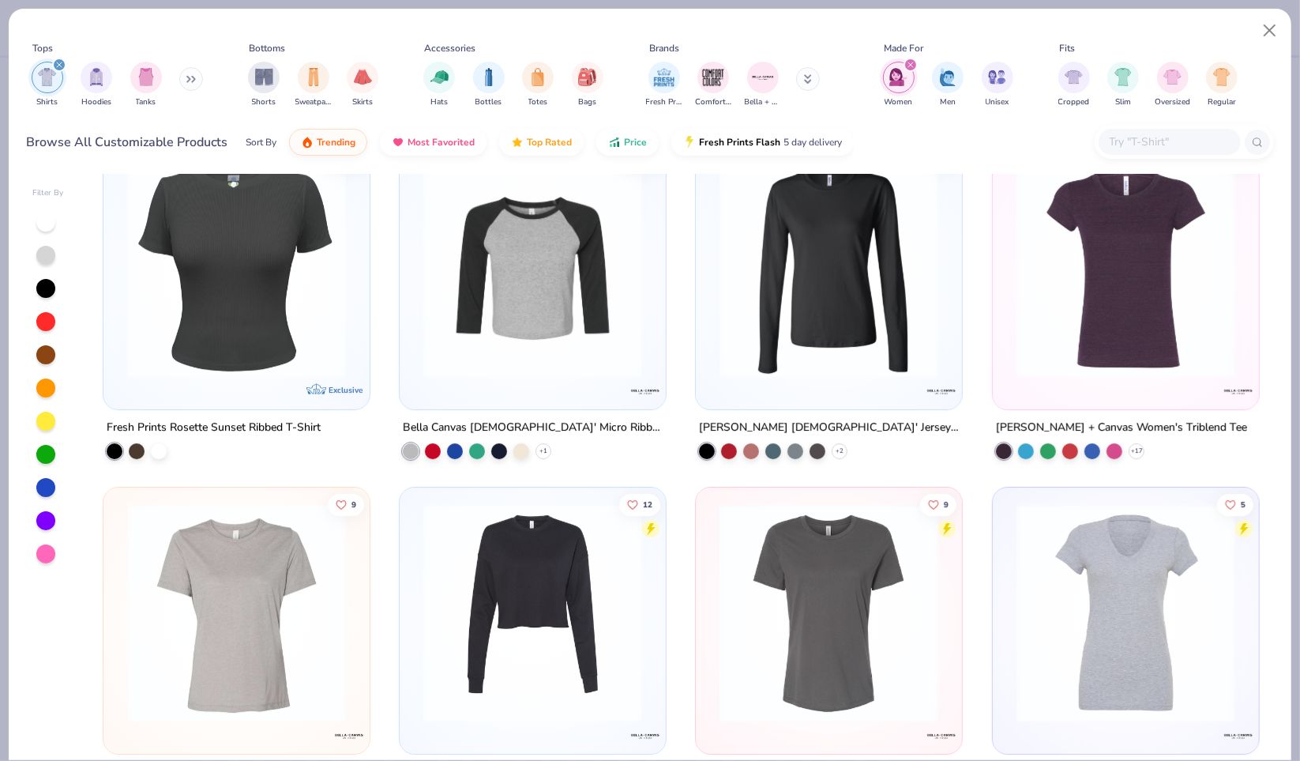
scroll to position [3741, 0]
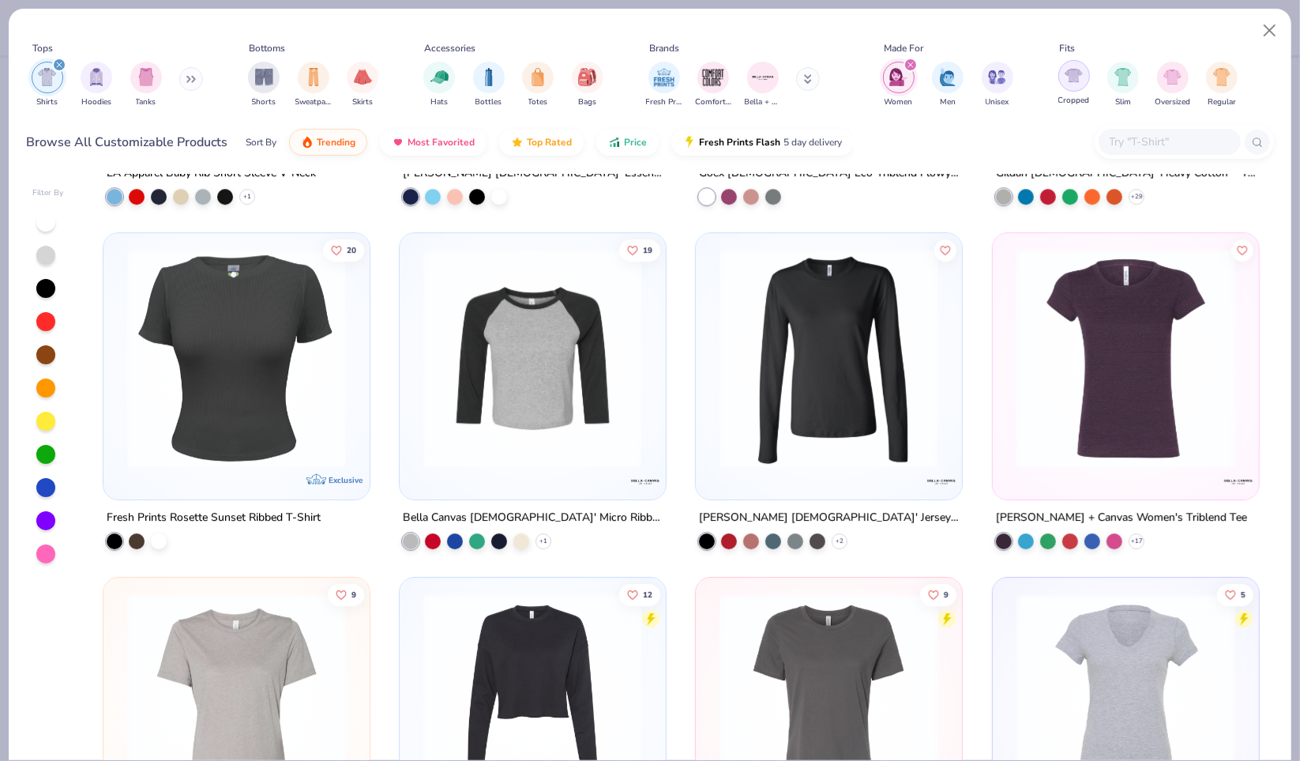
click at [1062, 88] on div "filter for Cropped" at bounding box center [1074, 76] width 32 height 32
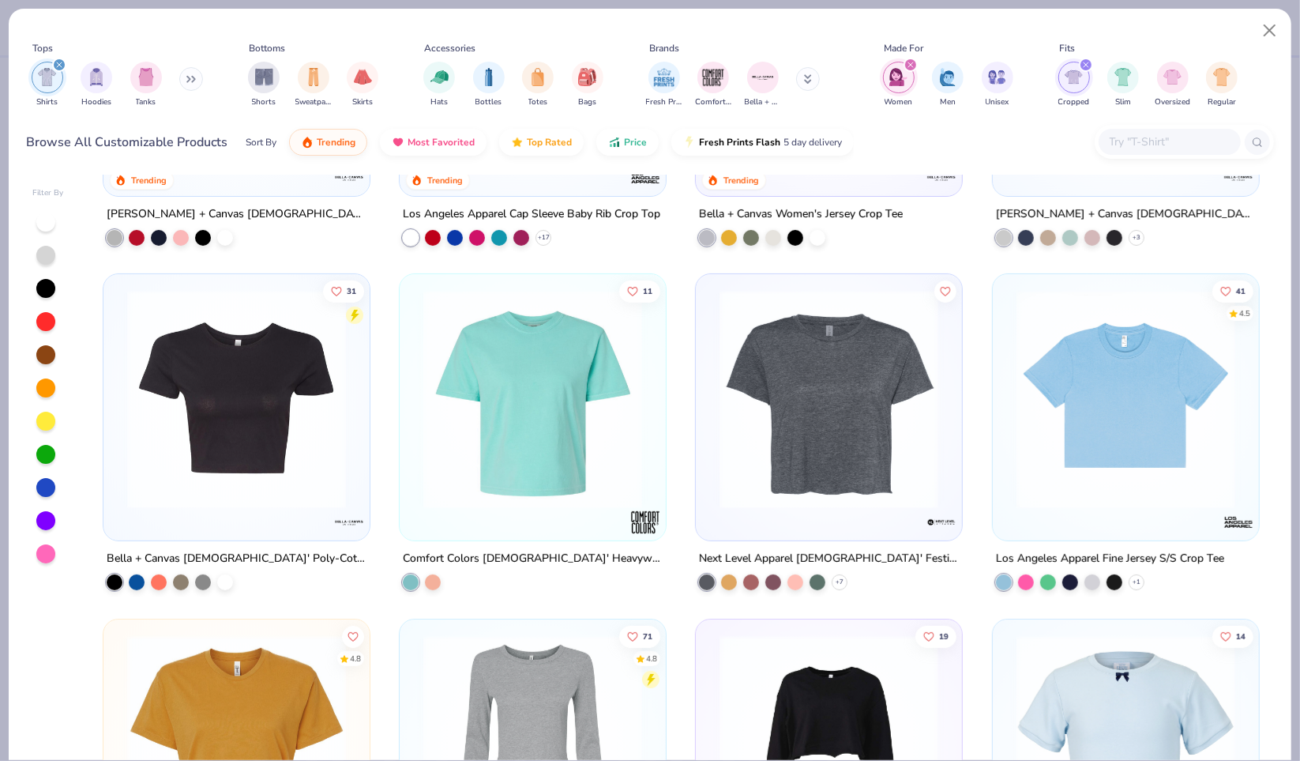
scroll to position [253, 0]
click at [1024, 586] on div at bounding box center [1026, 581] width 16 height 16
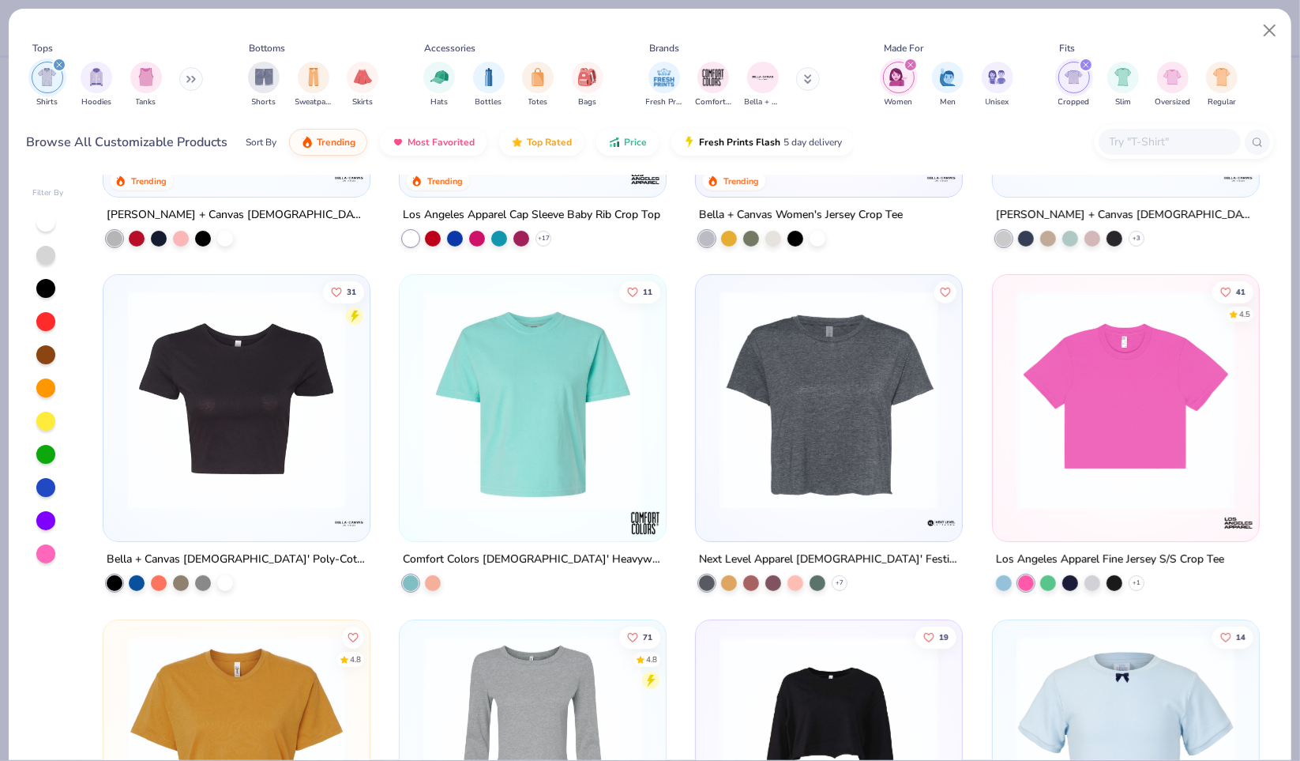
click at [1114, 464] on img at bounding box center [1126, 400] width 235 height 219
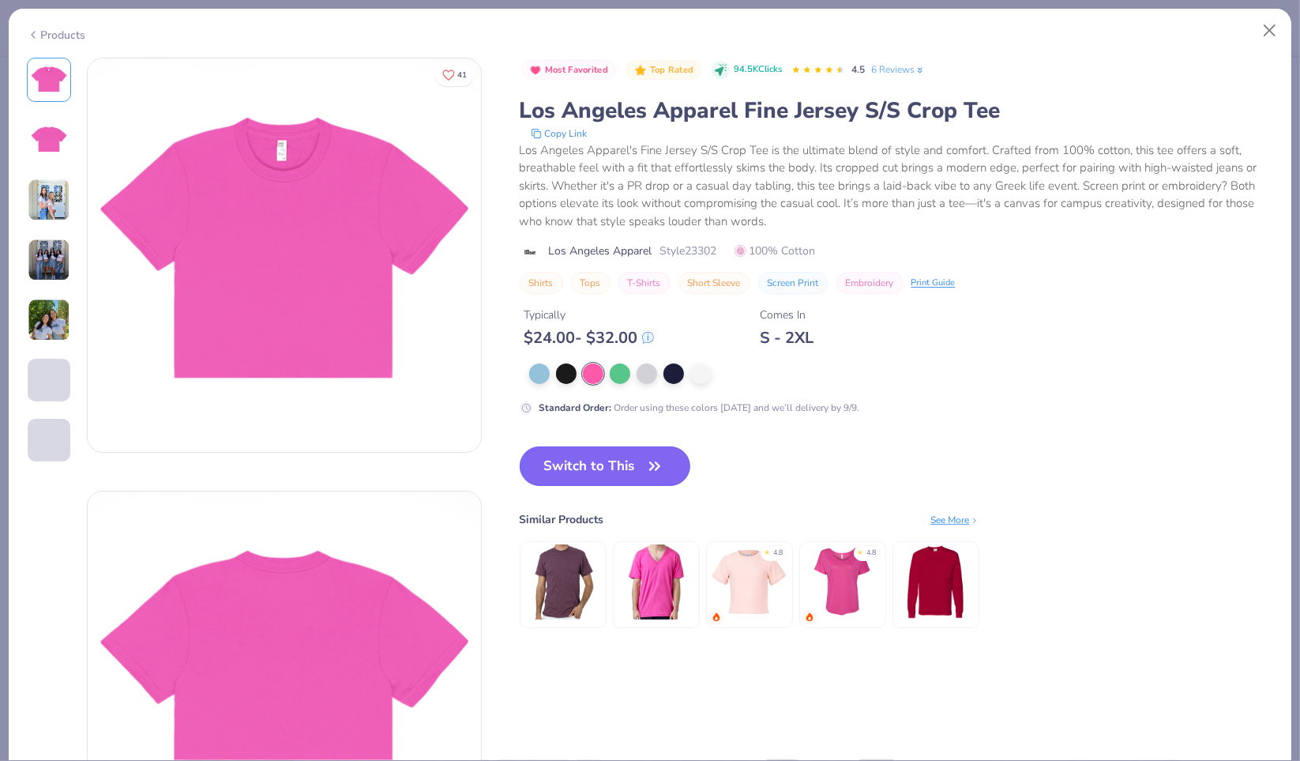
click at [615, 476] on button "Switch to This" at bounding box center [605, 465] width 171 height 39
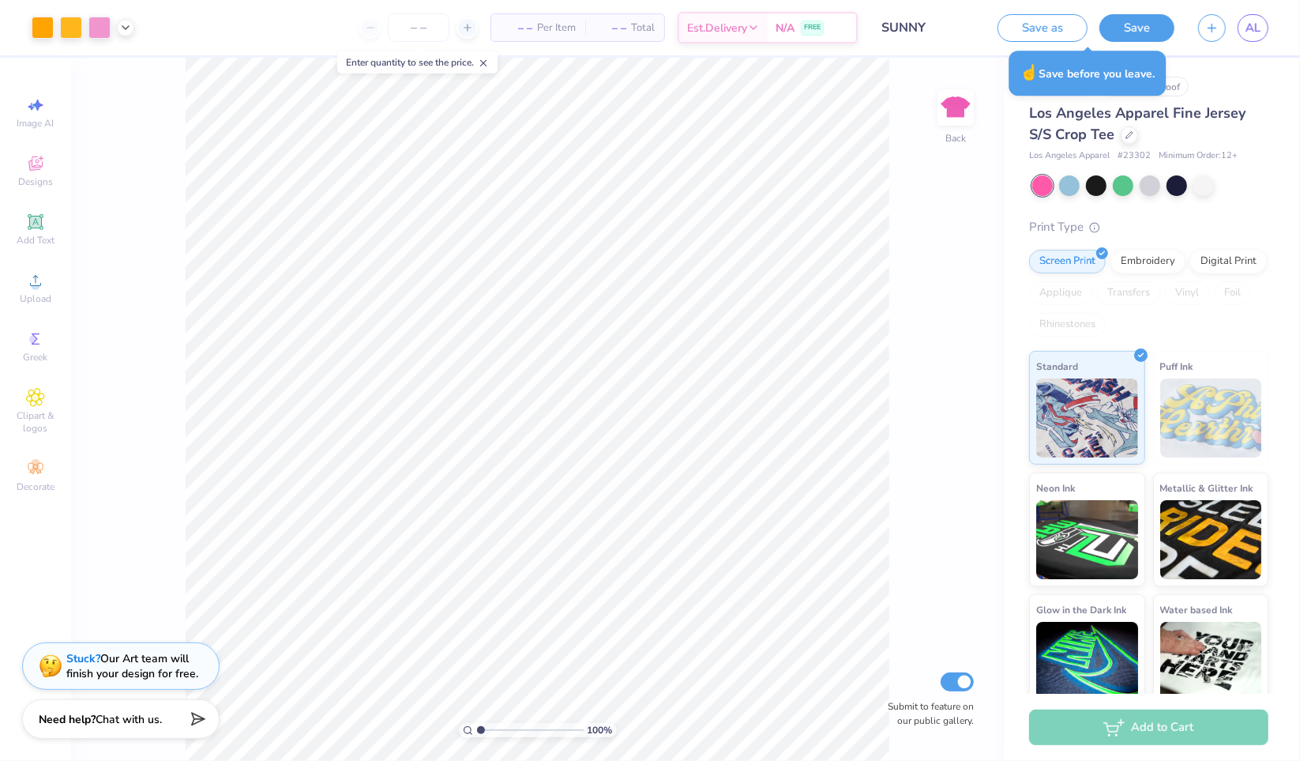
click at [1126, 145] on div "Los Angeles Apparel Fine Jersey S/S Crop Tee" at bounding box center [1148, 124] width 239 height 43
click at [1134, 128] on div at bounding box center [1129, 133] width 17 height 17
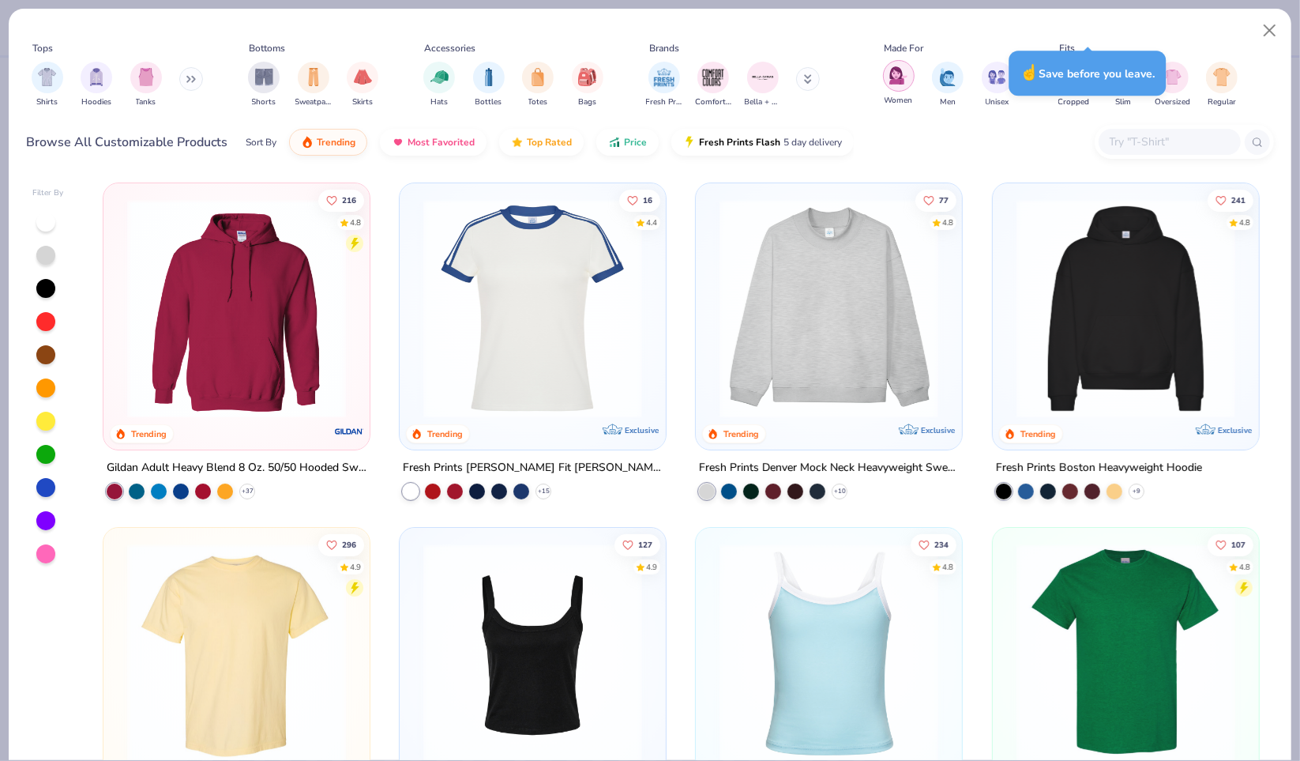
click at [902, 73] on img "filter for Women" at bounding box center [898, 75] width 18 height 18
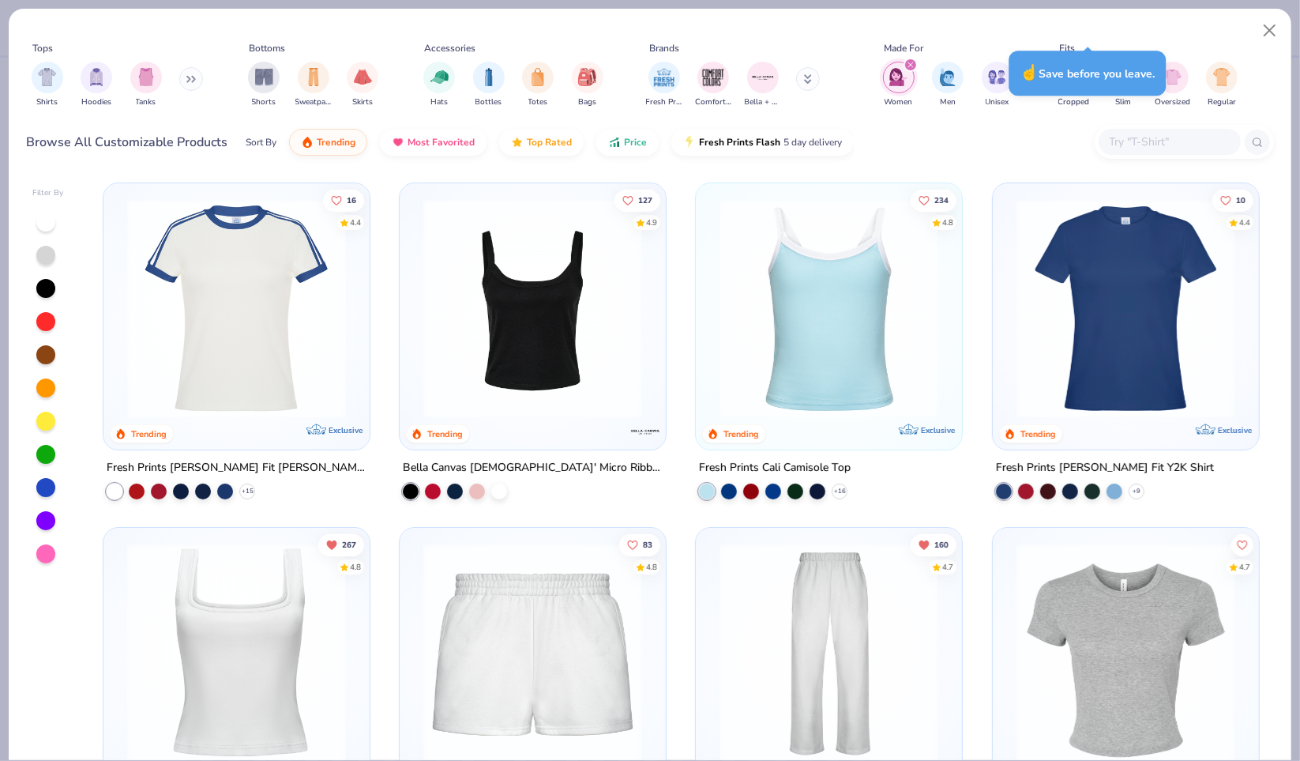
click at [1075, 85] on div "☝️ Save before you leave." at bounding box center [1087, 73] width 157 height 45
click at [38, 83] on img "filter for Shirts" at bounding box center [47, 75] width 18 height 18
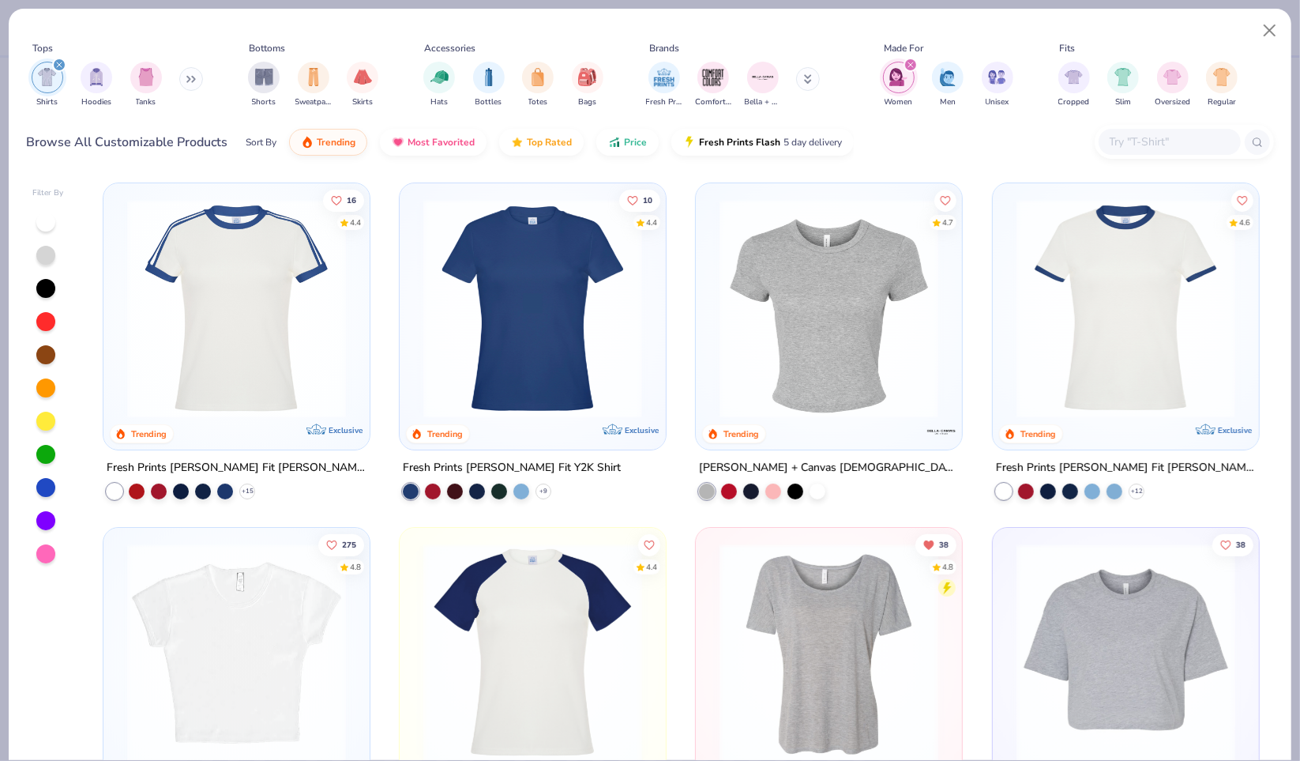
click at [1188, 54] on div "Fits" at bounding box center [1149, 48] width 190 height 14
click at [1054, 81] on div "Cropped Slim Oversized Regular" at bounding box center [1149, 84] width 190 height 58
click at [1067, 80] on img "filter for Cropped" at bounding box center [1074, 75] width 18 height 18
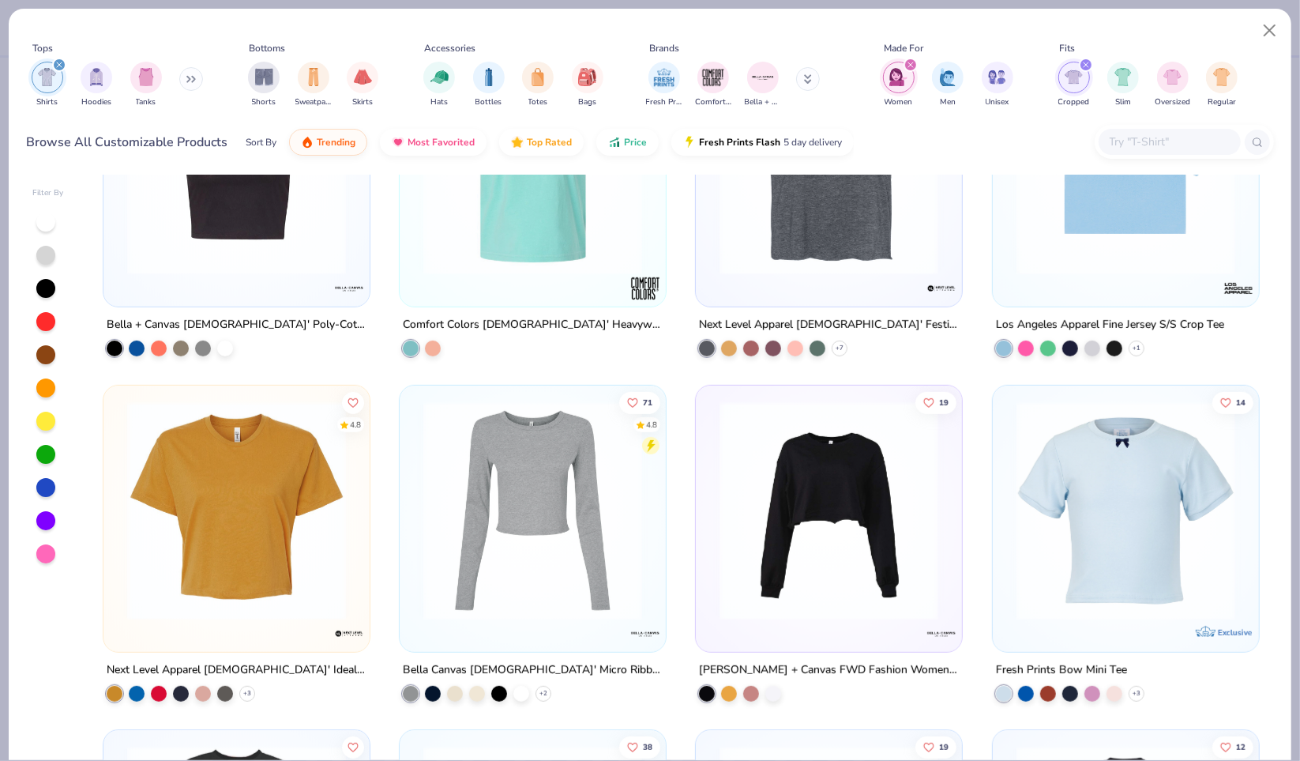
scroll to position [371, 0]
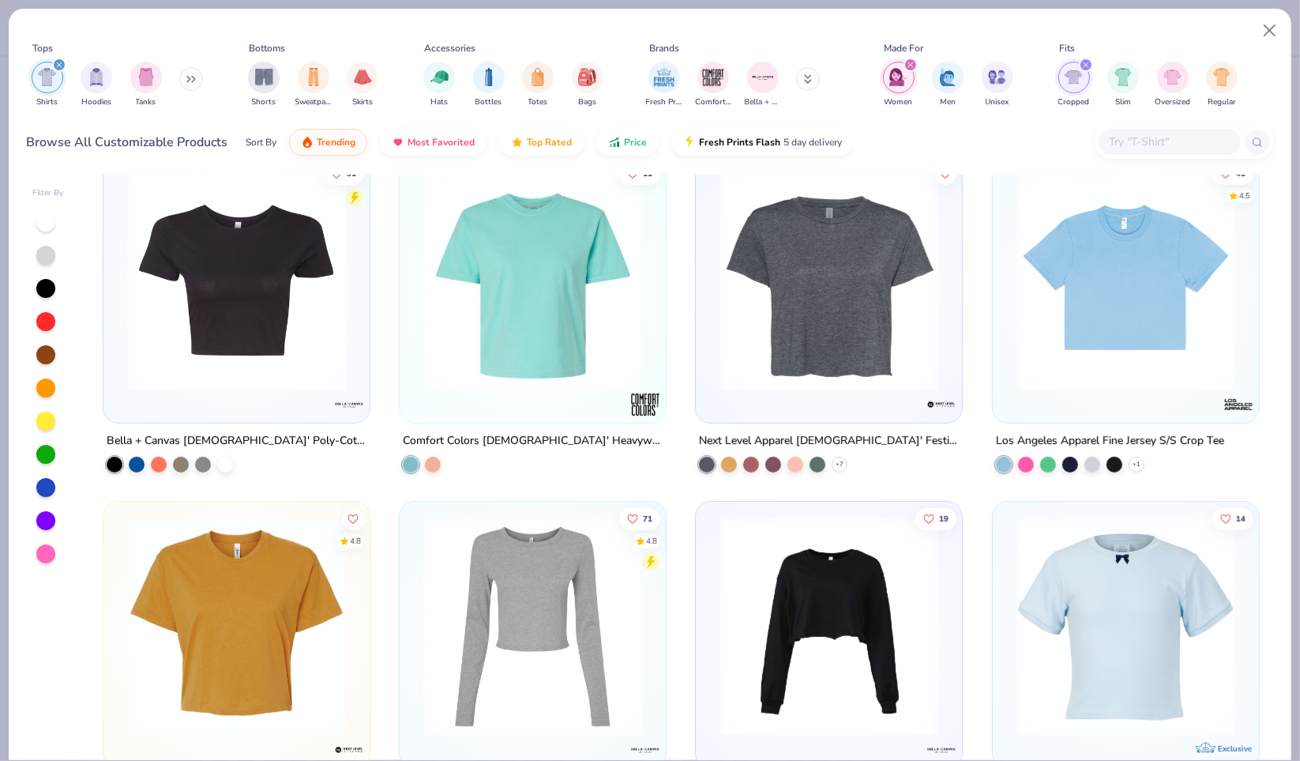
click at [1141, 365] on img at bounding box center [1126, 281] width 235 height 219
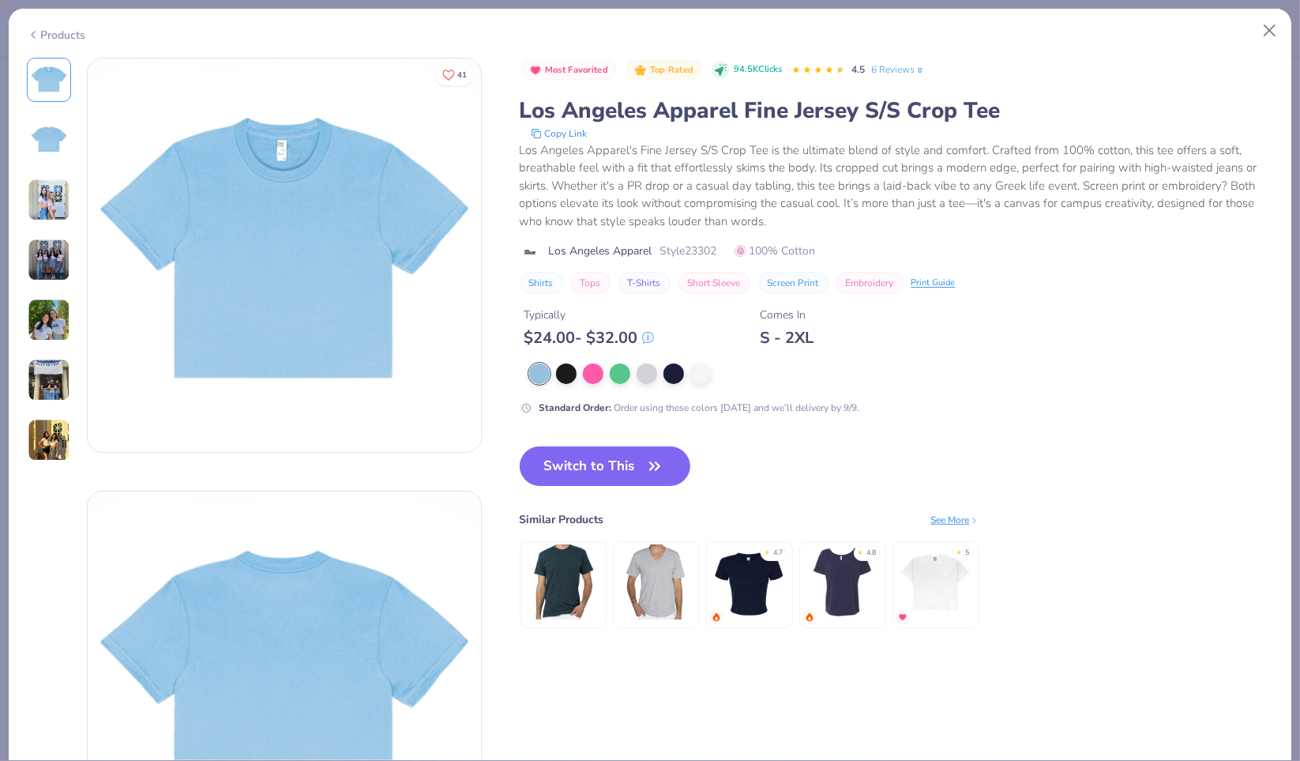
click at [55, 201] on img at bounding box center [49, 200] width 43 height 43
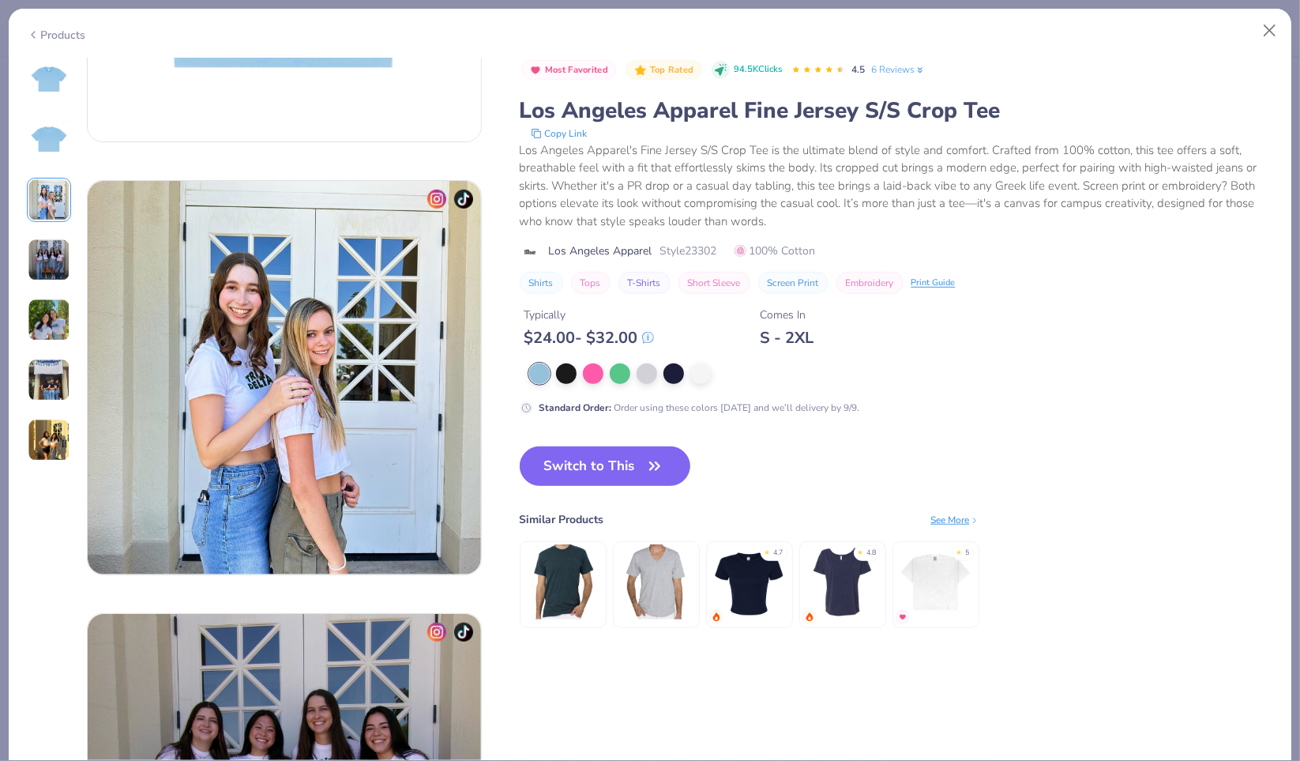
scroll to position [866, 0]
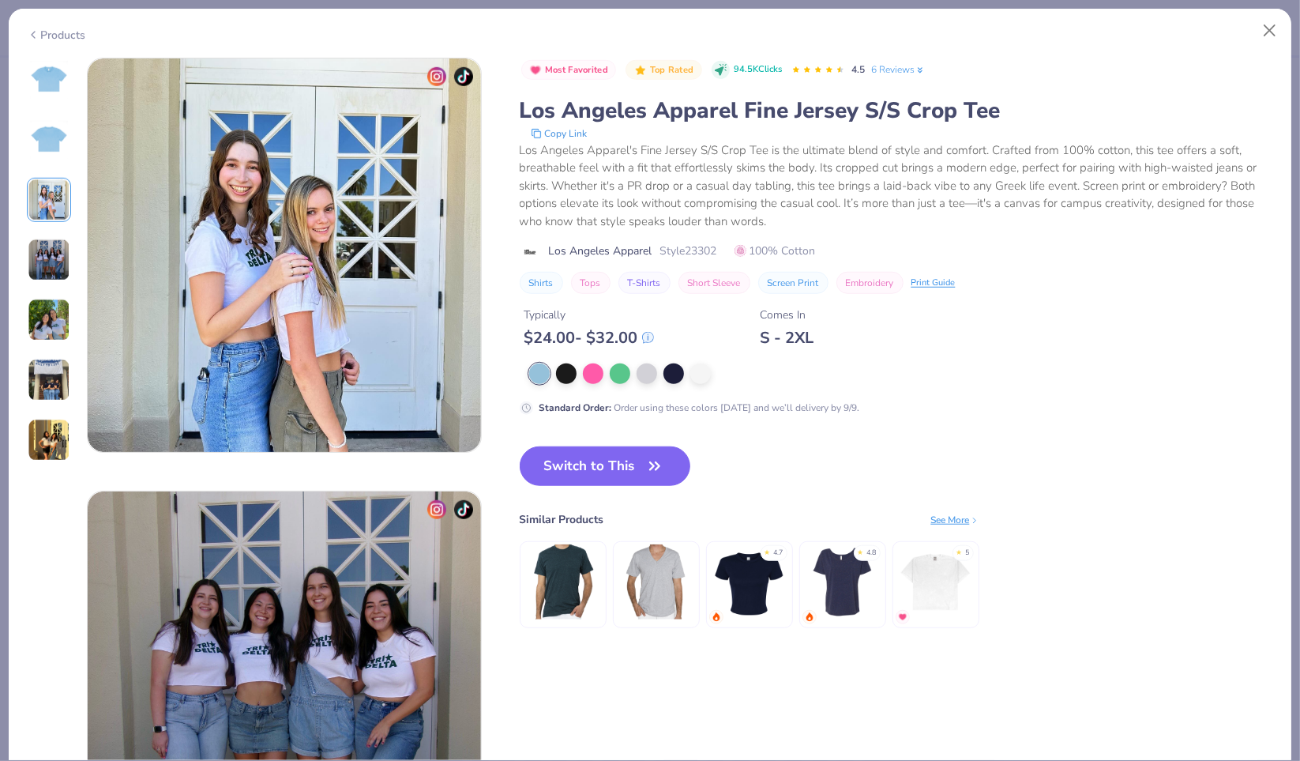
click at [42, 254] on img at bounding box center [49, 260] width 43 height 43
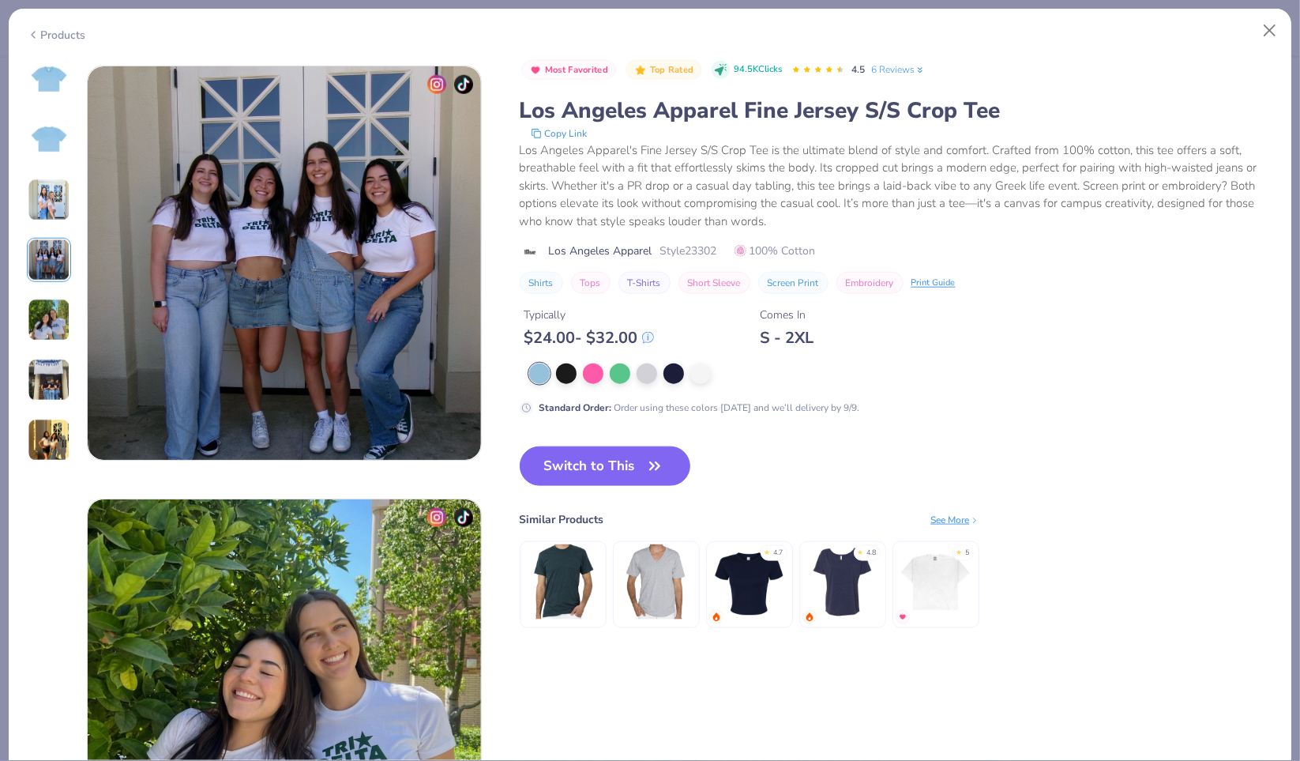
scroll to position [1299, 0]
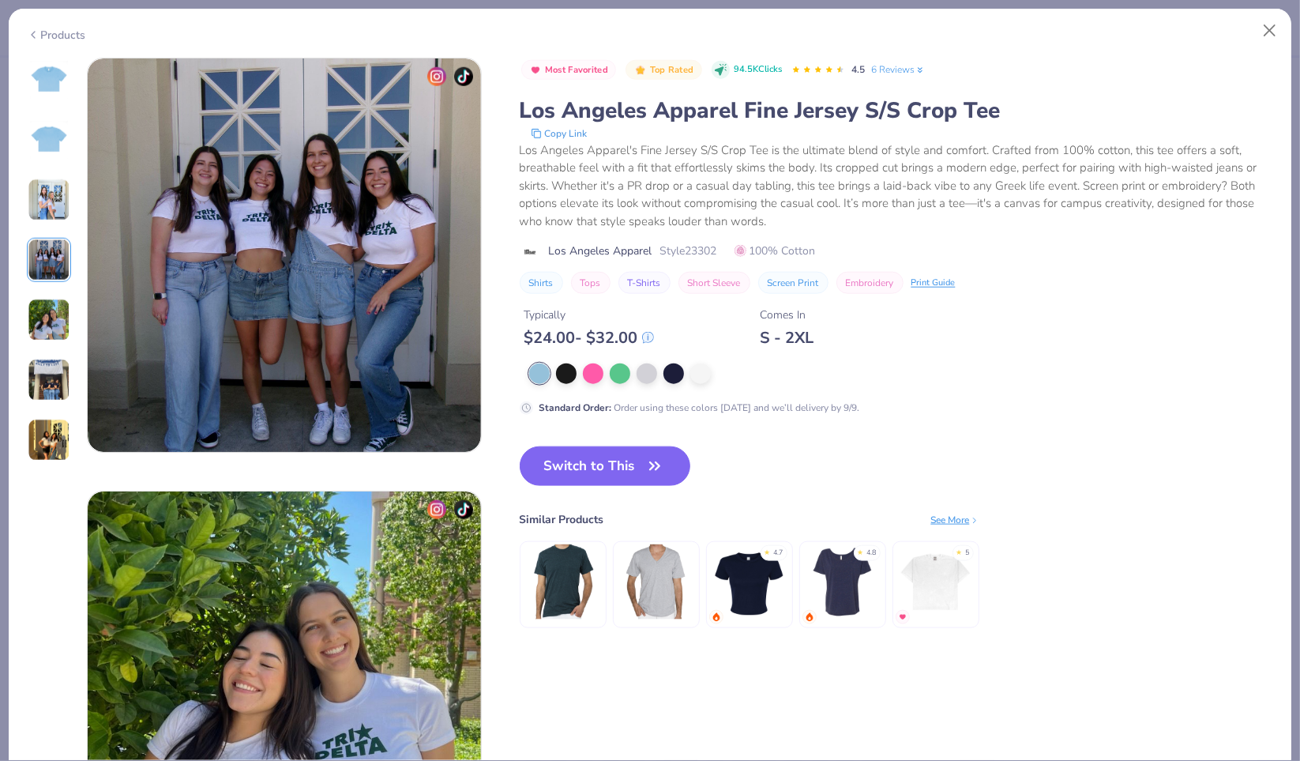
click at [39, 254] on img at bounding box center [49, 260] width 43 height 43
click at [43, 261] on img at bounding box center [49, 260] width 43 height 43
click at [45, 314] on img at bounding box center [49, 320] width 43 height 43
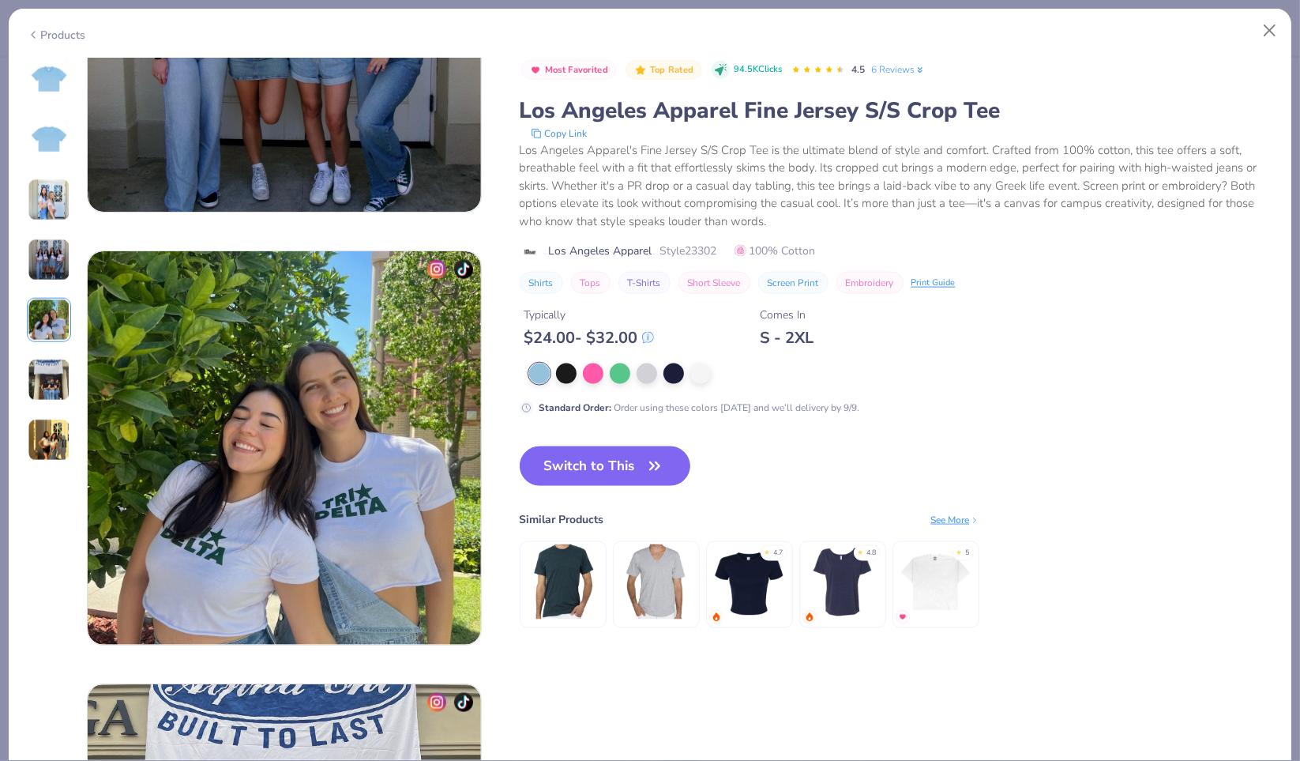
scroll to position [1535, 0]
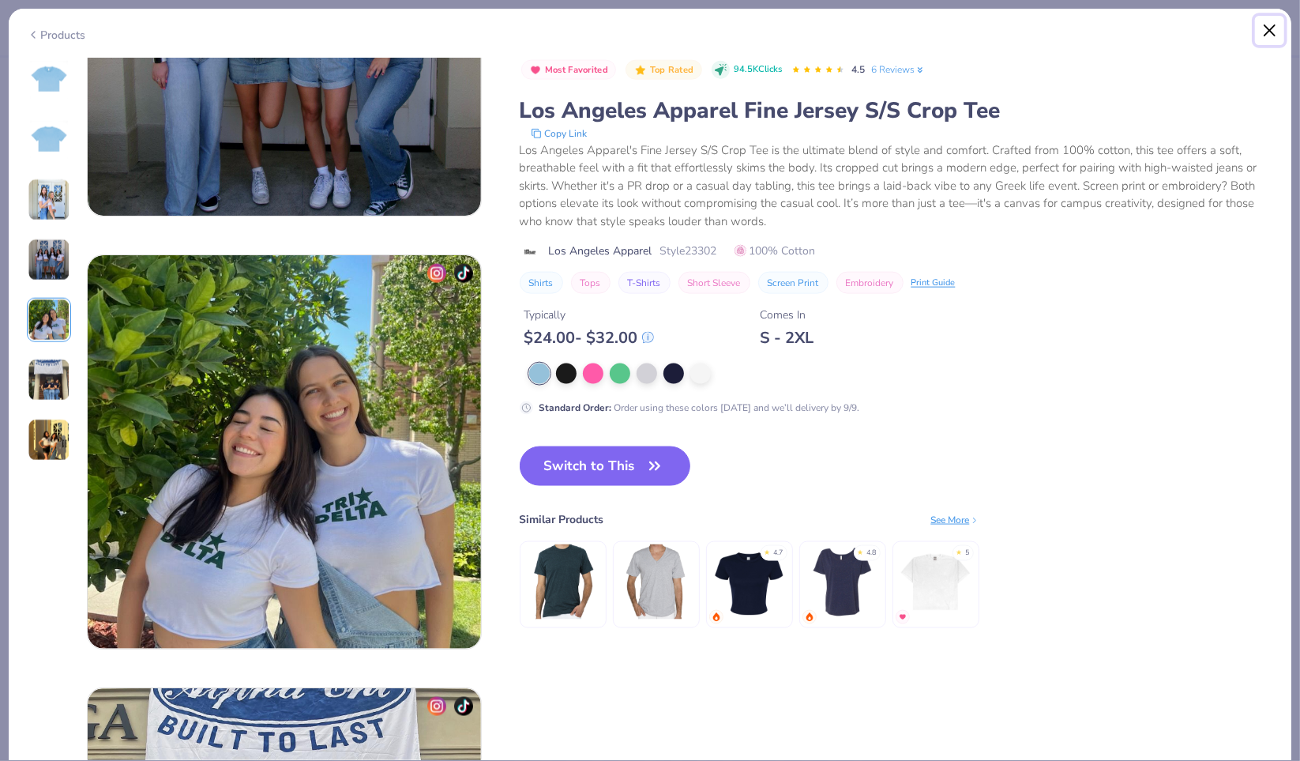
click at [1262, 39] on button "Close" at bounding box center [1270, 31] width 30 height 30
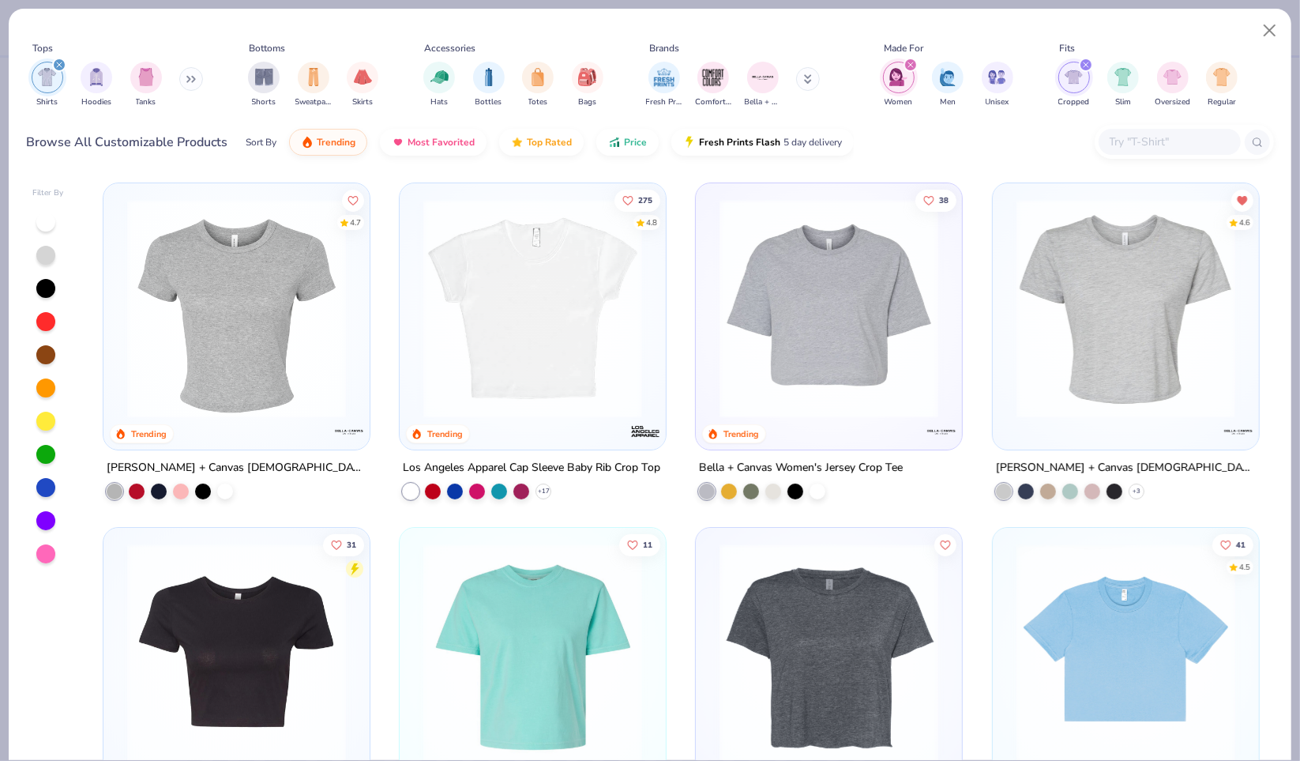
click at [1142, 154] on div at bounding box center [1170, 142] width 142 height 26
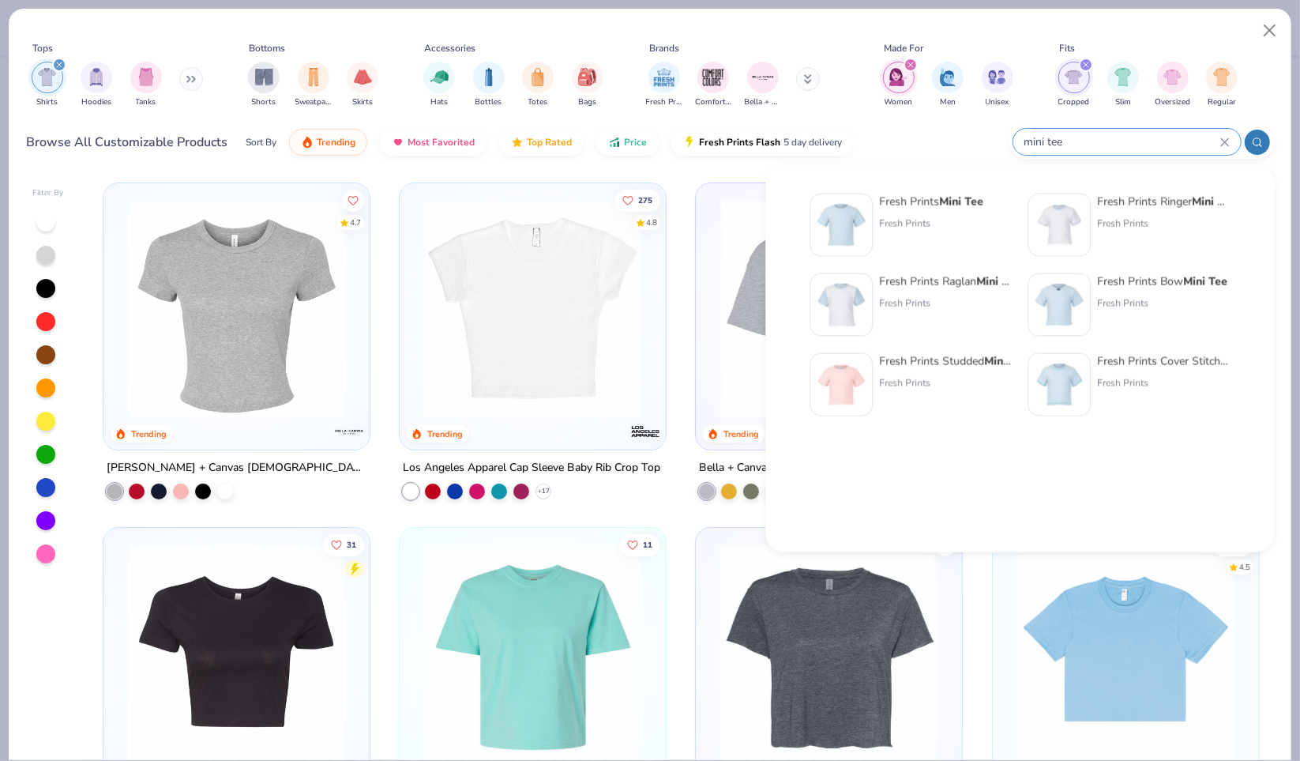
type input "mini tee"
click at [935, 216] on div "Fresh Prints" at bounding box center [931, 223] width 104 height 14
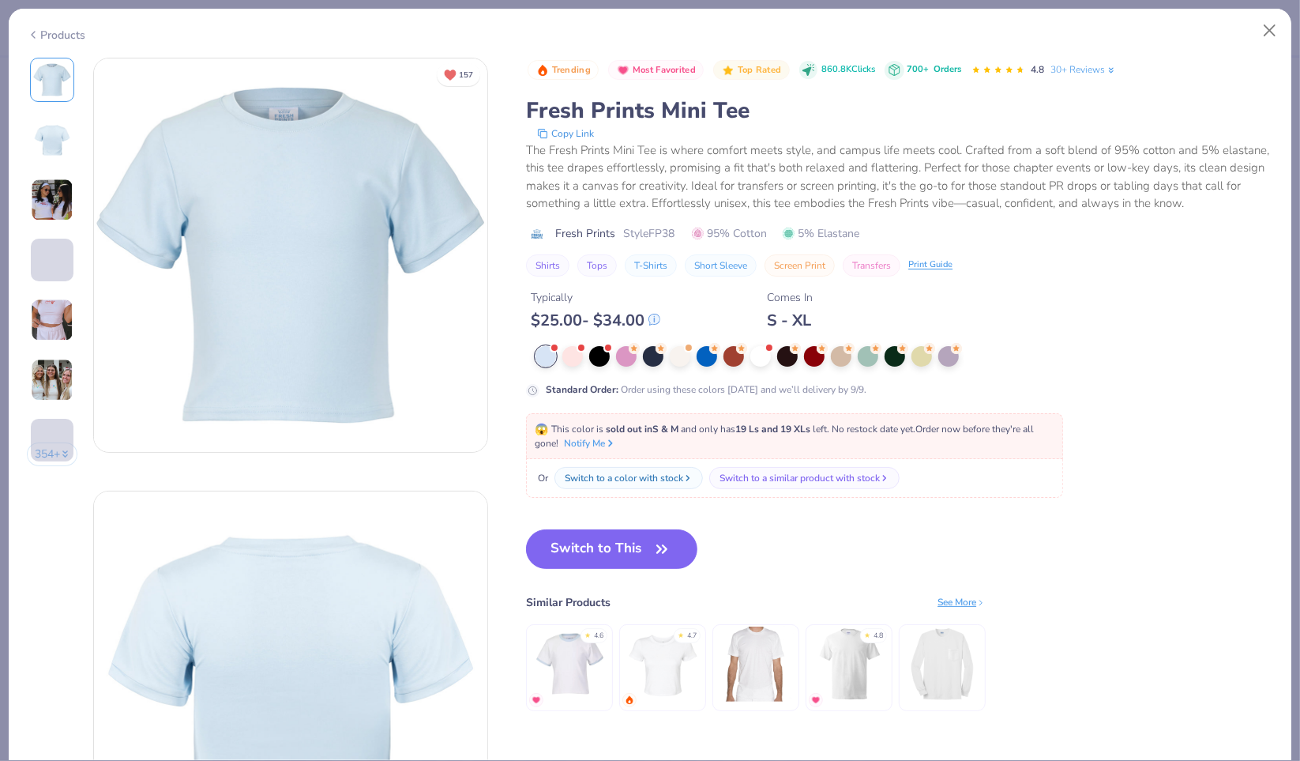
click at [554, 348] on div at bounding box center [554, 347] width 6 height 6
click at [579, 347] on div at bounding box center [581, 346] width 6 height 6
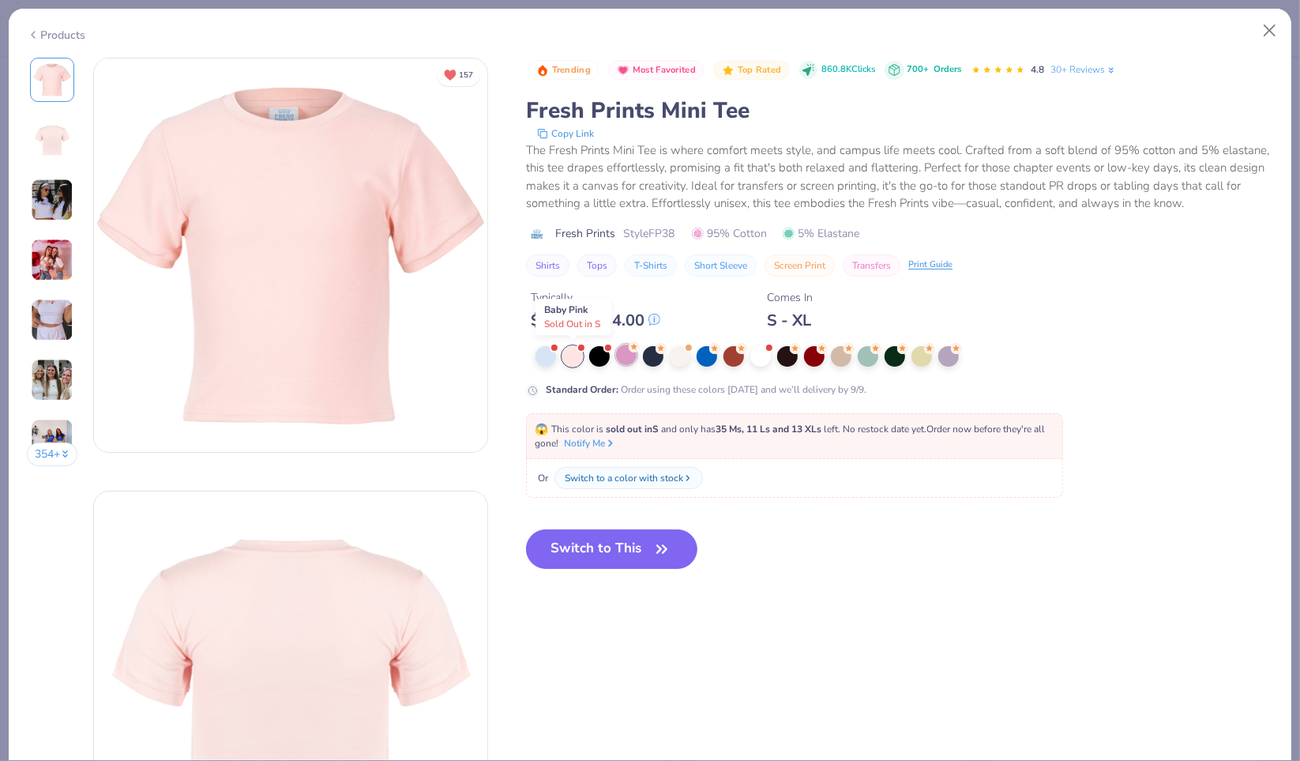
click at [629, 354] on div at bounding box center [626, 354] width 21 height 21
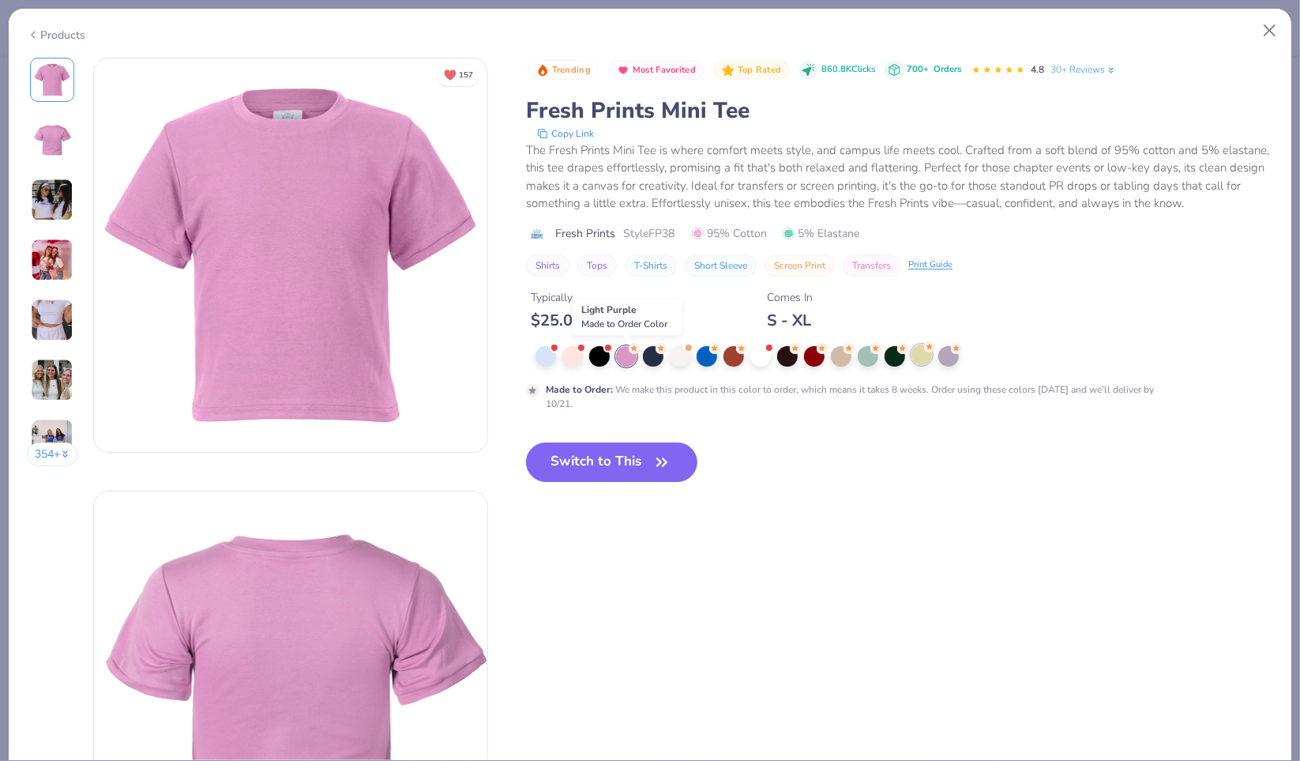
click at [922, 361] on div at bounding box center [922, 354] width 21 height 21
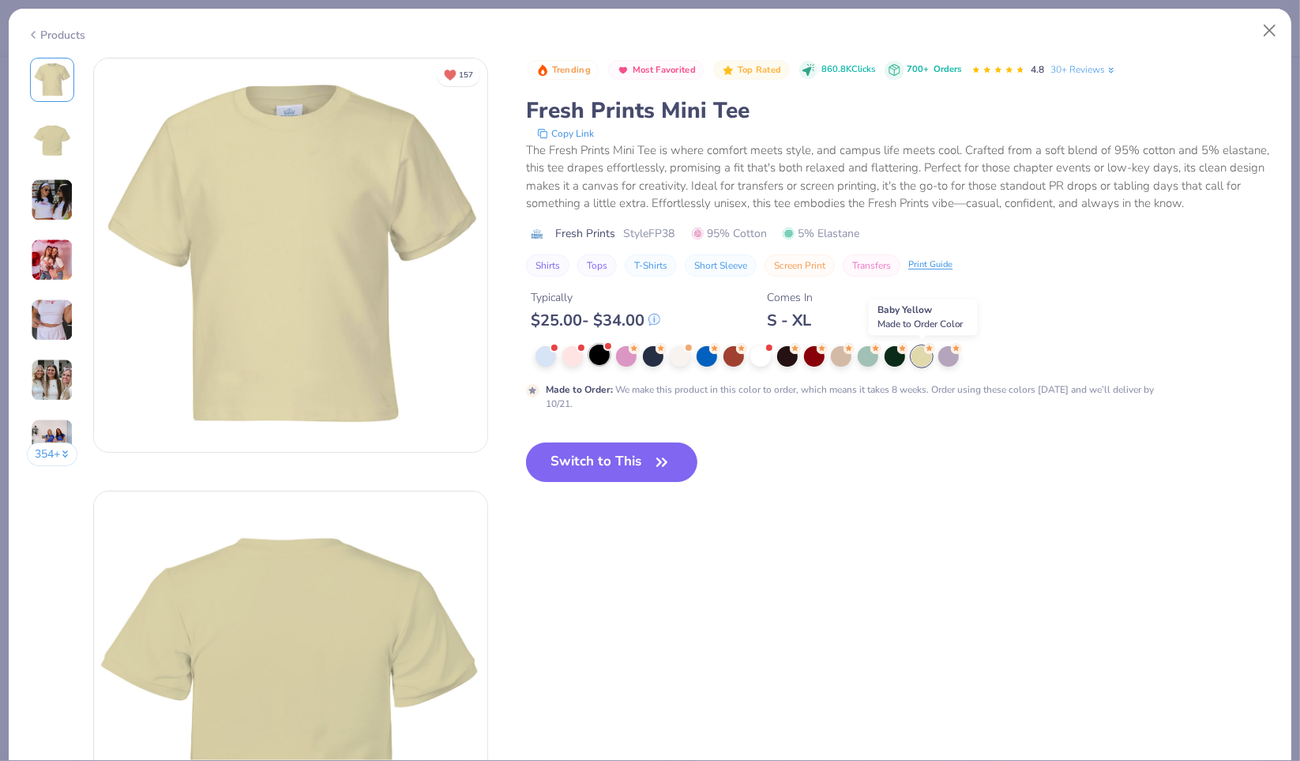
click at [608, 346] on div at bounding box center [608, 346] width 6 height 6
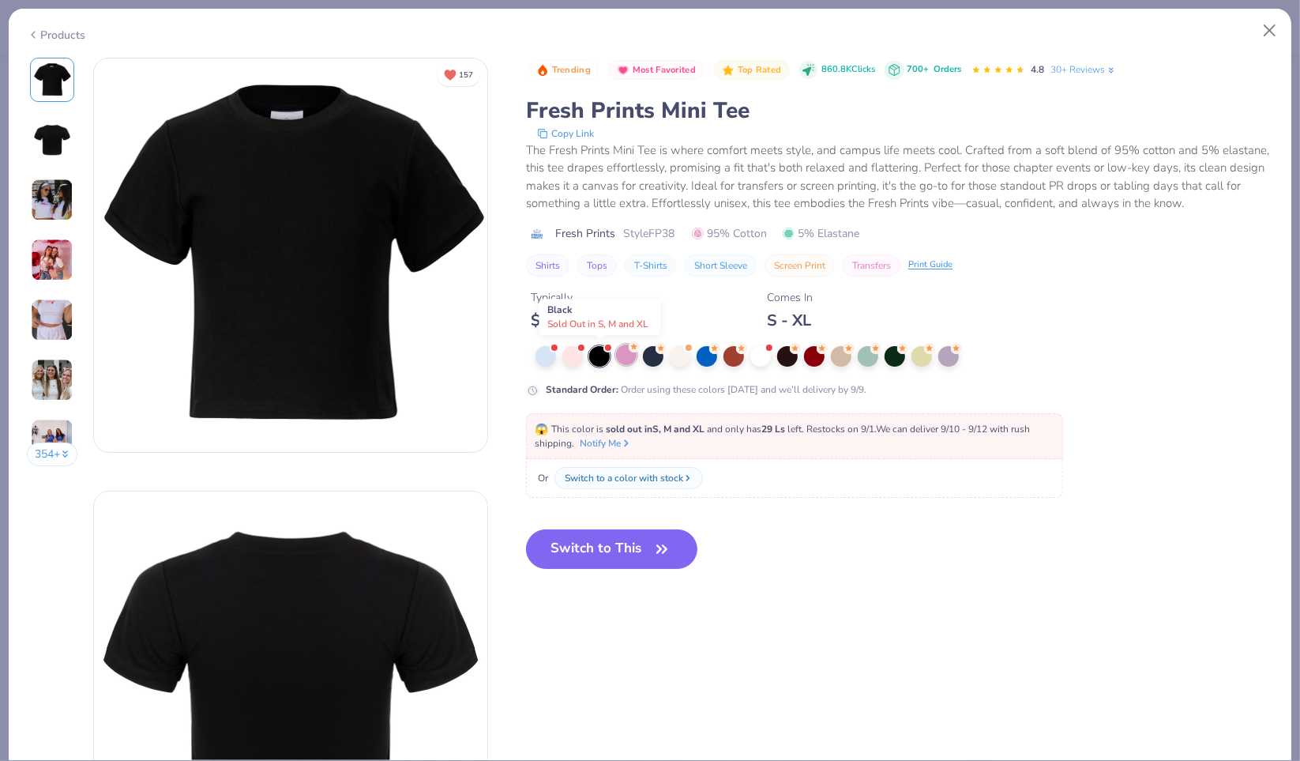
click at [630, 365] on div at bounding box center [626, 354] width 21 height 21
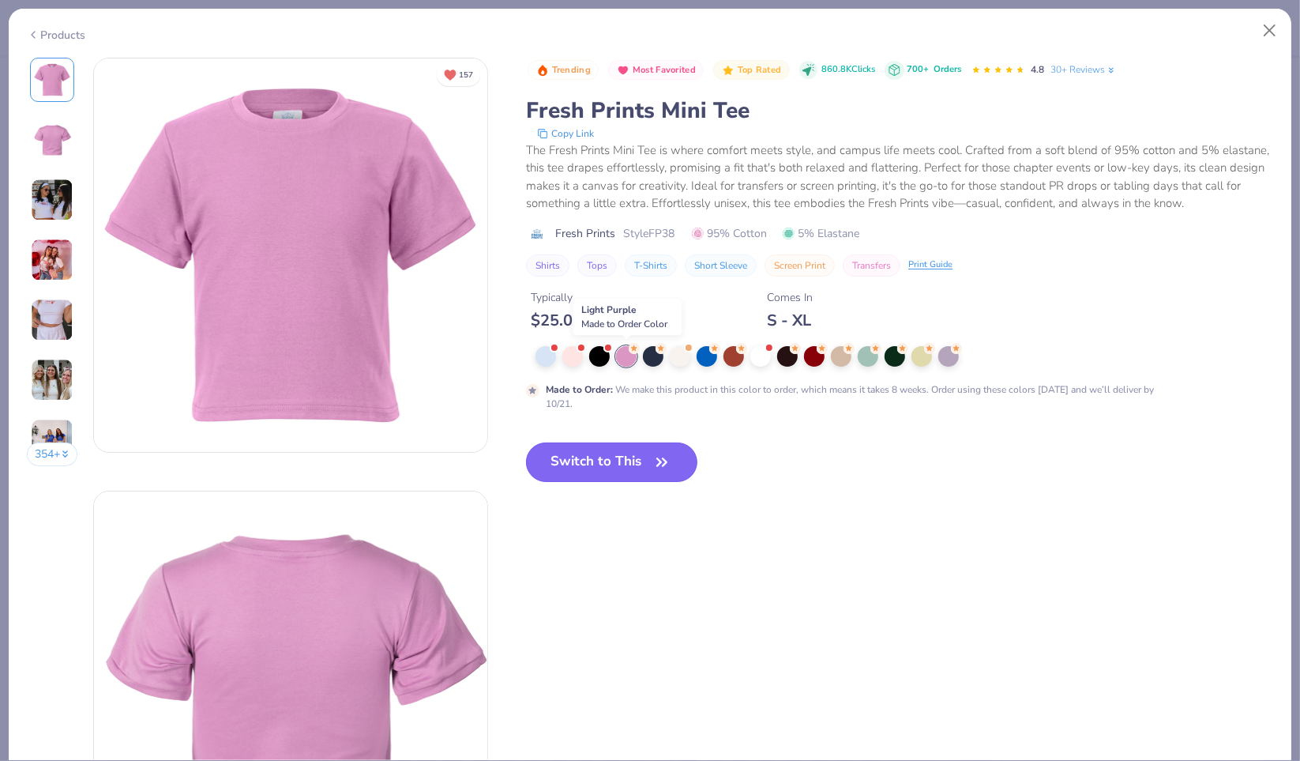
click at [664, 462] on icon "button" at bounding box center [662, 462] width 22 height 22
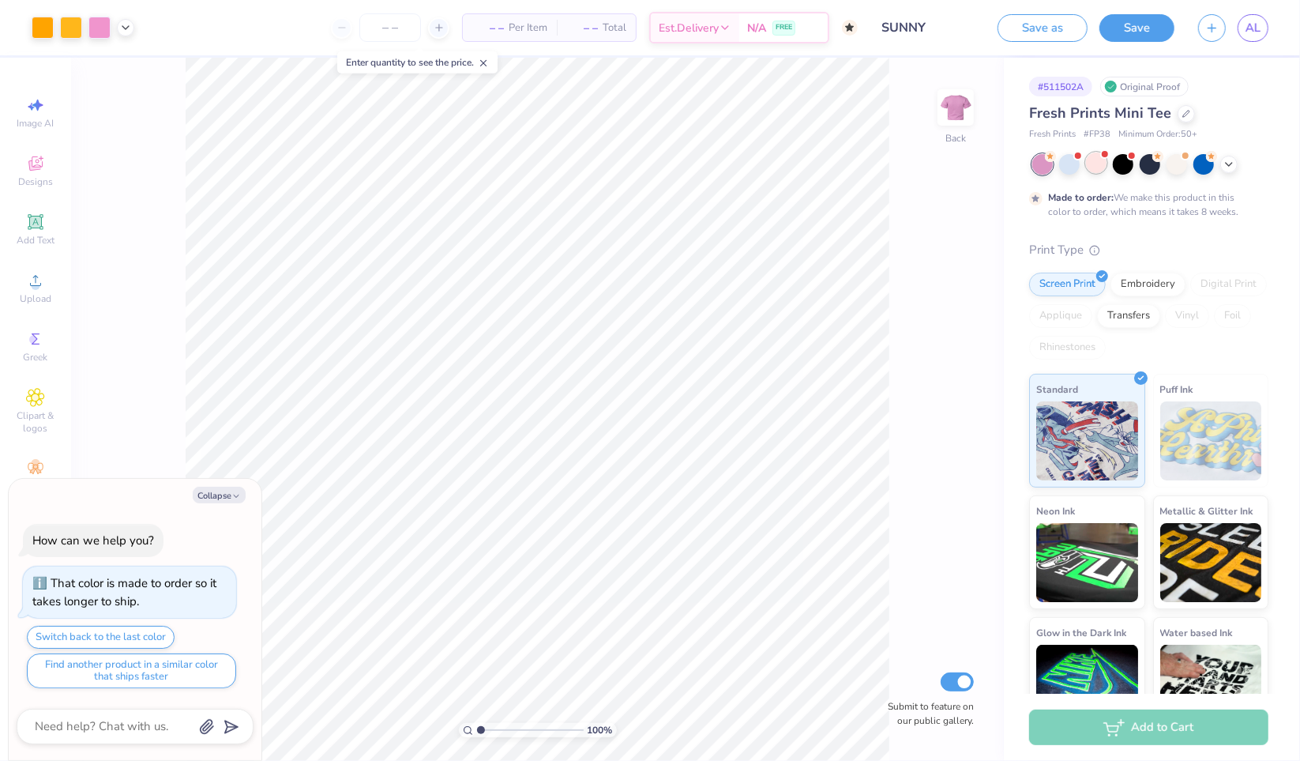
click at [1104, 156] on div at bounding box center [1105, 154] width 6 height 6
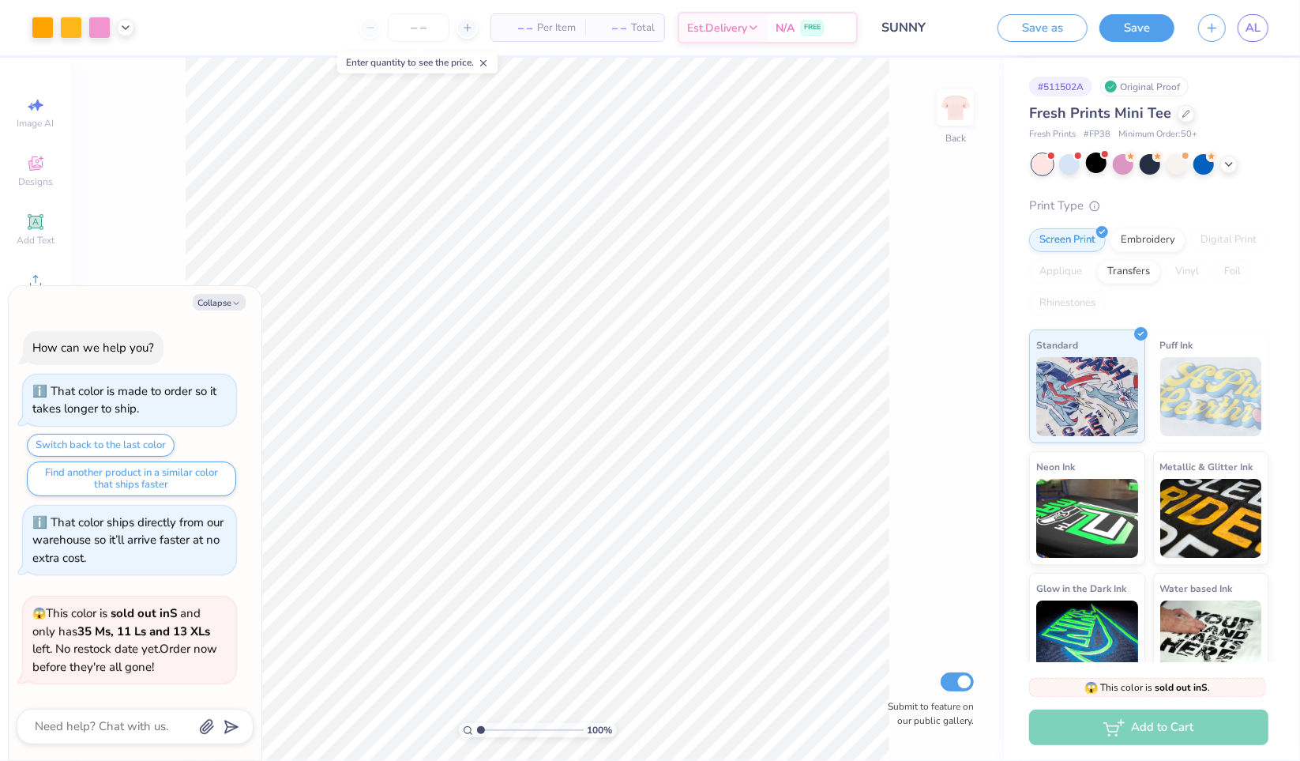
scroll to position [107, 0]
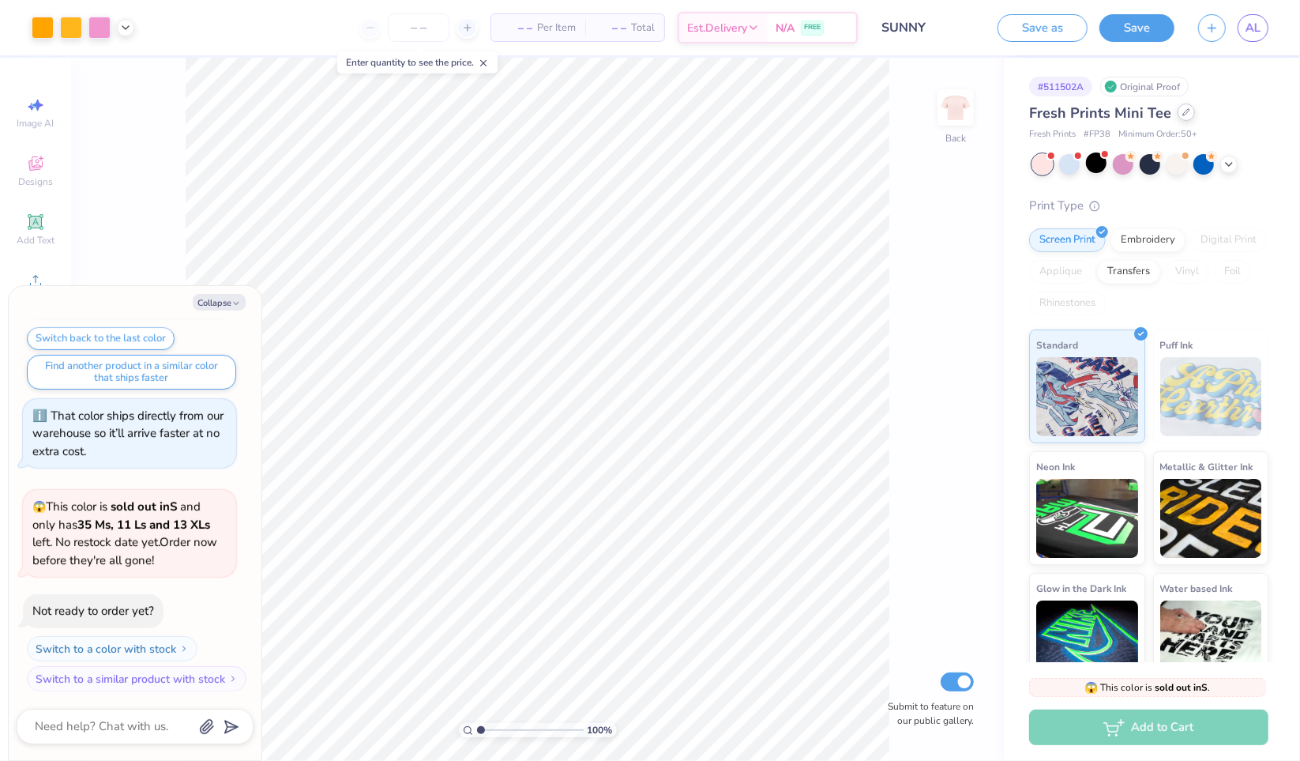
click at [1179, 119] on div at bounding box center [1186, 111] width 17 height 17
type textarea "x"
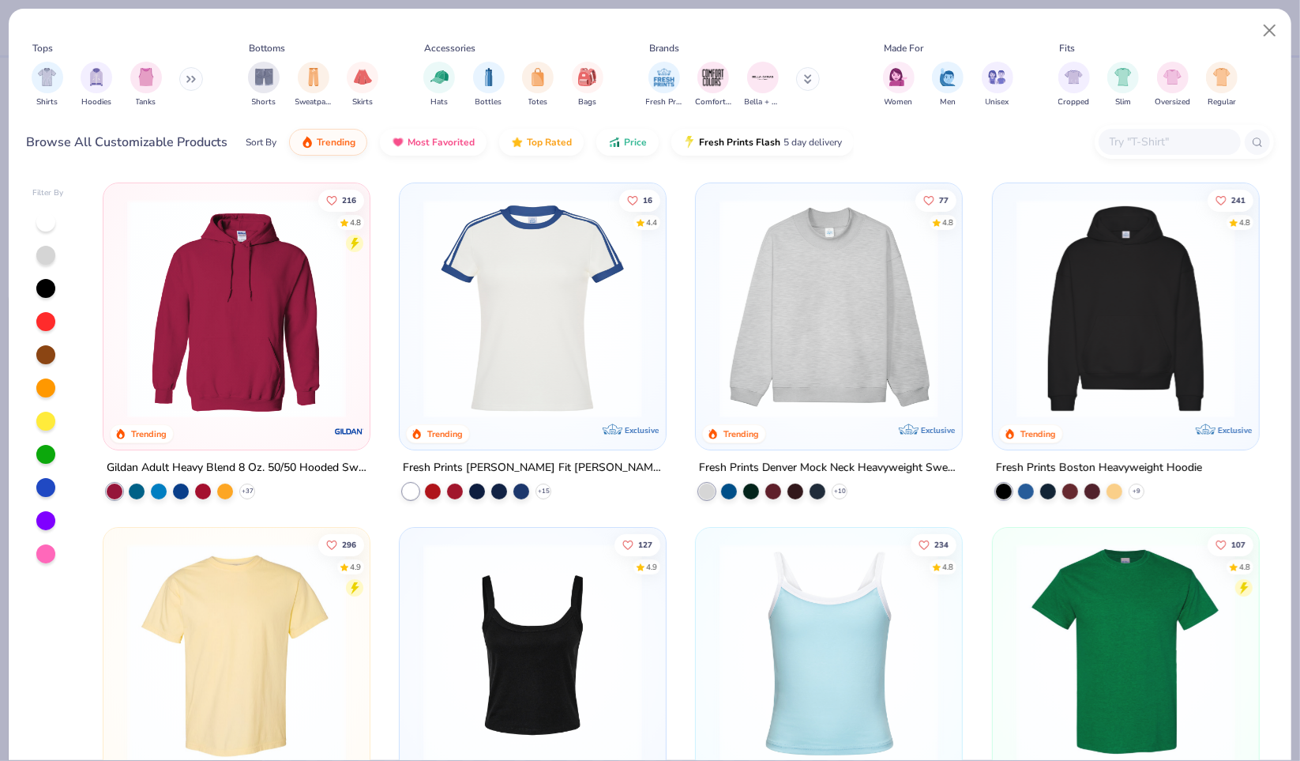
click at [1119, 150] on input "text" at bounding box center [1169, 142] width 122 height 18
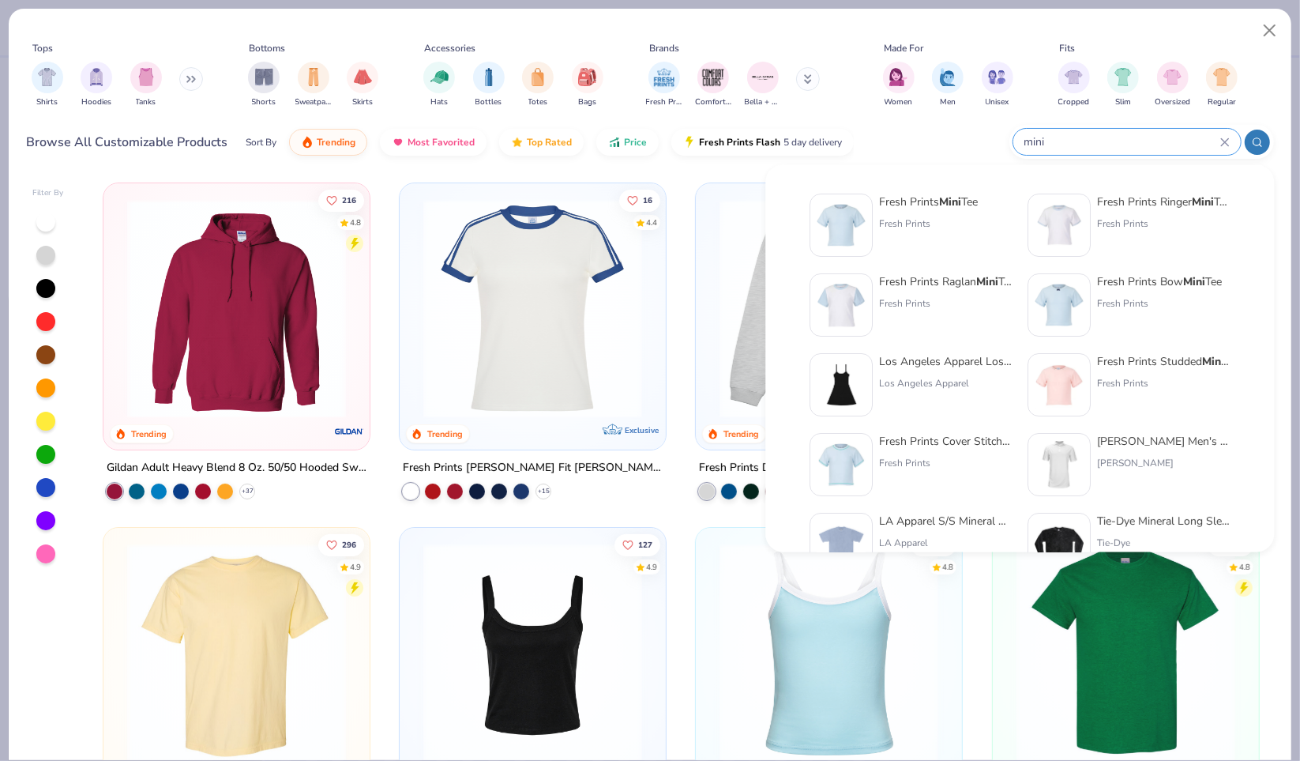
type input "mini"
click at [961, 217] on div "Fresh Prints" at bounding box center [928, 223] width 99 height 14
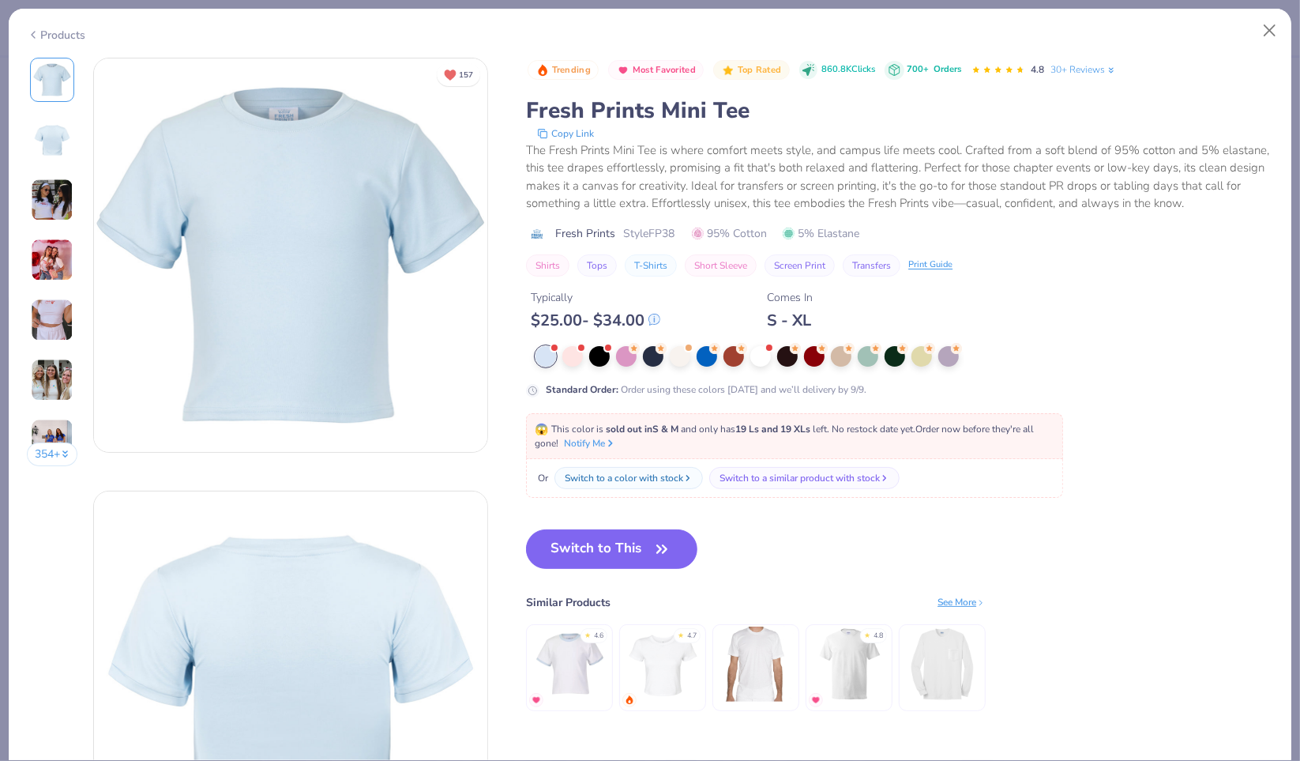
click at [58, 200] on img at bounding box center [52, 200] width 43 height 43
click at [1271, 27] on button "Close" at bounding box center [1270, 31] width 30 height 30
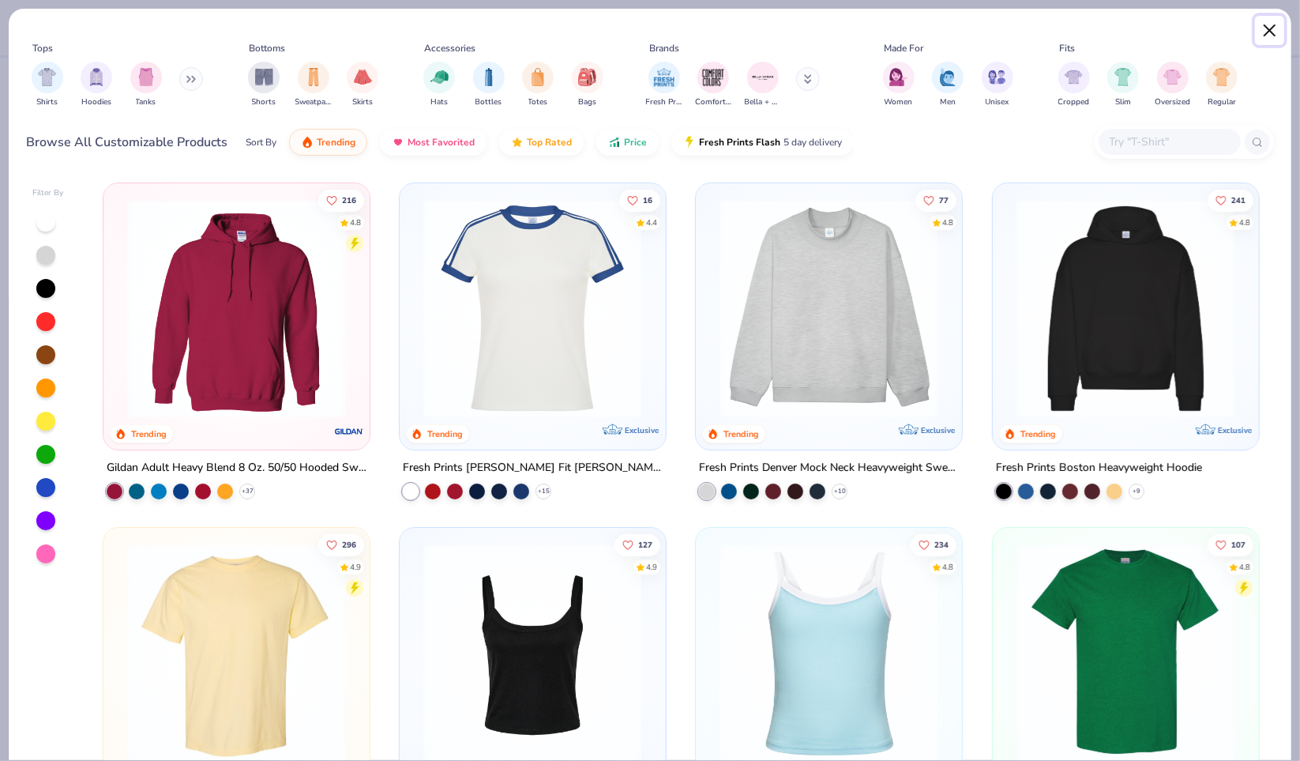
click at [1267, 29] on button "Close" at bounding box center [1270, 31] width 30 height 30
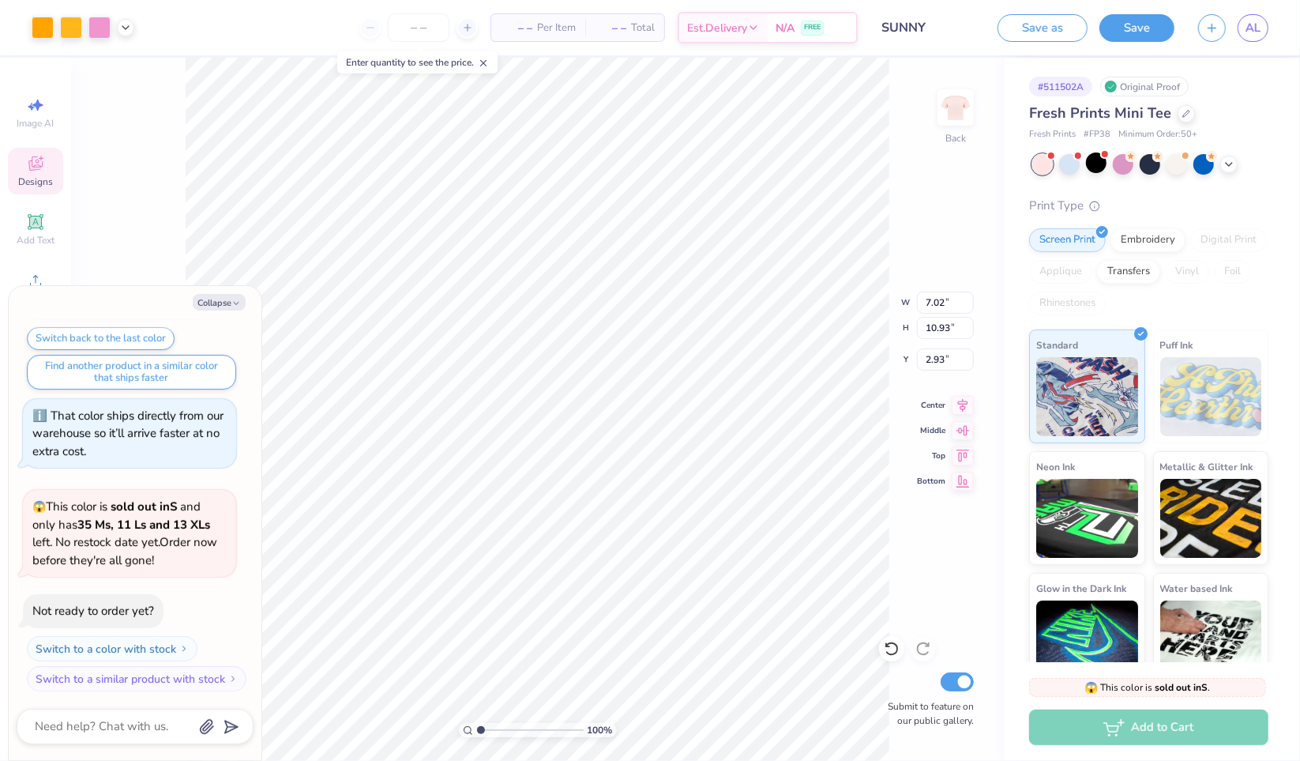
click at [961, 150] on div "100 % Back W 7.02 7.02 " H 10.93 10.93 " Y 2.93 2.93 " Center Middle Top Bottom…" at bounding box center [537, 409] width 933 height 703
click at [233, 305] on icon "button" at bounding box center [235, 303] width 9 height 9
type textarea "x"
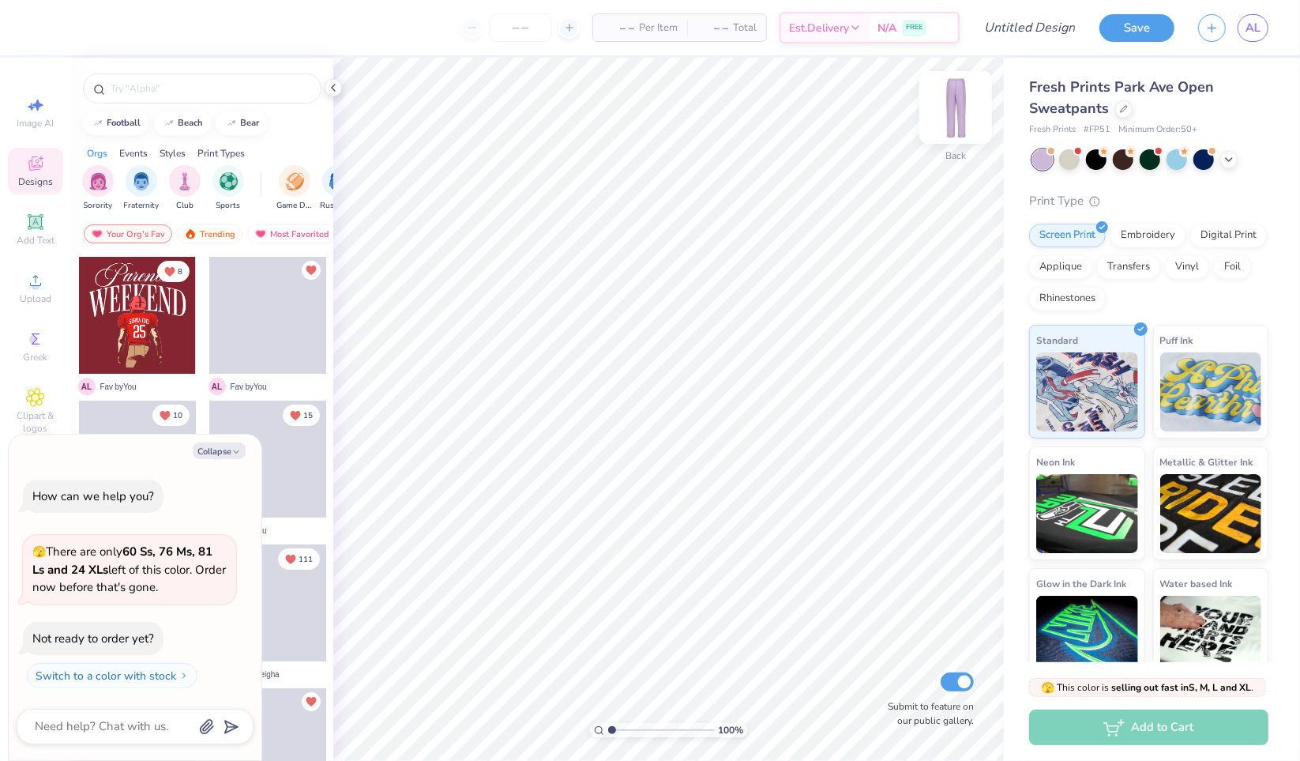
click at [960, 112] on img at bounding box center [955, 107] width 63 height 63
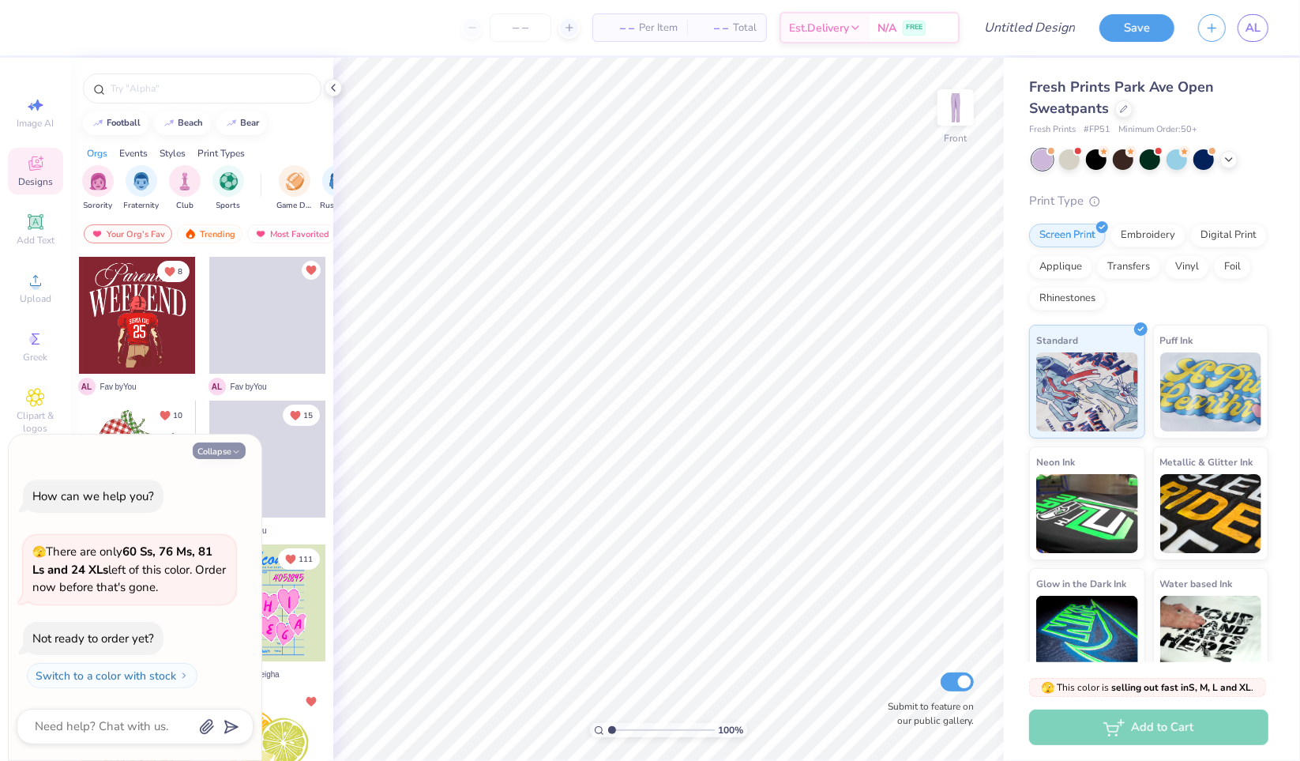
click at [221, 453] on button "Collapse" at bounding box center [219, 450] width 53 height 17
type textarea "x"
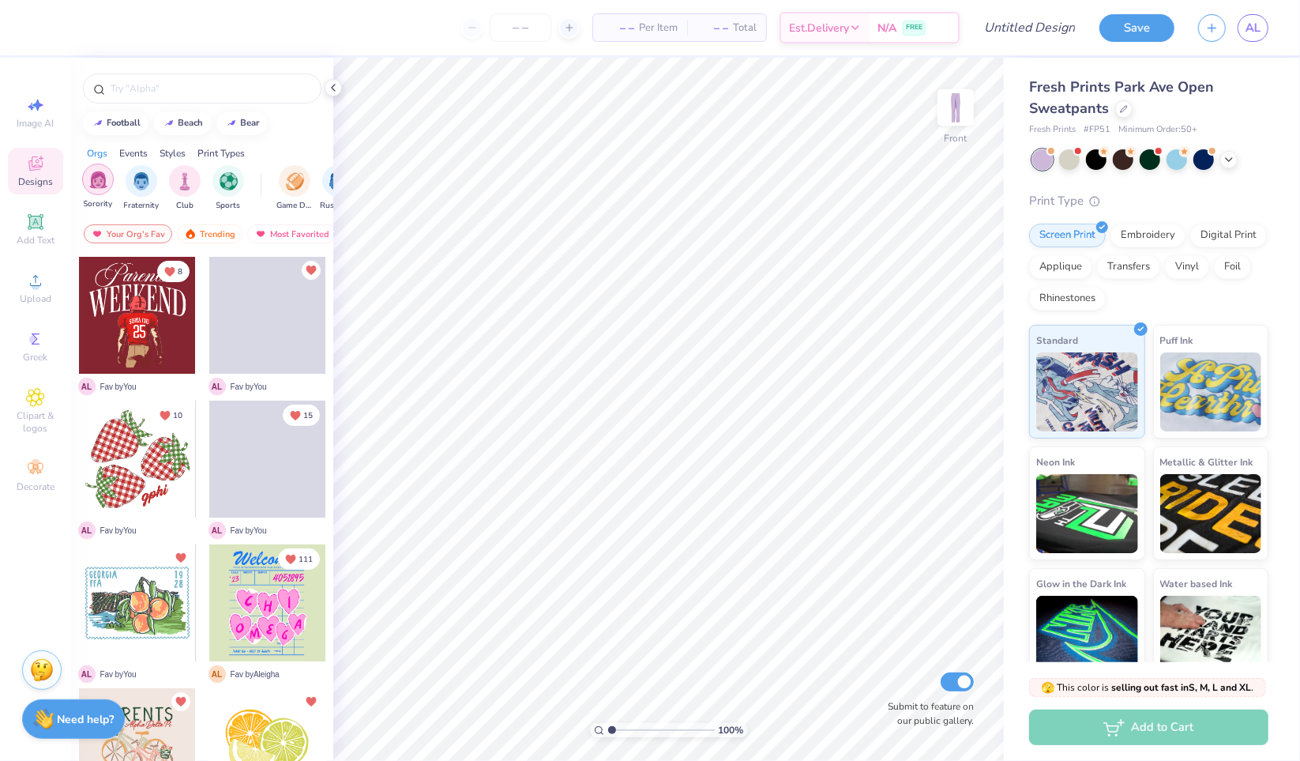
click at [91, 181] on img "filter for Sorority" at bounding box center [98, 180] width 18 height 18
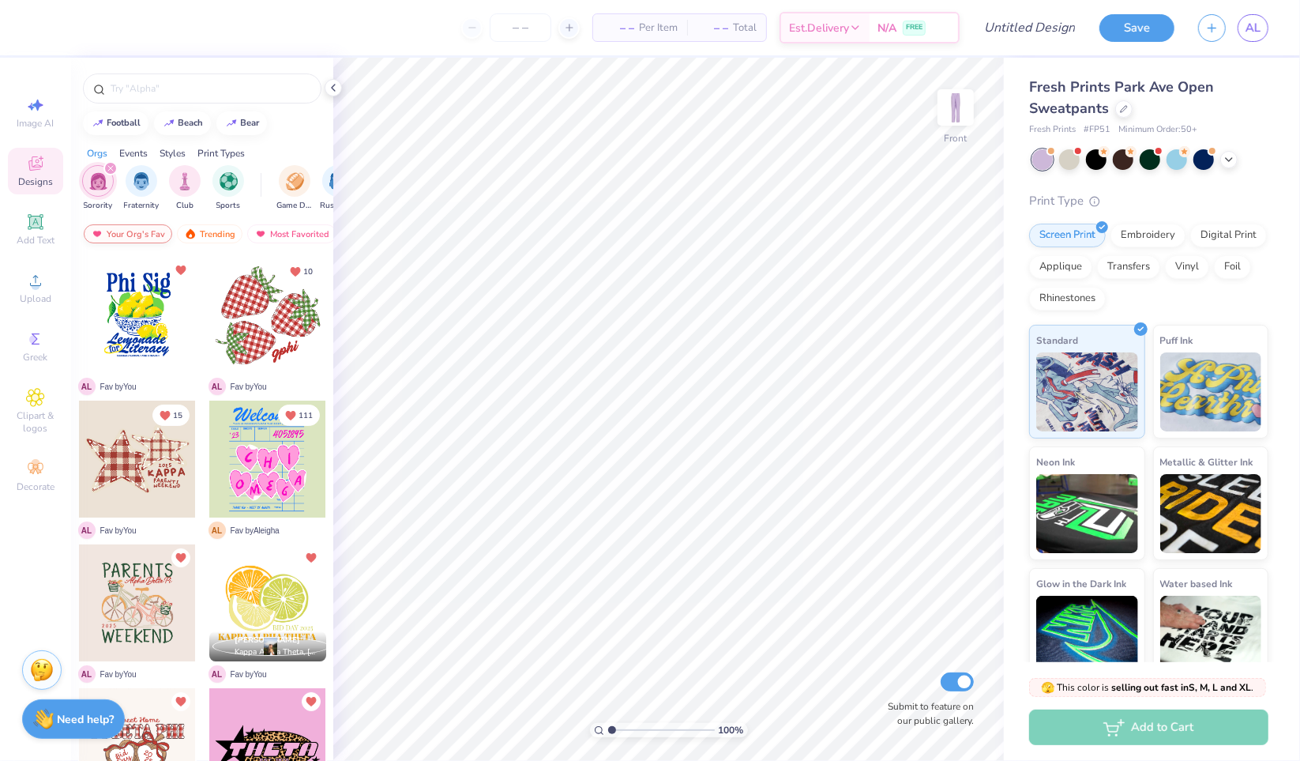
click at [145, 229] on div "Your Org's Fav" at bounding box center [128, 233] width 88 height 19
click at [38, 167] on icon at bounding box center [35, 163] width 14 height 14
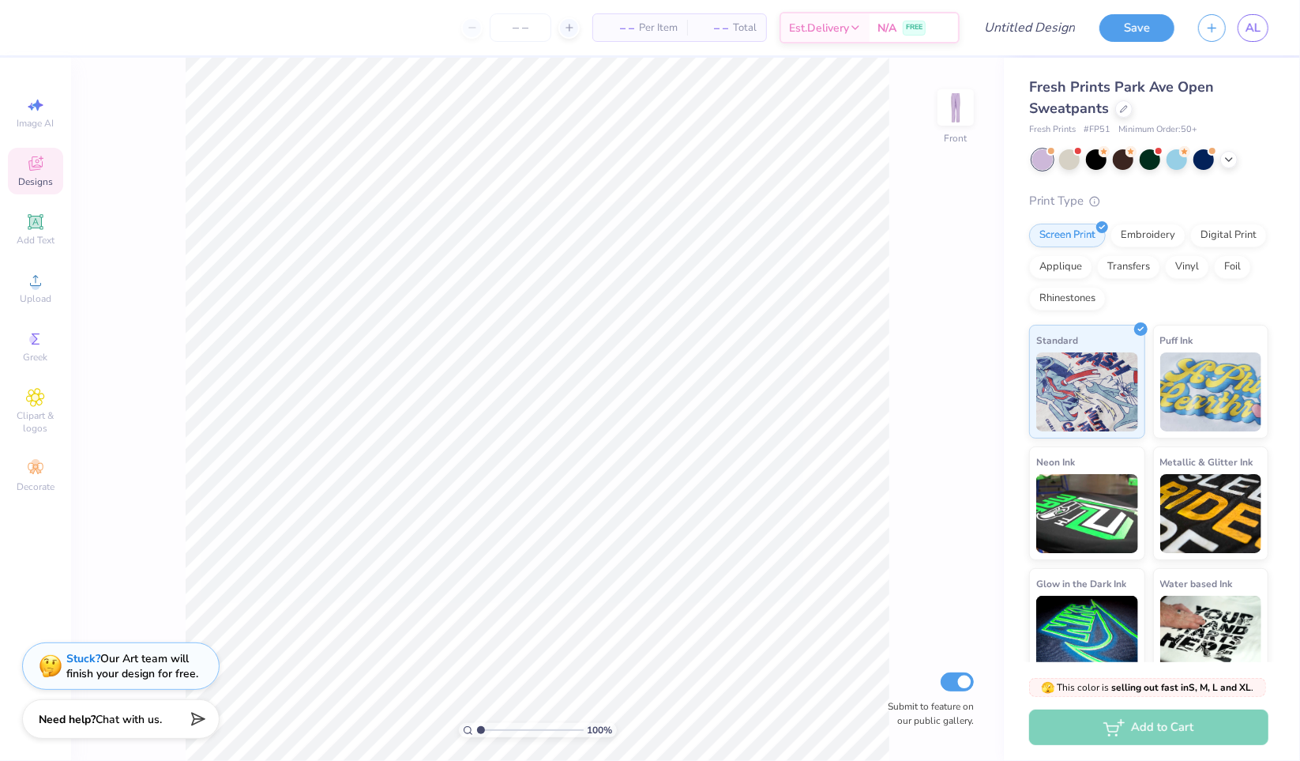
click at [38, 167] on icon at bounding box center [35, 163] width 14 height 14
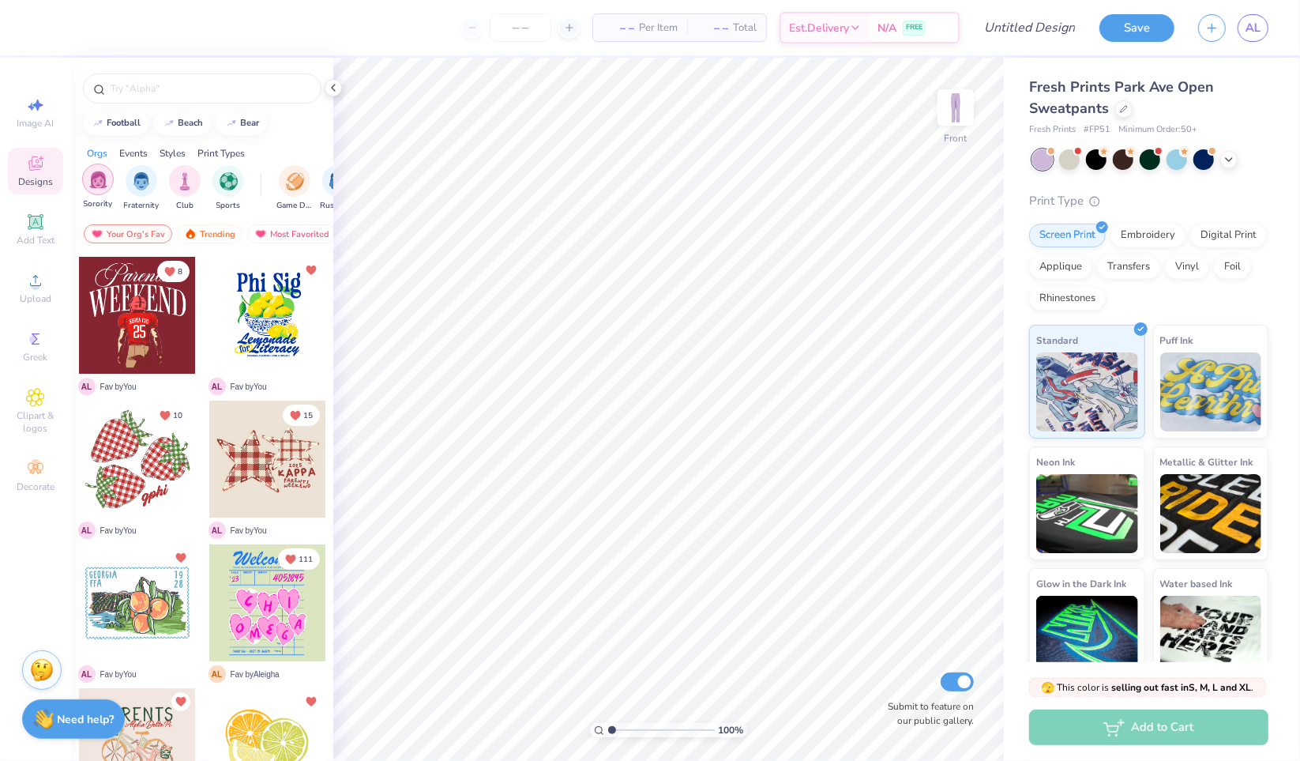
click at [107, 182] on div "filter for Sorority" at bounding box center [98, 180] width 32 height 32
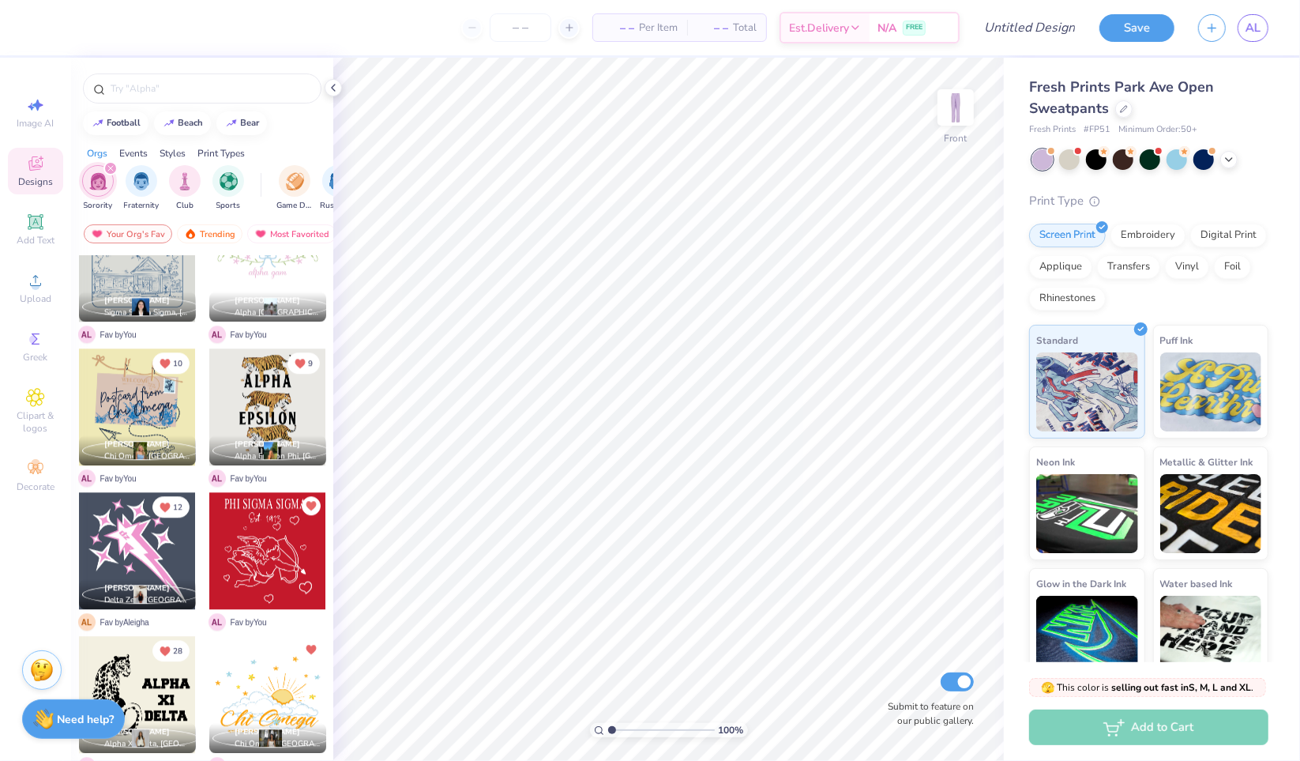
scroll to position [3070, 0]
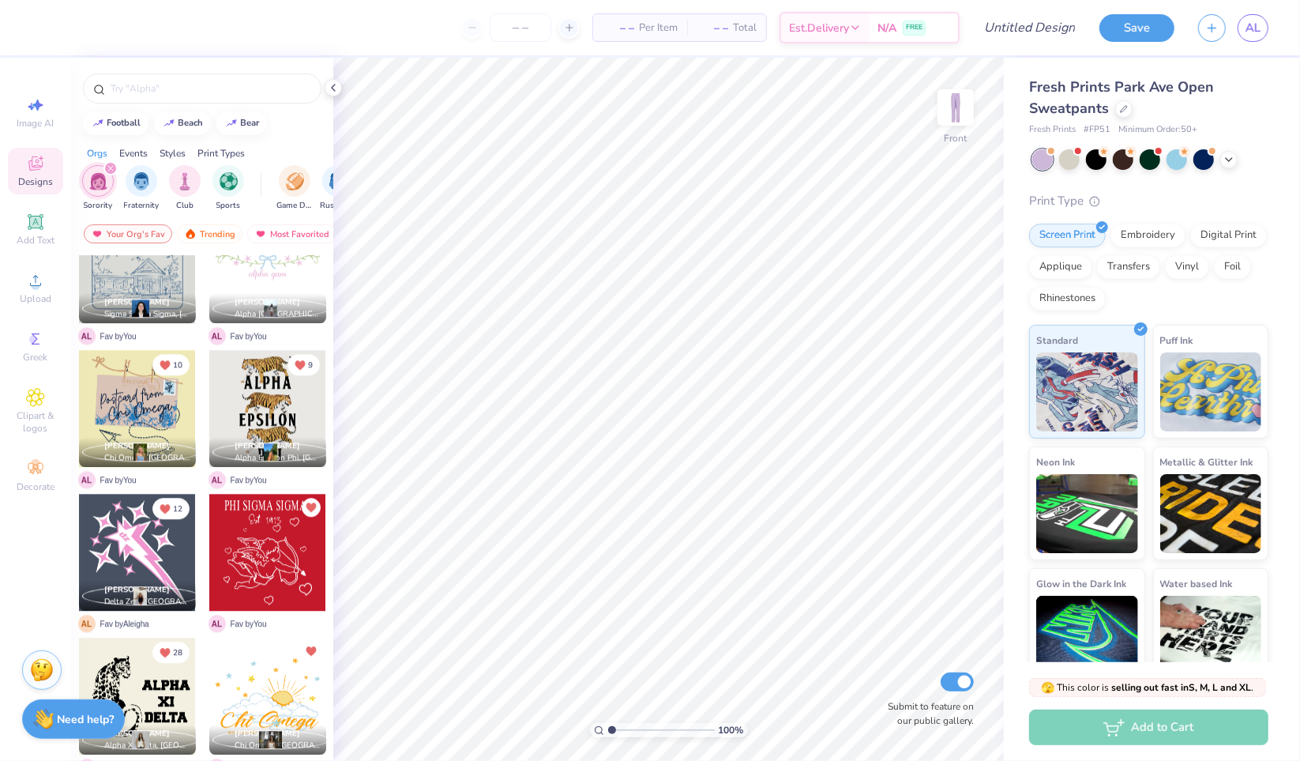
click at [253, 431] on div at bounding box center [267, 408] width 117 height 117
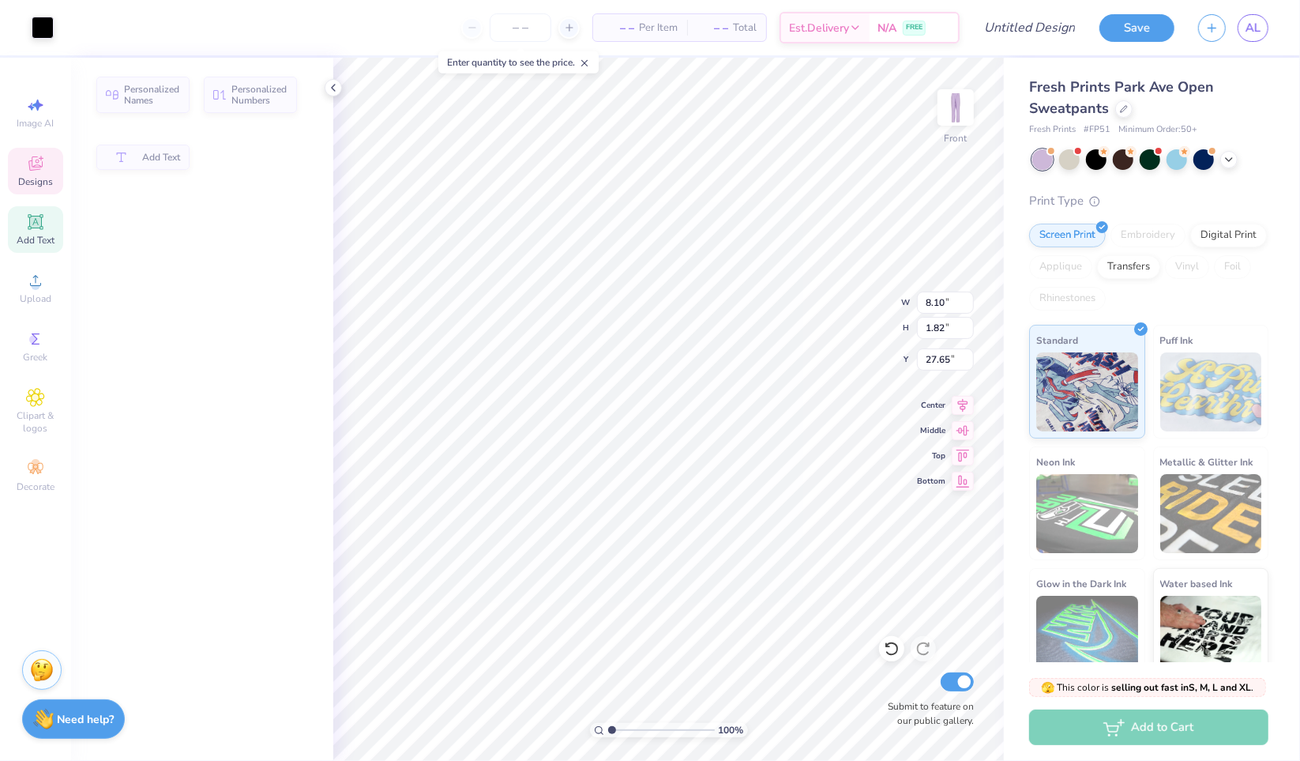
type input "8.10"
type input "1.82"
type input "27.65"
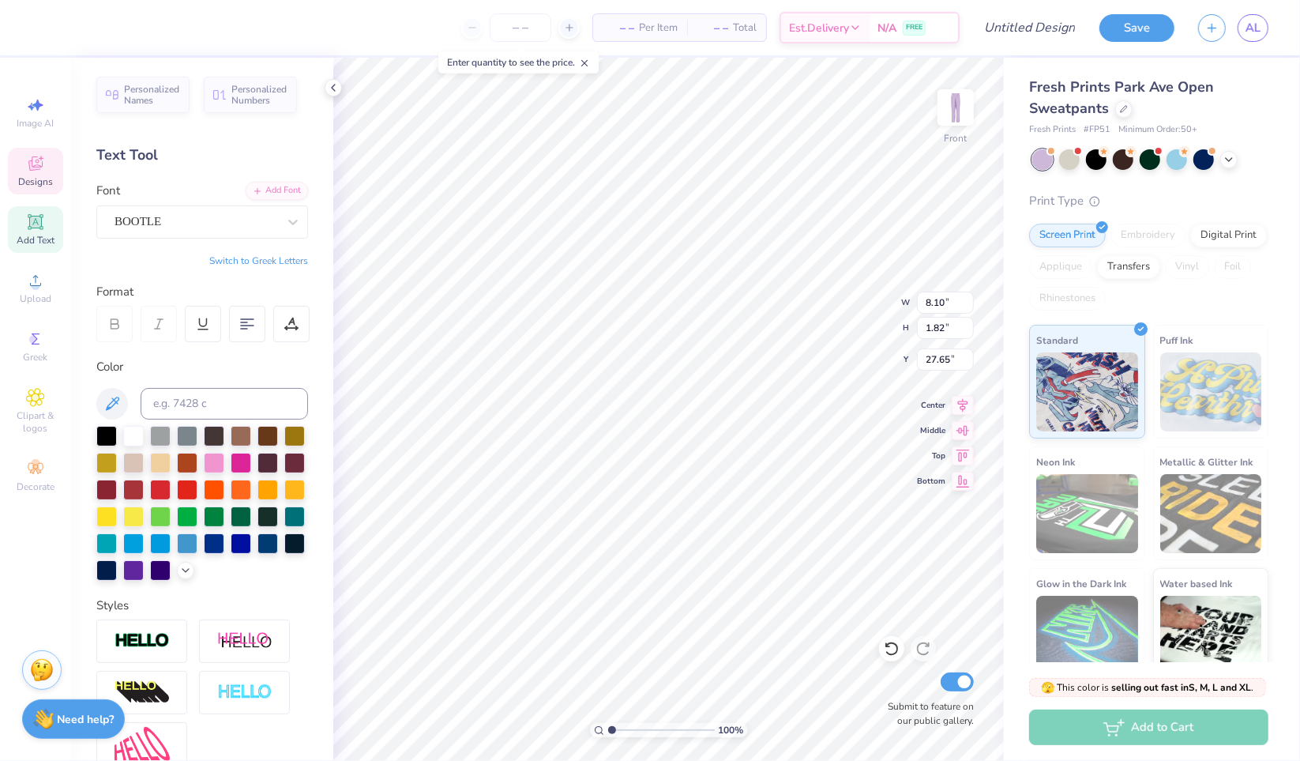
scroll to position [13, 2]
type textarea "SIGMA"
type input "26.45"
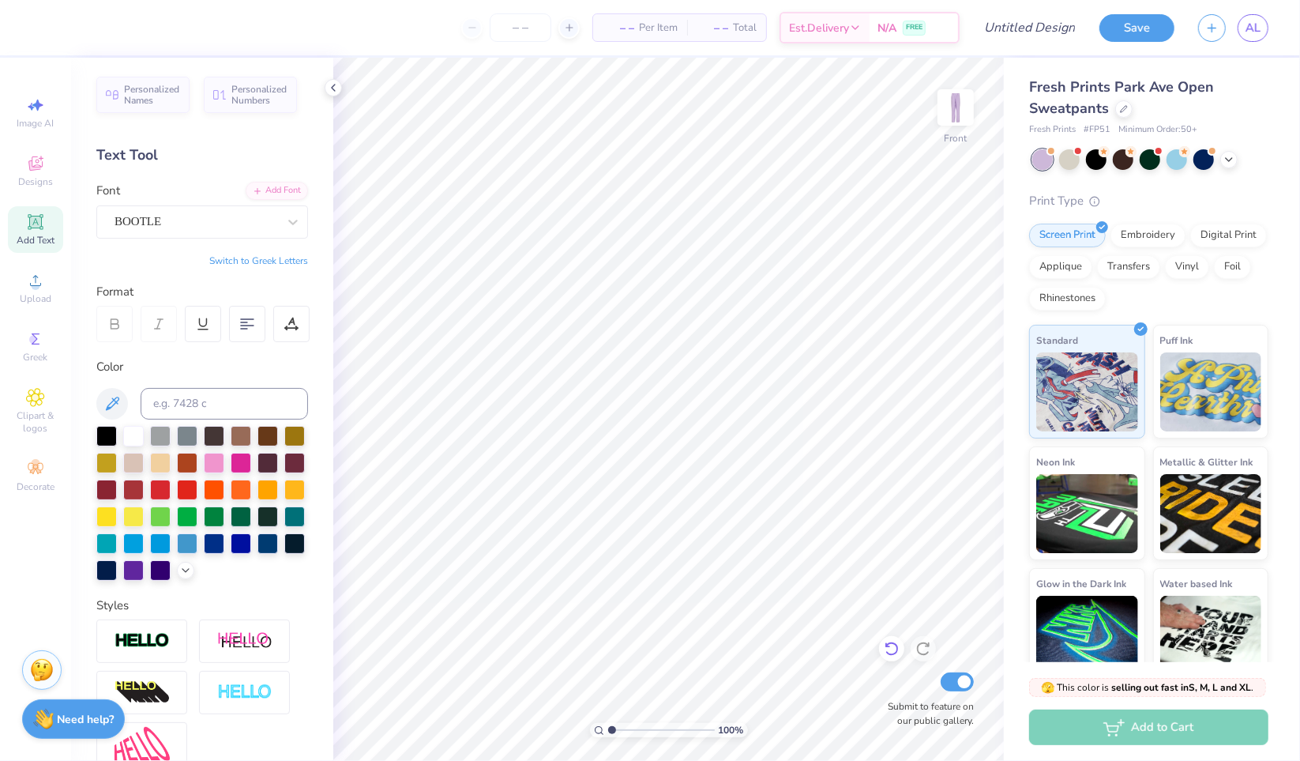
click at [885, 645] on icon at bounding box center [892, 649] width 16 height 16
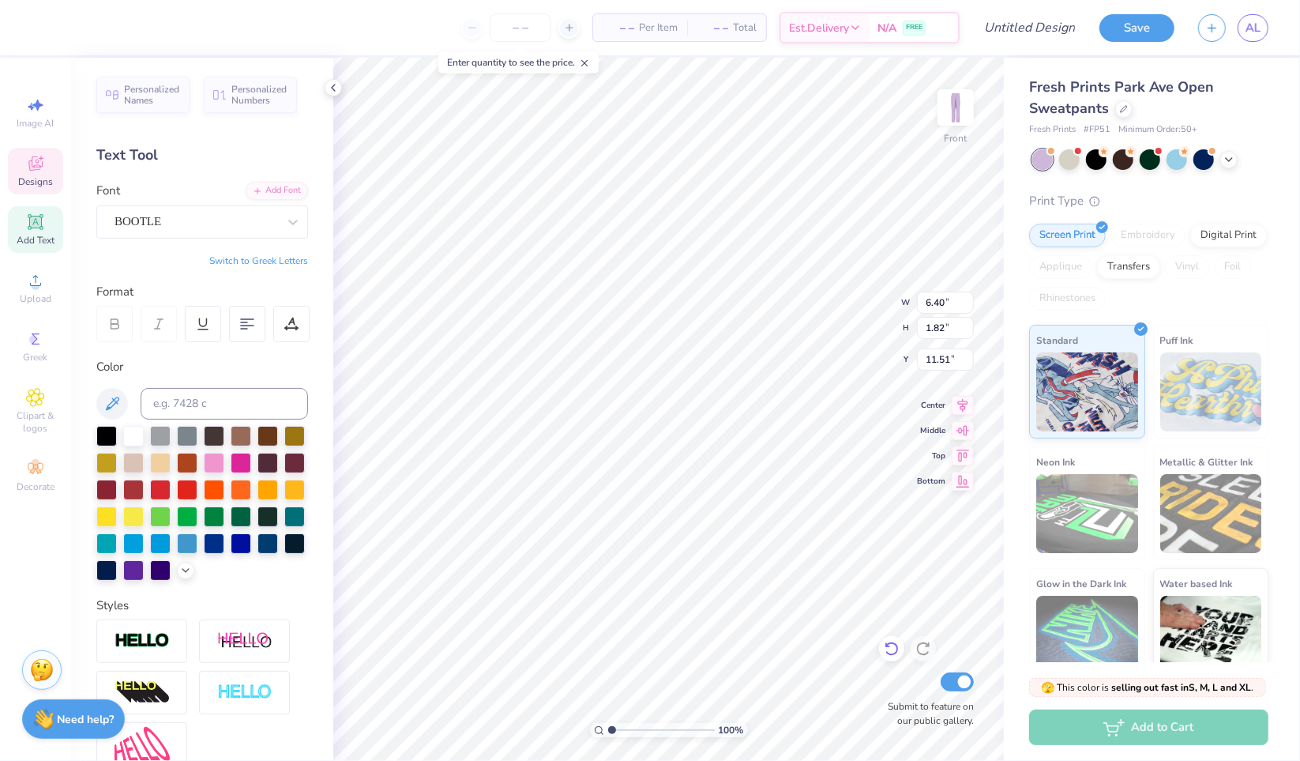
type input "11.51"
type input "4.35"
click at [959, 428] on icon at bounding box center [963, 428] width 13 height 10
click at [889, 645] on icon at bounding box center [891, 649] width 13 height 14
type input "4.35"
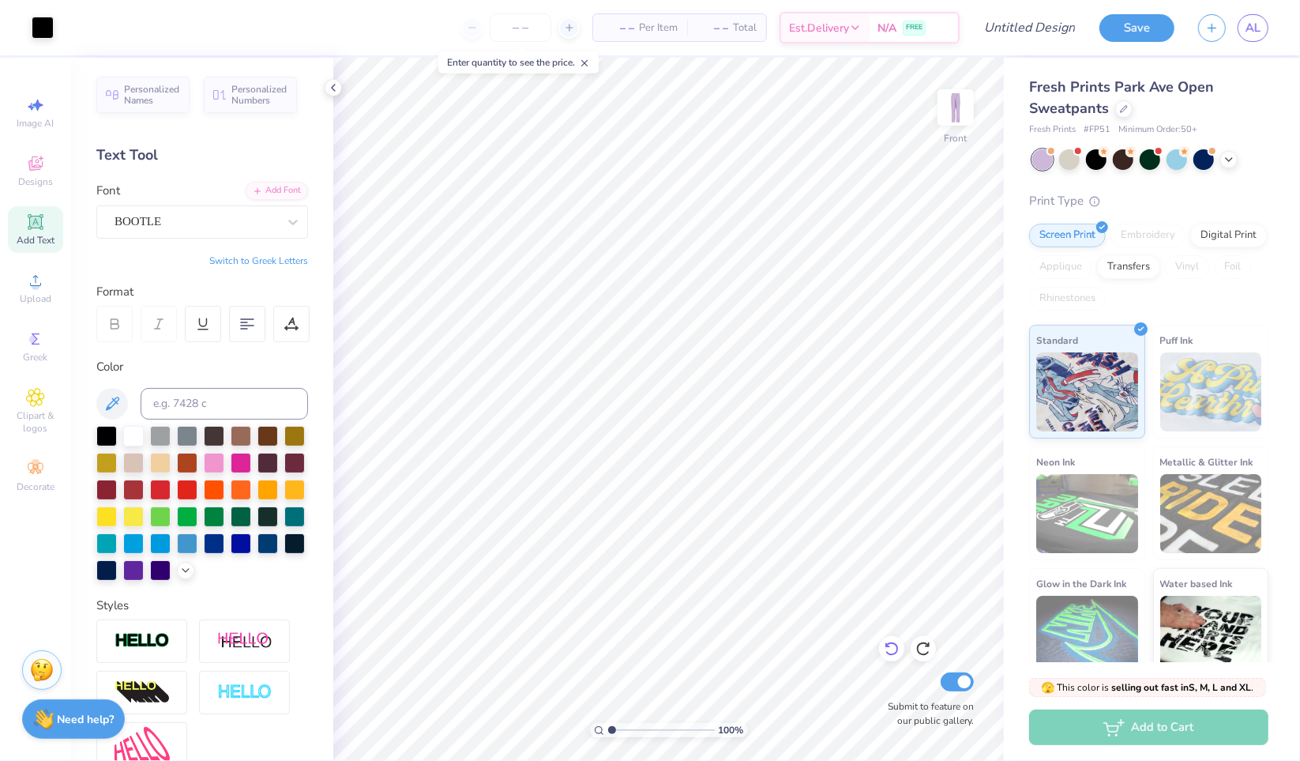
click at [889, 648] on icon at bounding box center [892, 649] width 16 height 16
click at [929, 718] on label "Submit to feature on our public gallery." at bounding box center [926, 713] width 95 height 28
click at [941, 691] on input "Submit to feature on our public gallery." at bounding box center [957, 681] width 33 height 19
checkbox input "false"
click at [955, 406] on icon at bounding box center [963, 402] width 22 height 19
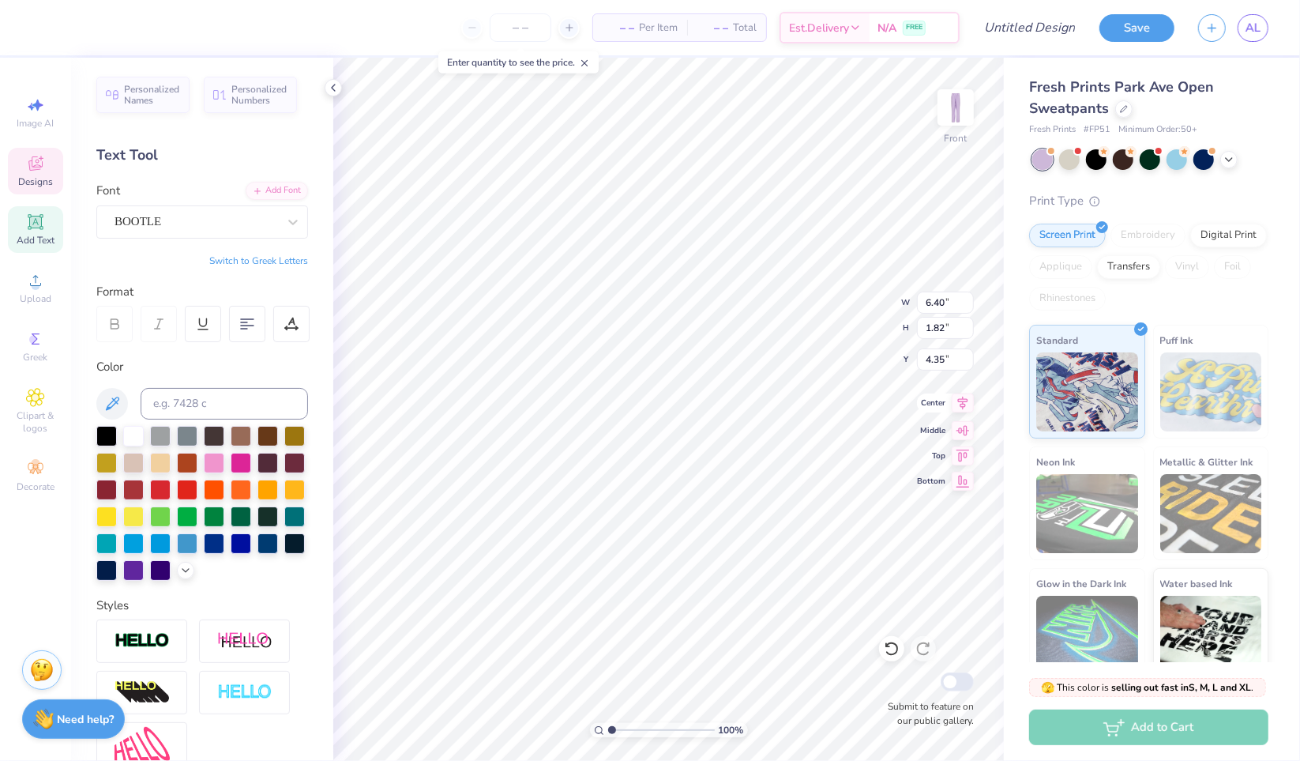
click at [955, 406] on icon at bounding box center [963, 402] width 22 height 19
click at [964, 406] on icon at bounding box center [963, 402] width 10 height 13
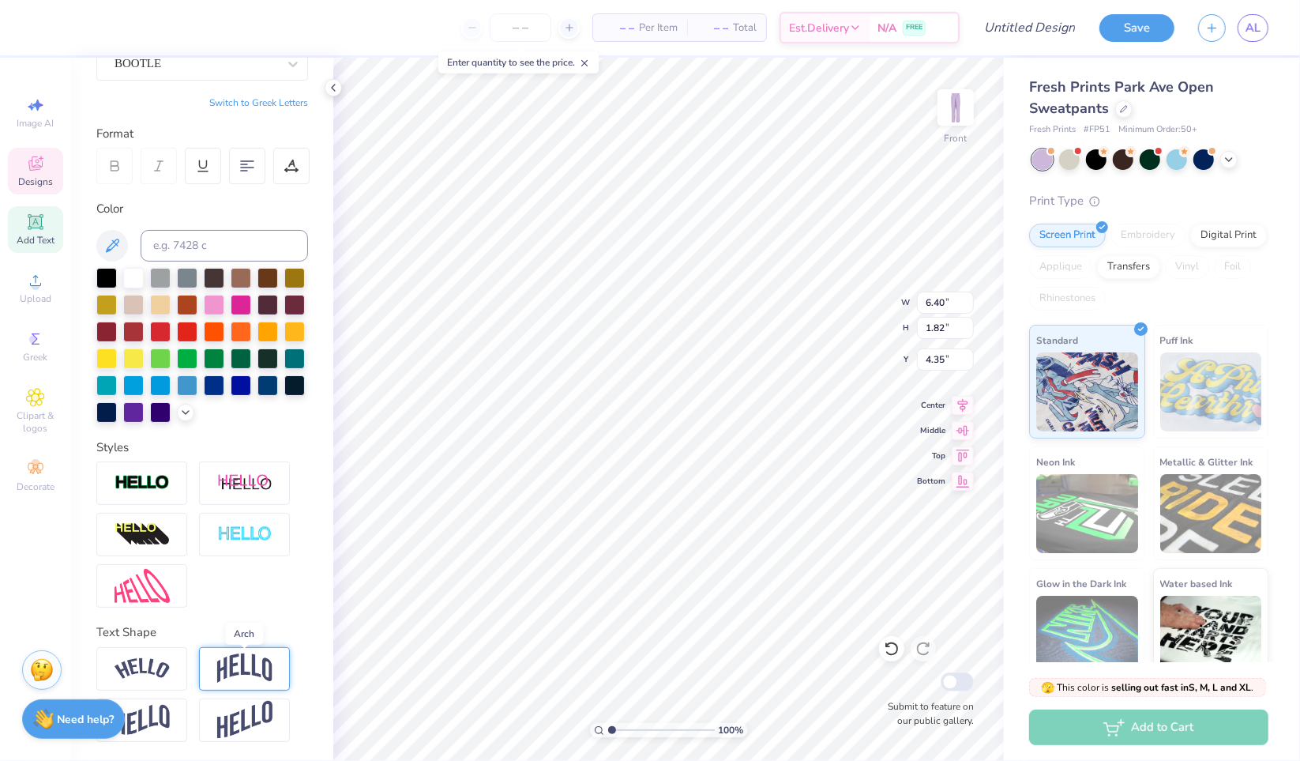
click at [231, 675] on img at bounding box center [244, 668] width 55 height 30
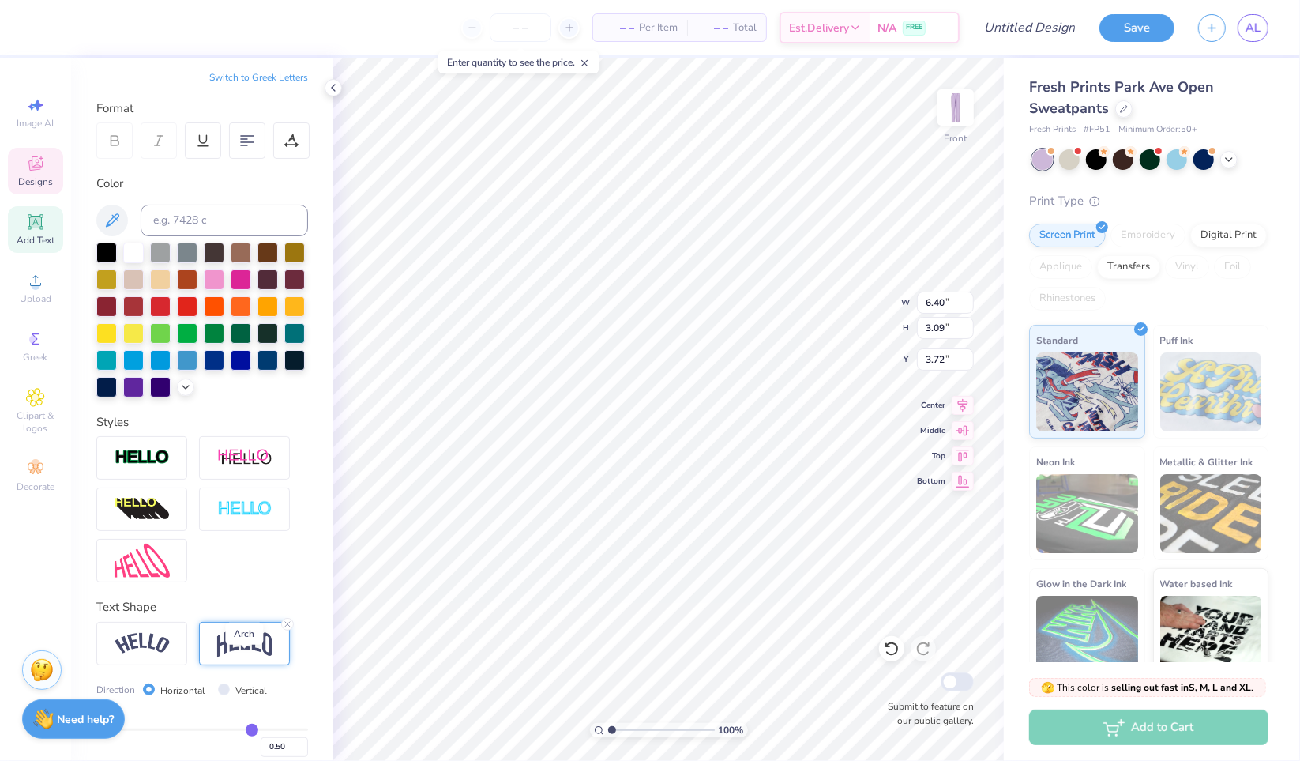
type input "3.09"
type input "3.72"
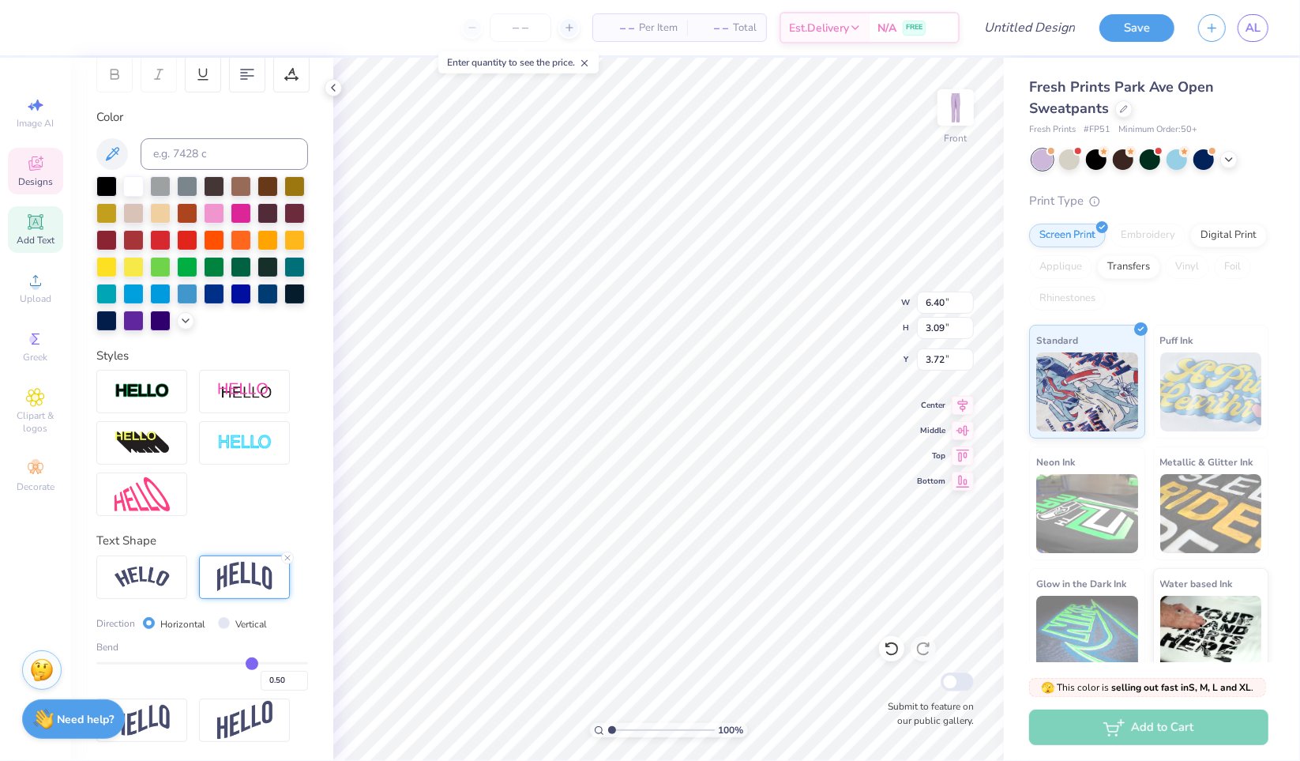
scroll to position [267, 0]
click at [150, 588] on img at bounding box center [142, 576] width 55 height 21
type input "8.16"
type input "2.65"
type input "3.94"
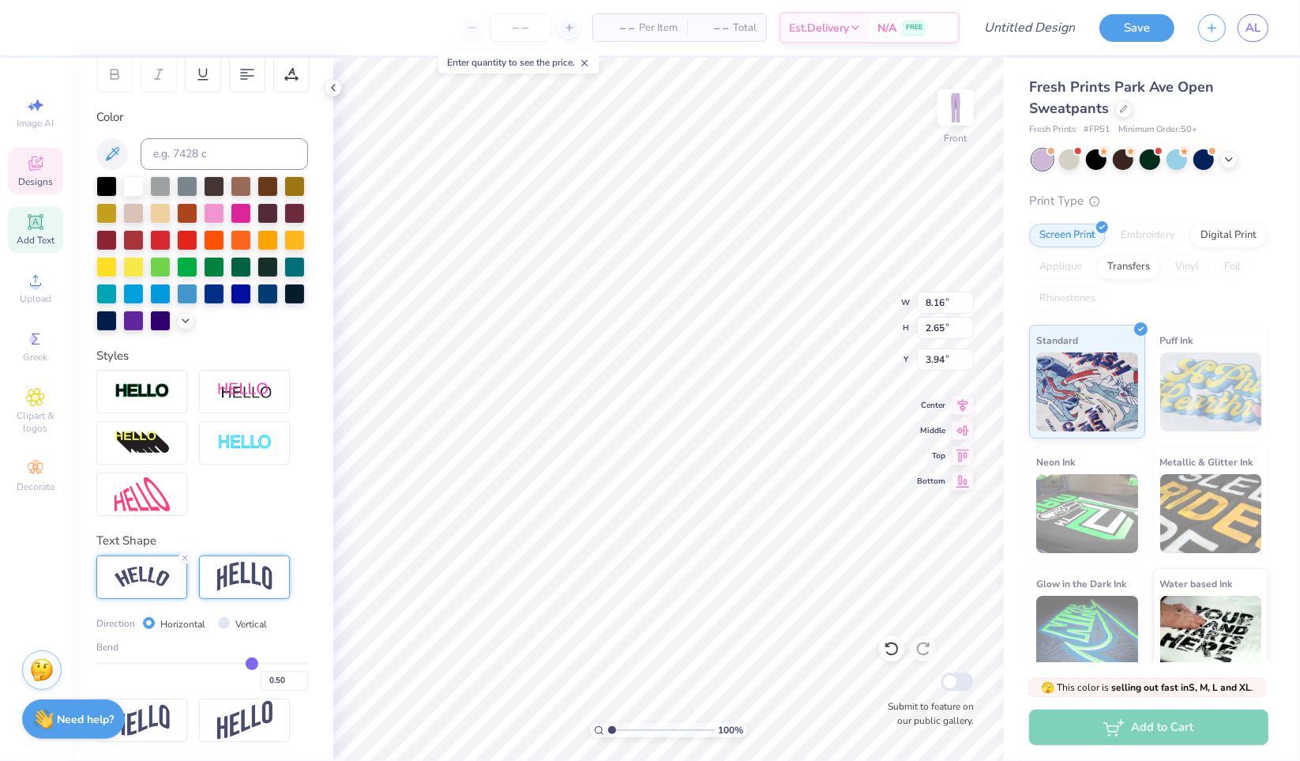
click at [212, 577] on div at bounding box center [244, 576] width 91 height 43
type input "6.25"
type input "3.02"
type input "3.75"
click at [145, 581] on img at bounding box center [142, 576] width 55 height 21
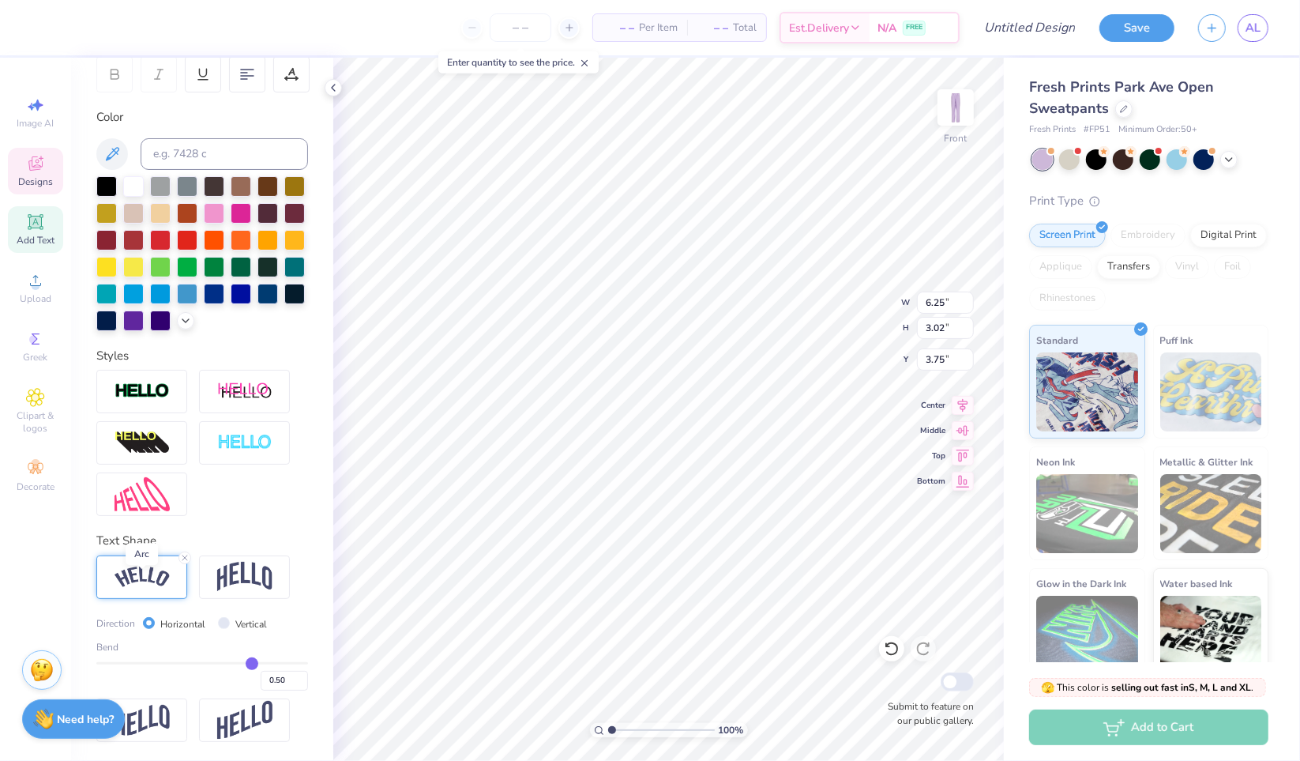
type input "8.16"
type input "2.65"
type input "3.94"
click at [210, 592] on div at bounding box center [244, 576] width 91 height 43
type input "6.25"
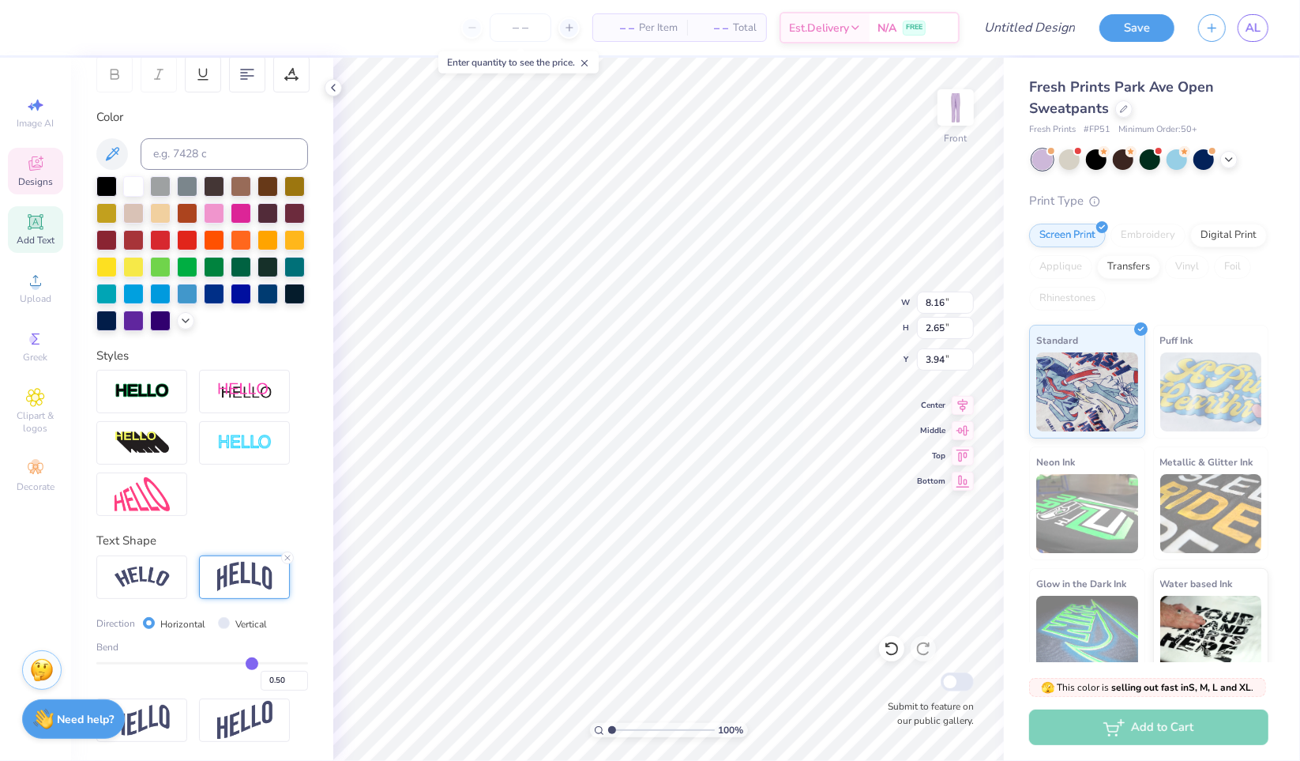
type input "3.02"
type input "3.95"
